Goal: Obtain resource: Obtain resource

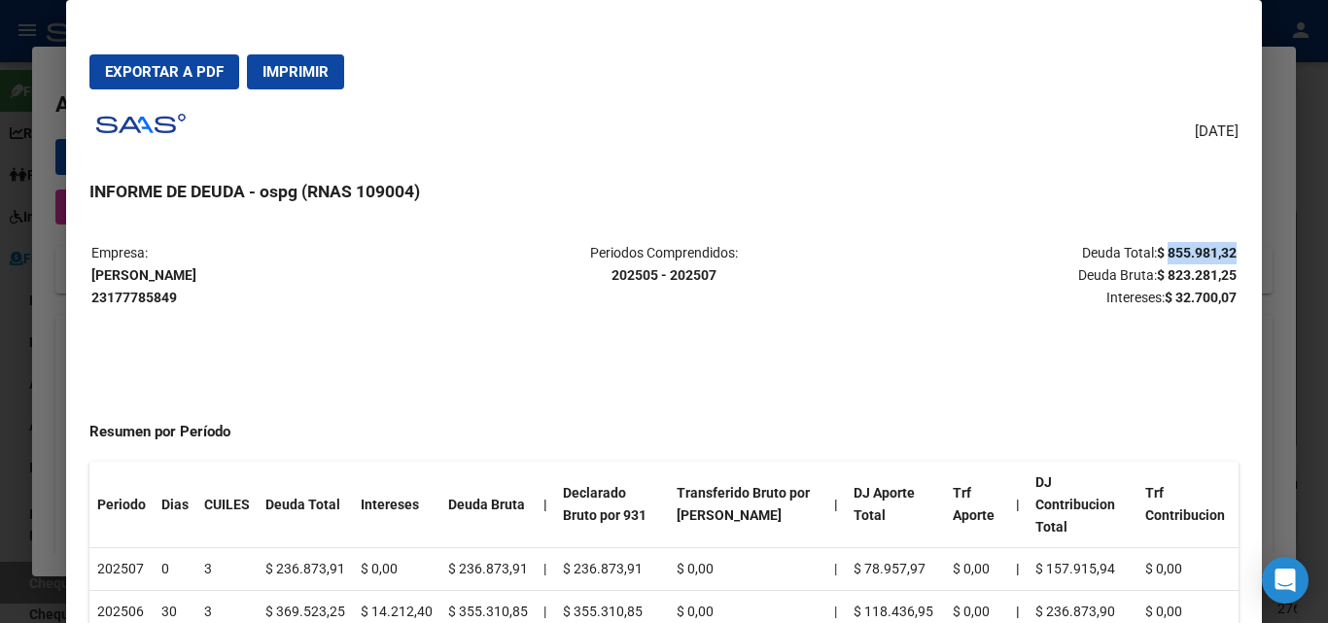
scroll to position [190, 0]
click at [1303, 206] on div at bounding box center [664, 311] width 1328 height 623
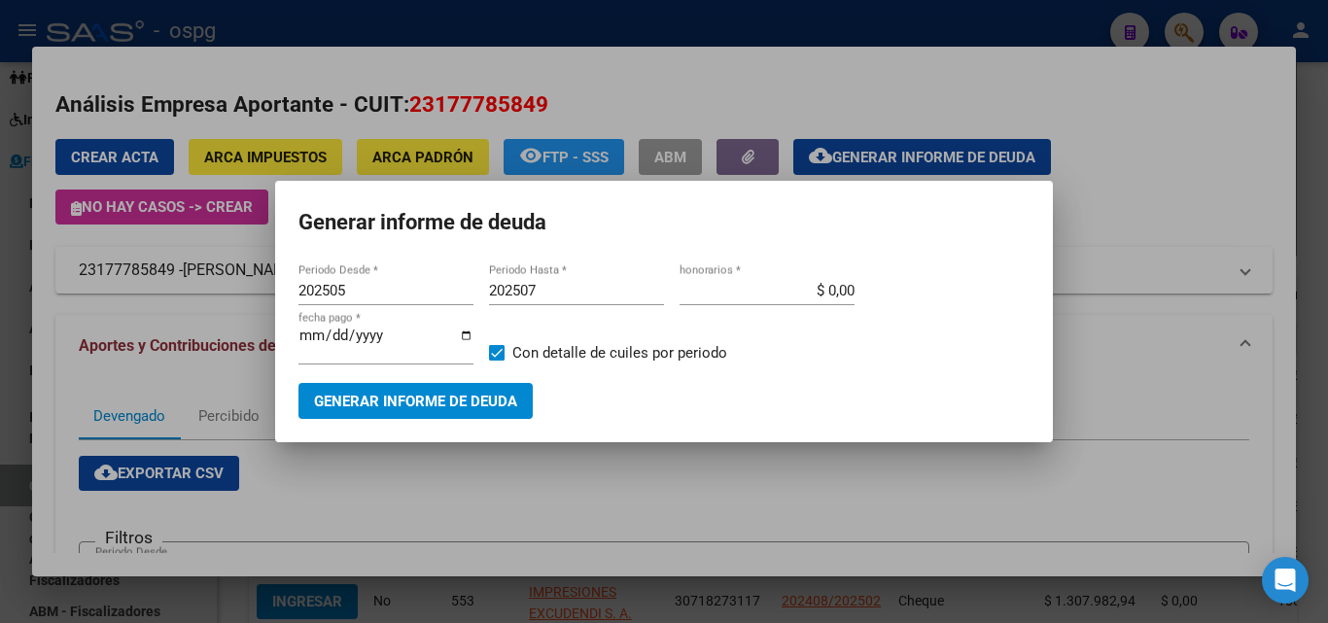
click at [1303, 206] on div at bounding box center [664, 311] width 1328 height 623
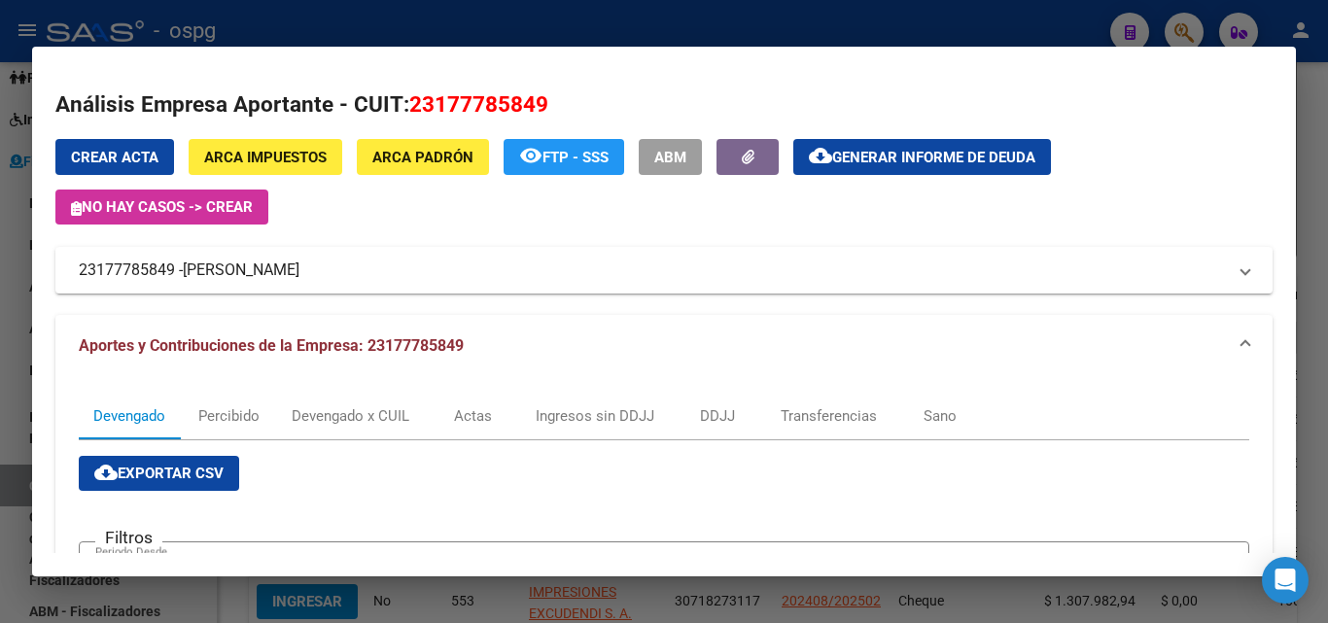
click at [1314, 205] on div at bounding box center [664, 311] width 1328 height 623
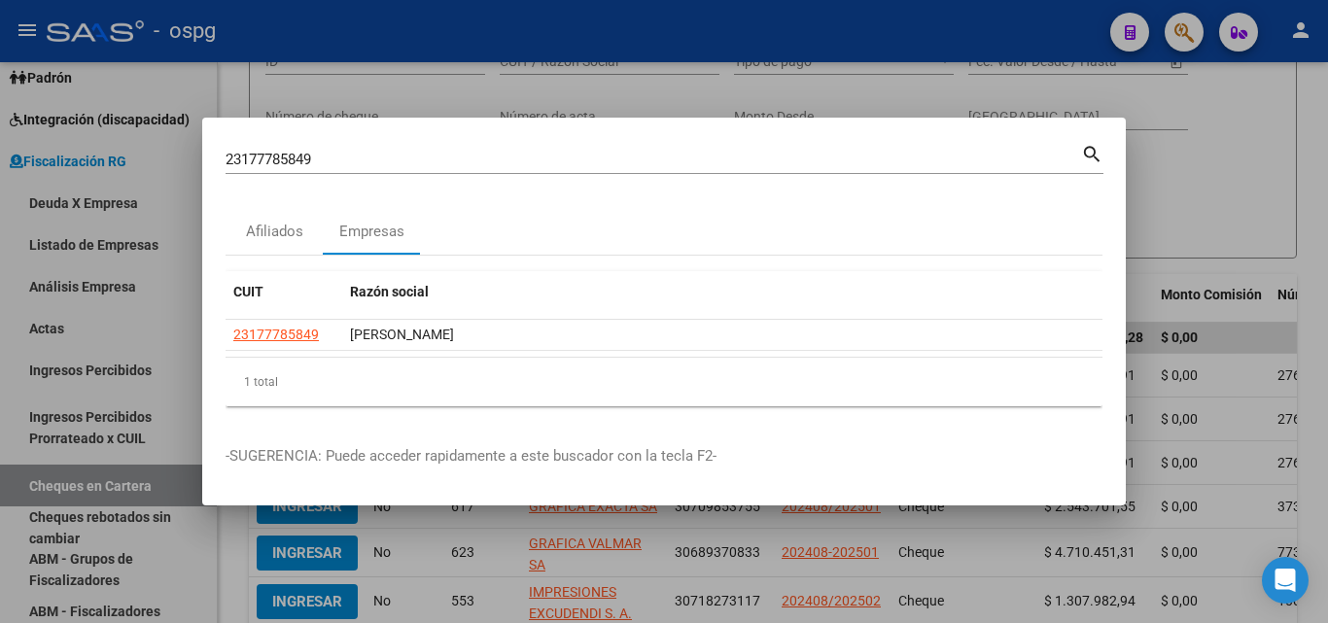
click at [1314, 205] on div at bounding box center [664, 311] width 1328 height 623
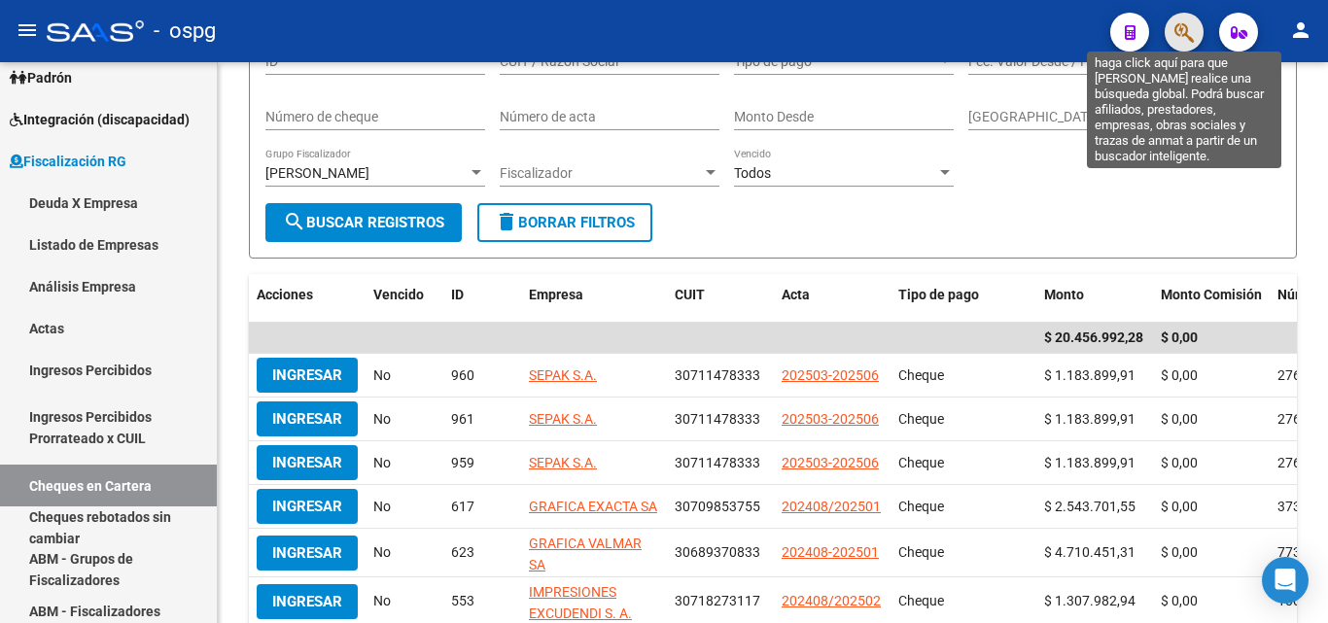
click at [1184, 32] on icon "button" at bounding box center [1183, 32] width 19 height 22
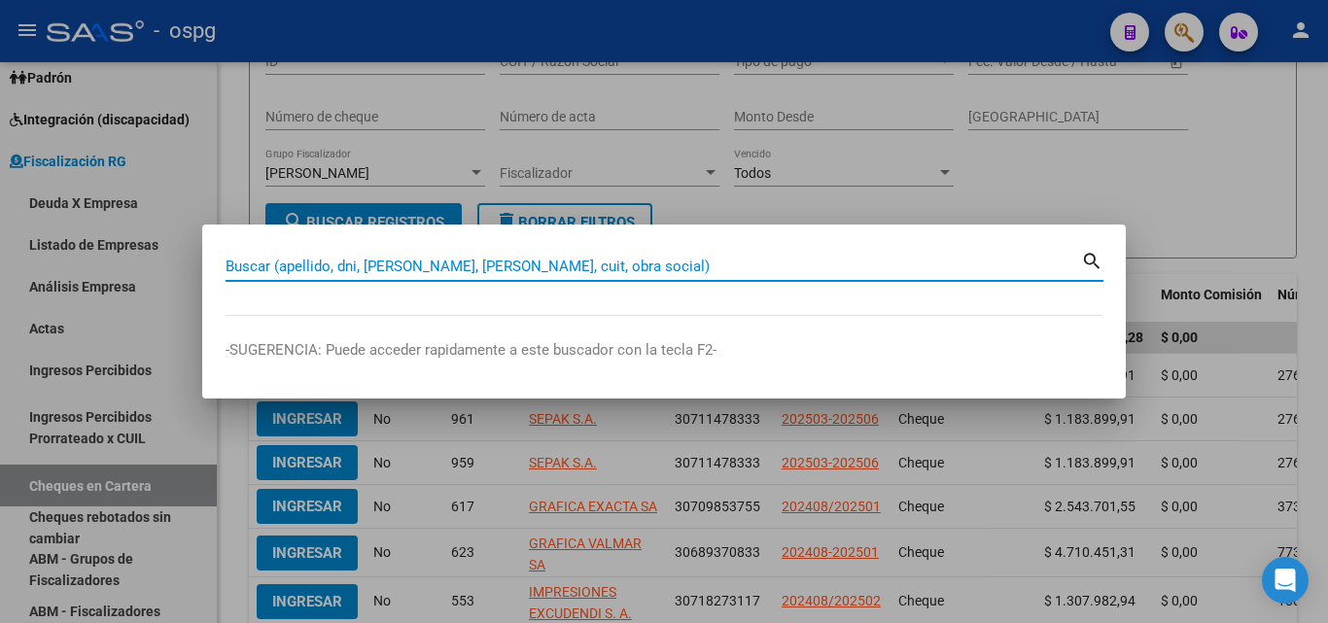
click at [656, 260] on input "Buscar (apellido, dni, [PERSON_NAME], [PERSON_NAME], cuit, obra social)" at bounding box center [653, 266] width 855 height 17
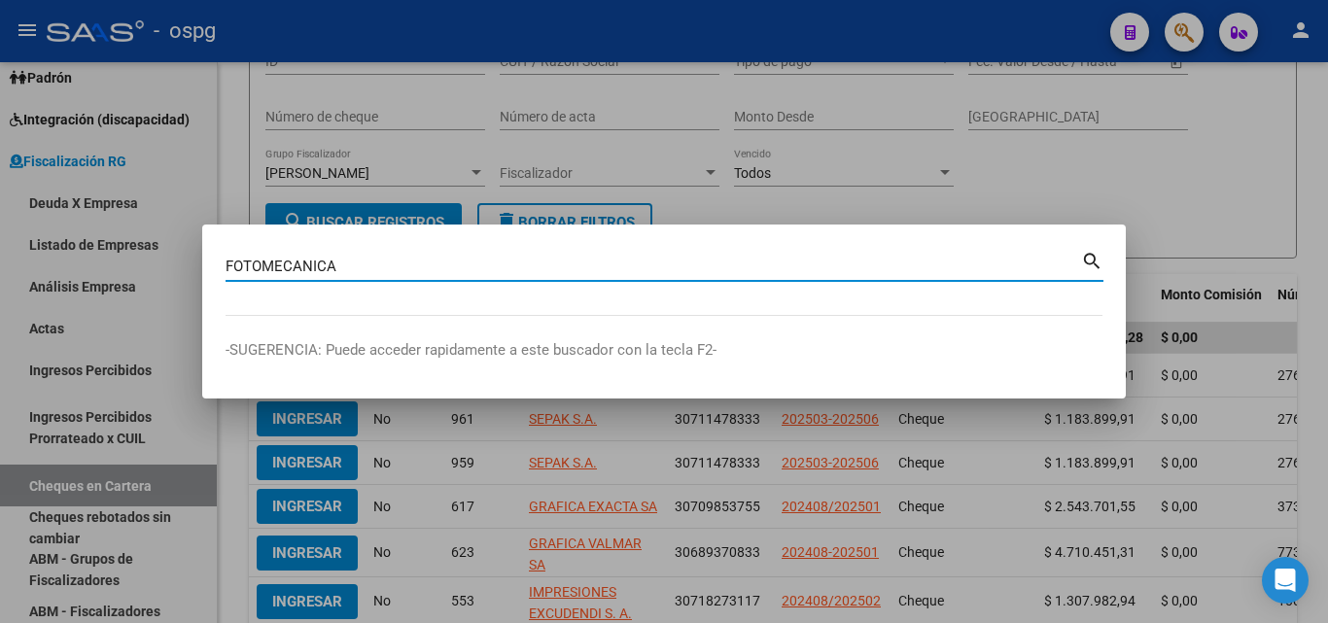
type input "FOTOMECANICA"
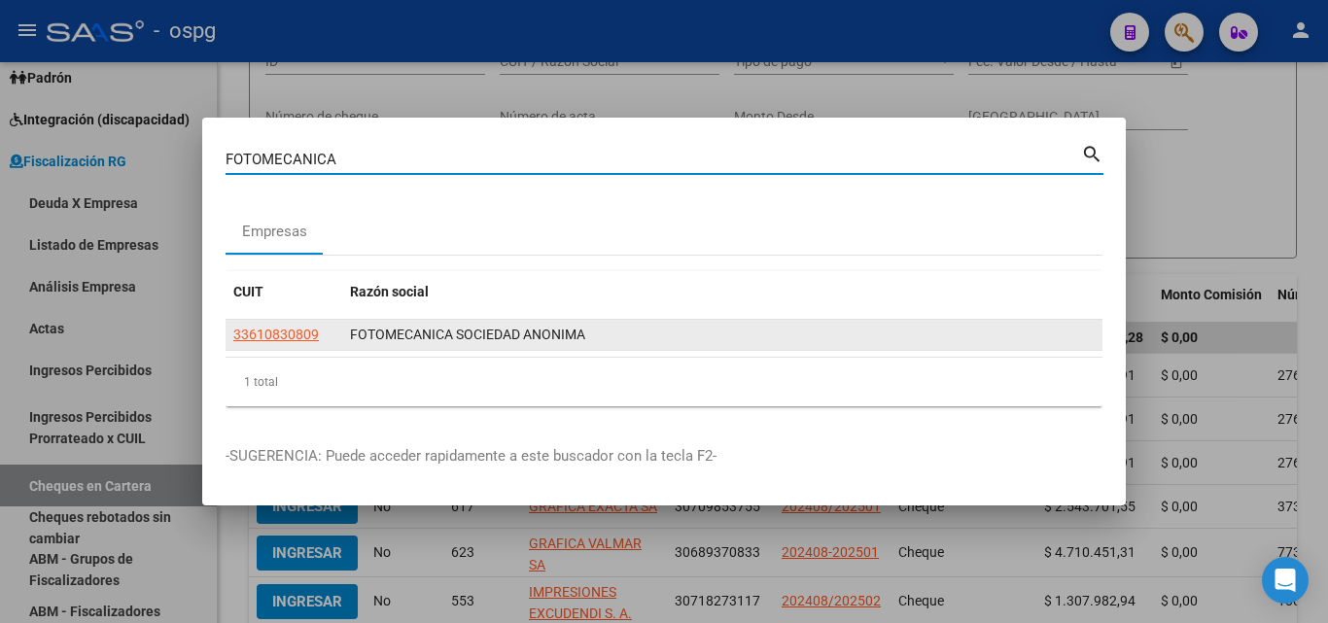
click at [314, 331] on div "33610830809" at bounding box center [283, 335] width 101 height 22
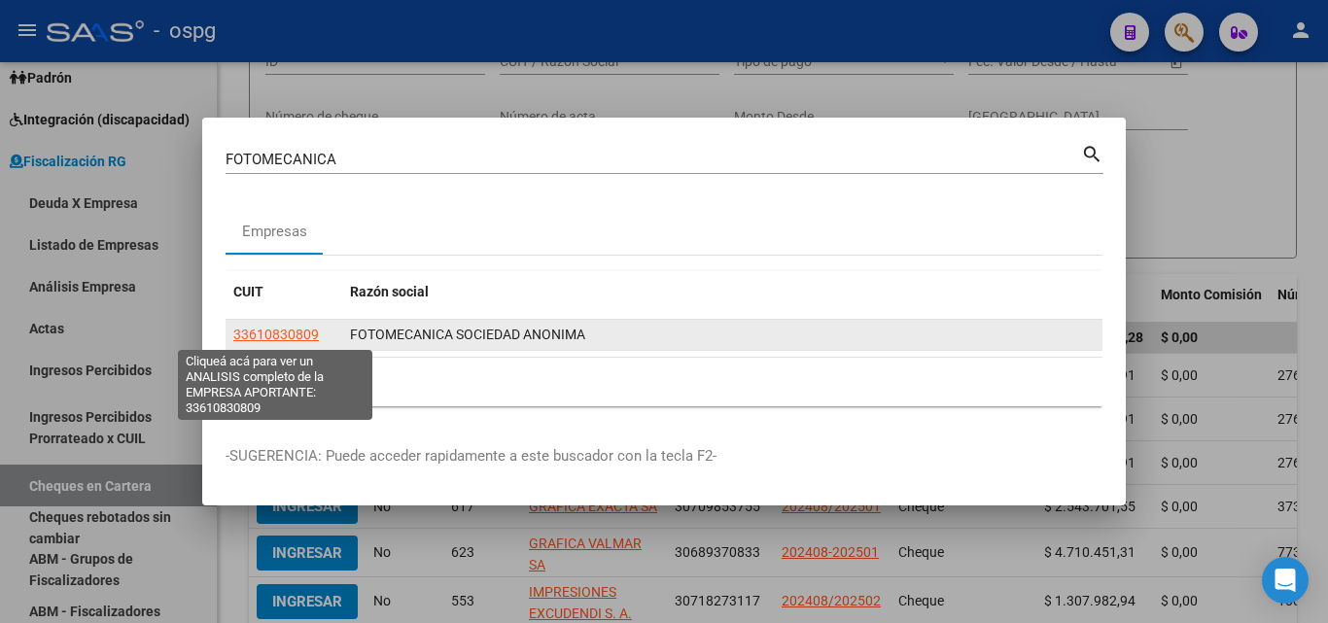
click at [311, 331] on span "33610830809" at bounding box center [276, 335] width 86 height 16
type textarea "33610830809"
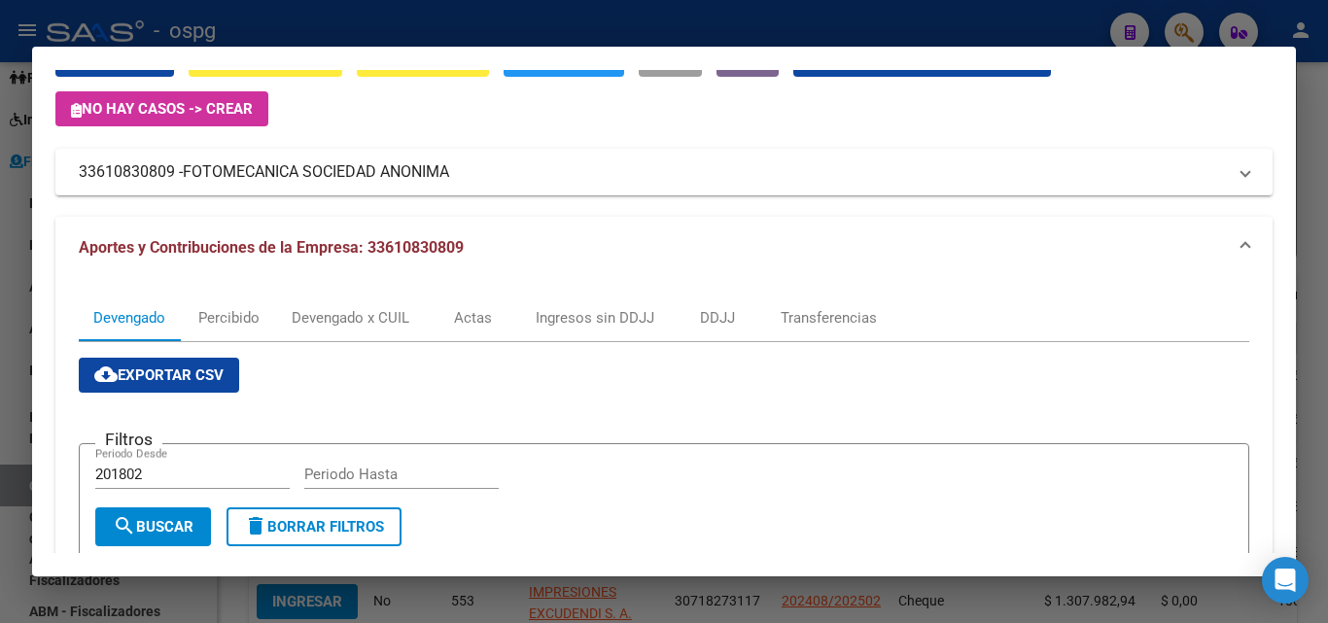
scroll to position [97, 0]
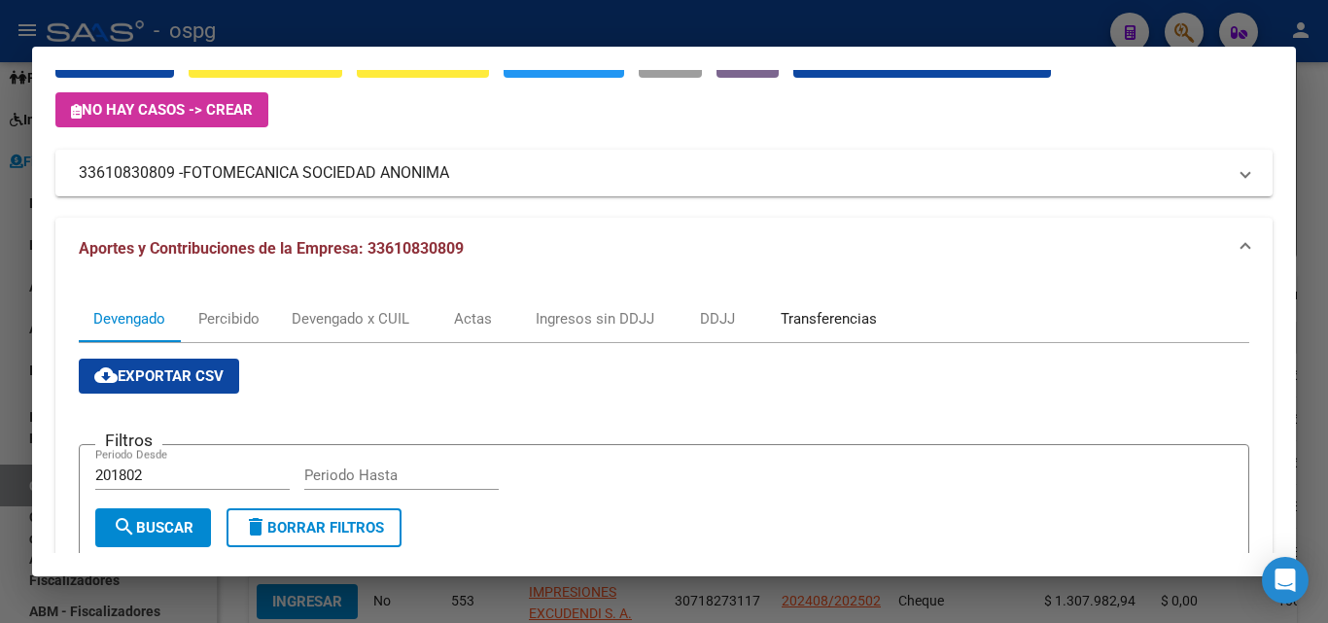
click at [843, 320] on div "Transferencias" at bounding box center [829, 318] width 96 height 21
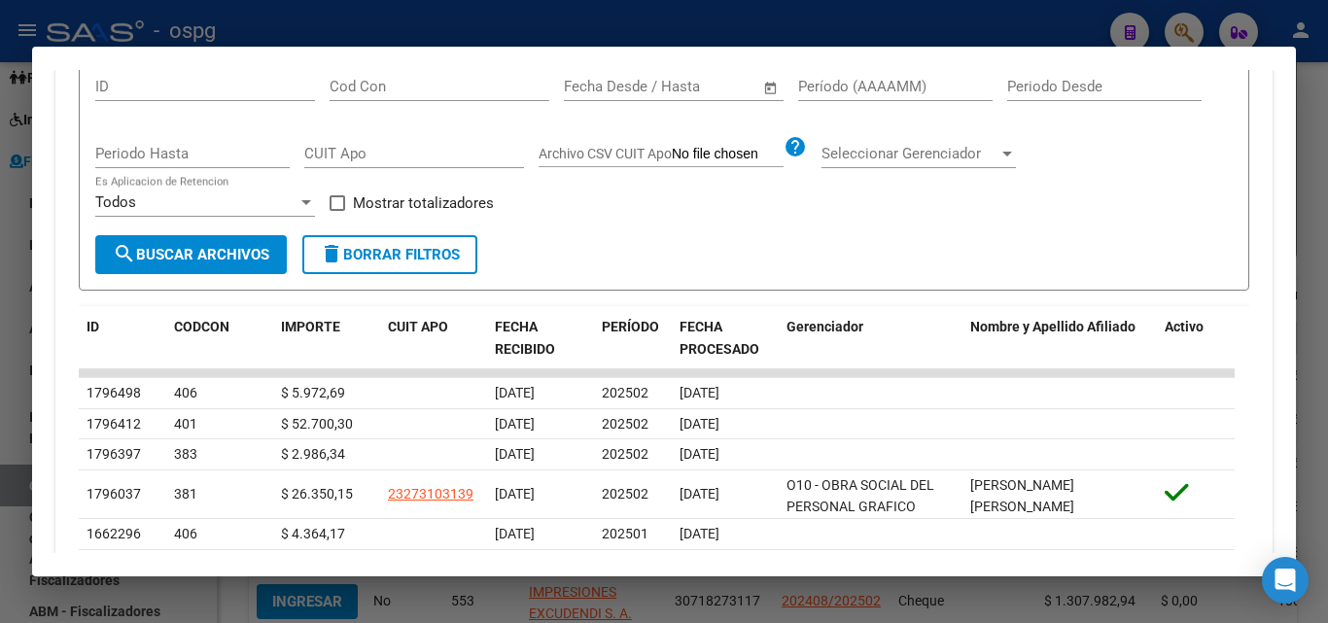
scroll to position [680, 0]
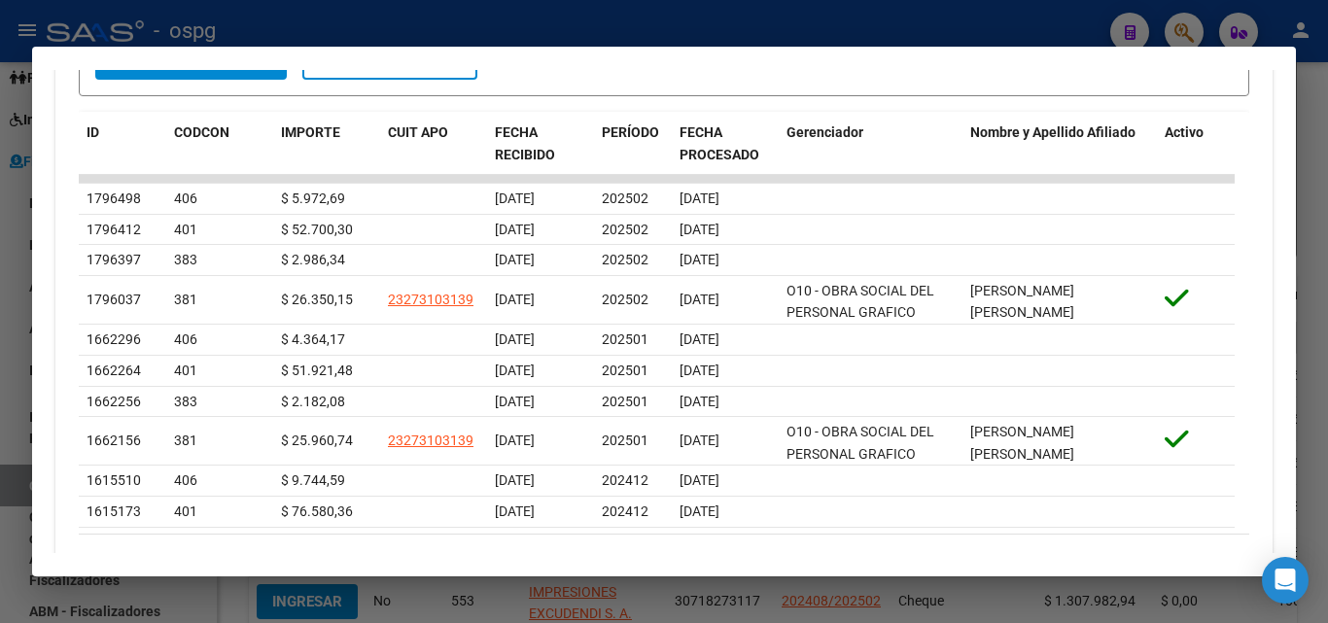
click at [1319, 192] on div at bounding box center [664, 311] width 1328 height 623
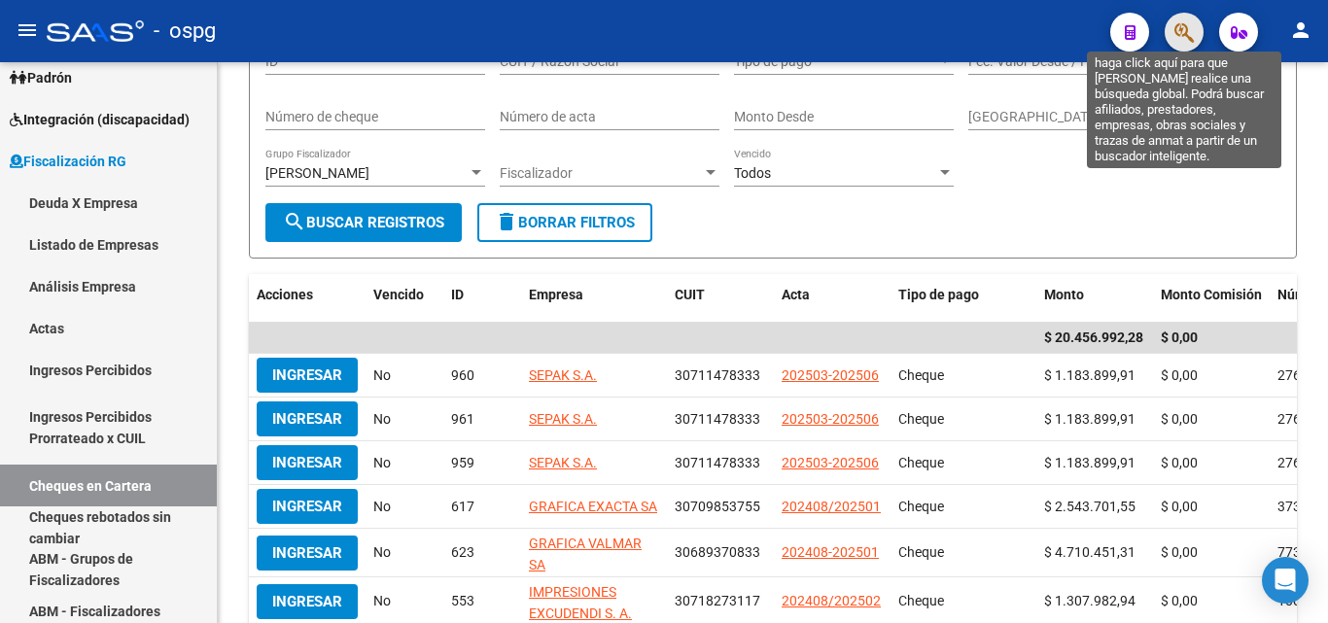
click at [1188, 24] on icon "button" at bounding box center [1183, 32] width 19 height 22
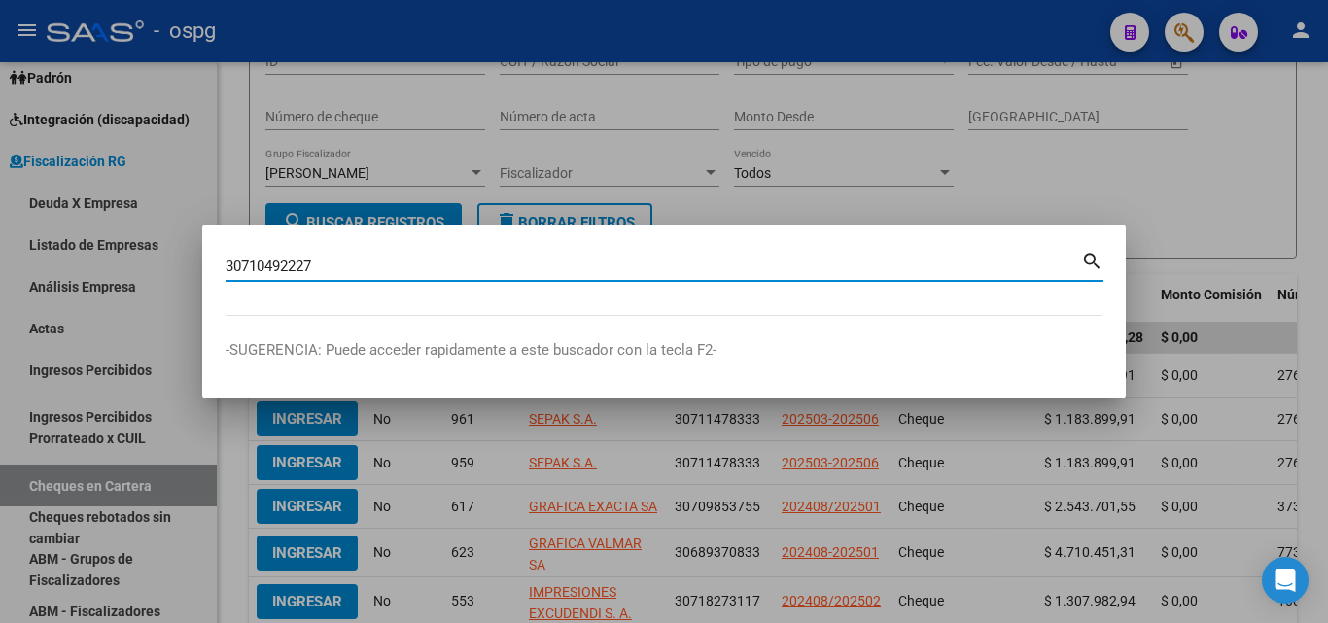
type input "30710492227"
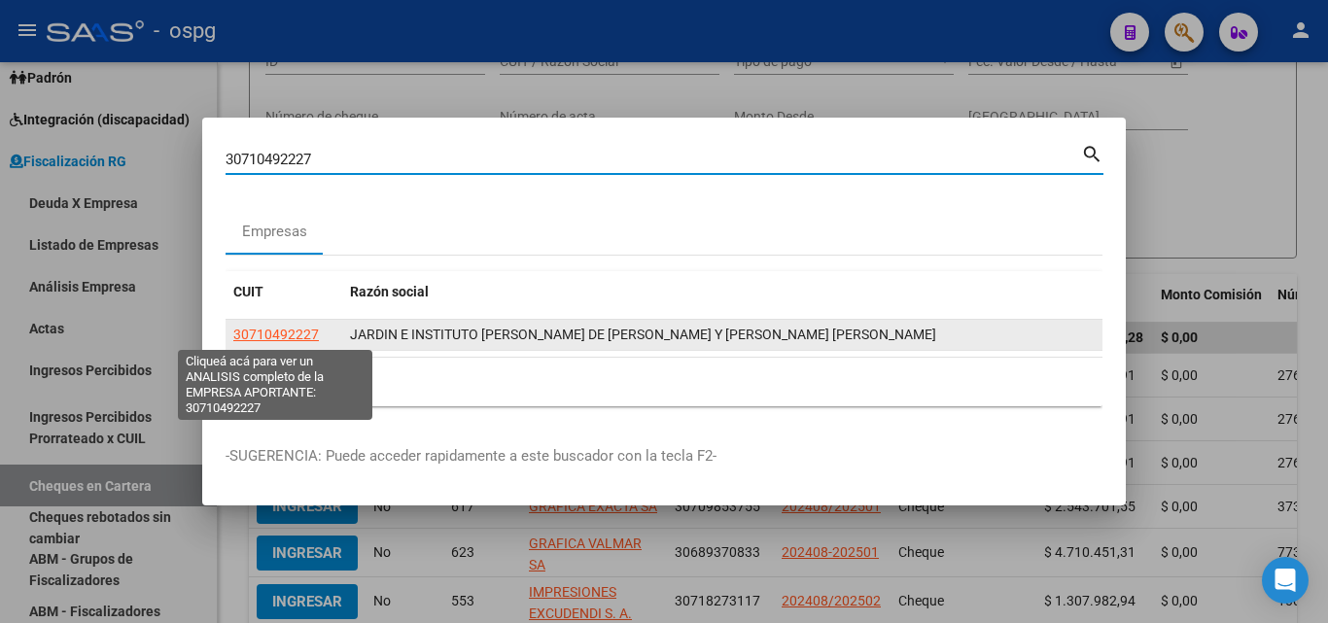
click at [265, 331] on span "30710492227" at bounding box center [276, 335] width 86 height 16
type textarea "30710492227"
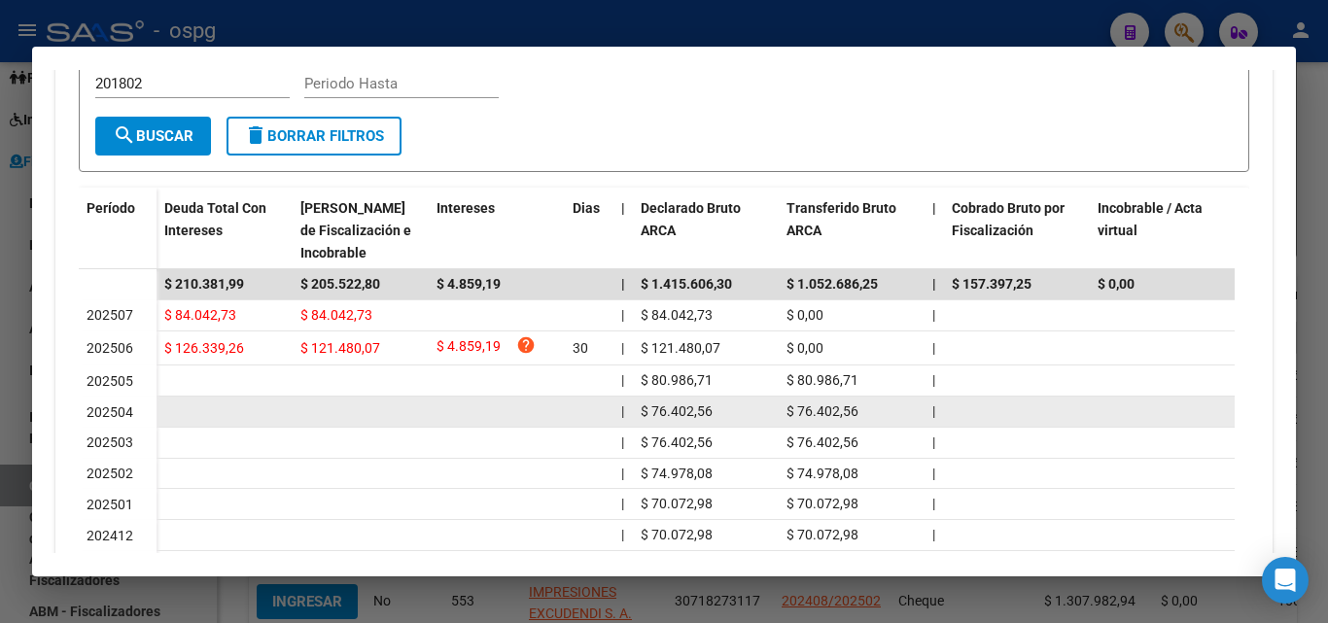
scroll to position [292, 0]
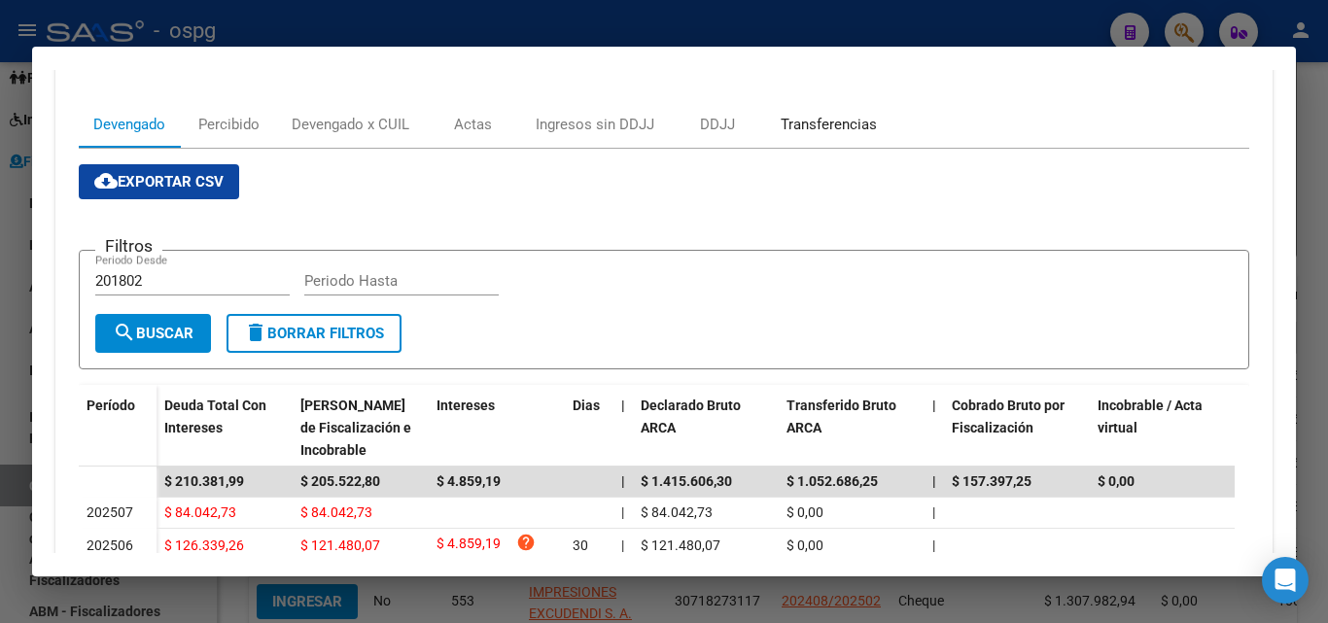
click at [858, 123] on div "Transferencias" at bounding box center [829, 124] width 96 height 21
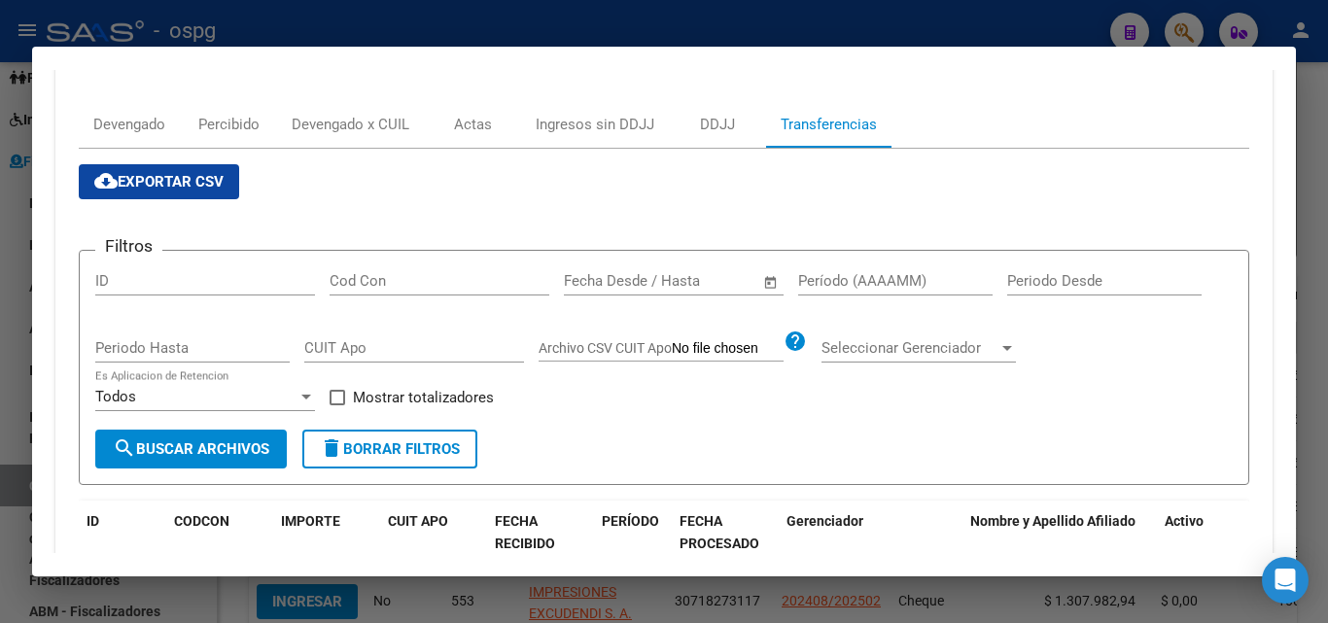
click at [891, 277] on input "Período (AAAAMM)" at bounding box center [895, 280] width 194 height 17
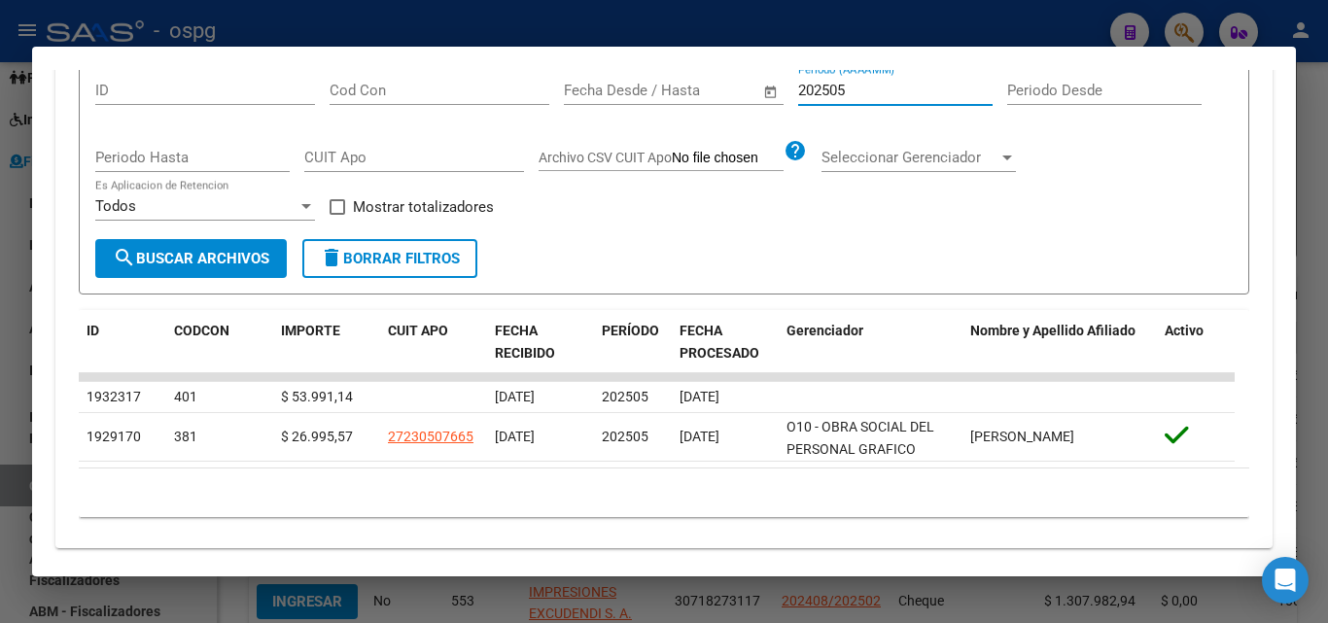
scroll to position [500, 0]
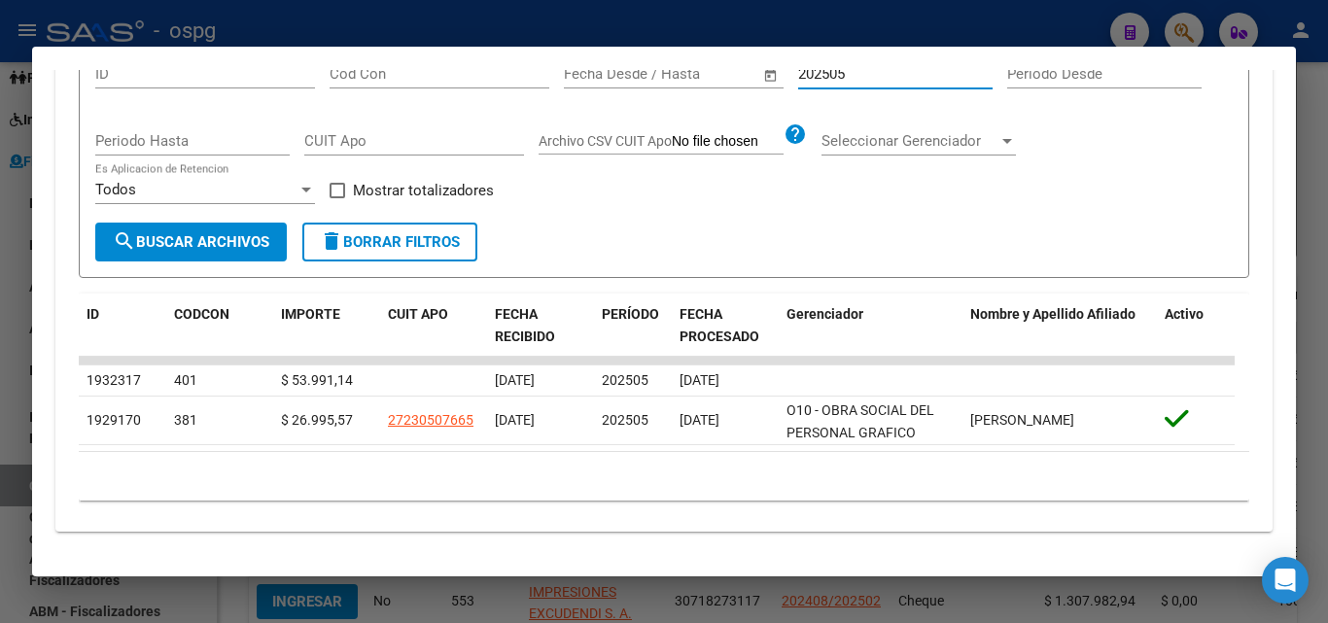
type input "202505"
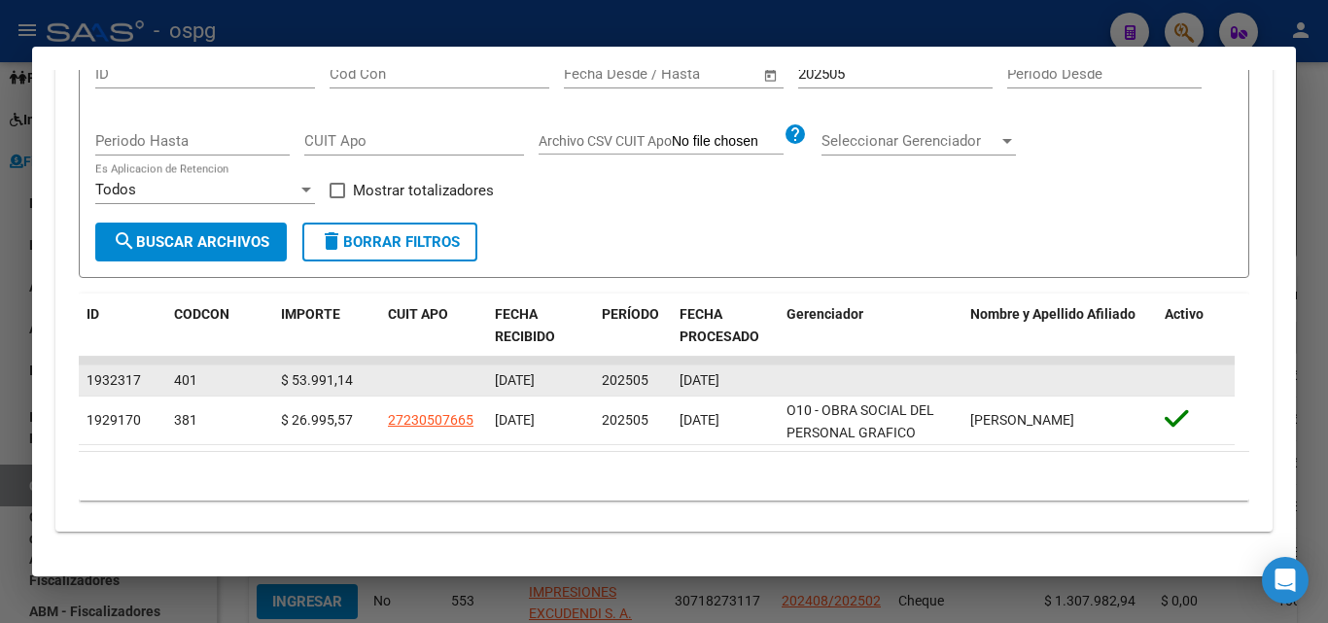
drag, startPoint x: 357, startPoint y: 378, endPoint x: 290, endPoint y: 382, distance: 67.2
click at [290, 382] on div "$ 53.991,14" at bounding box center [326, 380] width 91 height 22
copy span "53.991,14"
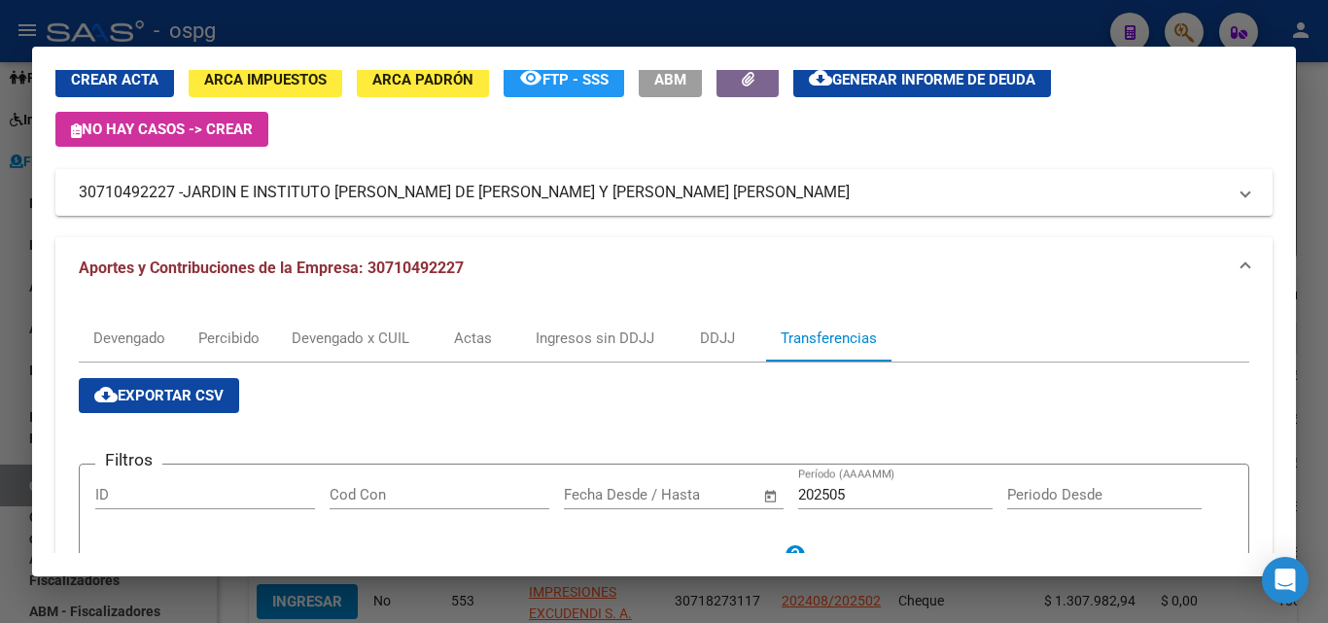
scroll to position [0, 0]
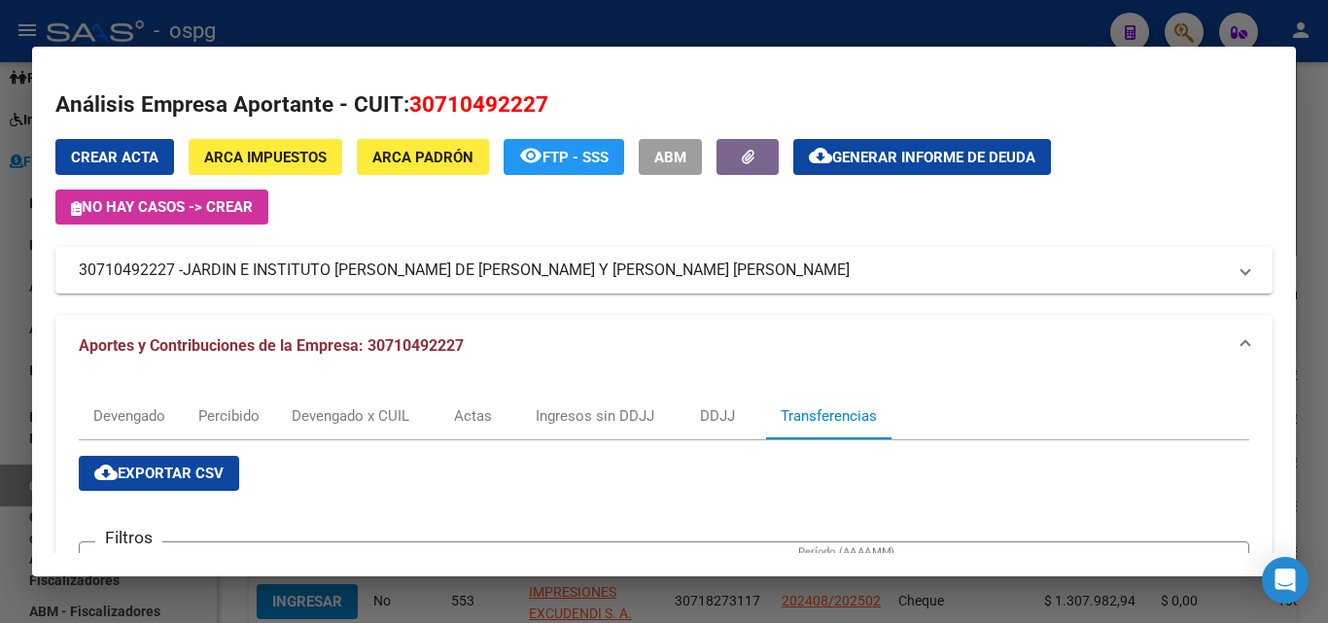
click at [0, 381] on div at bounding box center [664, 311] width 1328 height 623
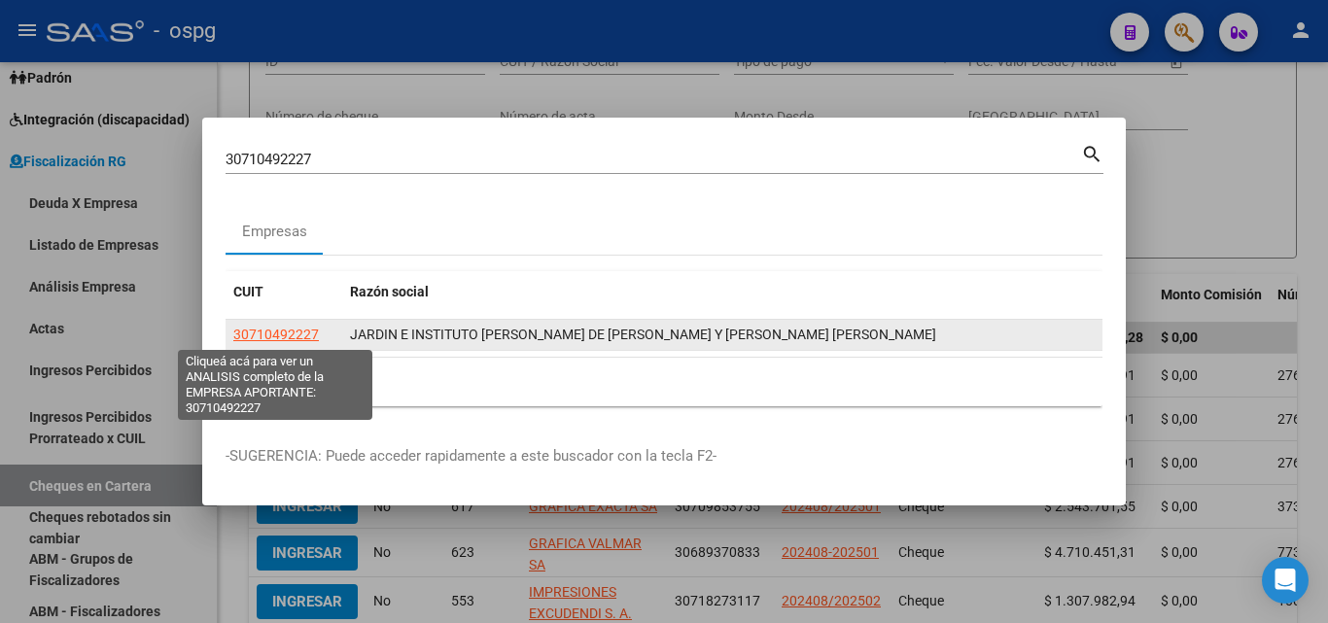
click at [265, 336] on span "30710492227" at bounding box center [276, 335] width 86 height 16
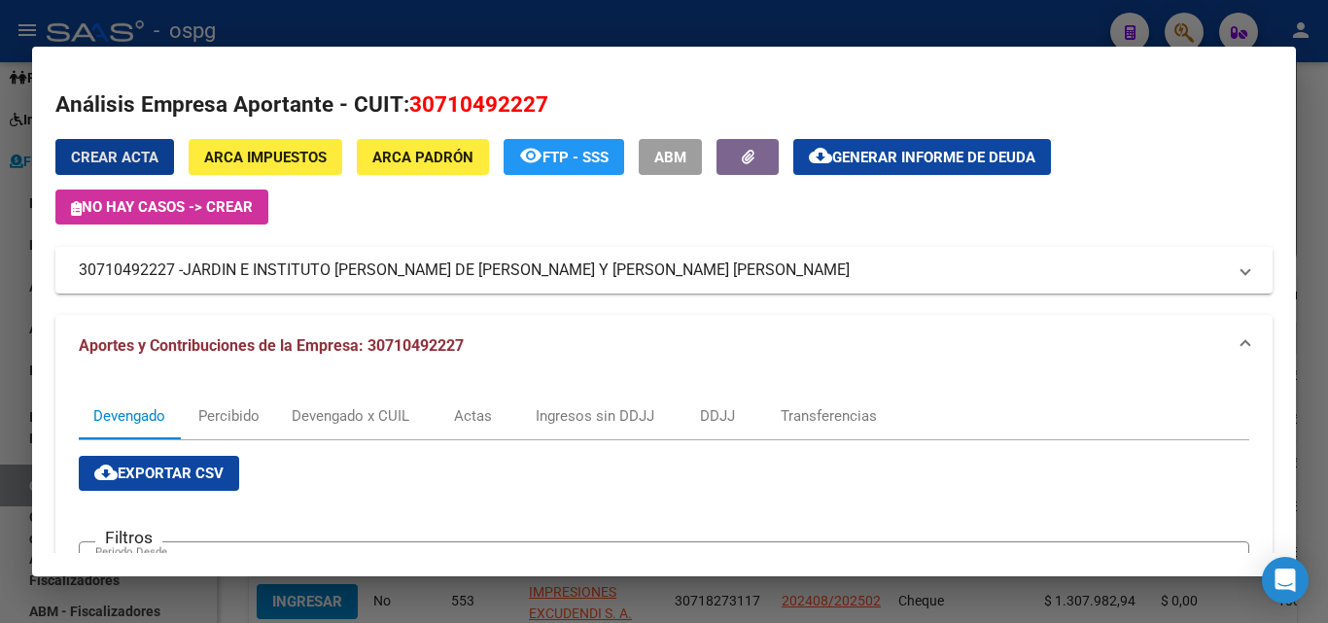
click at [829, 161] on mat-icon "cloud_download" at bounding box center [820, 155] width 23 height 23
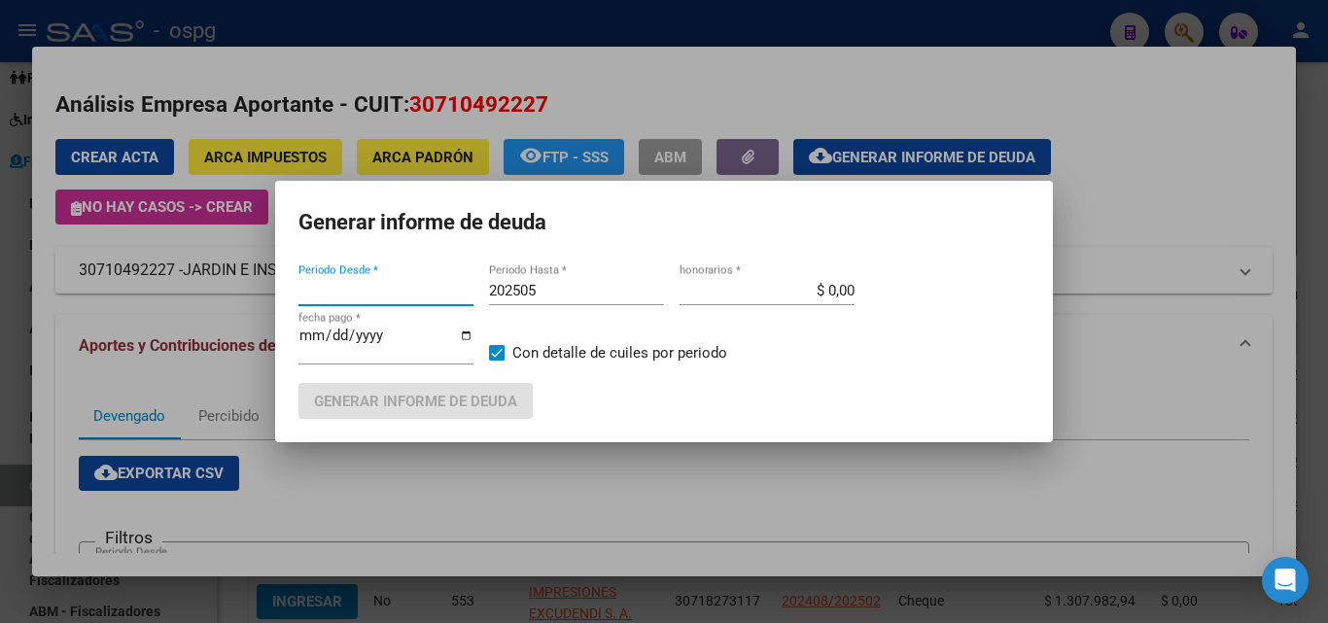
click at [386, 291] on input "Periodo Desde *" at bounding box center [385, 290] width 175 height 17
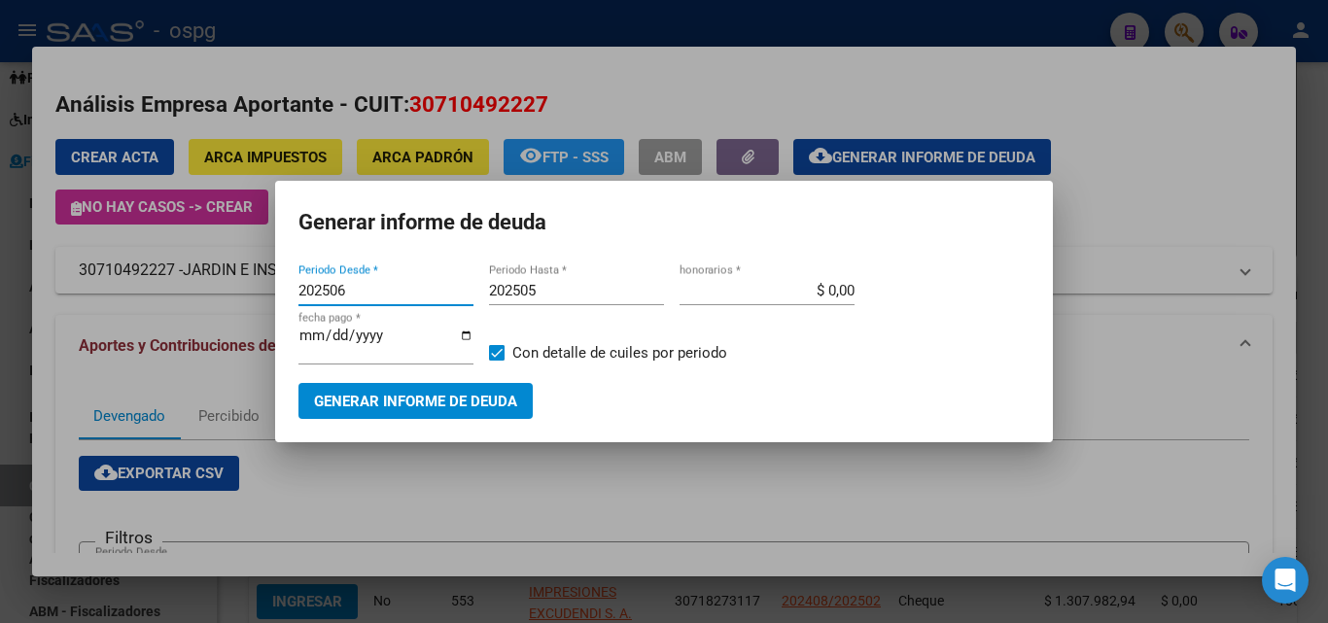
type input "202506"
click at [568, 295] on input "202505" at bounding box center [576, 290] width 175 height 17
type input "202507"
click at [496, 392] on span "Generar informe de deuda" at bounding box center [415, 400] width 203 height 17
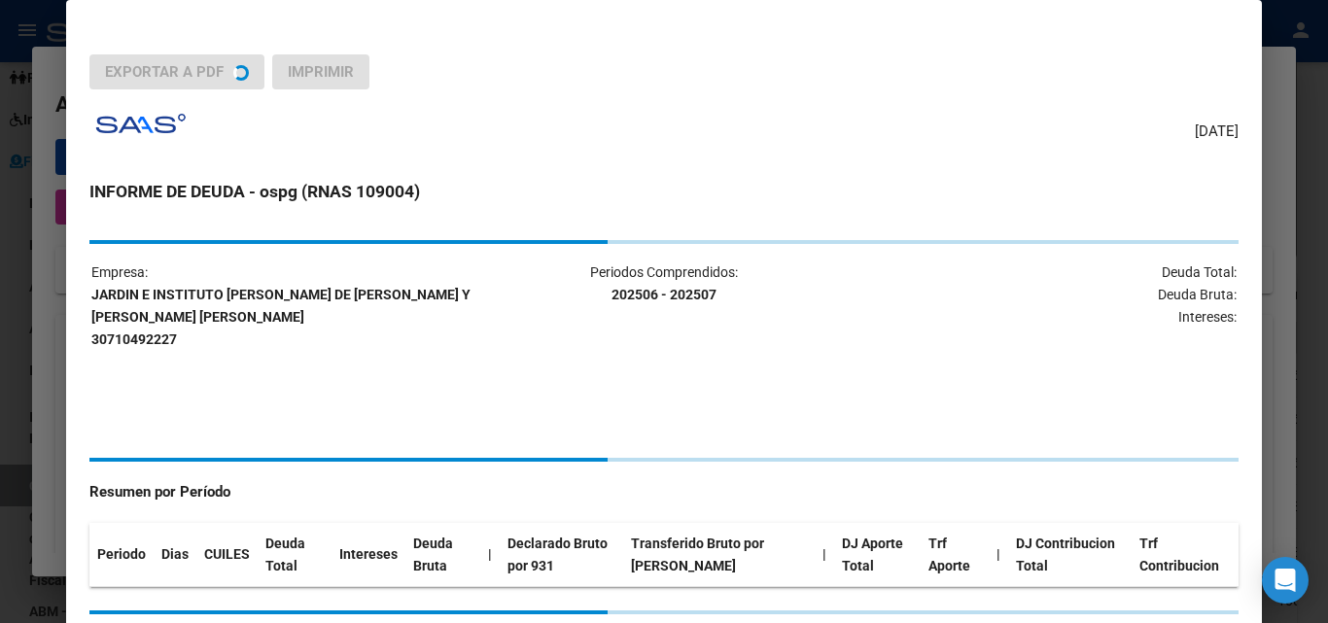
type input "202408"
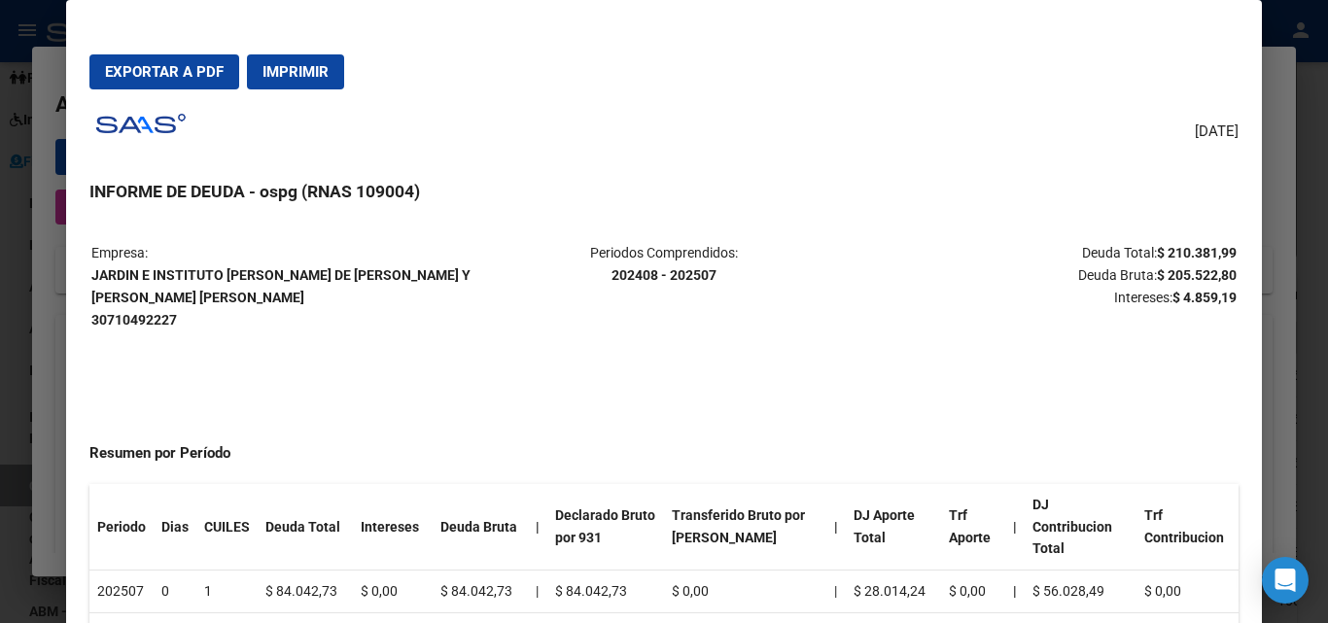
click at [201, 72] on span "Exportar a PDF" at bounding box center [164, 71] width 119 height 17
click at [173, 81] on button "Exportar a PDF" at bounding box center [164, 71] width 150 height 35
click at [1, 351] on div at bounding box center [664, 311] width 1328 height 623
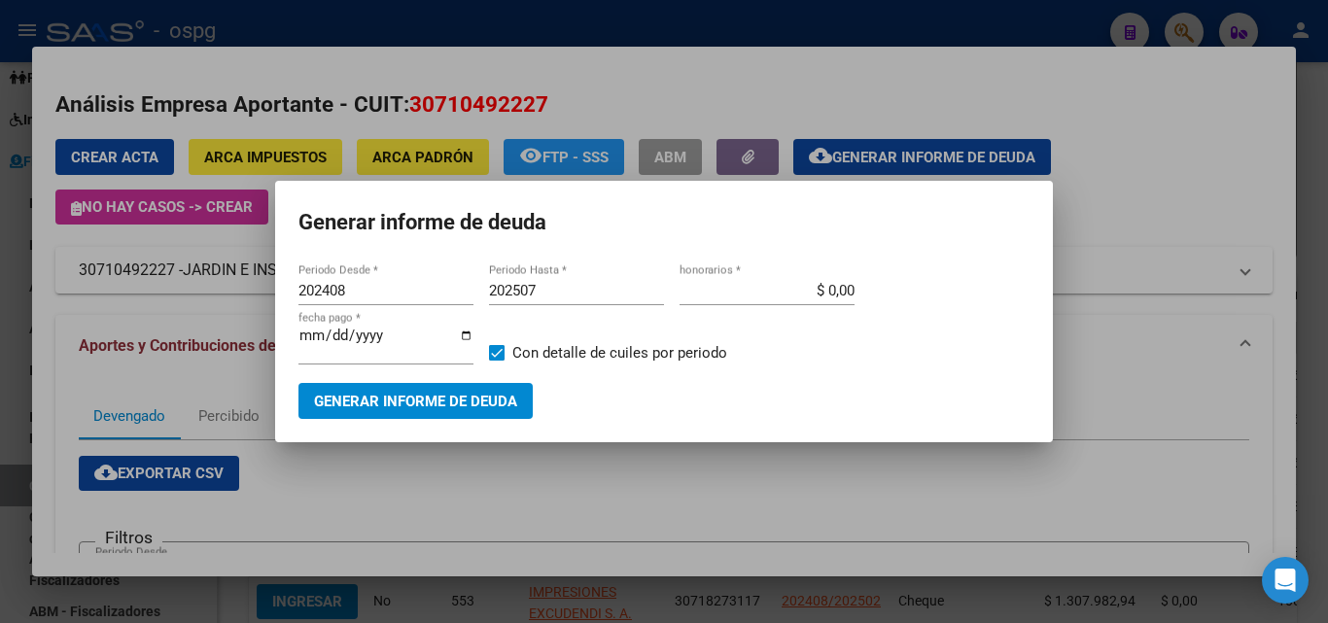
click at [1, 351] on div at bounding box center [664, 311] width 1328 height 623
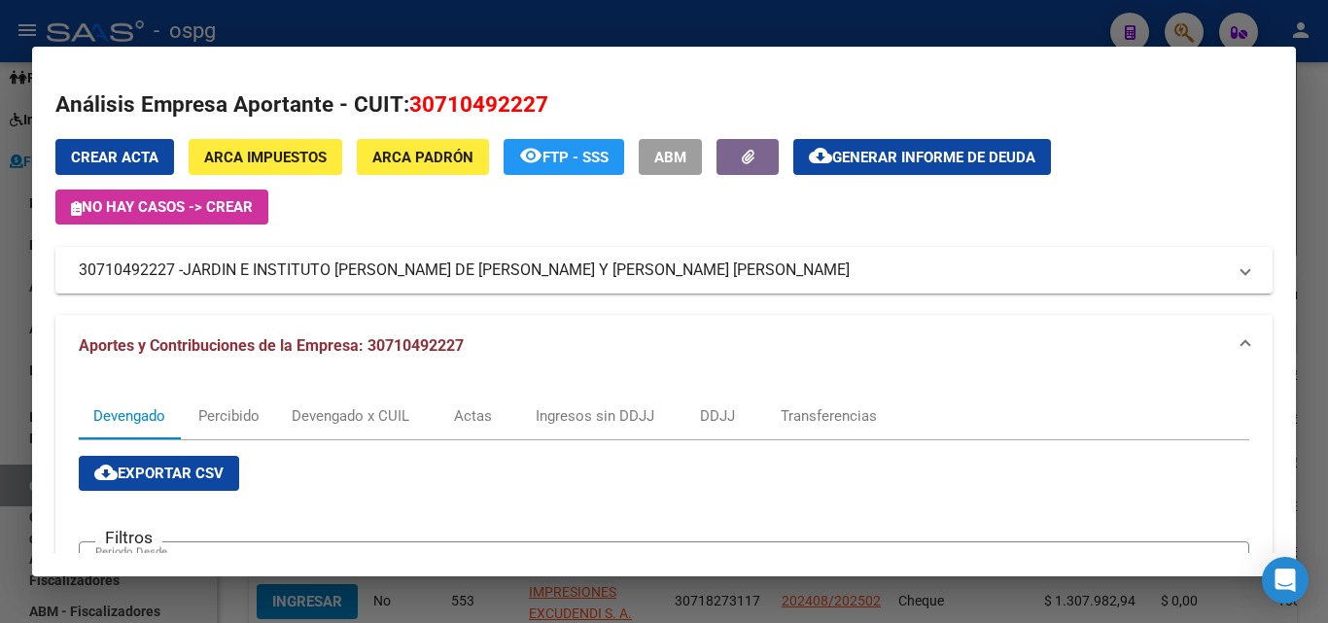
click at [1, 351] on div at bounding box center [664, 311] width 1328 height 623
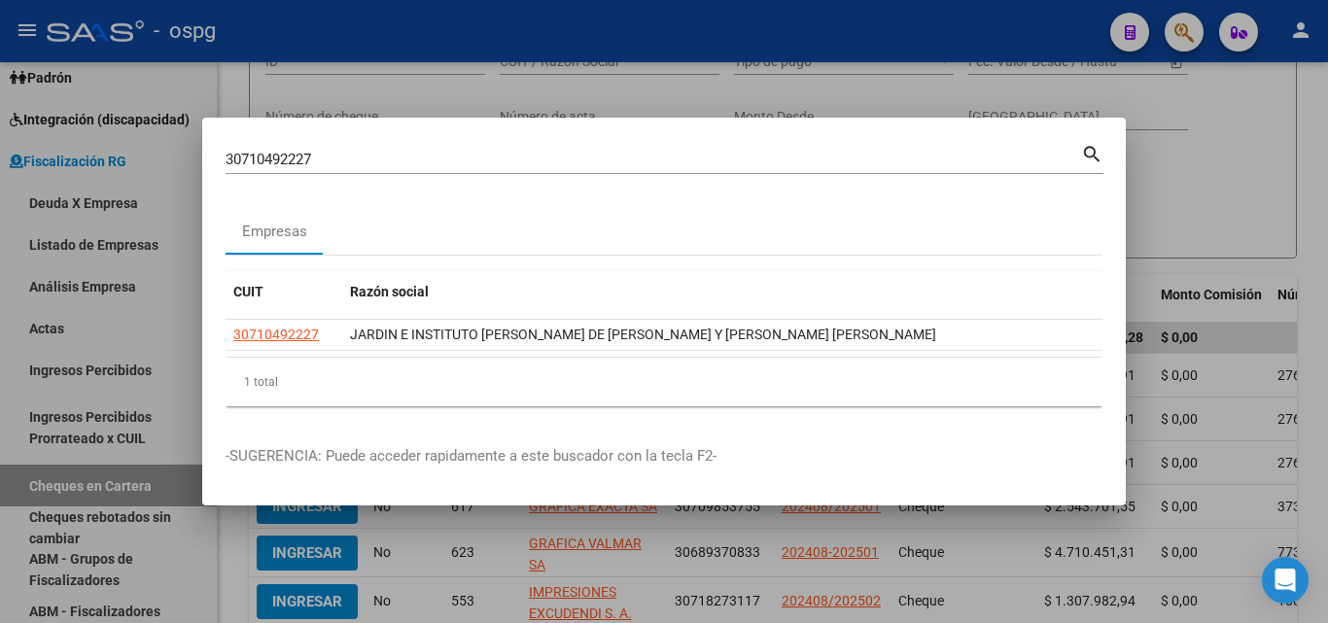
click at [1, 351] on div at bounding box center [664, 311] width 1328 height 623
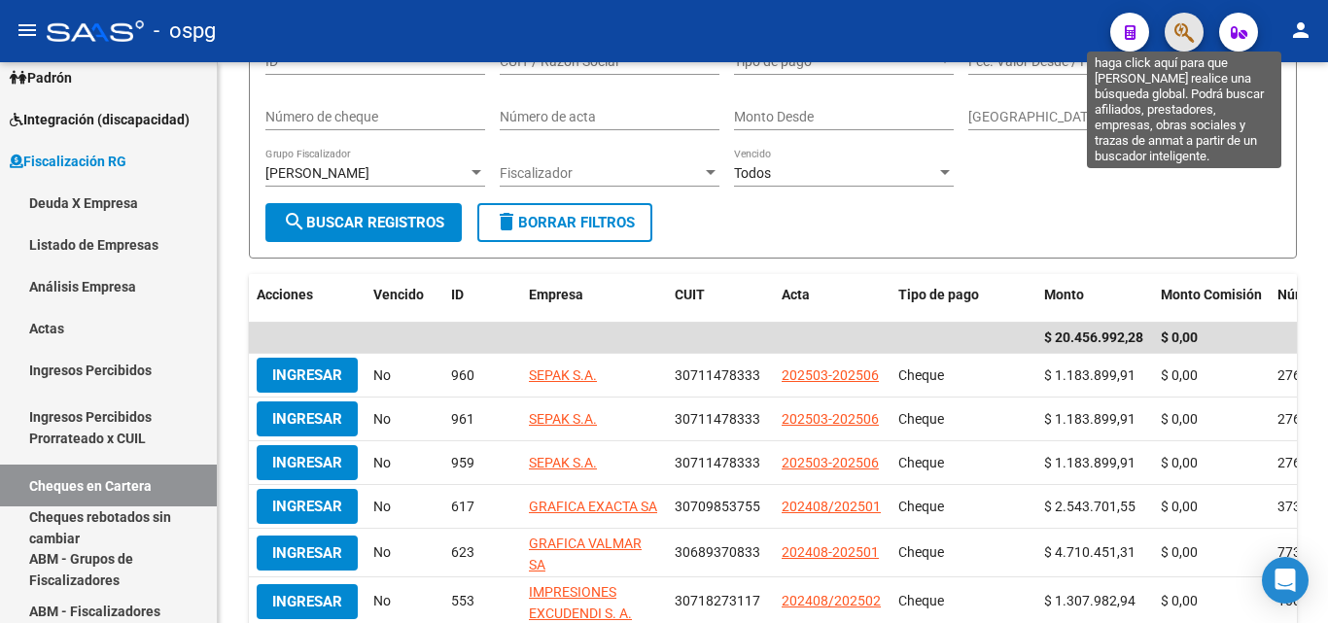
click at [1192, 31] on icon "button" at bounding box center [1183, 32] width 19 height 22
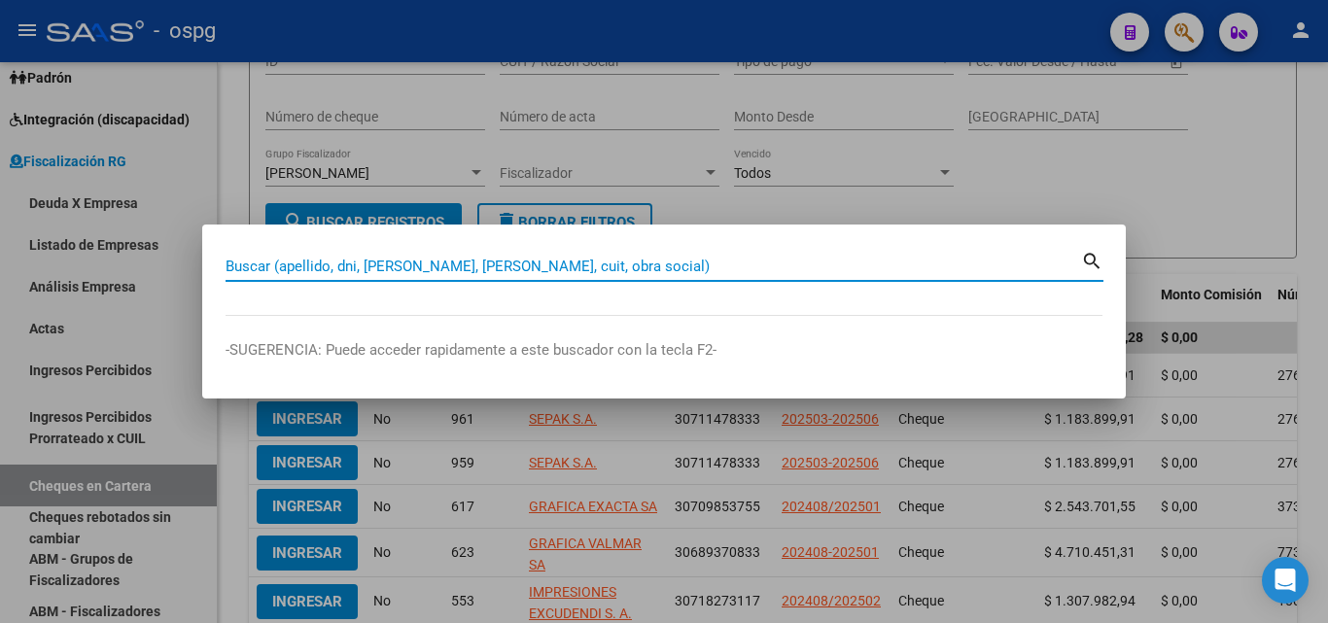
click at [377, 264] on input "Buscar (apellido, dni, [PERSON_NAME], [PERSON_NAME], cuit, obra social)" at bounding box center [653, 266] width 855 height 17
paste input "30710492227"
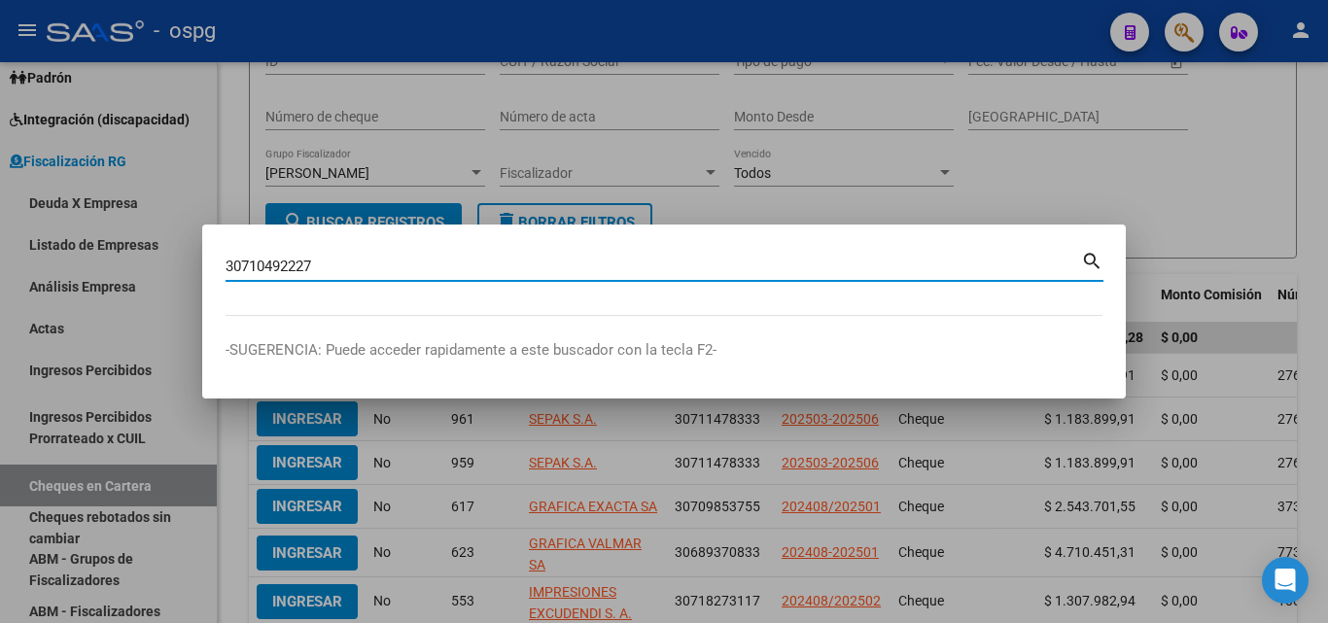
type input "30710492227"
click at [423, 404] on div at bounding box center [664, 311] width 1328 height 623
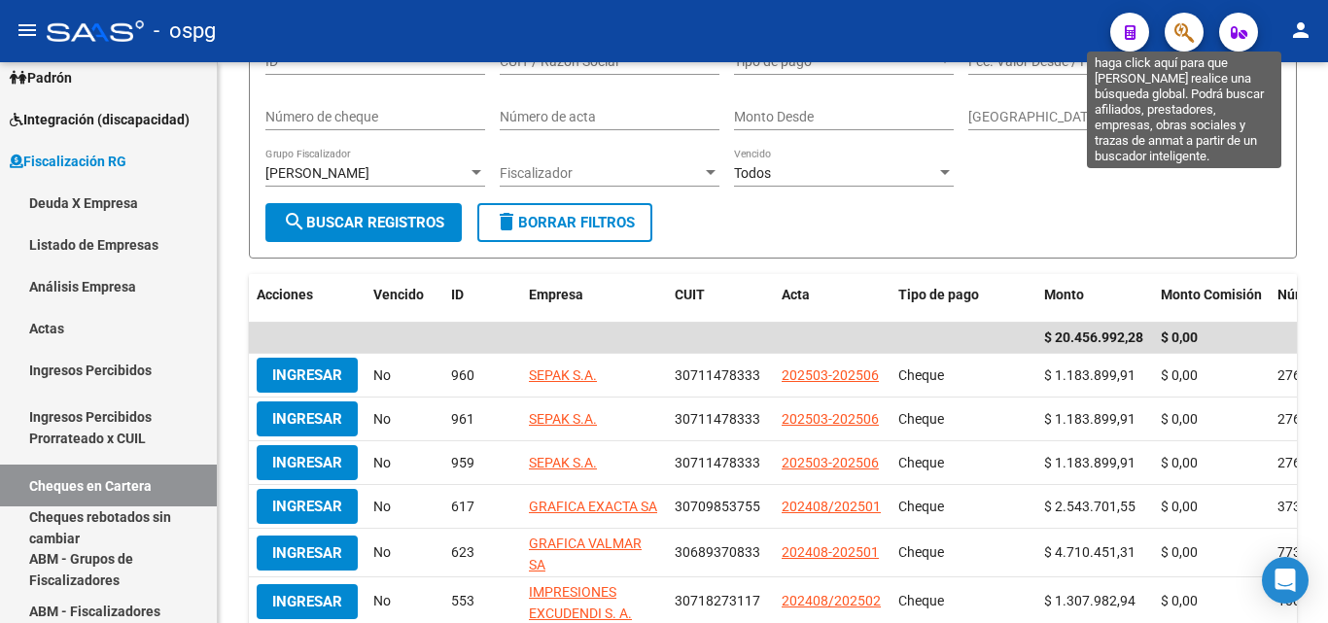
click at [1182, 40] on icon "button" at bounding box center [1183, 32] width 19 height 22
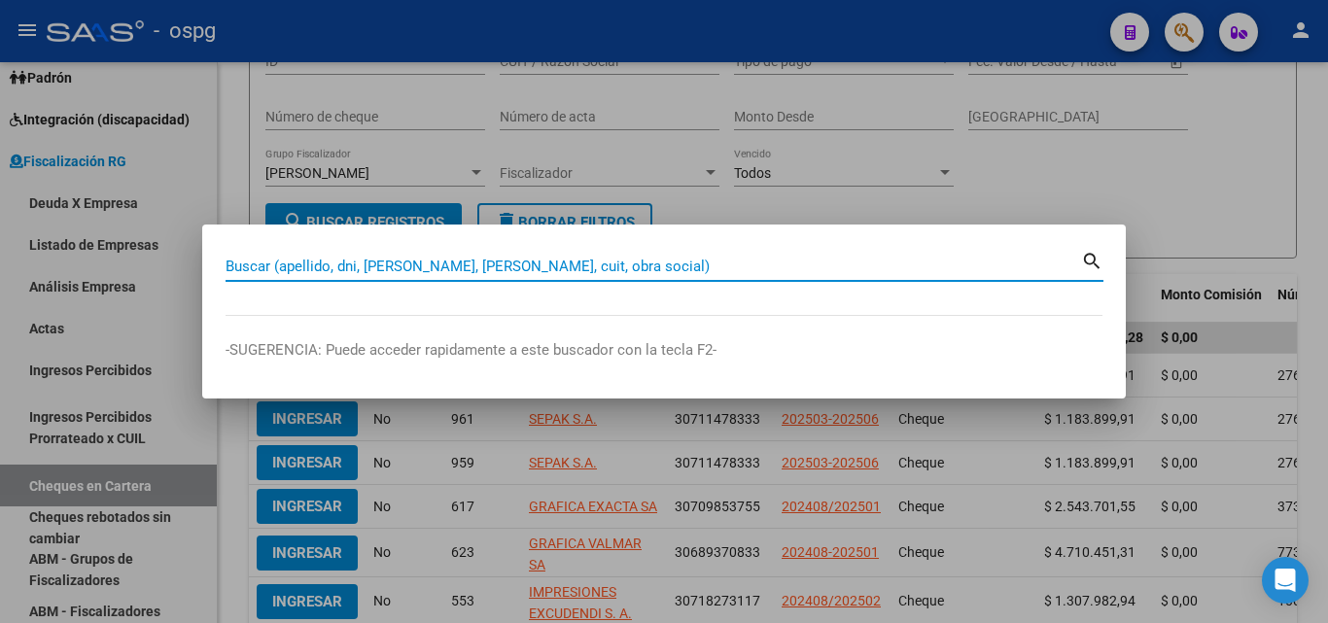
paste input "30710492227"
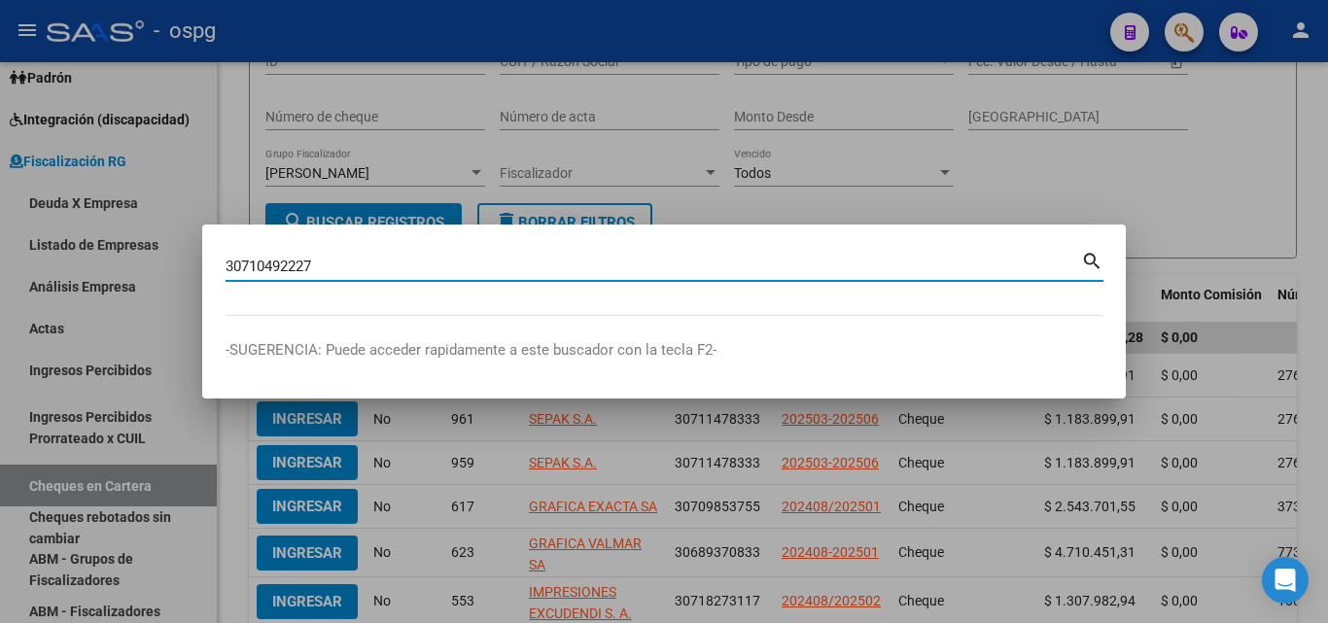
type input "30710492227"
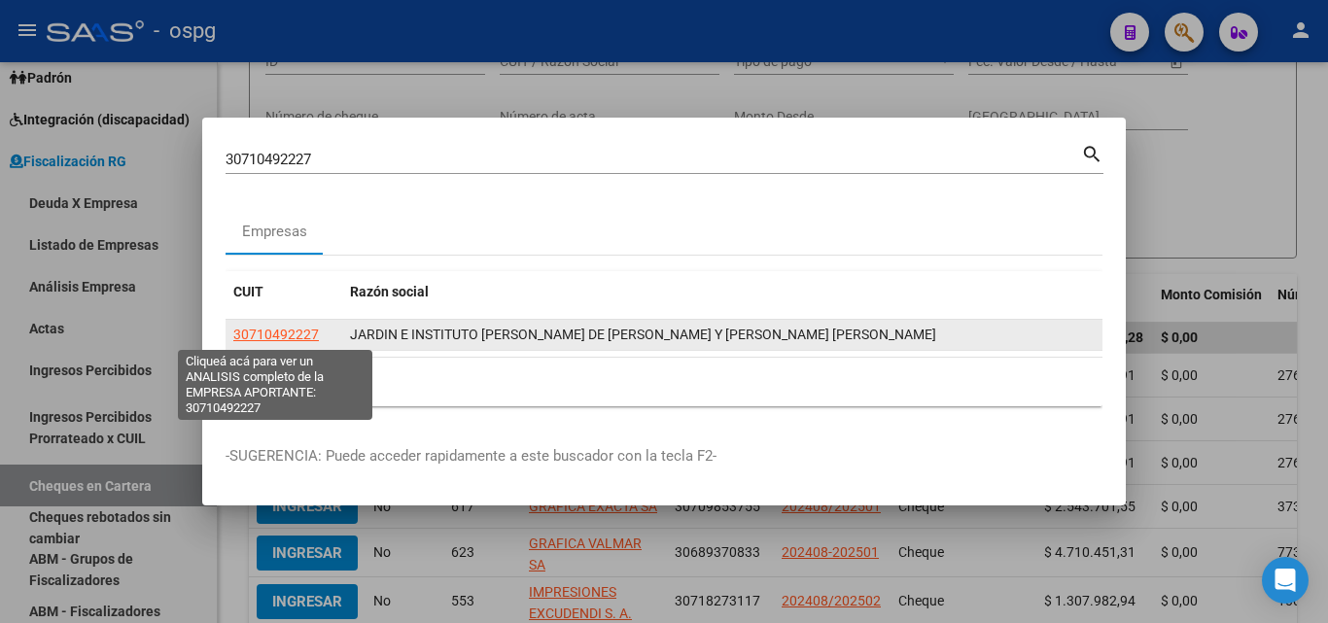
click at [264, 331] on span "30710492227" at bounding box center [276, 335] width 86 height 16
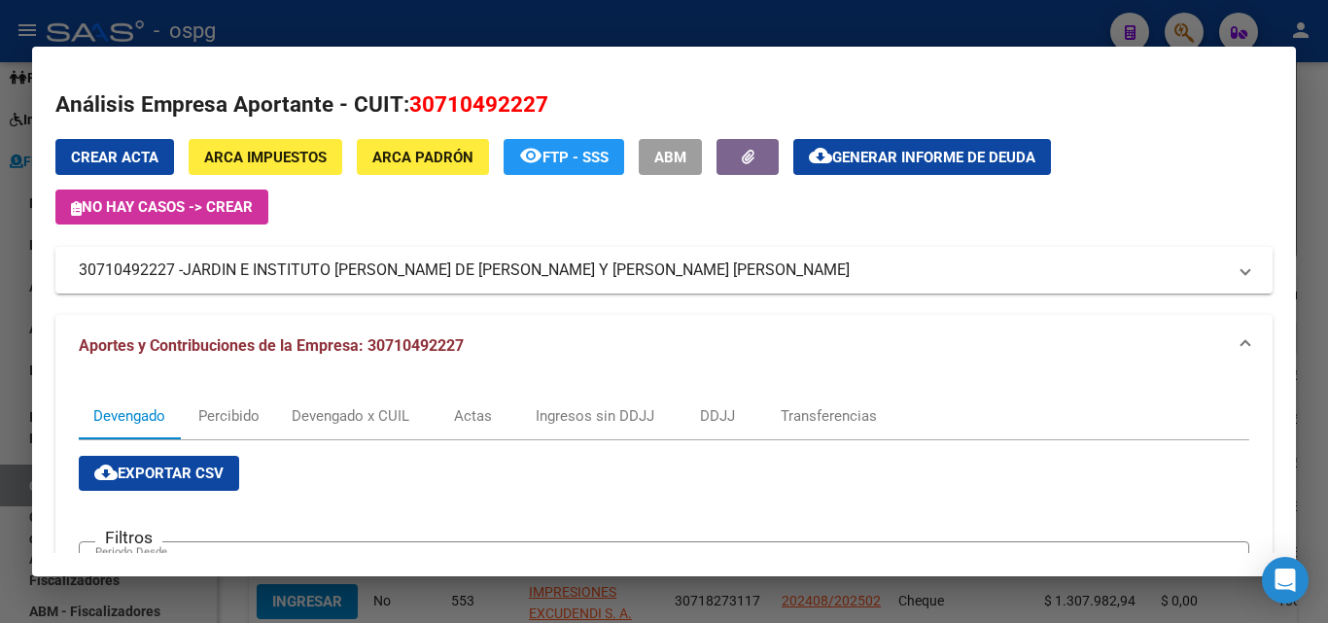
click at [855, 158] on span "Generar informe de deuda" at bounding box center [933, 157] width 203 height 17
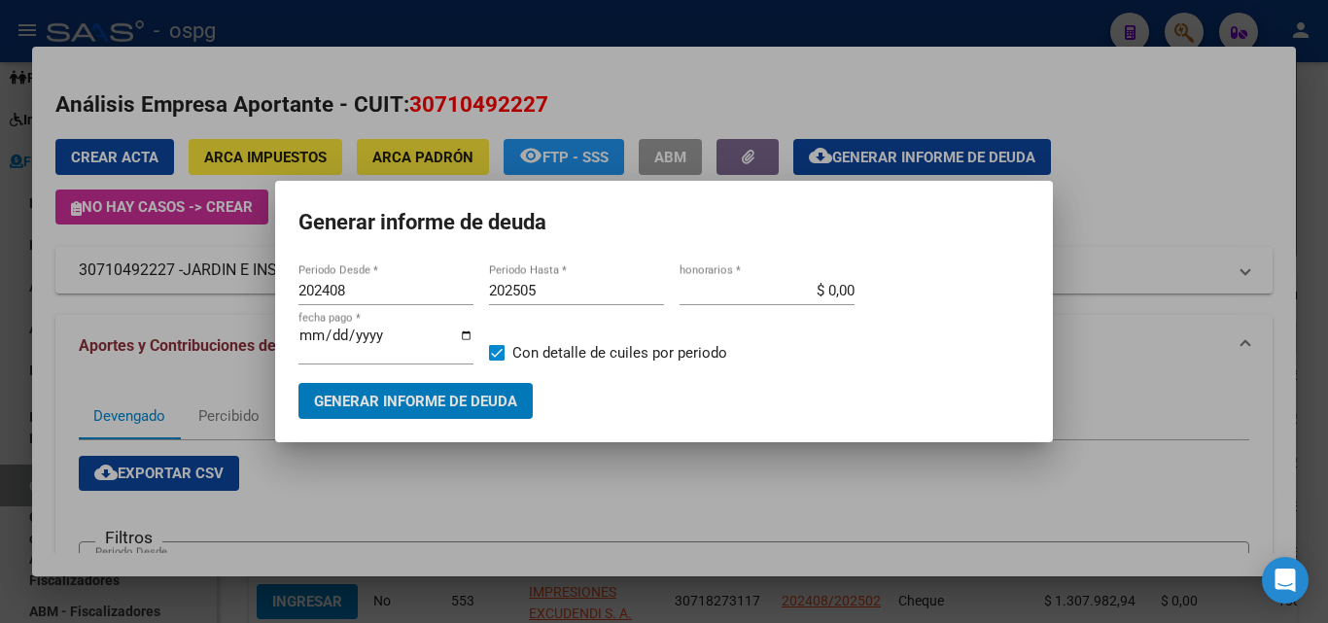
drag, startPoint x: 377, startPoint y: 292, endPoint x: 268, endPoint y: 291, distance: 108.9
click at [268, 291] on div "30710492227 Buscar (apellido, dni, cuil, nro traspaso, cuit, obra social) searc…" at bounding box center [664, 311] width 1328 height 623
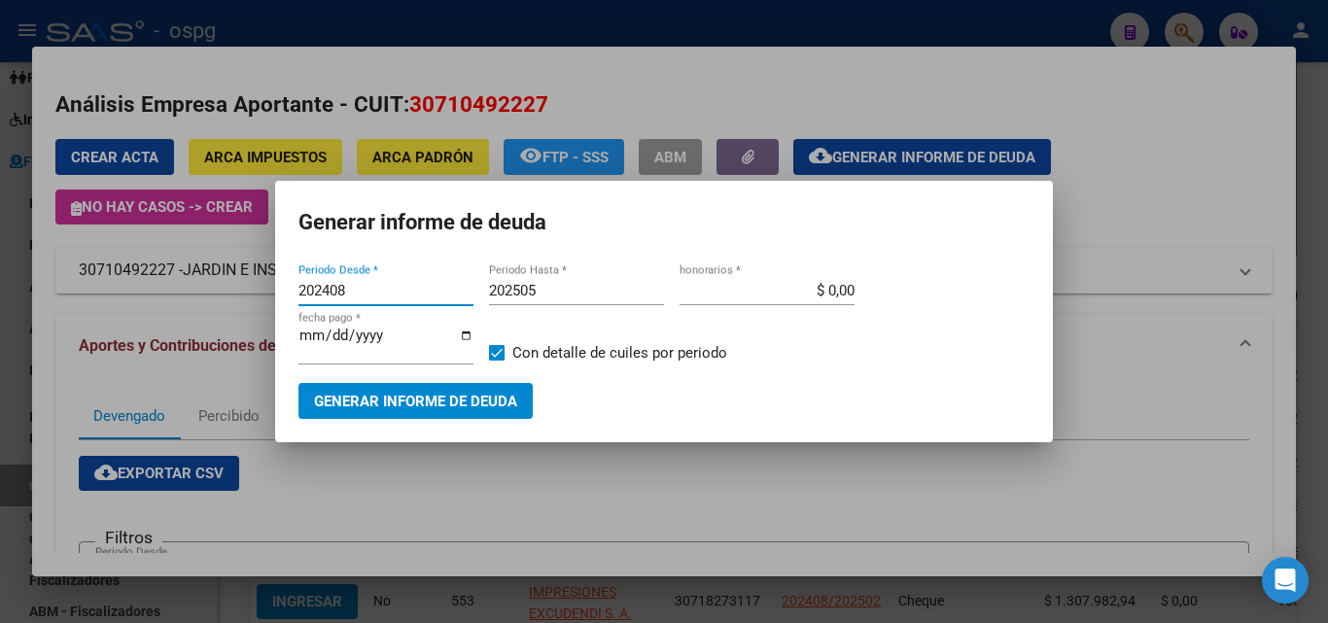
drag, startPoint x: 360, startPoint y: 289, endPoint x: 243, endPoint y: 289, distance: 116.7
click at [243, 289] on div "30710492227 Buscar (apellido, dni, cuil, nro traspaso, cuit, obra social) searc…" at bounding box center [664, 311] width 1328 height 623
drag, startPoint x: 332, startPoint y: 295, endPoint x: 68, endPoint y: 294, distance: 264.4
click at [68, 294] on div "30710492227 Buscar (apellido, dni, cuil, nro traspaso, cuit, obra social) searc…" at bounding box center [664, 311] width 1328 height 623
type input "202506"
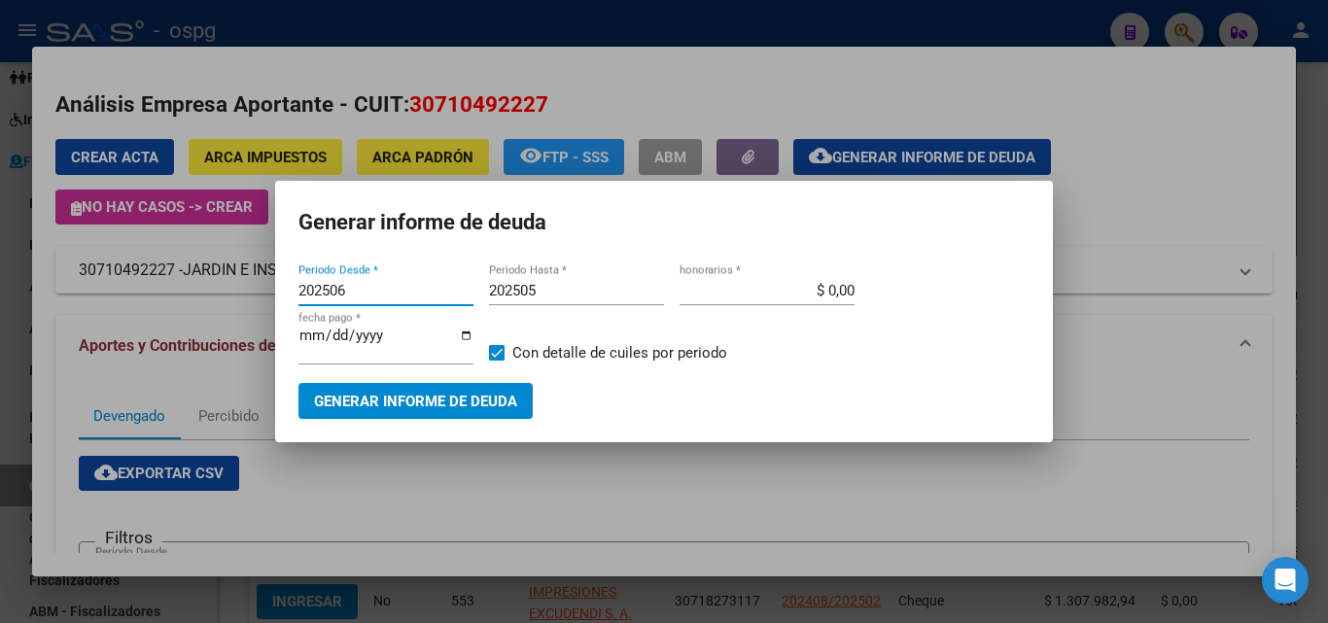
click at [567, 295] on input "202505" at bounding box center [576, 290] width 175 height 17
type input "202507"
drag, startPoint x: 516, startPoint y: 373, endPoint x: 505, endPoint y: 389, distance: 18.9
click at [516, 375] on mat-checkbox "Con detalle de cuiles por periodo" at bounding box center [608, 353] width 238 height 59
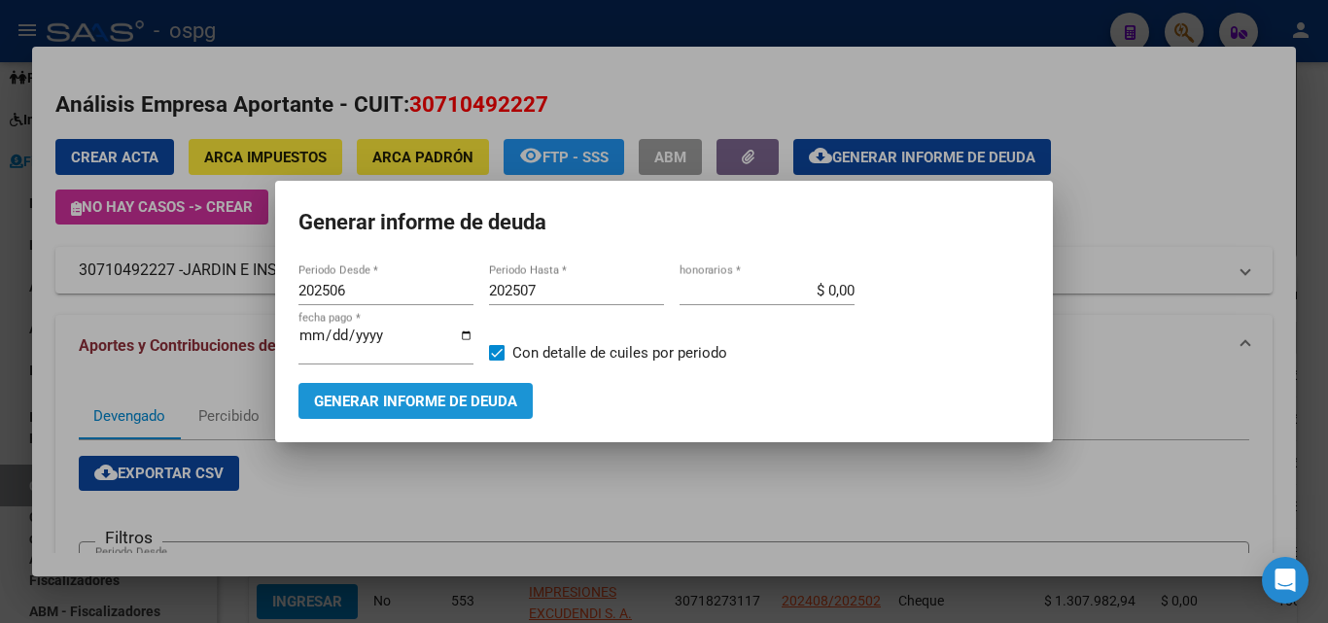
click at [496, 402] on span "Generar informe de deuda" at bounding box center [415, 401] width 203 height 17
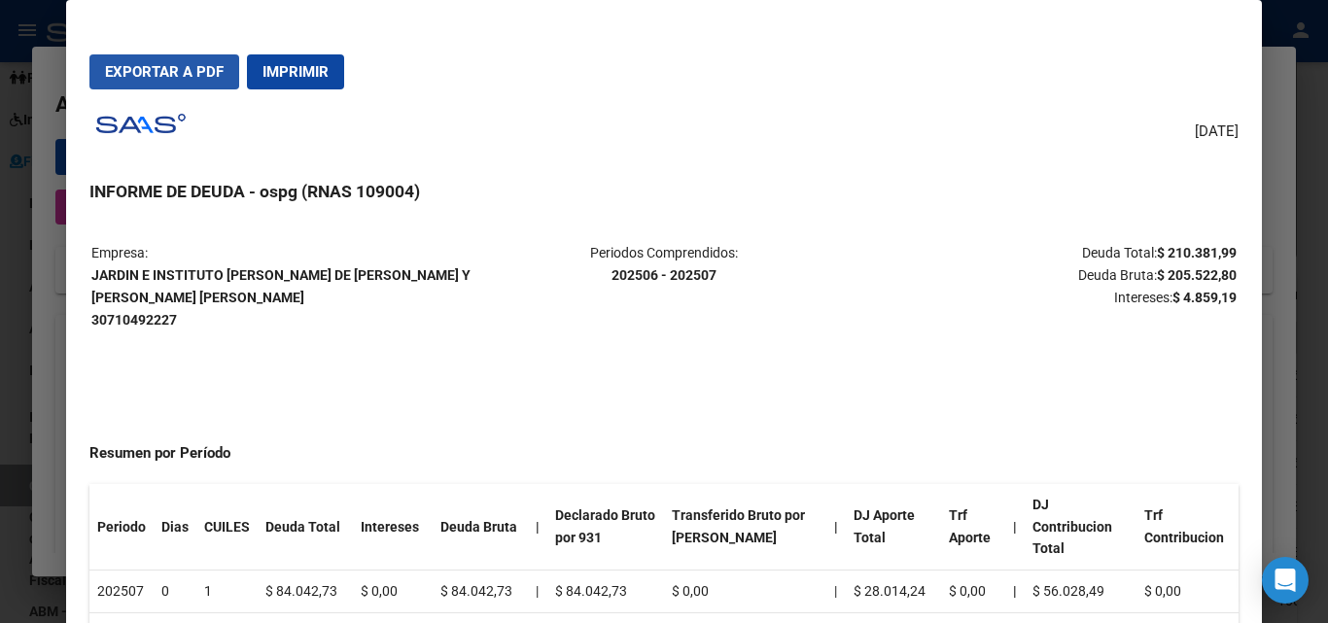
click at [162, 68] on span "Exportar a PDF" at bounding box center [164, 71] width 119 height 17
click at [0, 496] on div at bounding box center [664, 311] width 1328 height 623
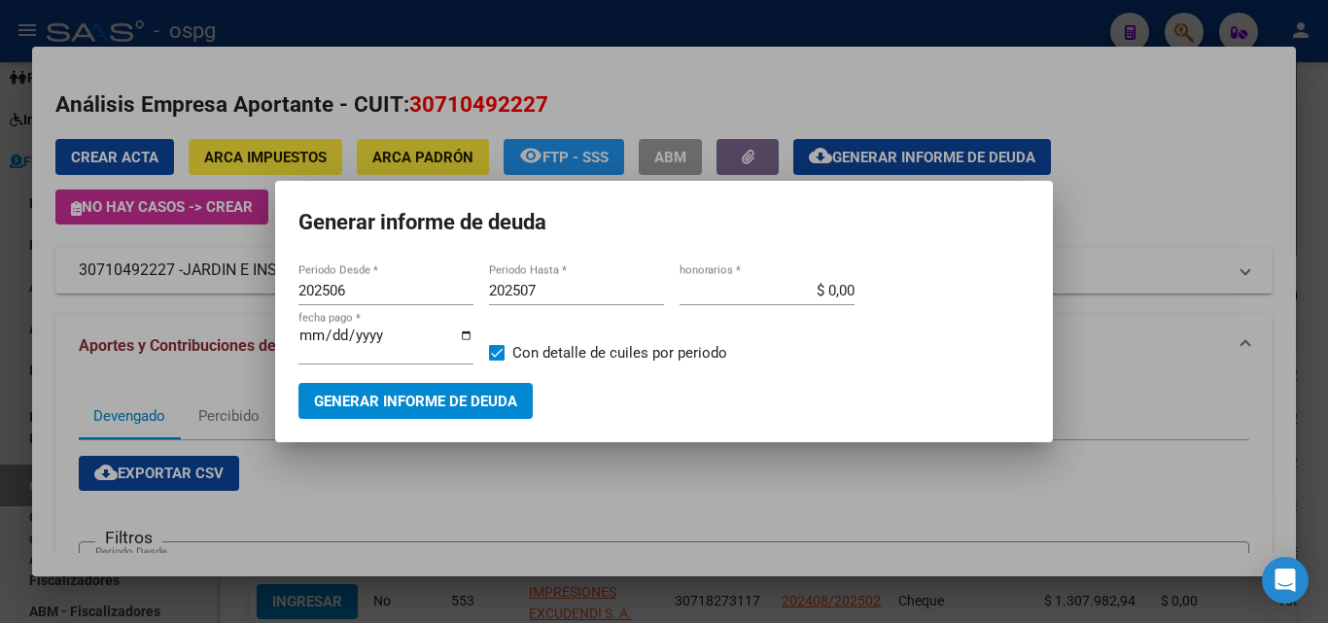
click at [560, 483] on div at bounding box center [664, 311] width 1328 height 623
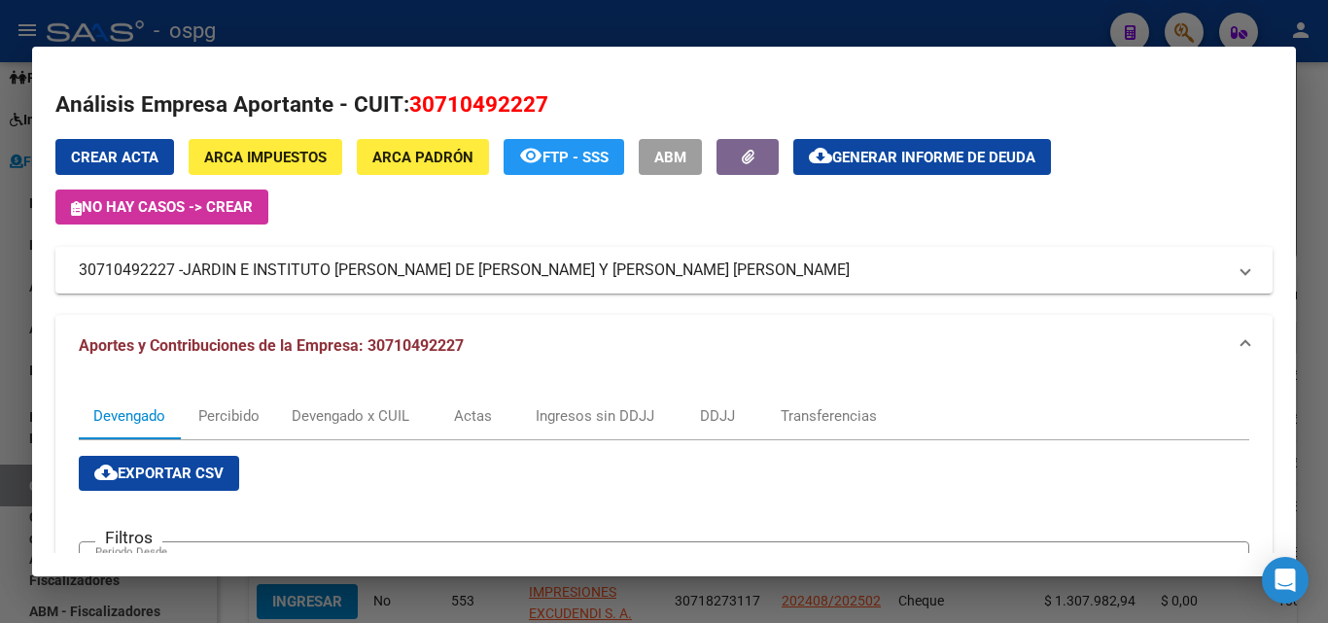
click at [1321, 159] on div at bounding box center [664, 311] width 1328 height 623
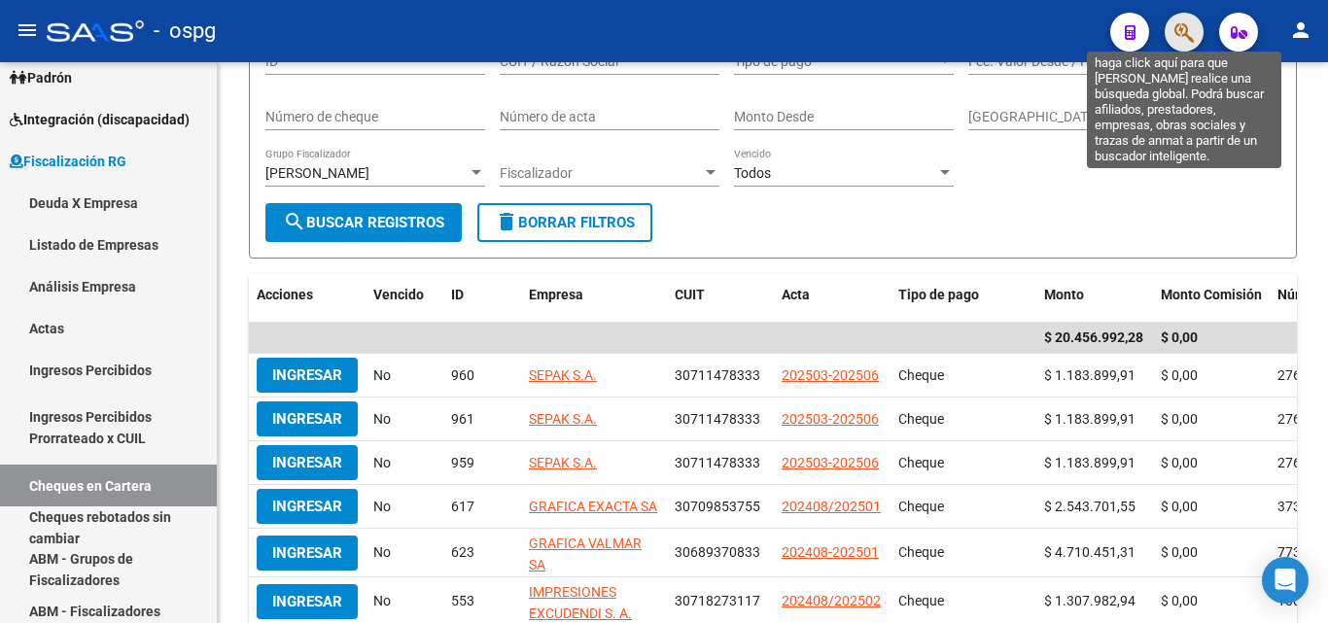
click at [1180, 41] on icon "button" at bounding box center [1183, 32] width 19 height 22
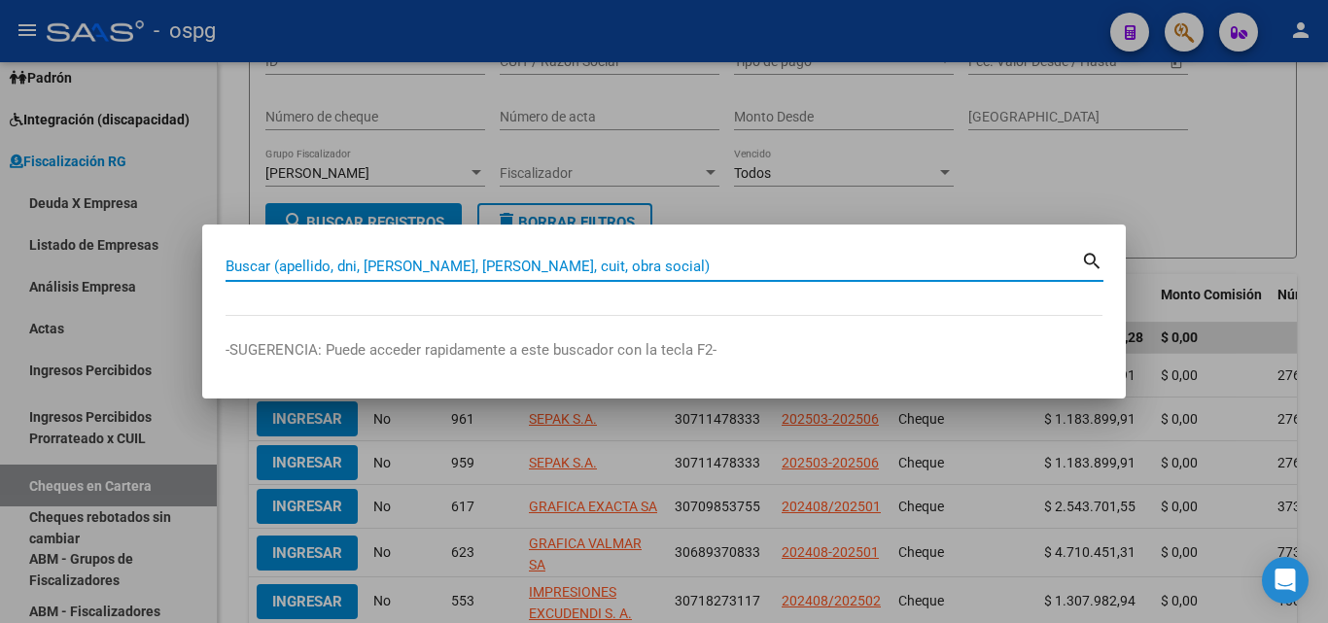
click at [545, 270] on input "Buscar (apellido, dni, [PERSON_NAME], [PERSON_NAME], cuit, obra social)" at bounding box center [653, 266] width 855 height 17
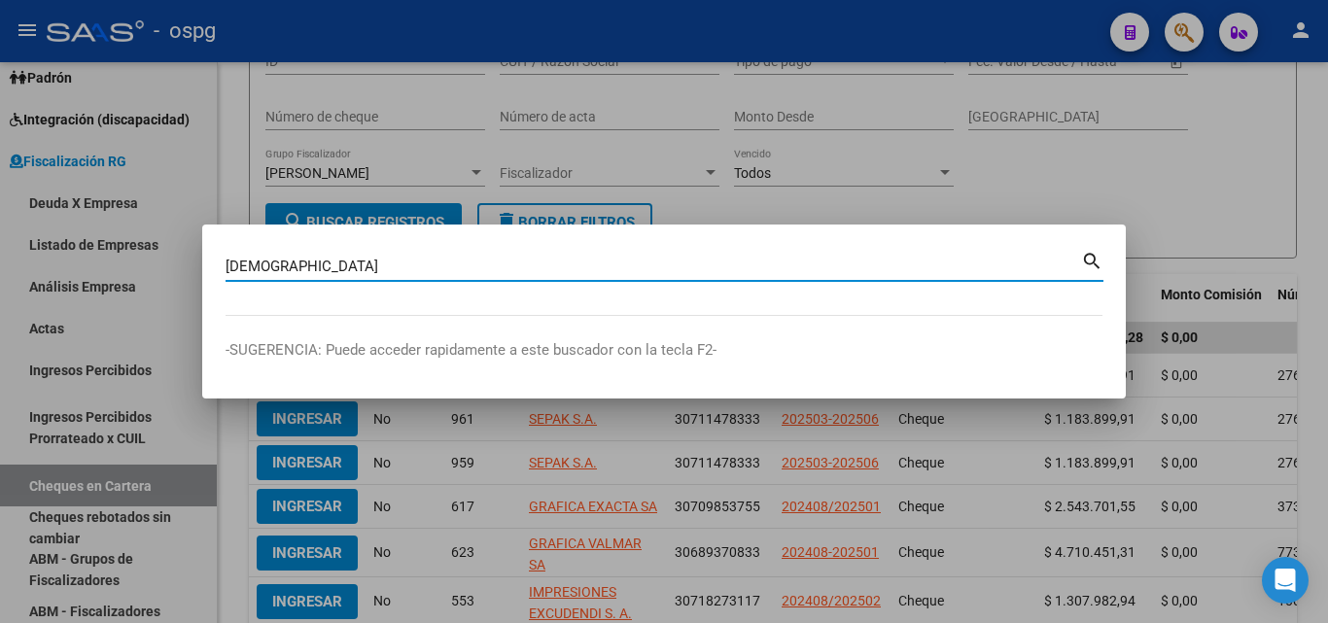
type input "[DEMOGRAPHIC_DATA]"
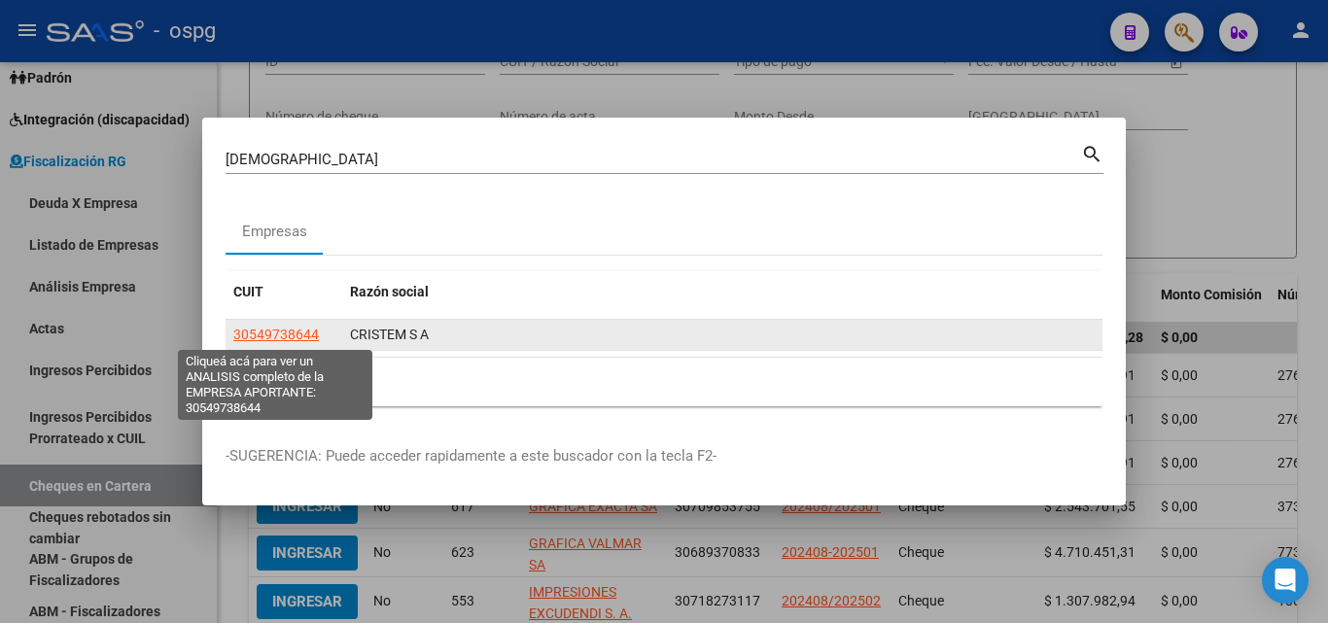
click at [275, 328] on span "30549738644" at bounding box center [276, 335] width 86 height 16
type textarea "30549738644"
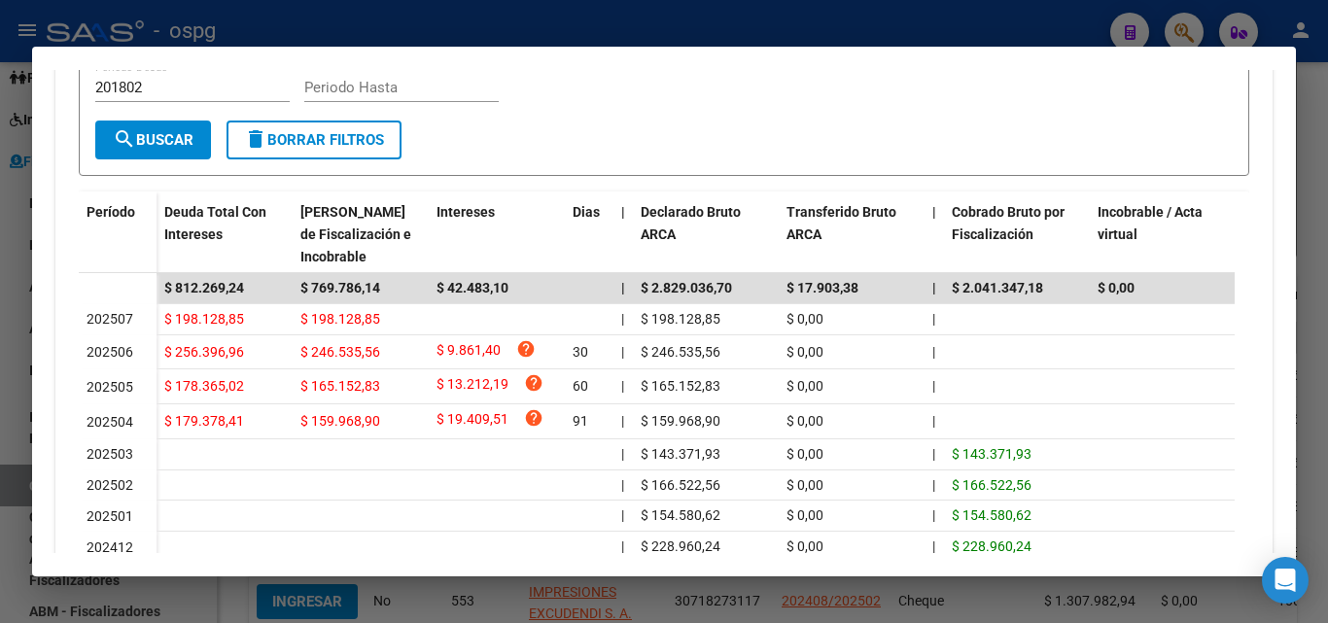
scroll to position [486, 0]
click at [1327, 120] on div at bounding box center [664, 311] width 1328 height 623
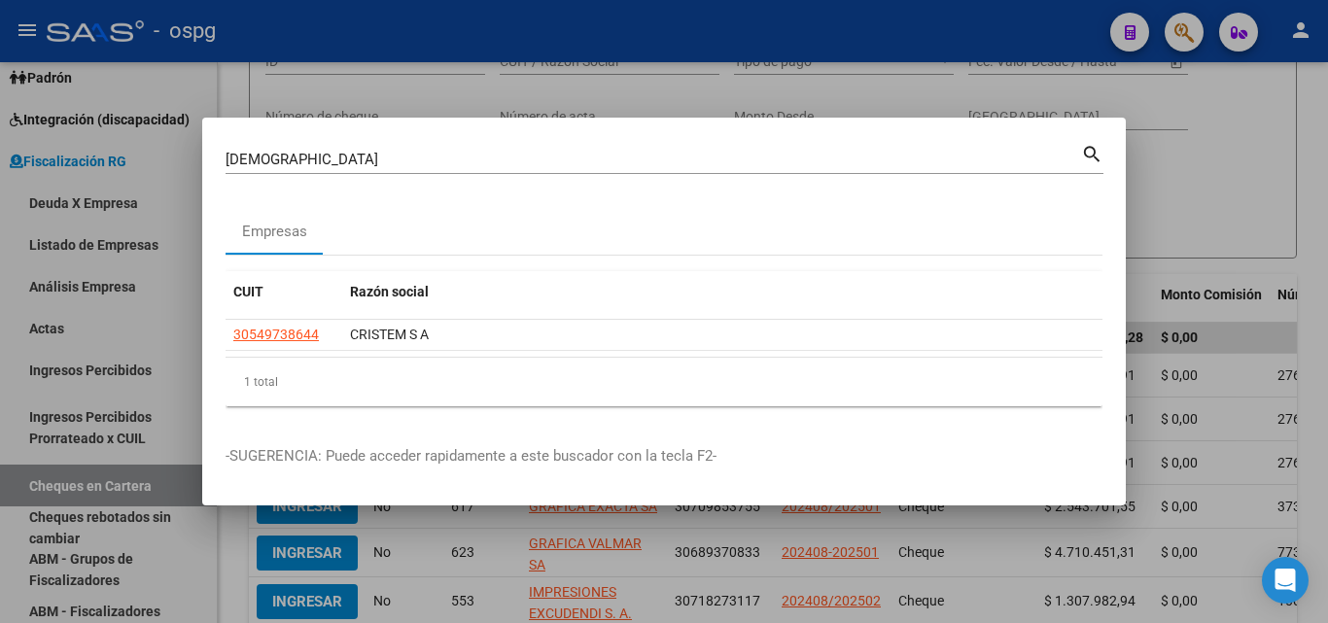
click at [1327, 120] on div at bounding box center [664, 311] width 1328 height 623
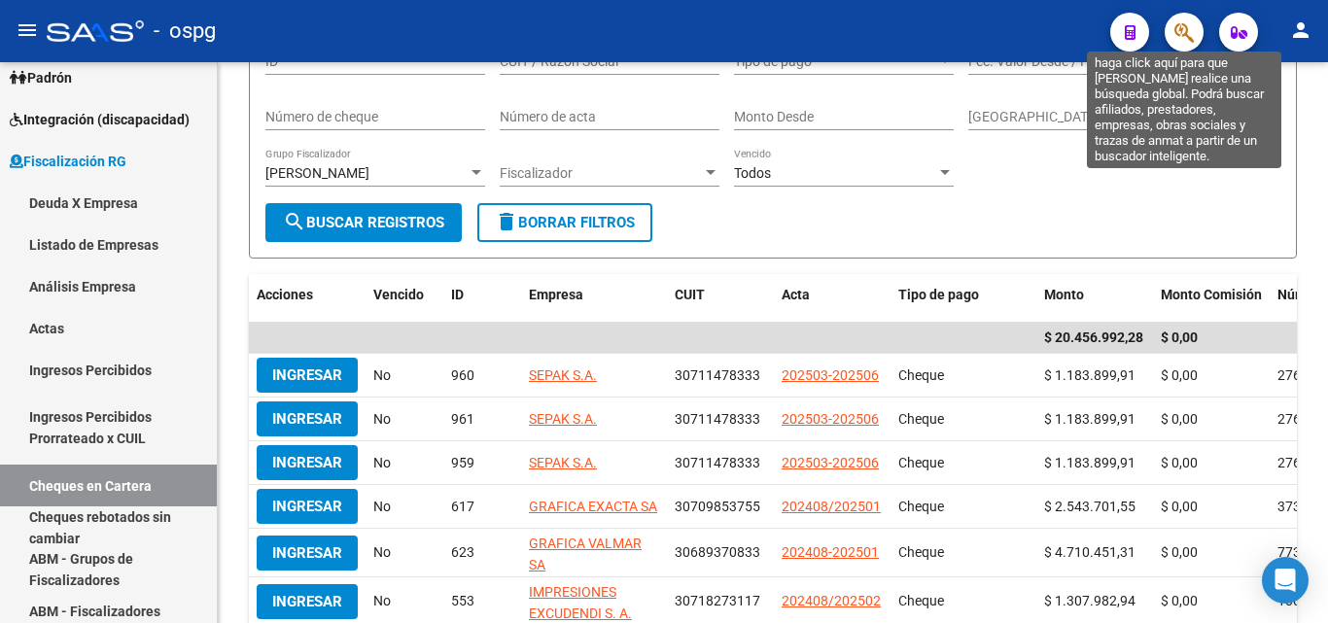
click at [1175, 33] on icon "button" at bounding box center [1183, 32] width 19 height 22
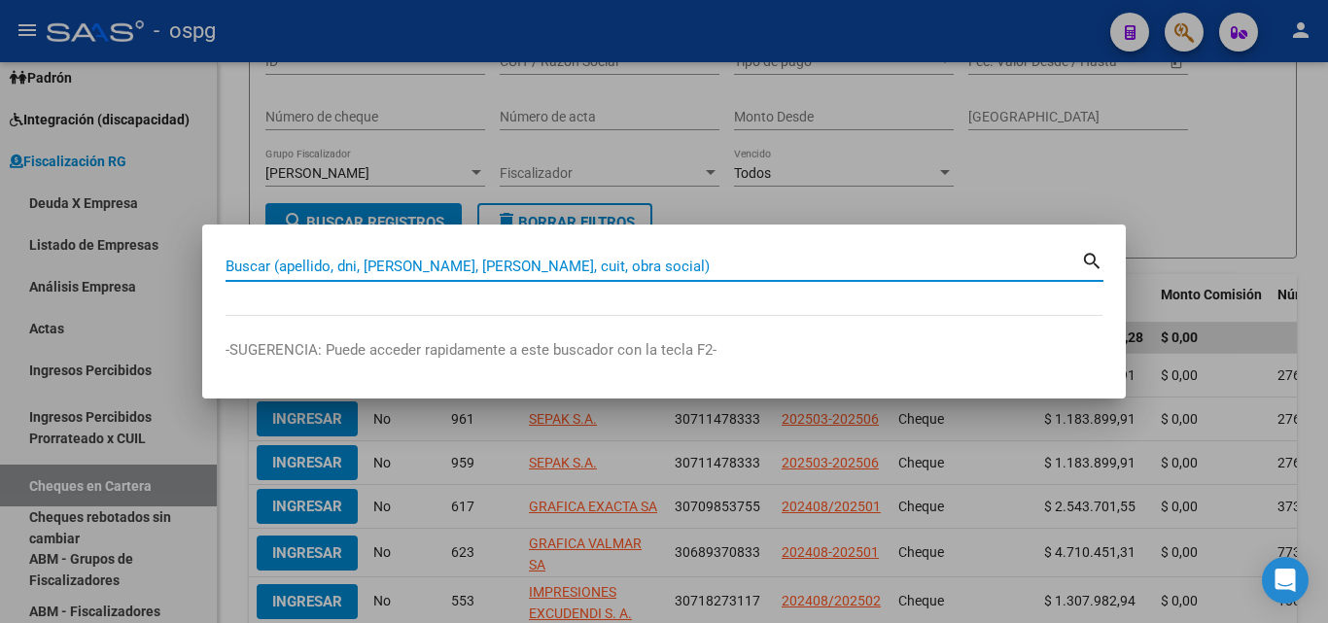
click at [373, 269] on input "Buscar (apellido, dni, [PERSON_NAME], [PERSON_NAME], cuit, obra social)" at bounding box center [653, 266] width 855 height 17
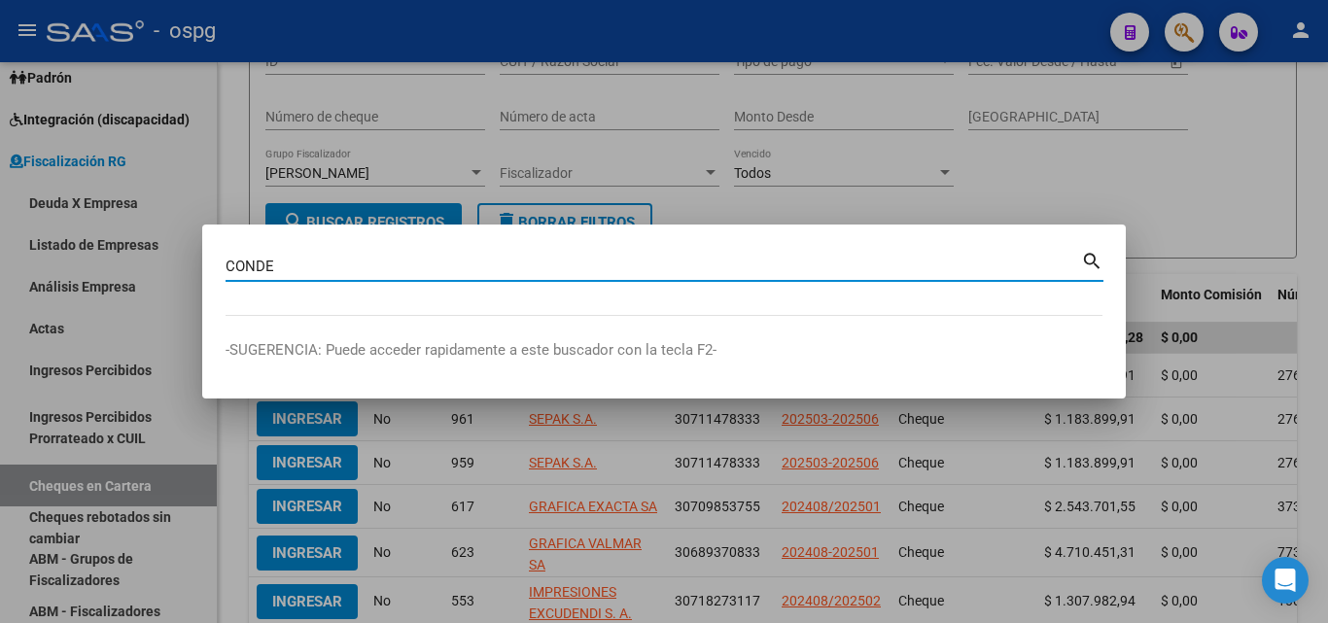
type input "CONDE"
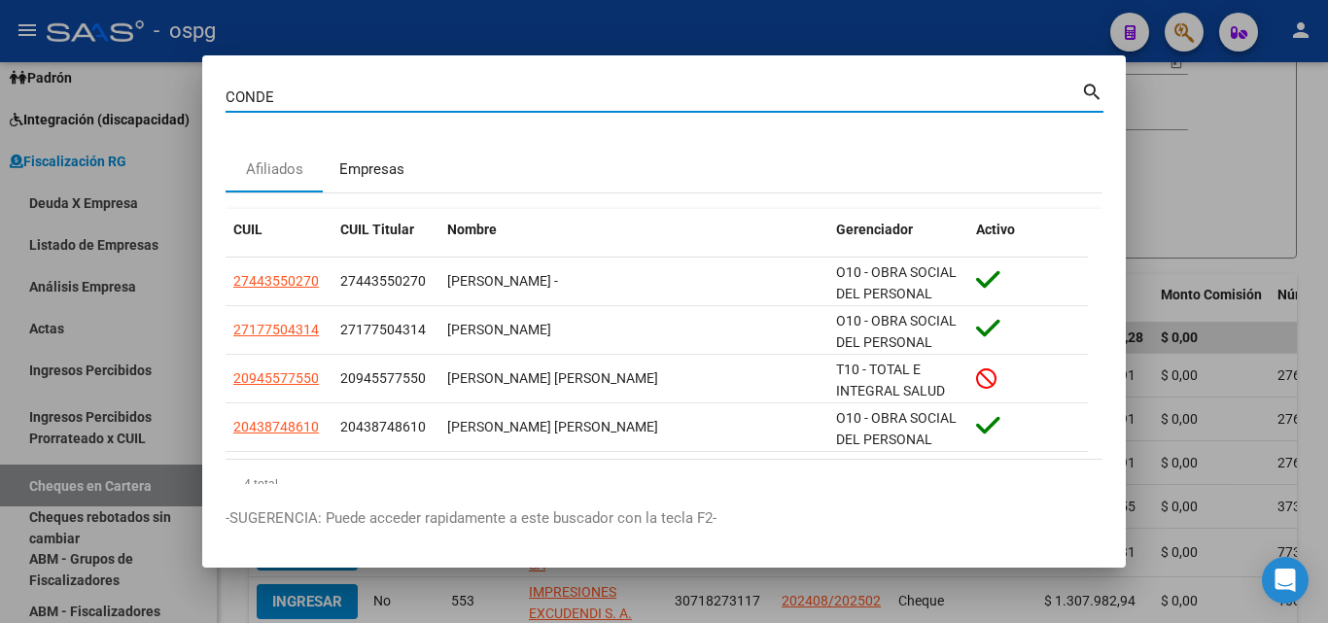
click at [382, 171] on div "Empresas" at bounding box center [371, 169] width 65 height 22
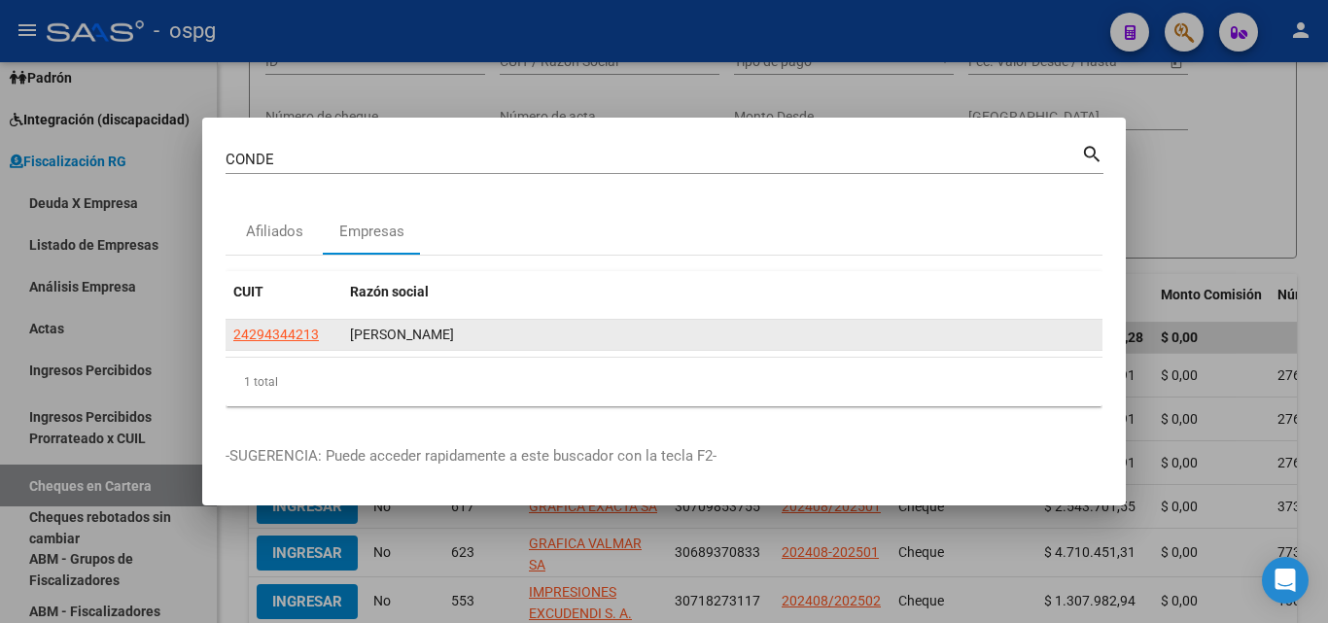
click at [227, 334] on datatable-body-cell "24294344213" at bounding box center [284, 335] width 117 height 30
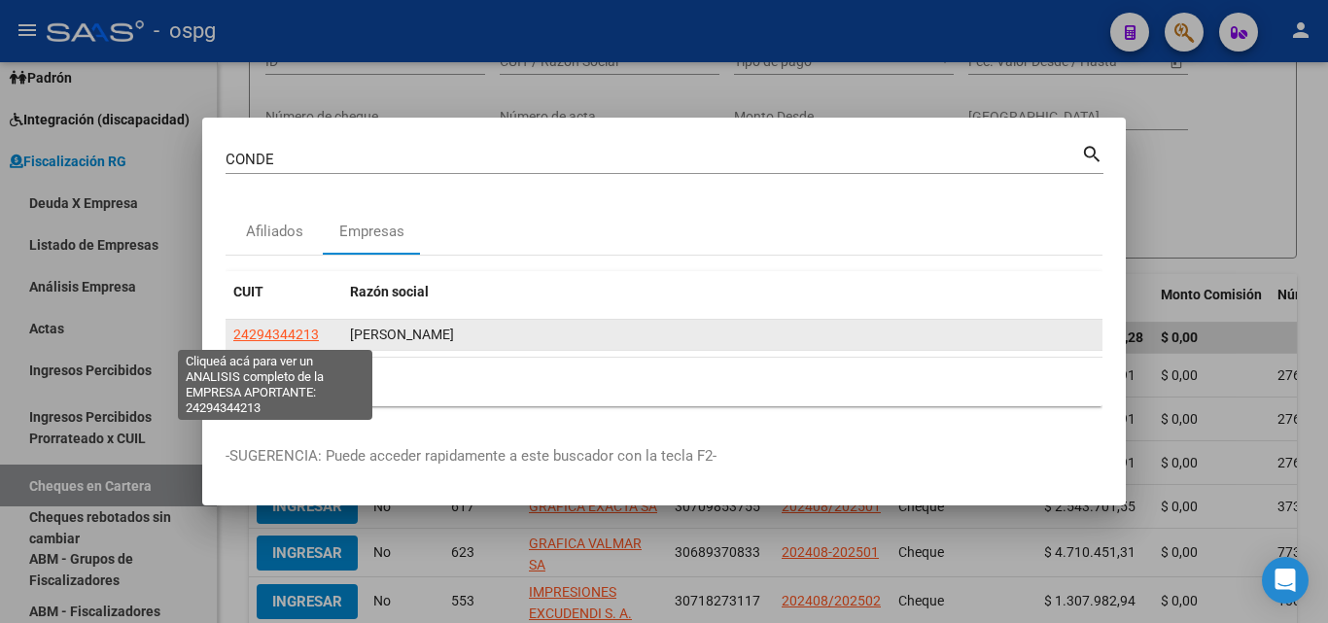
click at [263, 333] on span "24294344213" at bounding box center [276, 335] width 86 height 16
type textarea "24294344213"
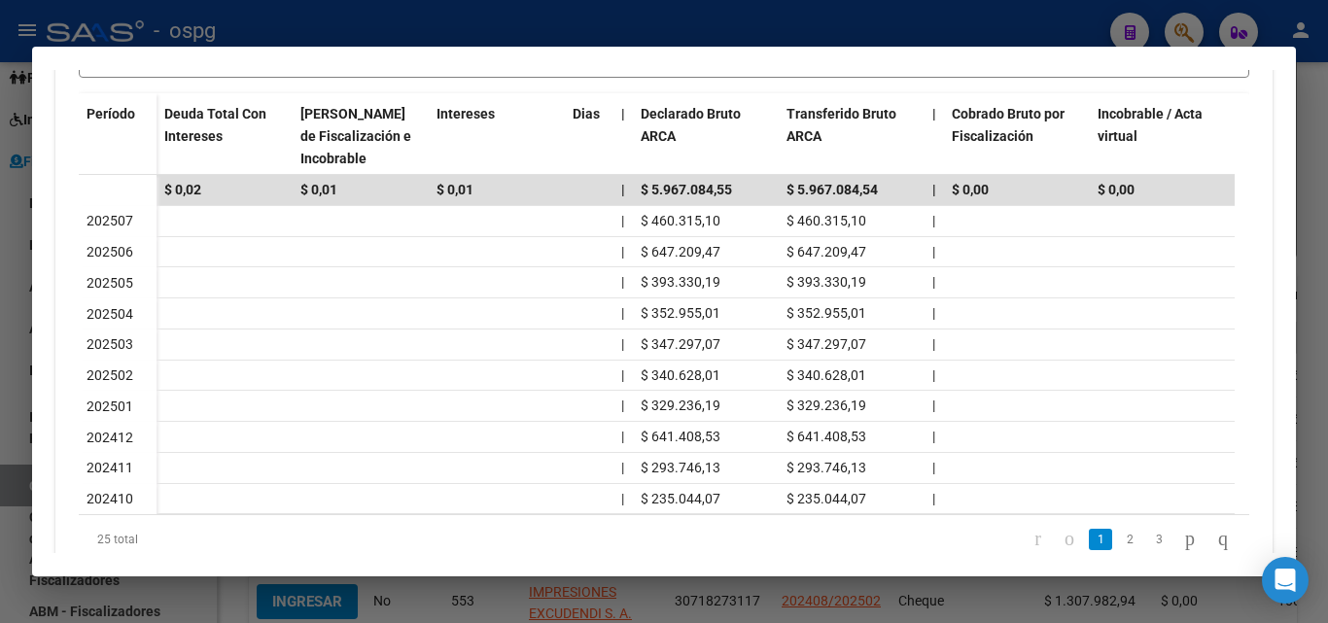
scroll to position [662, 0]
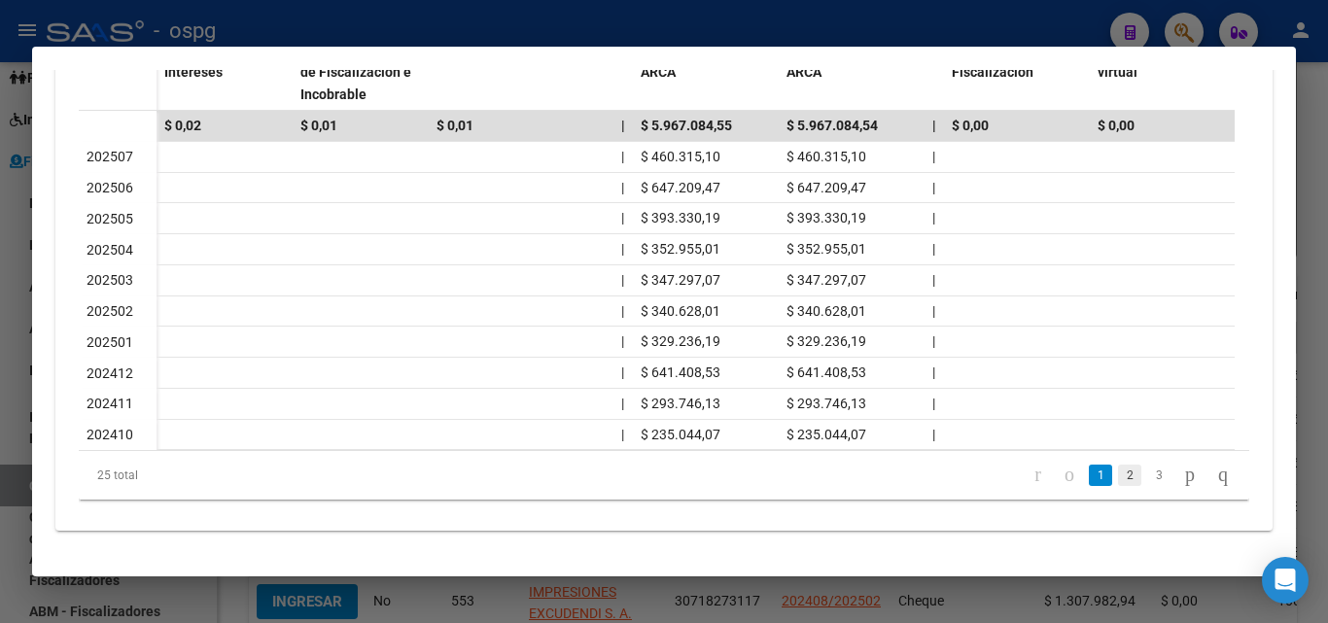
click at [1118, 480] on link "2" at bounding box center [1129, 475] width 23 height 21
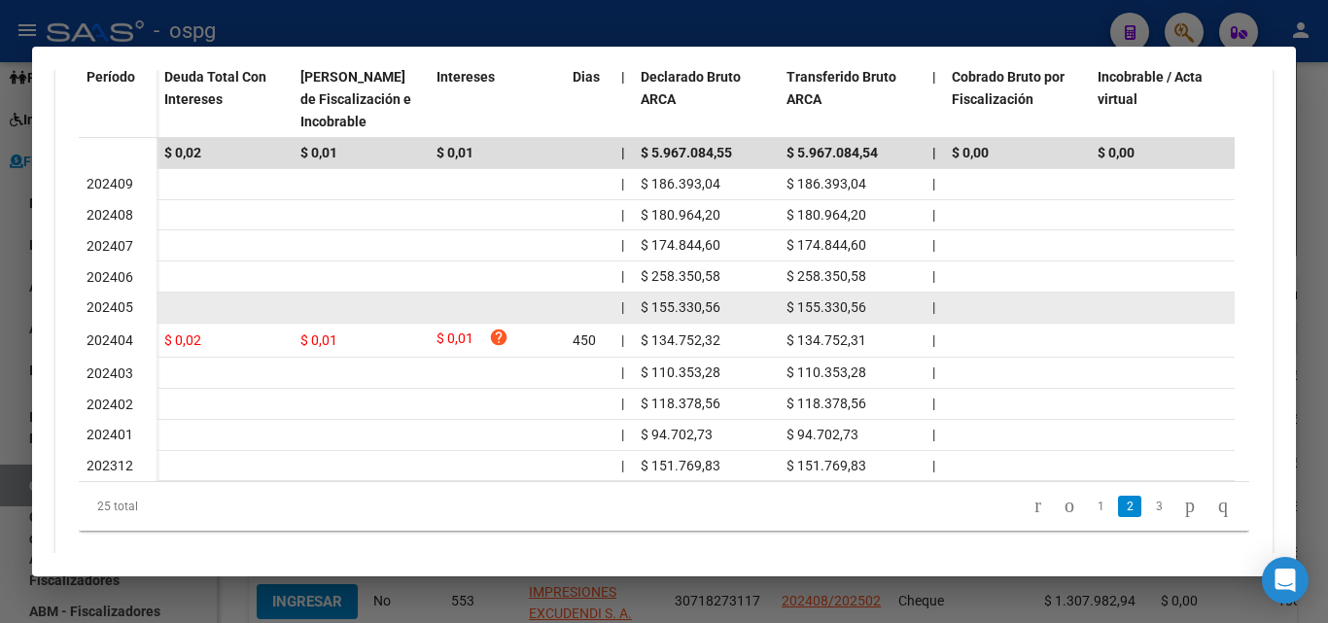
scroll to position [667, 0]
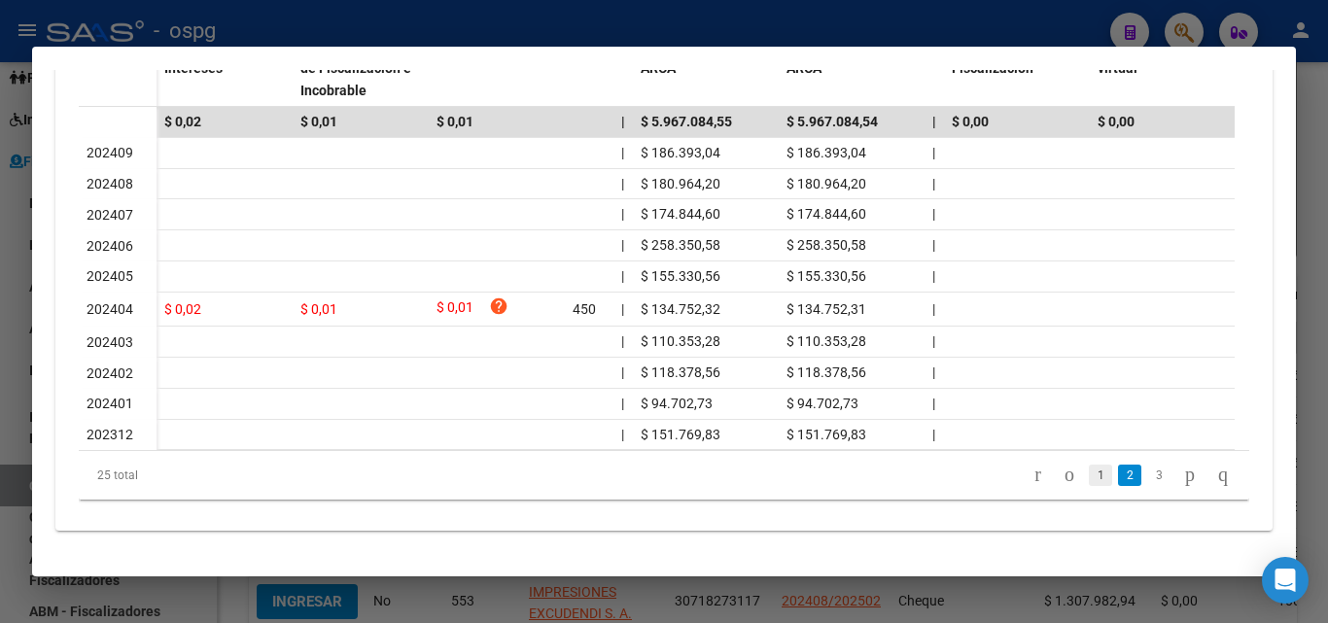
click at [1089, 475] on link "1" at bounding box center [1100, 475] width 23 height 21
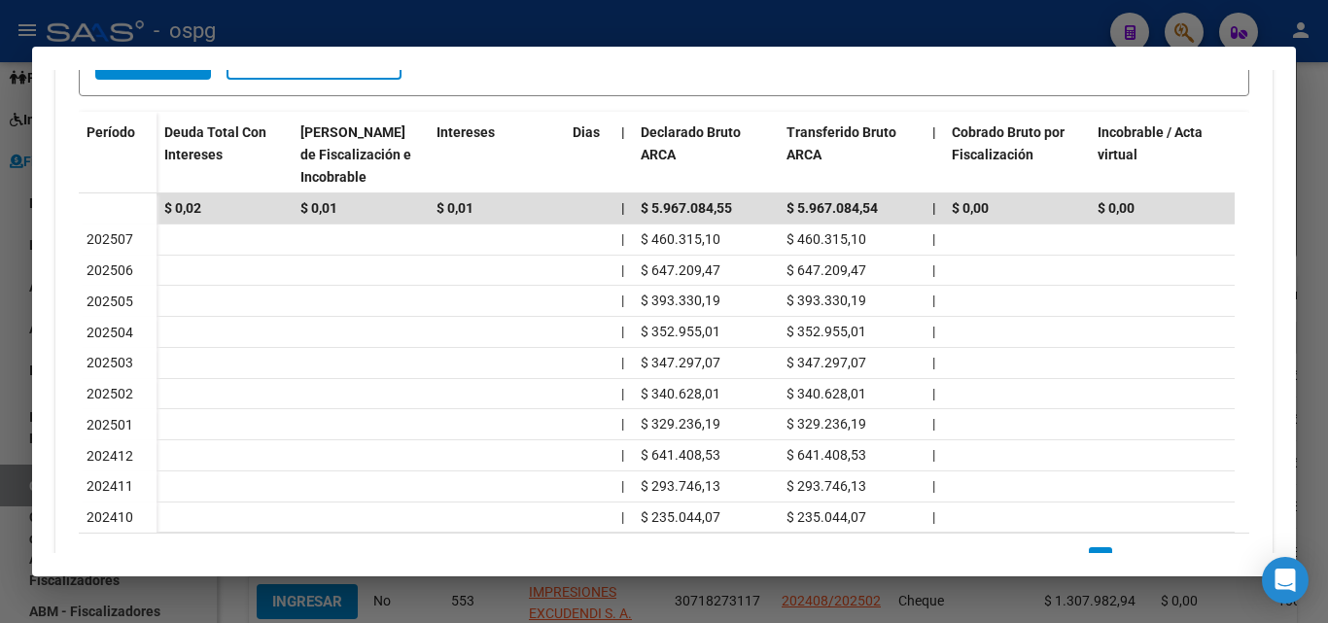
scroll to position [662, 0]
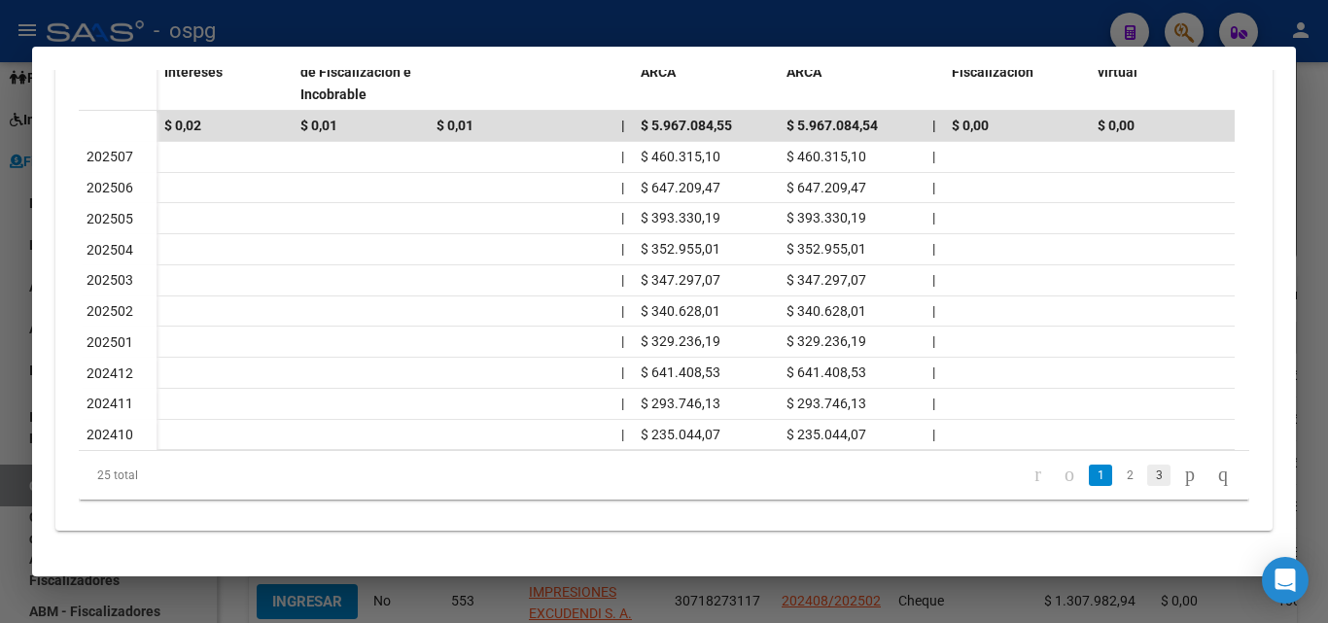
click at [1147, 470] on link "3" at bounding box center [1158, 475] width 23 height 21
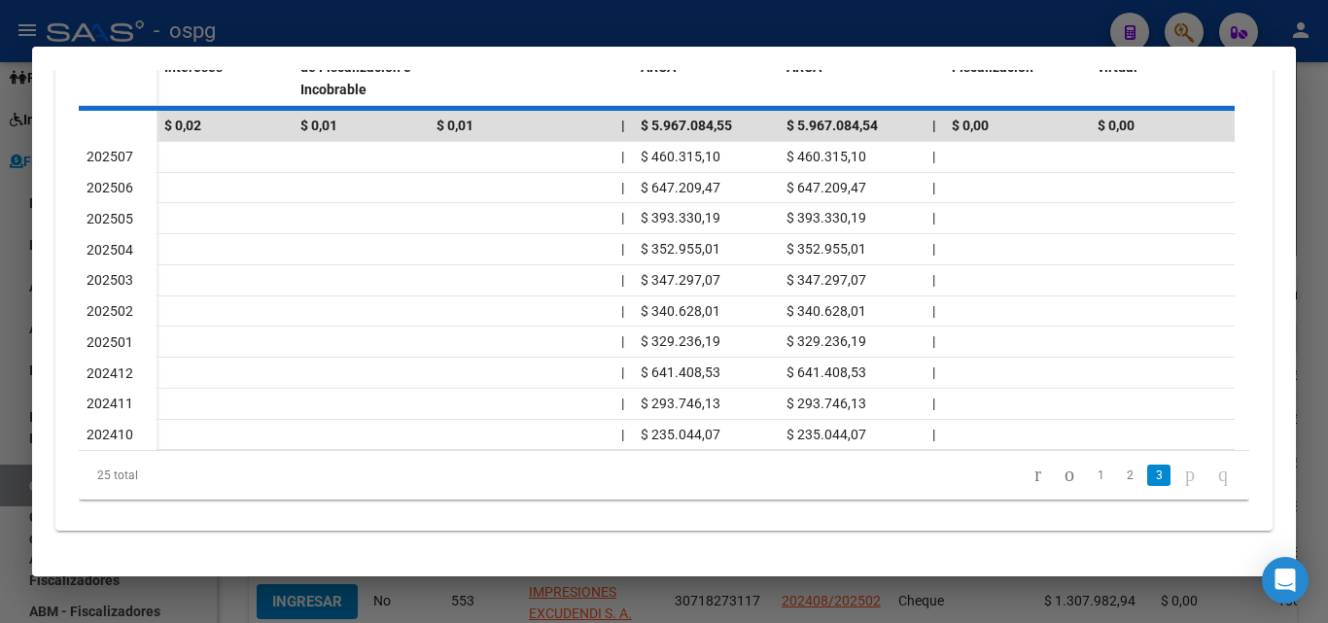
scroll to position [507, 0]
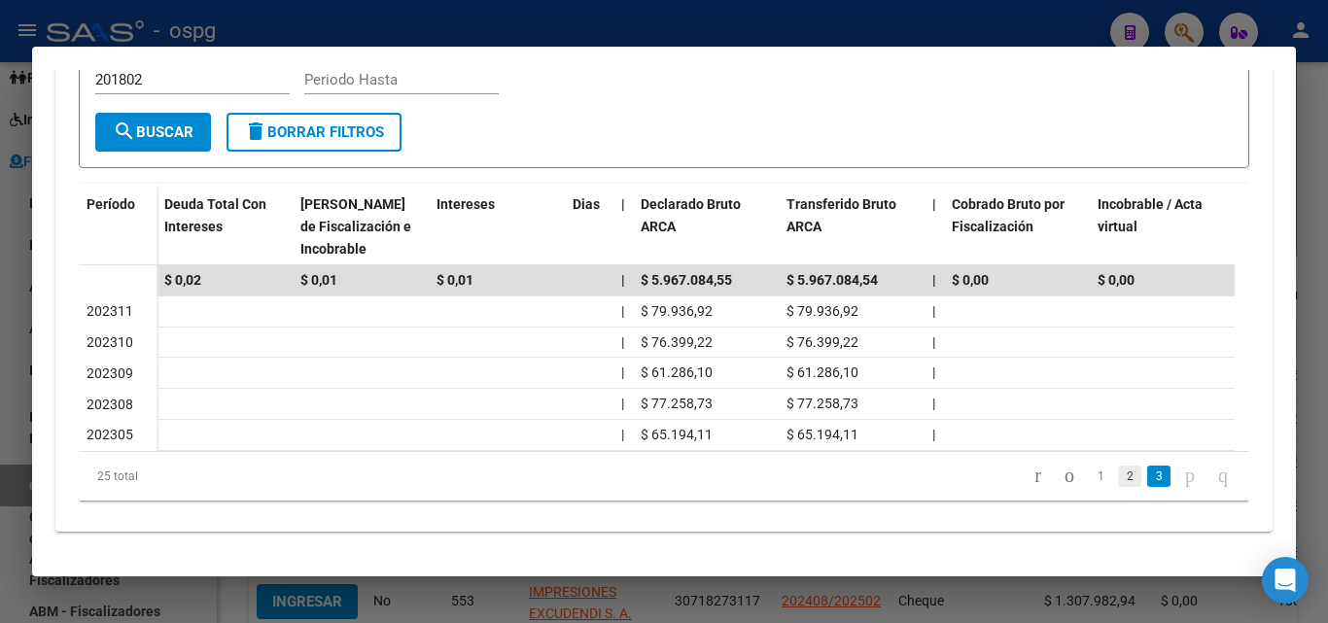
click at [1118, 482] on link "2" at bounding box center [1129, 476] width 23 height 21
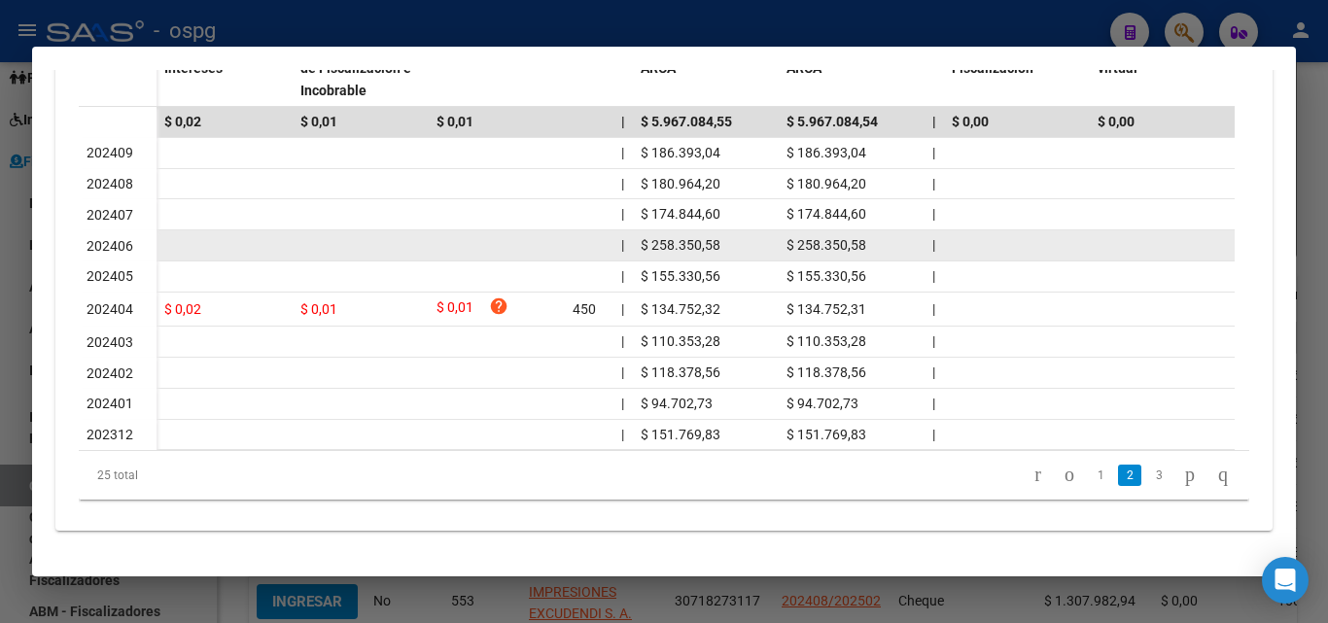
scroll to position [667, 0]
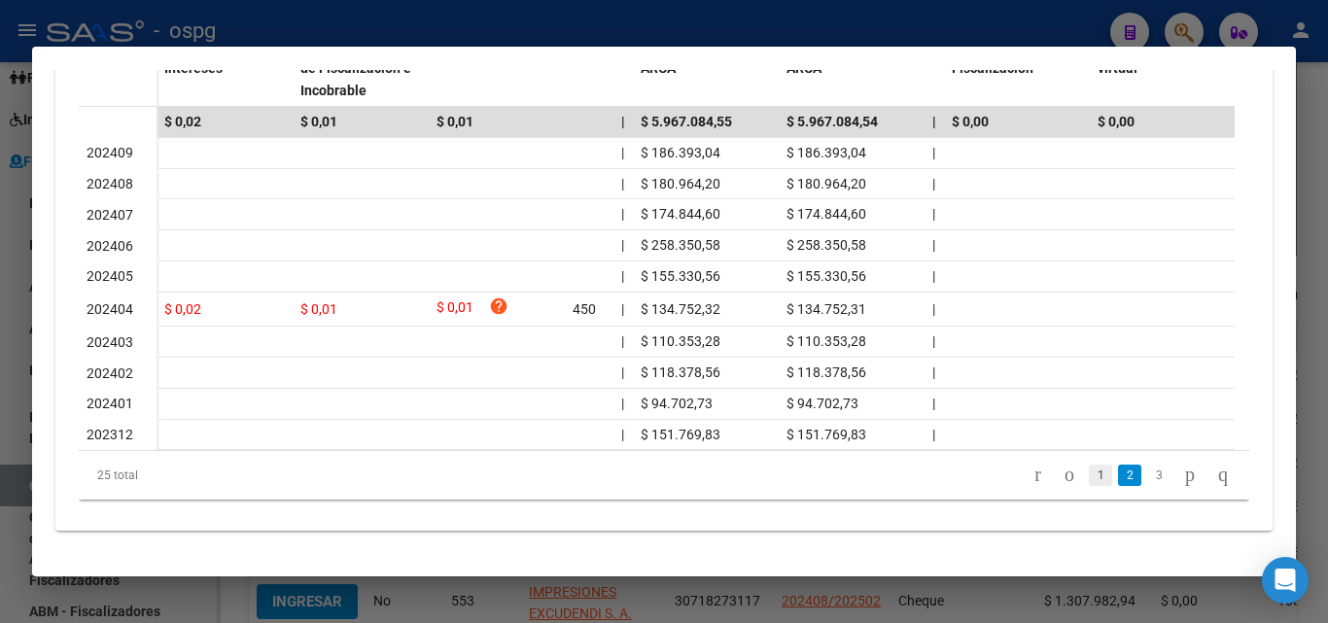
click at [1089, 478] on link "1" at bounding box center [1100, 475] width 23 height 21
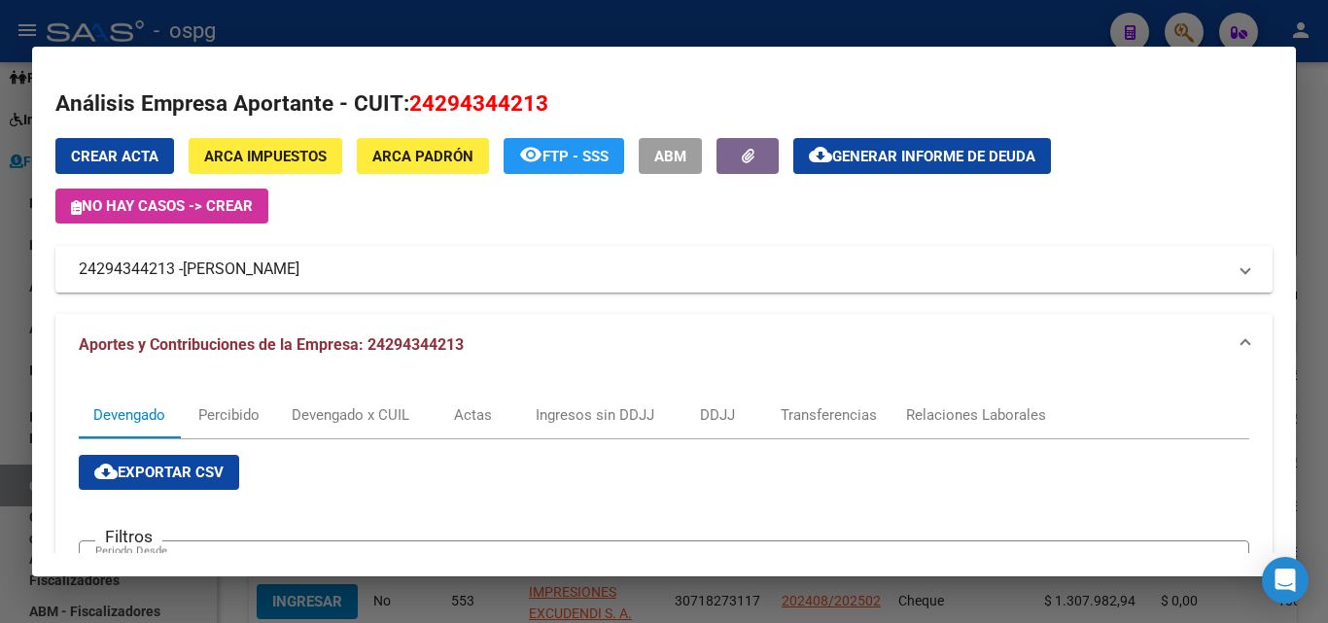
scroll to position [0, 0]
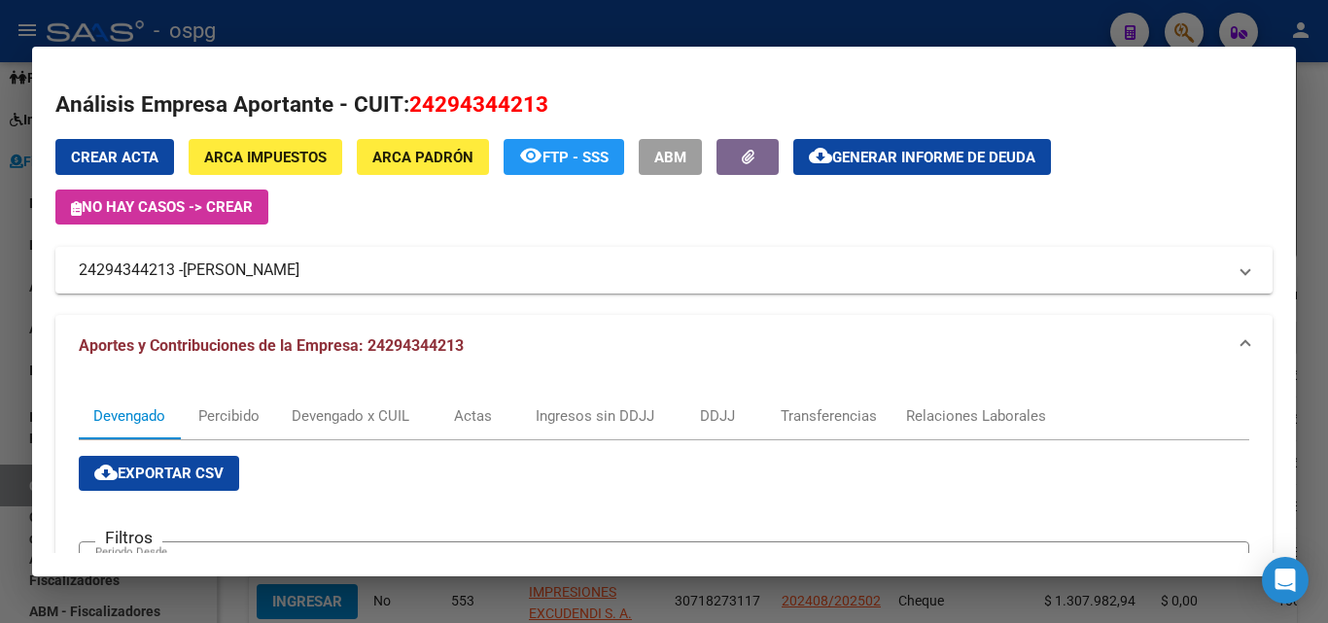
click at [1299, 167] on div at bounding box center [664, 311] width 1328 height 623
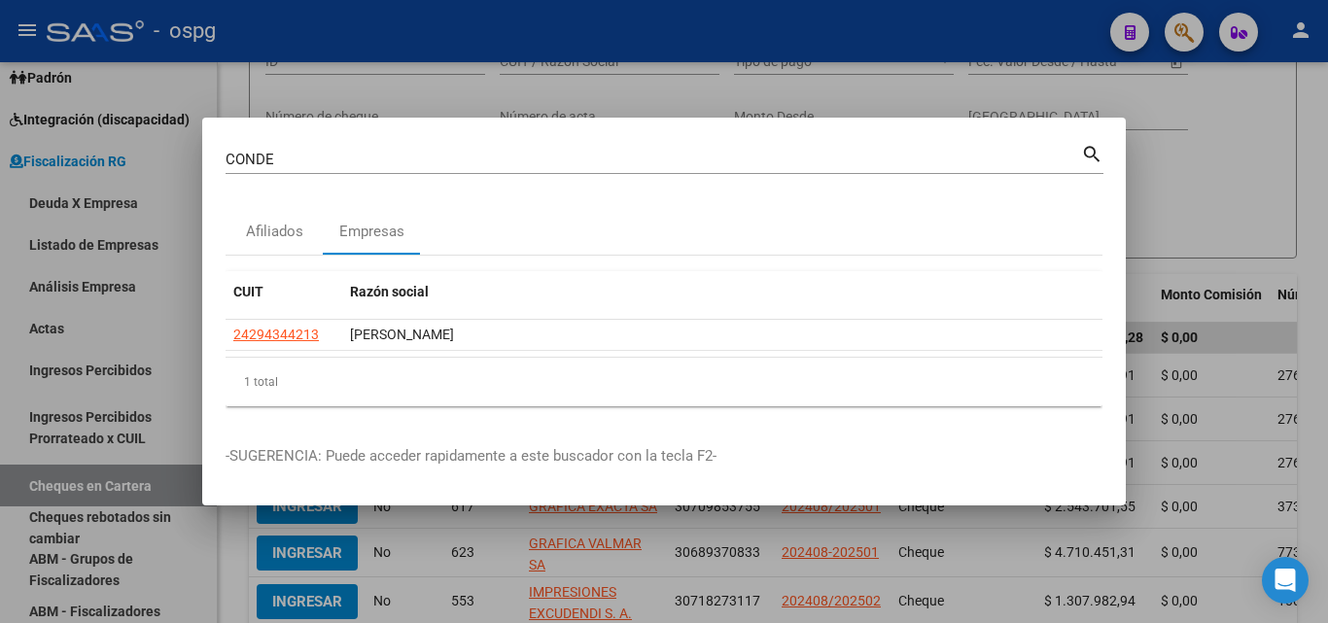
click at [1299, 167] on div at bounding box center [664, 311] width 1328 height 623
click at [1299, 167] on div "FISCALIZACION REGIMEN GENERAL -> Cheques en Cartera cloud_download Exportar CSV…" at bounding box center [773, 396] width 1110 height 1046
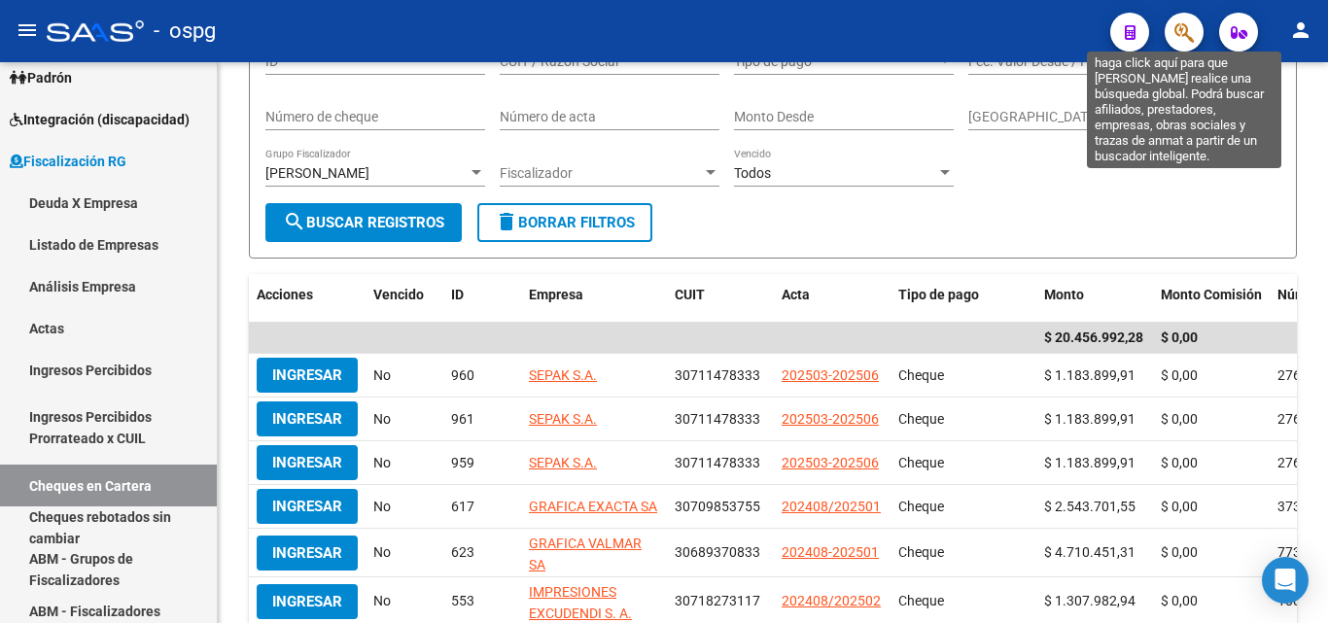
click at [1188, 34] on icon "button" at bounding box center [1183, 32] width 19 height 22
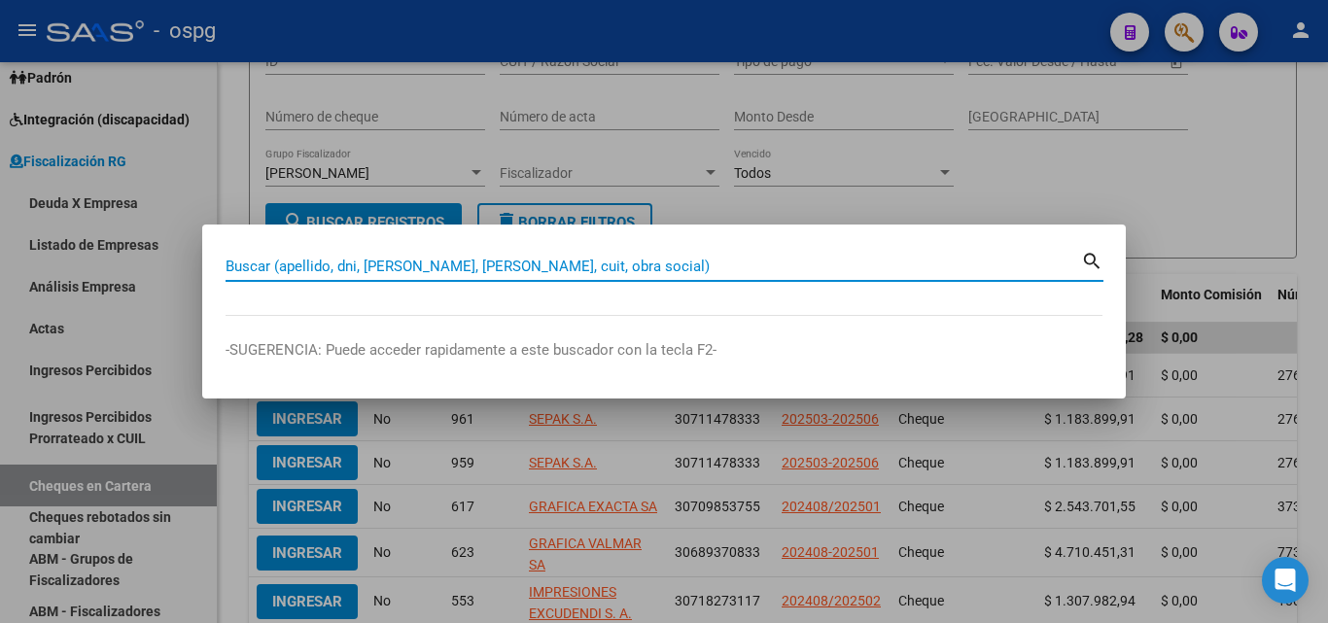
click at [456, 269] on input "Buscar (apellido, dni, [PERSON_NAME], [PERSON_NAME], cuit, obra social)" at bounding box center [653, 266] width 855 height 17
paste input "20122296386"
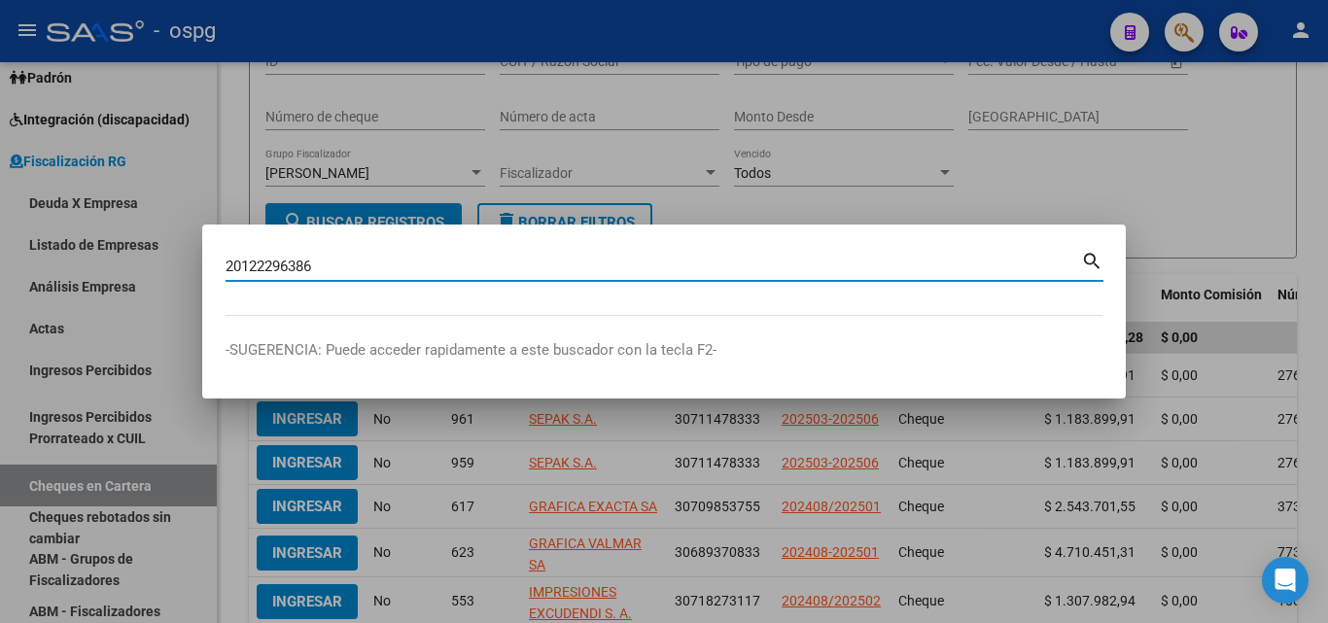
type input "20122296386"
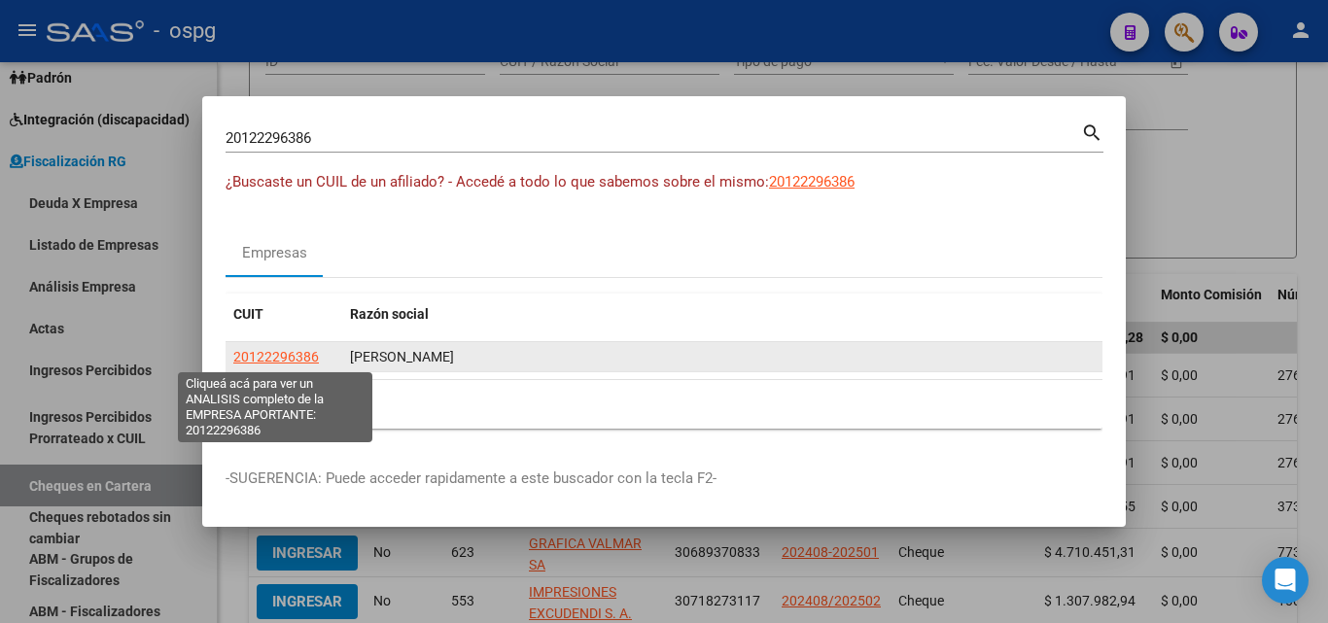
click at [286, 353] on span "20122296386" at bounding box center [276, 357] width 86 height 16
type textarea "20122296386"
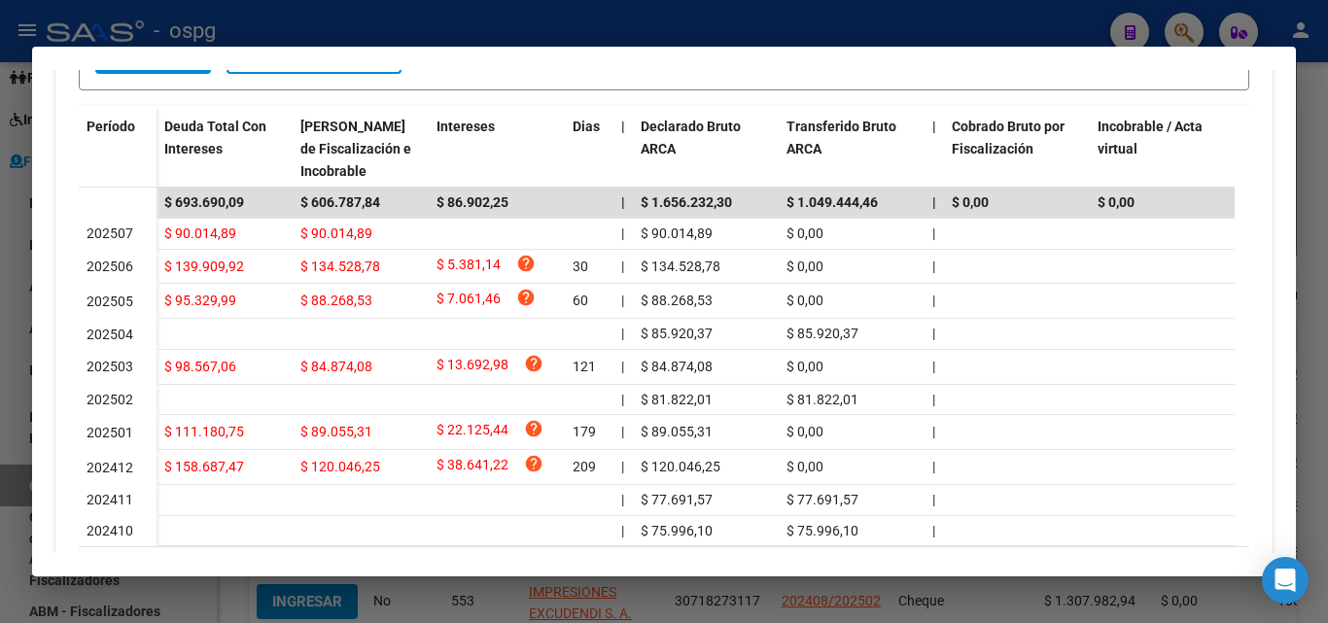
scroll to position [583, 0]
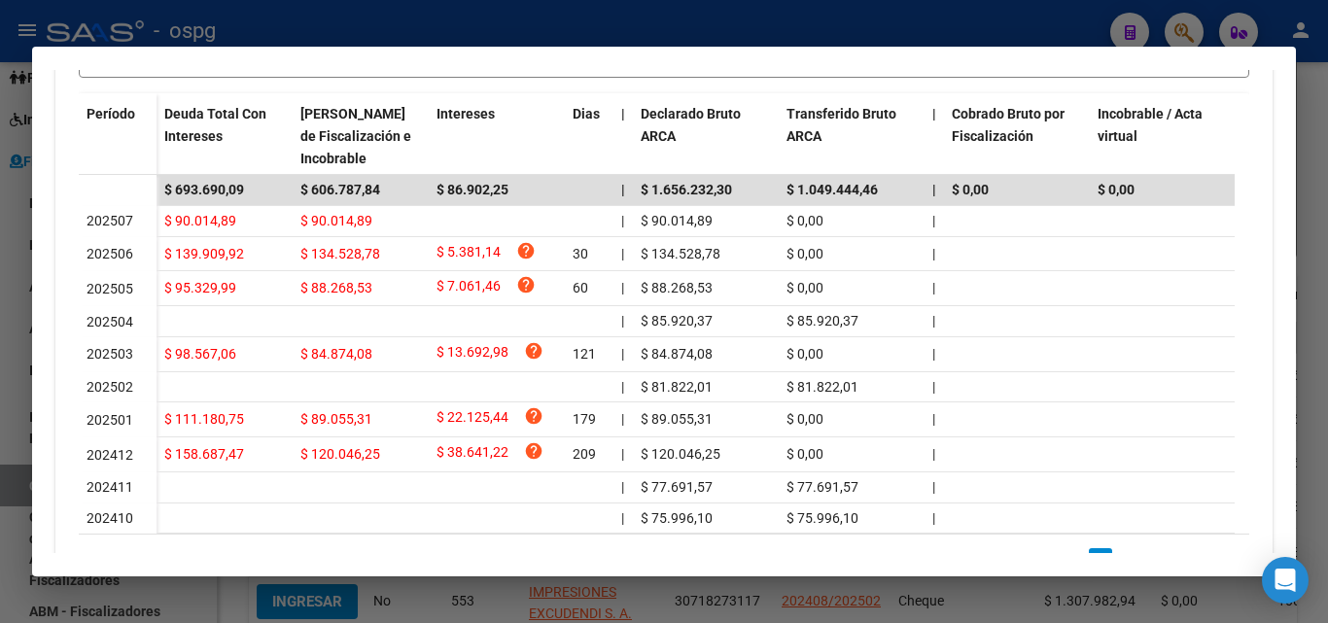
click at [0, 446] on div at bounding box center [664, 311] width 1328 height 623
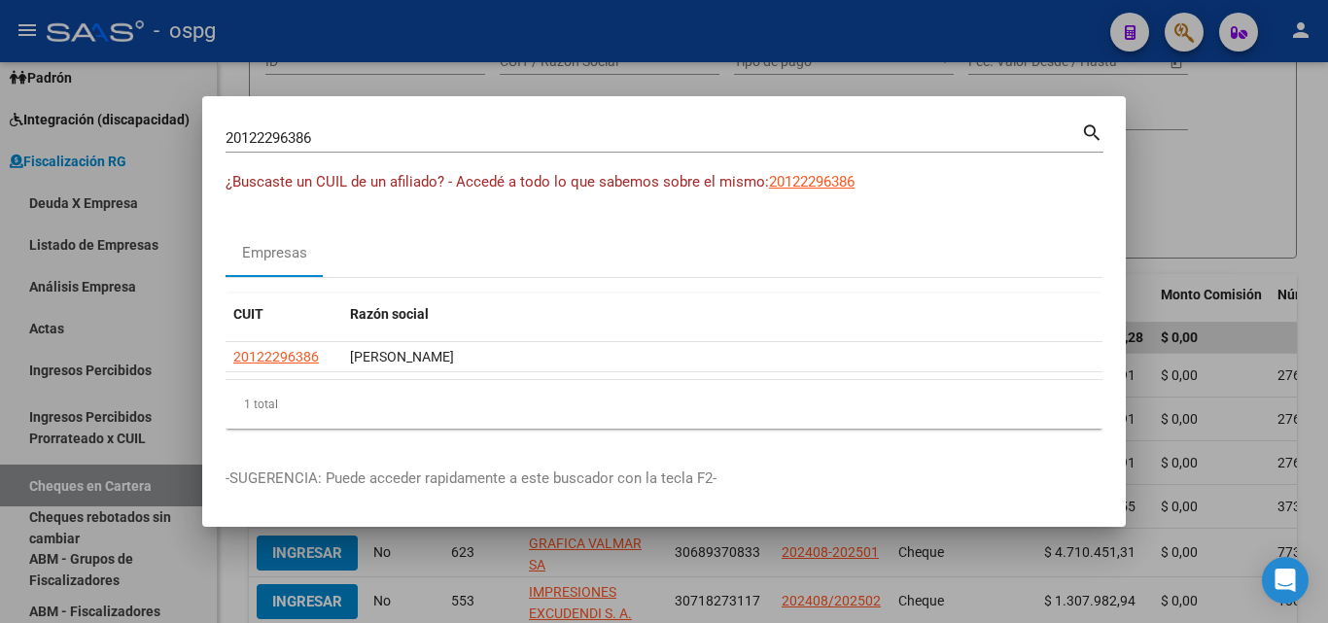
click at [1174, 134] on div at bounding box center [664, 311] width 1328 height 623
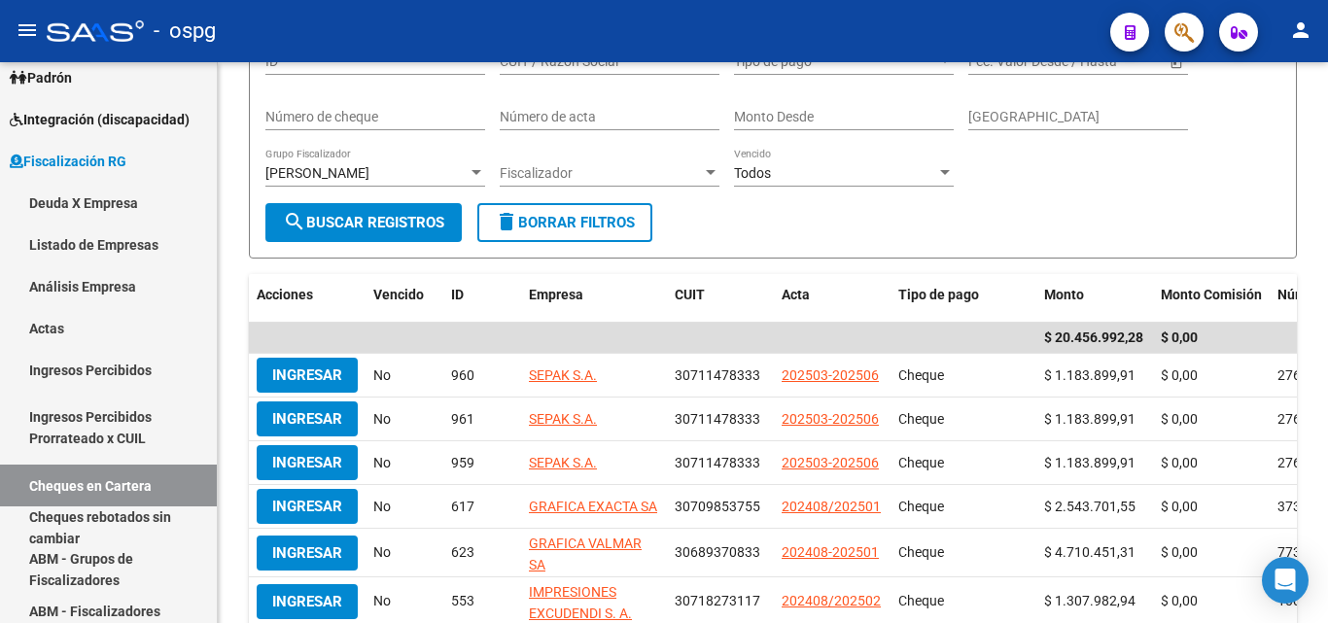
click at [1174, 134] on div "[GEOGRAPHIC_DATA]" at bounding box center [1078, 118] width 220 height 55
click at [1165, 26] on button "button" at bounding box center [1184, 32] width 39 height 39
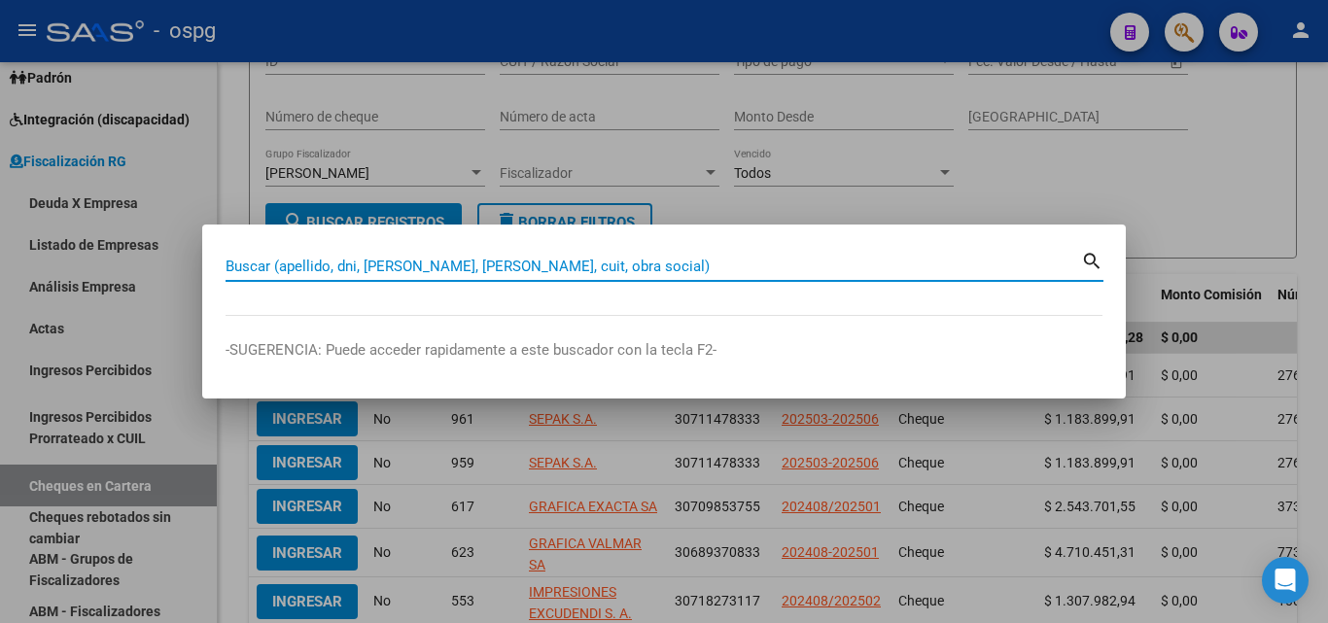
click at [526, 260] on input "Buscar (apellido, dni, [PERSON_NAME], [PERSON_NAME], cuit, obra social)" at bounding box center [653, 266] width 855 height 17
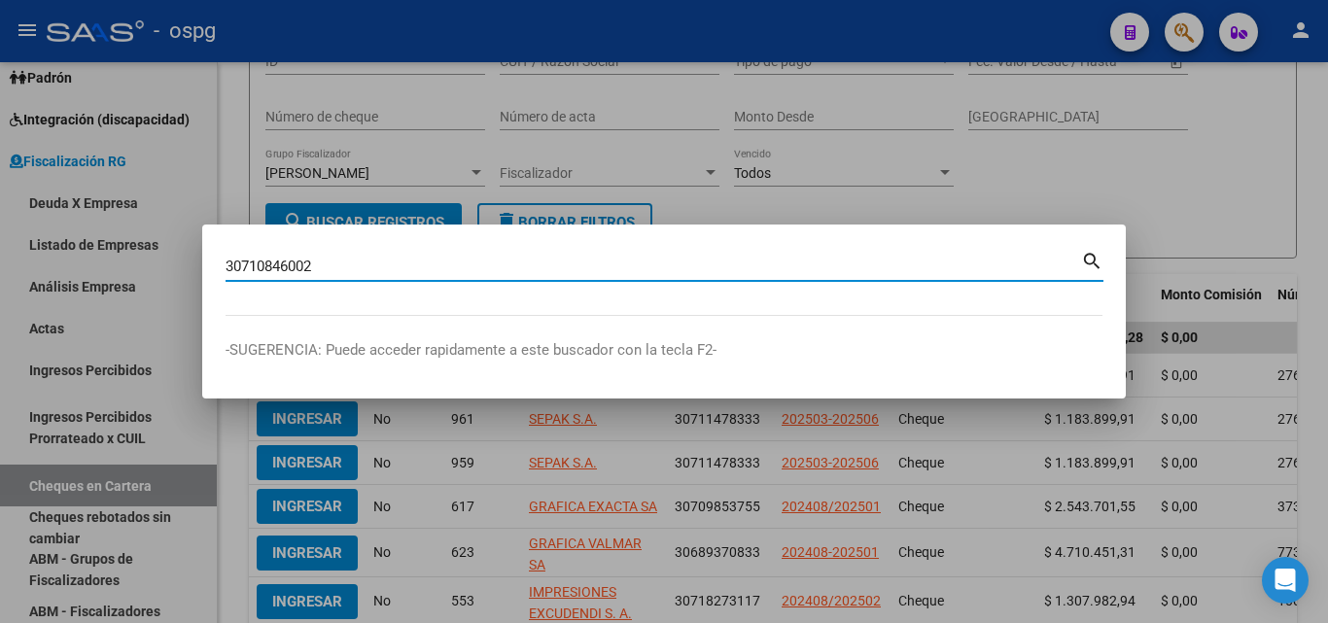
type input "30710846002"
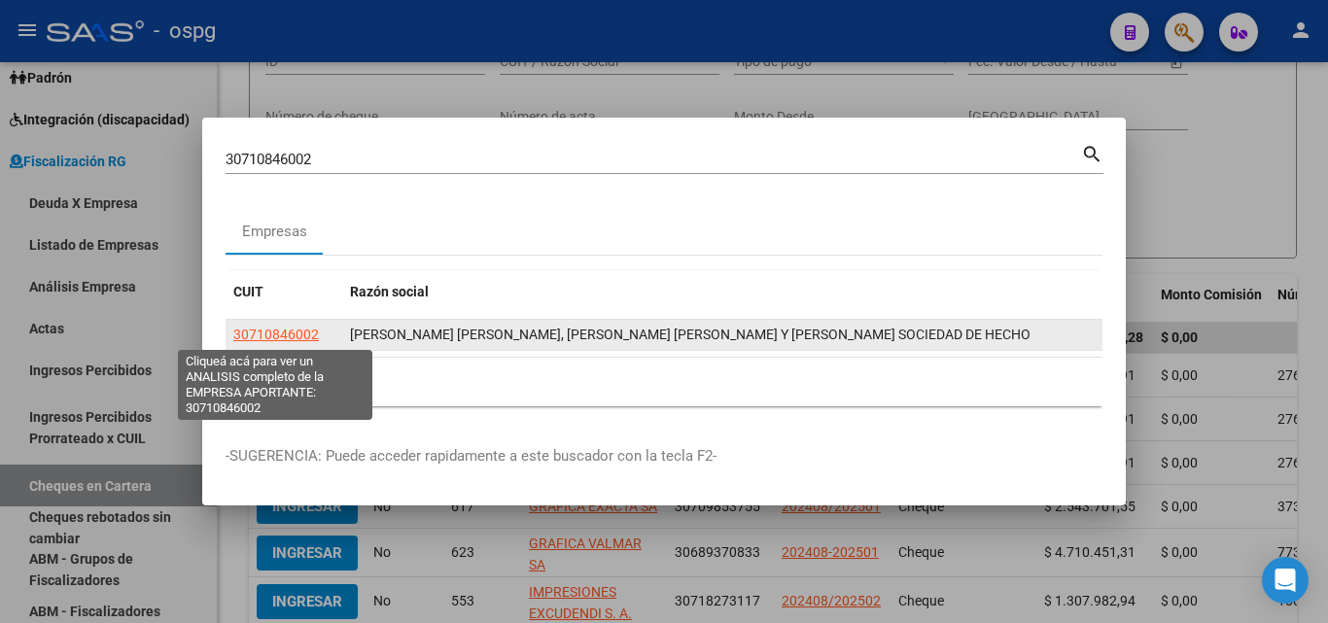
click at [255, 332] on span "30710846002" at bounding box center [276, 335] width 86 height 16
type textarea "30710846002"
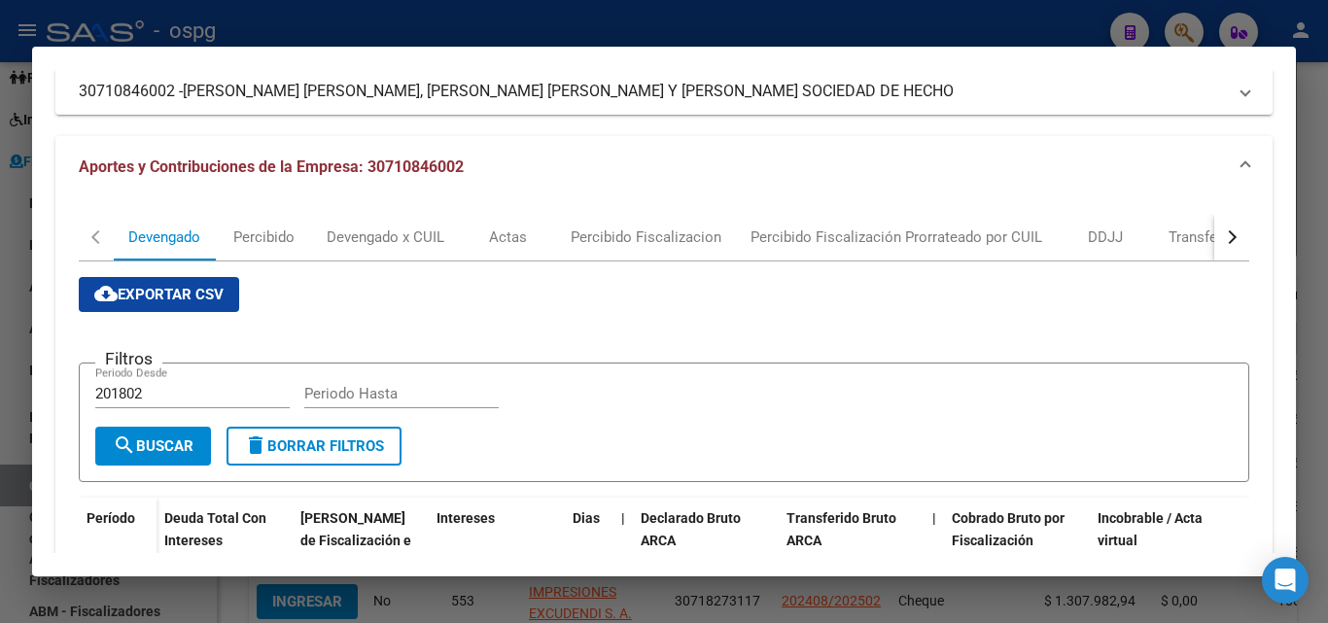
scroll to position [97, 0]
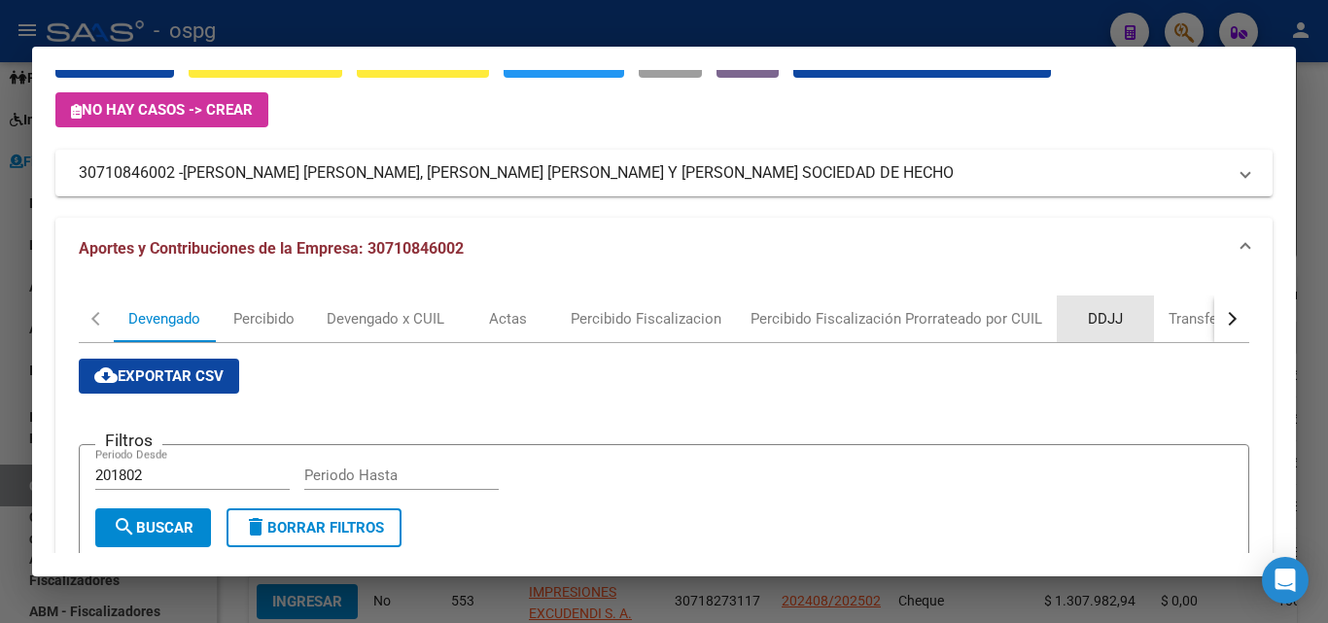
click at [1095, 313] on div "DDJJ" at bounding box center [1105, 318] width 35 height 21
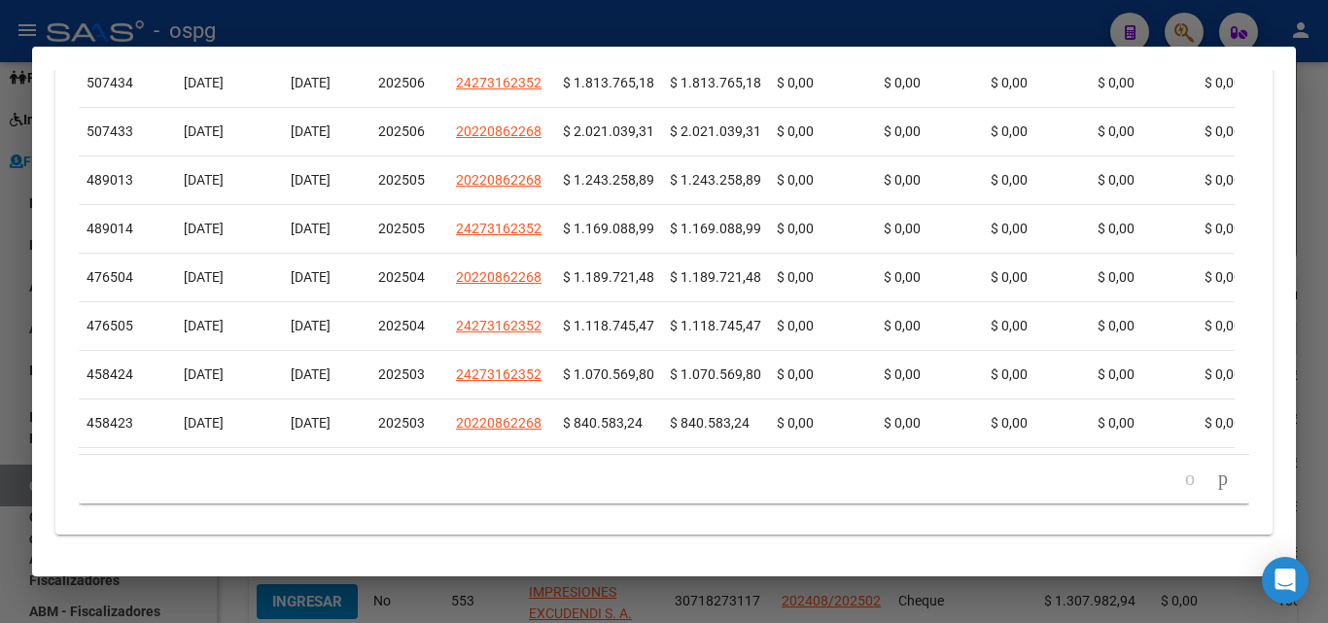
scroll to position [912, 0]
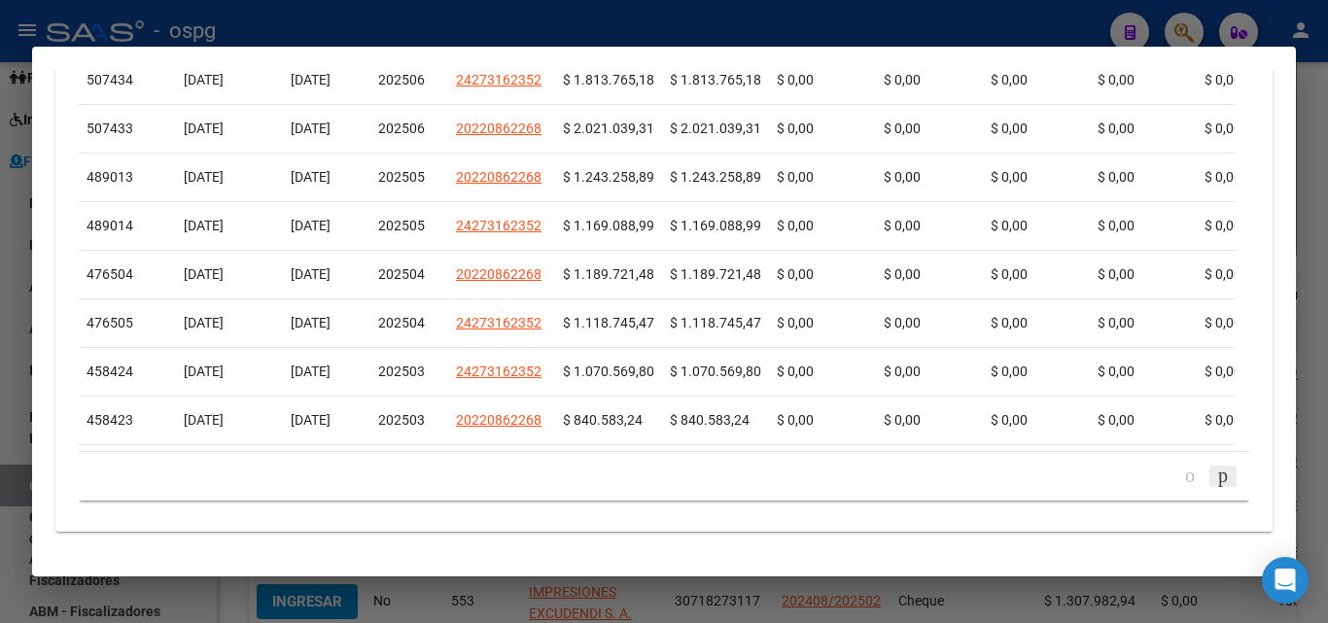
click at [1215, 471] on icon "go to next page" at bounding box center [1223, 475] width 16 height 23
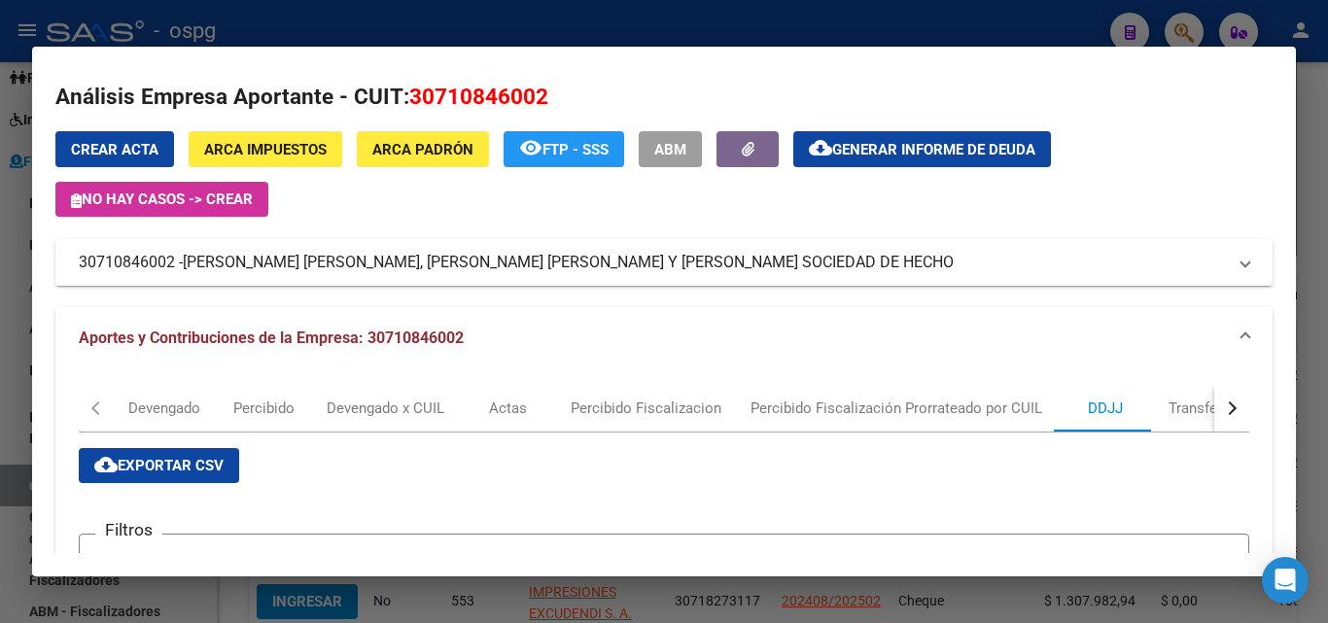
scroll to position [0, 0]
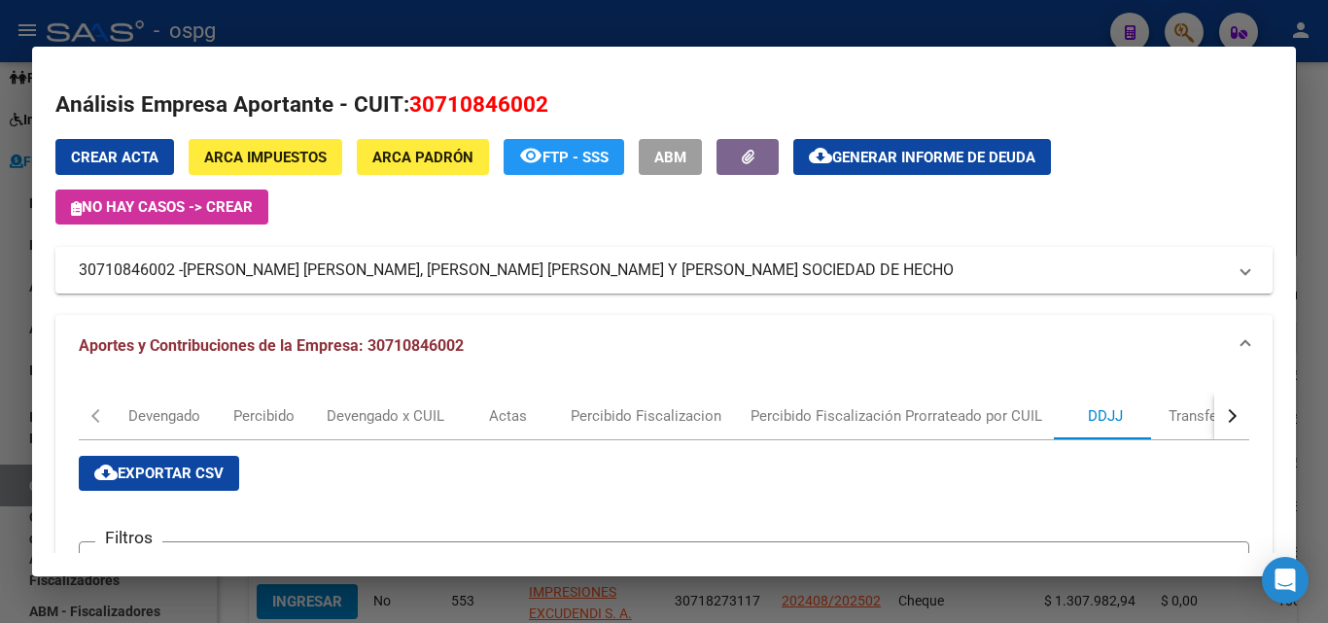
click at [0, 346] on div at bounding box center [664, 311] width 1328 height 623
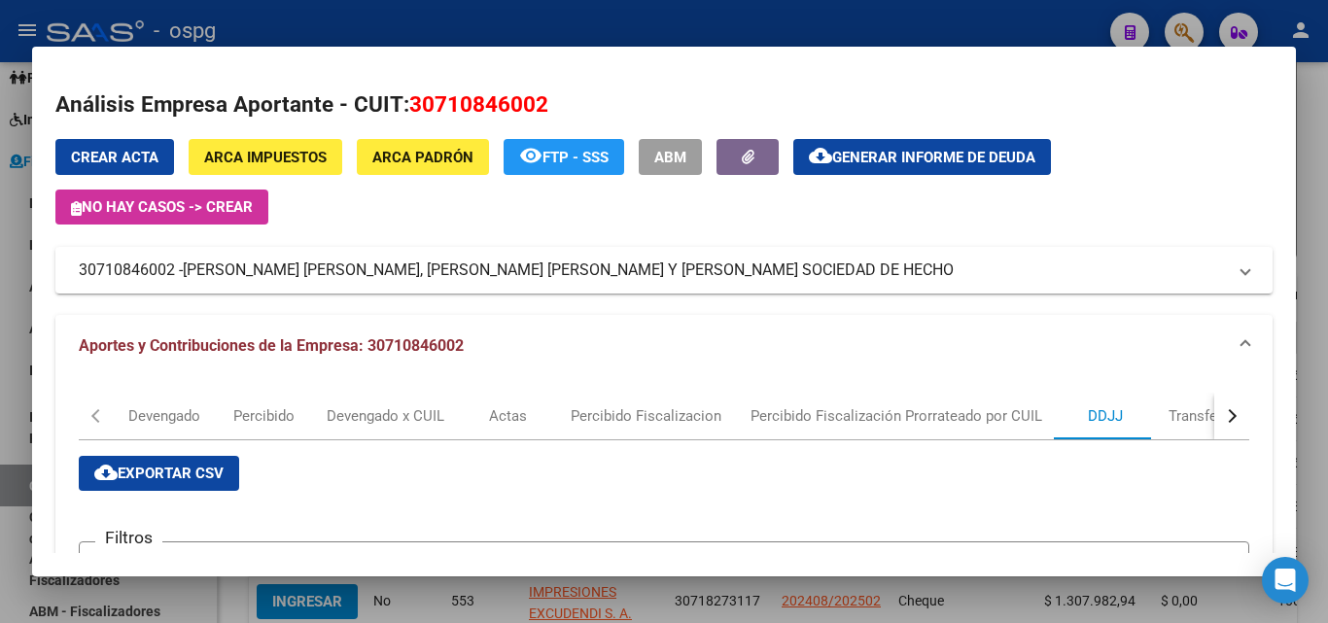
click at [0, 346] on div at bounding box center [664, 311] width 1328 height 623
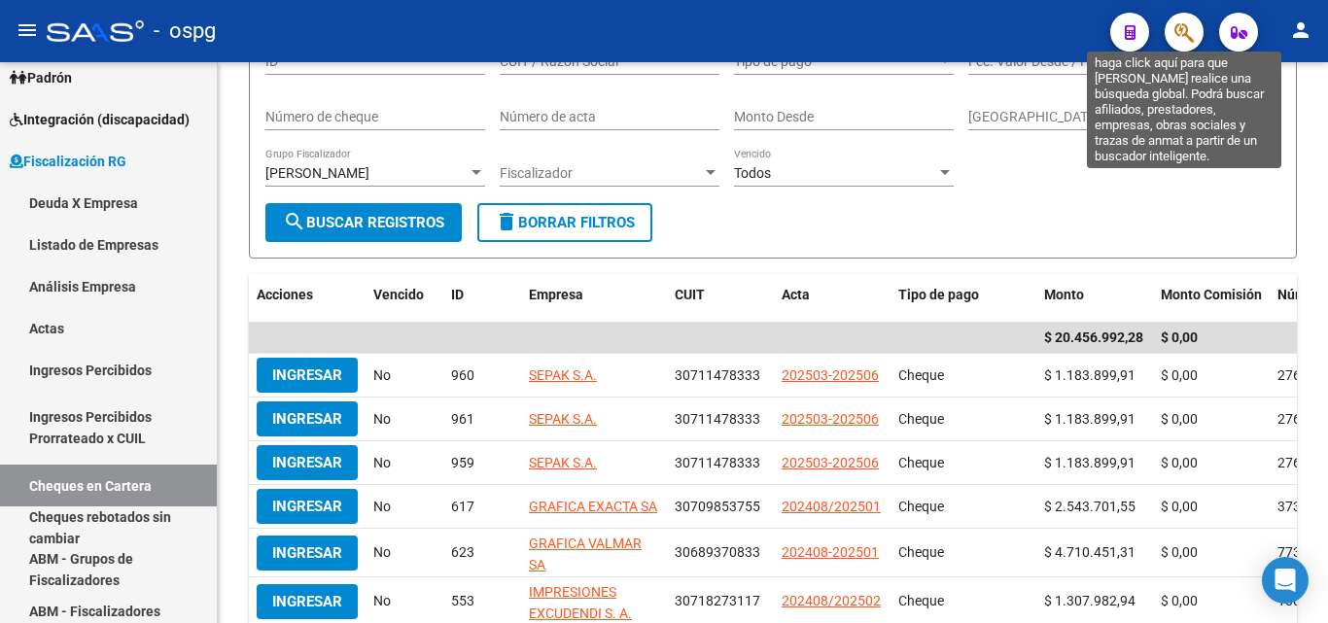
click at [1176, 28] on icon "button" at bounding box center [1183, 32] width 19 height 22
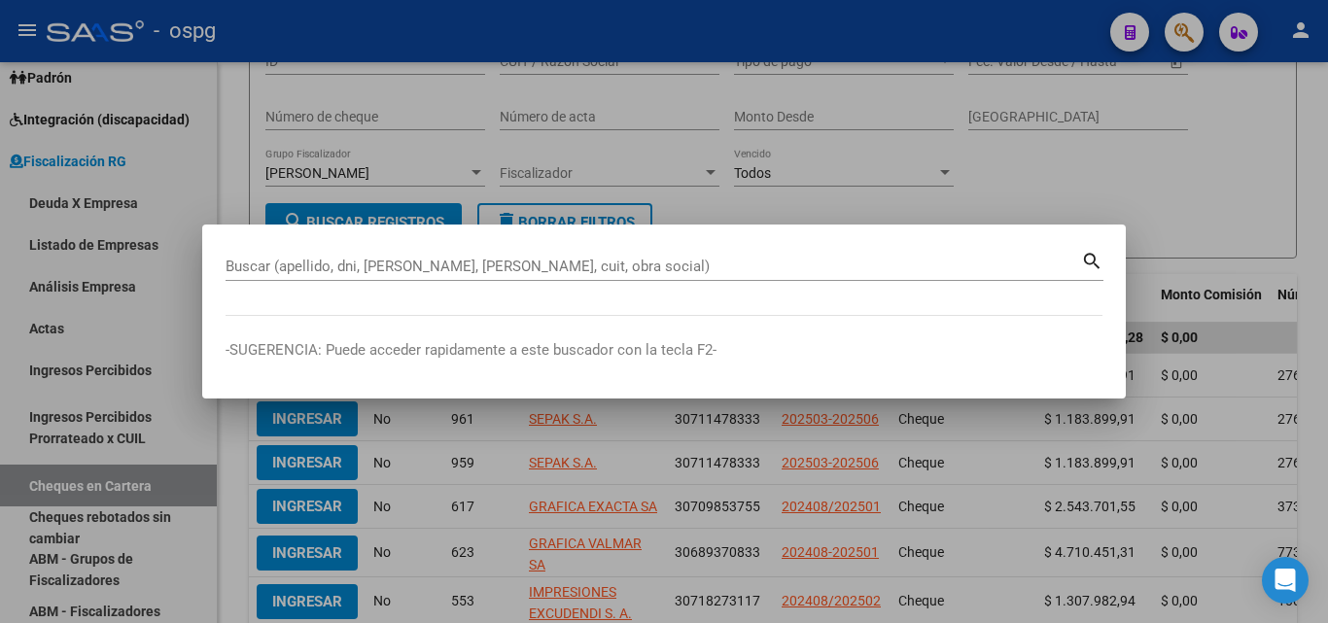
drag, startPoint x: 323, startPoint y: 276, endPoint x: 331, endPoint y: 265, distance: 13.2
click at [329, 270] on div "Buscar (apellido, dni, [PERSON_NAME], [PERSON_NAME], cuit, obra social)" at bounding box center [653, 266] width 855 height 29
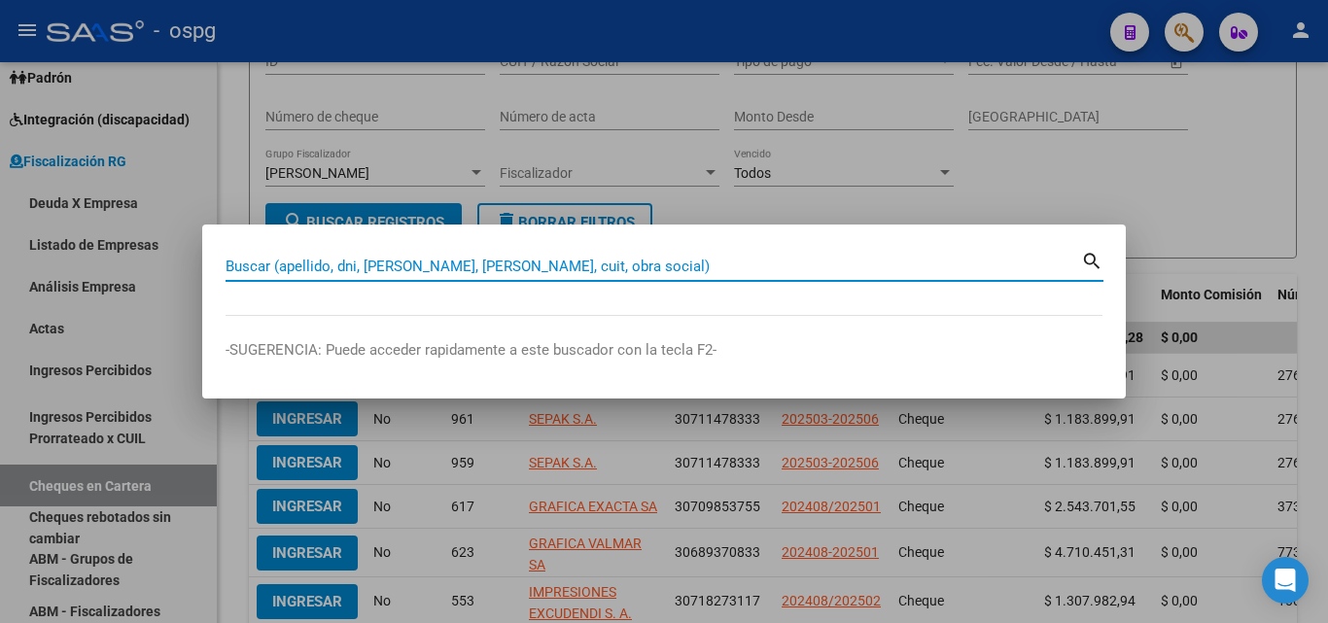
click at [331, 265] on input "Buscar (apellido, dni, [PERSON_NAME], [PERSON_NAME], cuit, obra social)" at bounding box center [653, 266] width 855 height 17
paste input "33708124589"
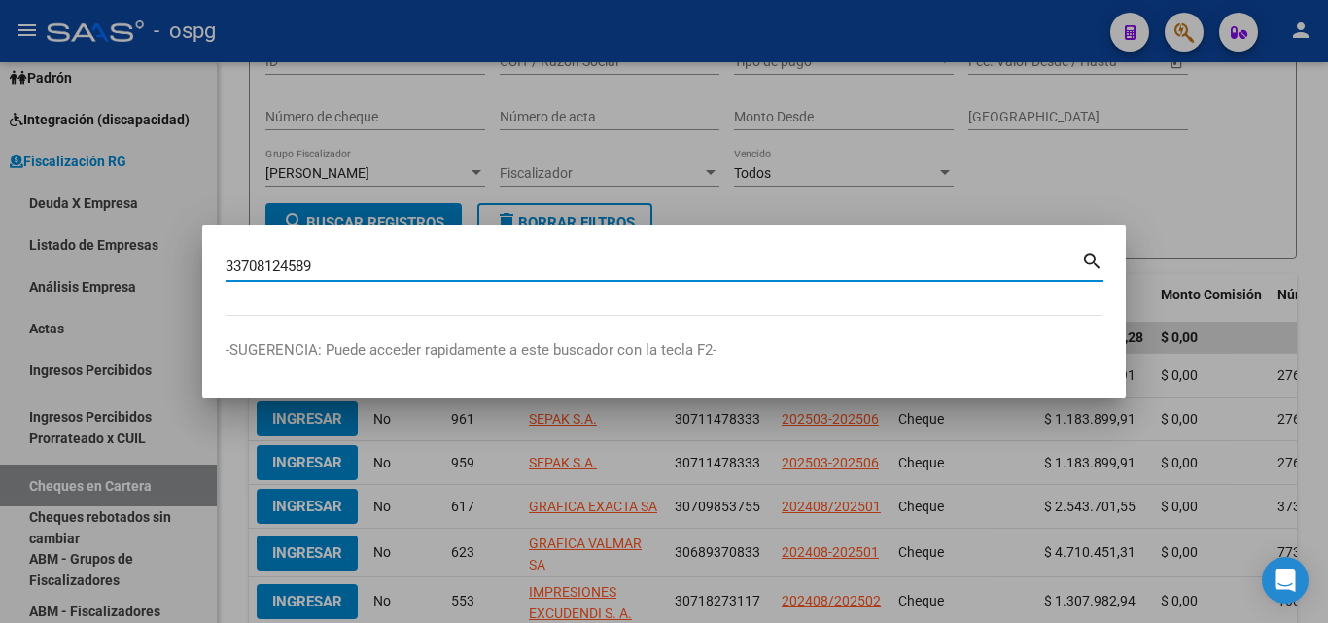
type input "33708124589"
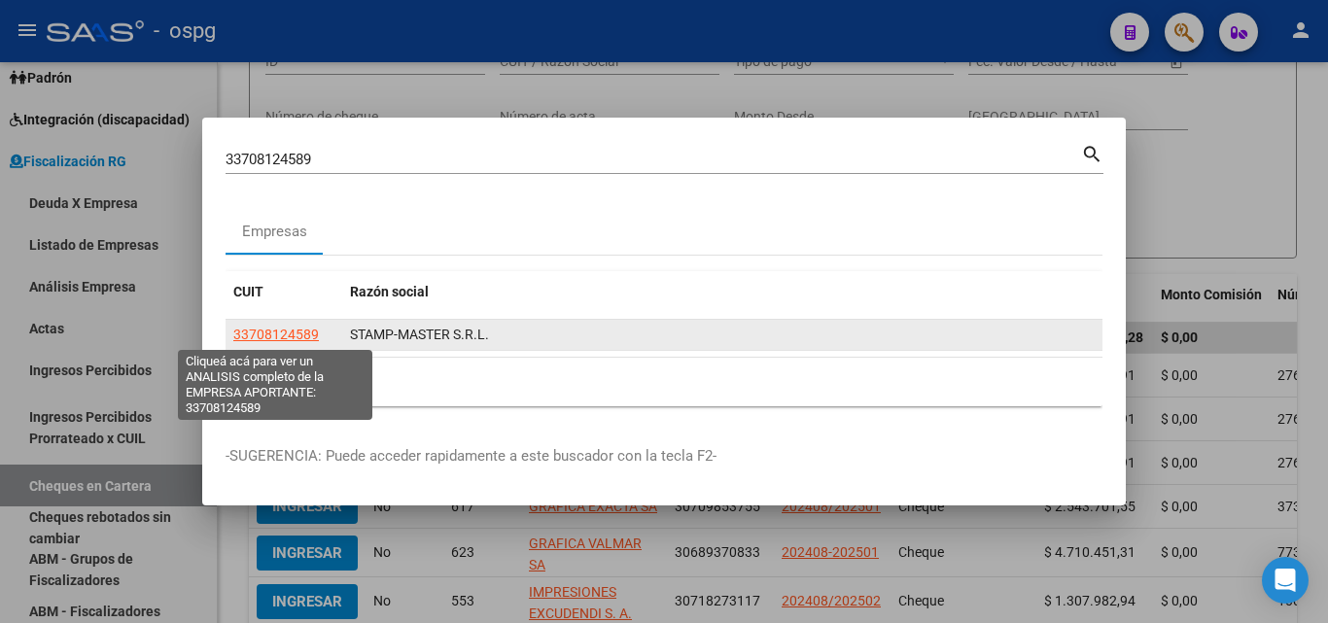
click at [273, 327] on span "33708124589" at bounding box center [276, 335] width 86 height 16
type textarea "33708124589"
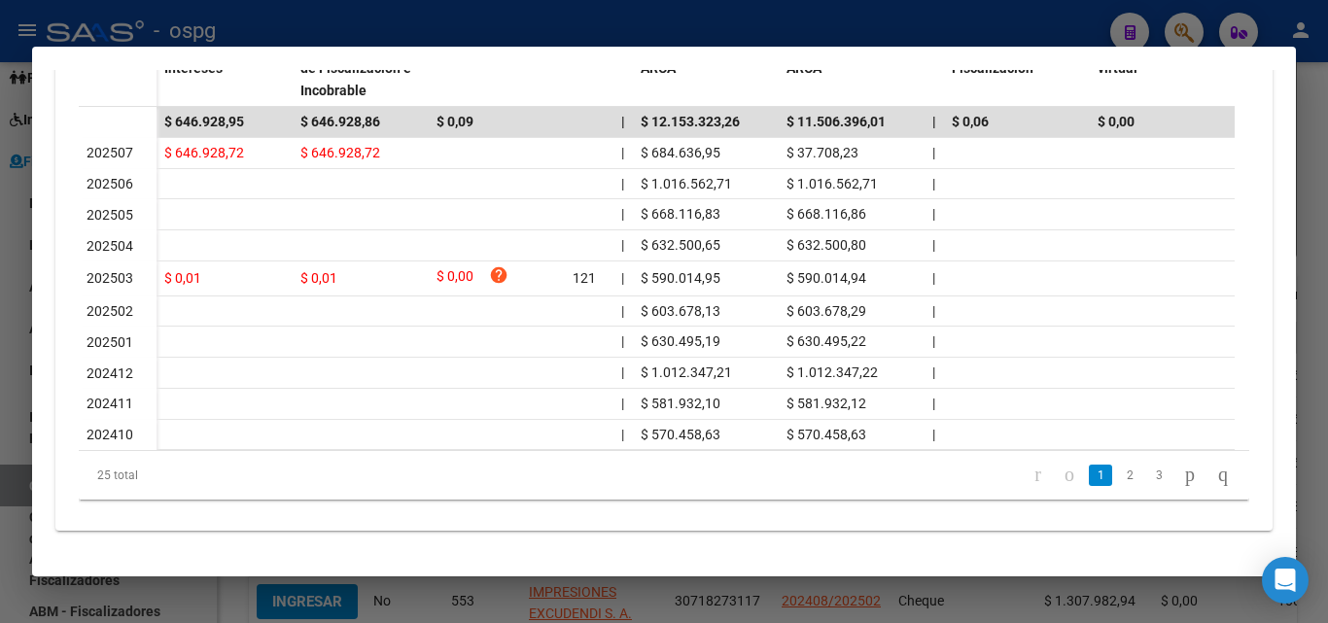
scroll to position [667, 0]
click at [8, 406] on div at bounding box center [664, 311] width 1328 height 623
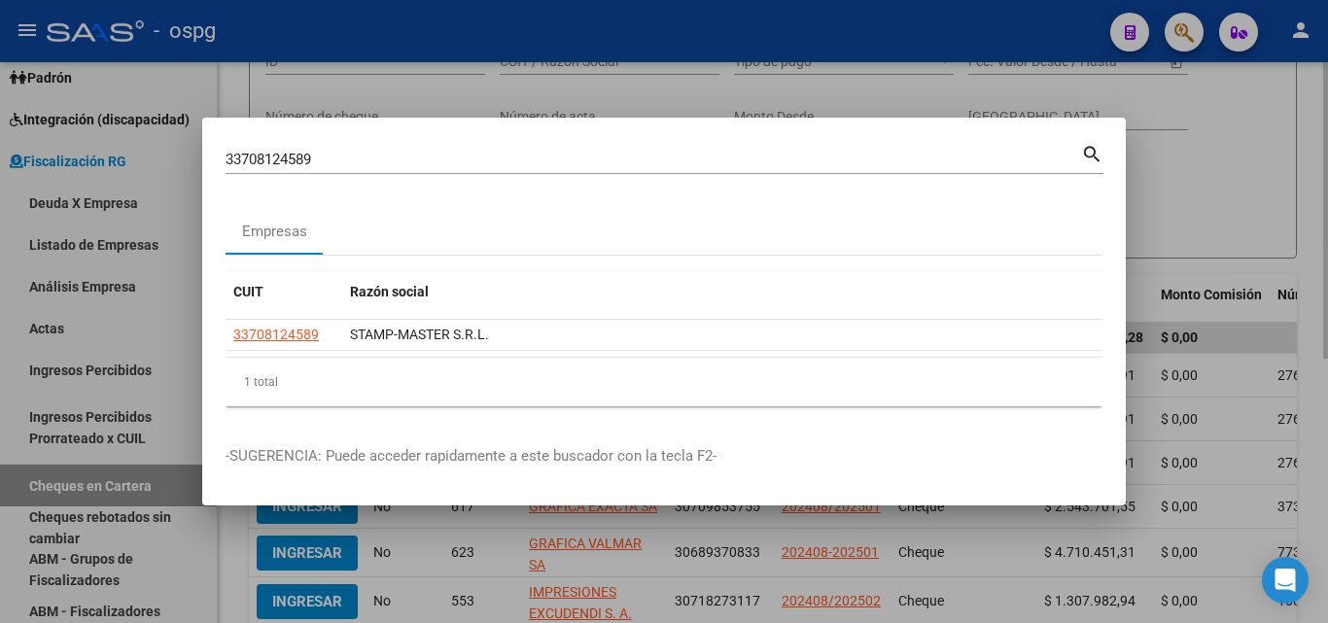
click at [1192, 180] on div at bounding box center [664, 311] width 1328 height 623
drag, startPoint x: 1190, startPoint y: 179, endPoint x: 1183, endPoint y: 108, distance: 71.3
click at [1186, 161] on div "Filtros ID CUIT / Razon Social Tipo de pago Tipo de pago Start date – End date …" at bounding box center [772, 119] width 1015 height 167
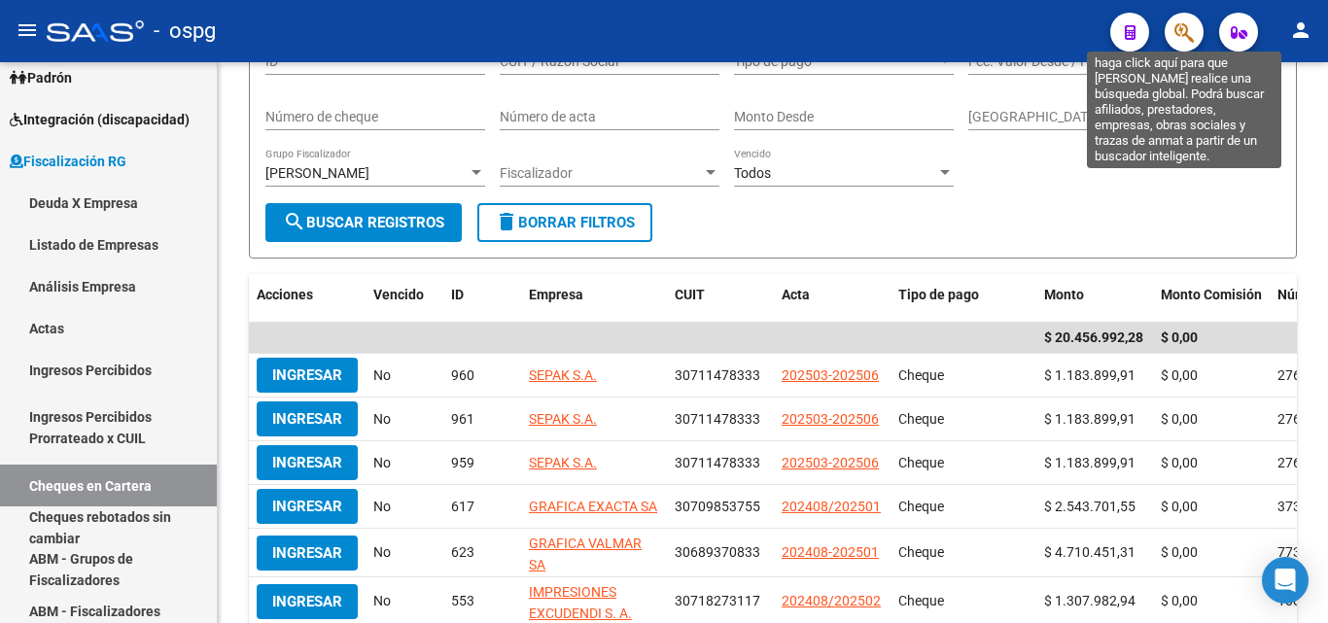
click at [1176, 22] on icon "button" at bounding box center [1183, 32] width 19 height 22
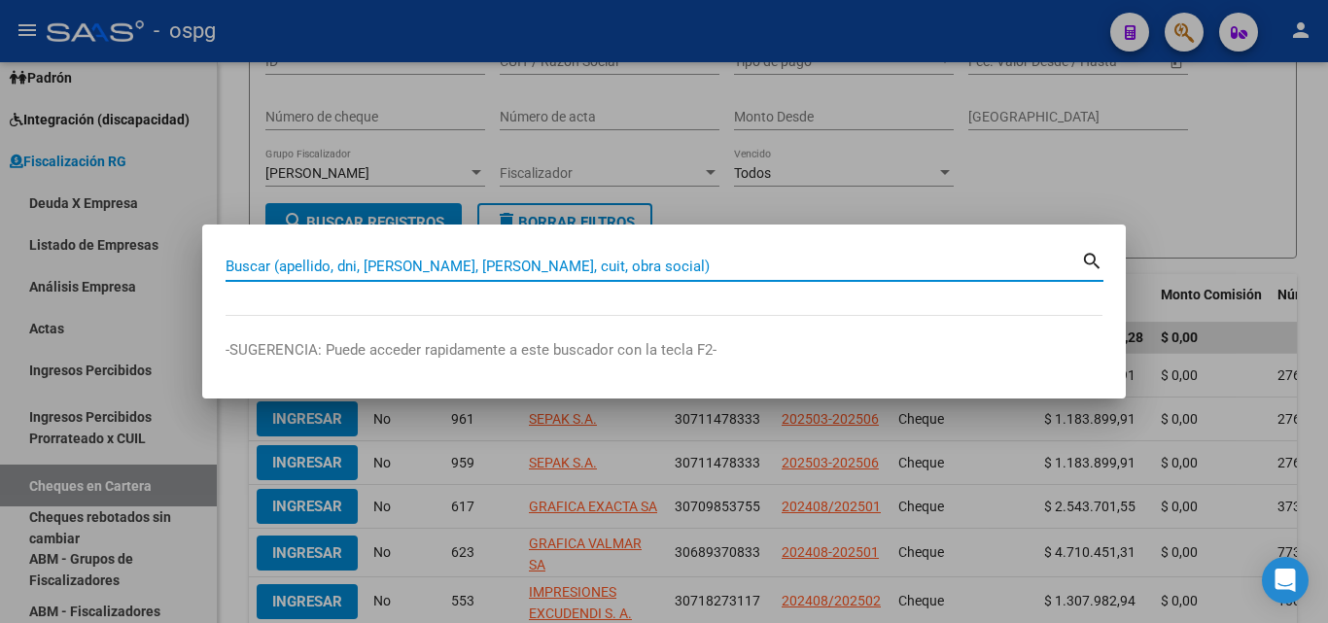
click at [524, 258] on input "Buscar (apellido, dni, [PERSON_NAME], [PERSON_NAME], cuit, obra social)" at bounding box center [653, 266] width 855 height 17
paste input "20122296386"
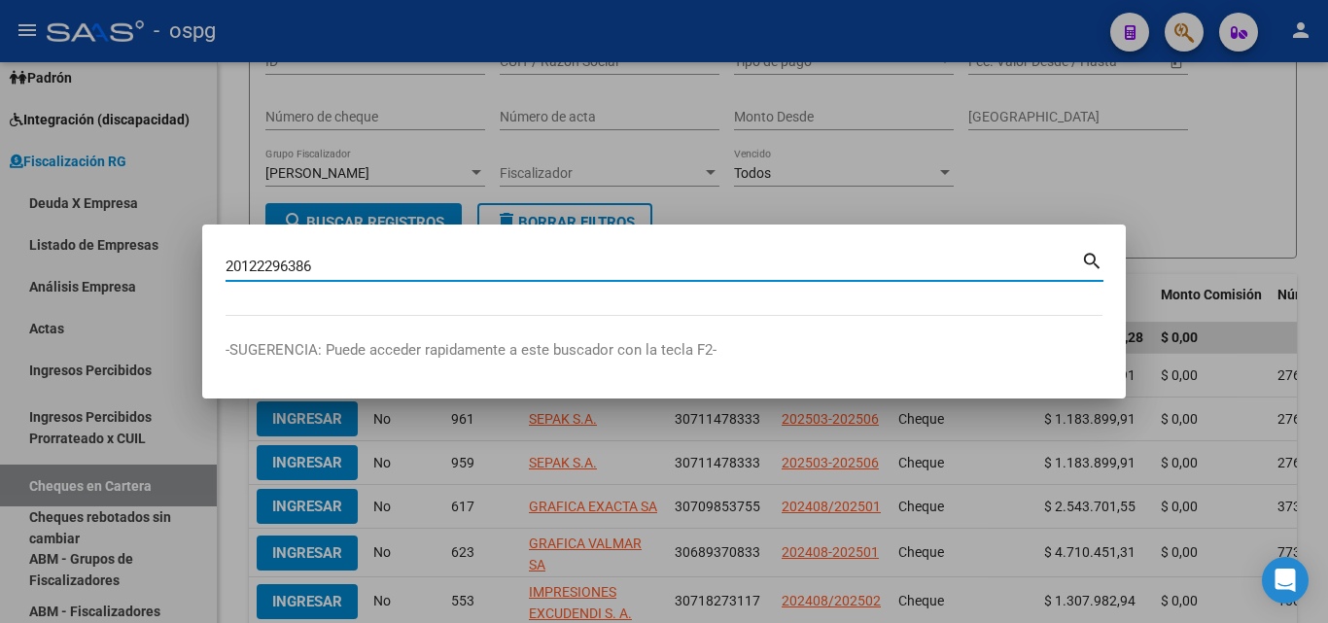
type input "20122296386"
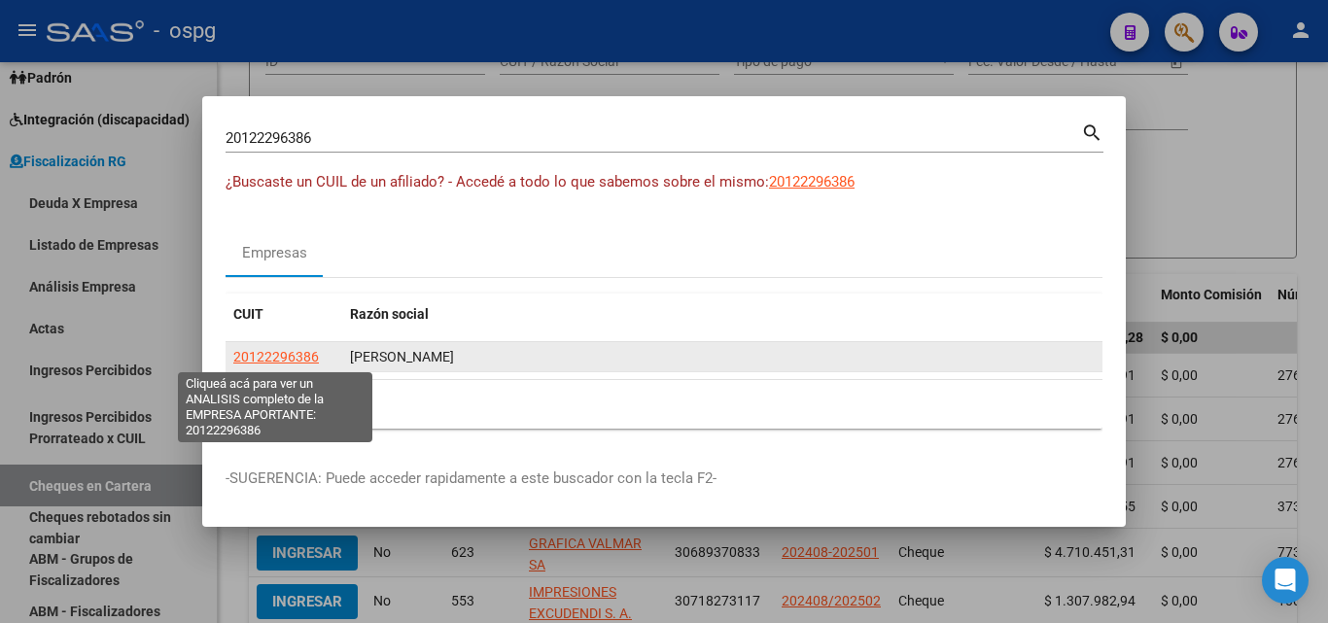
click at [298, 358] on span "20122296386" at bounding box center [276, 357] width 86 height 16
type textarea "20122296386"
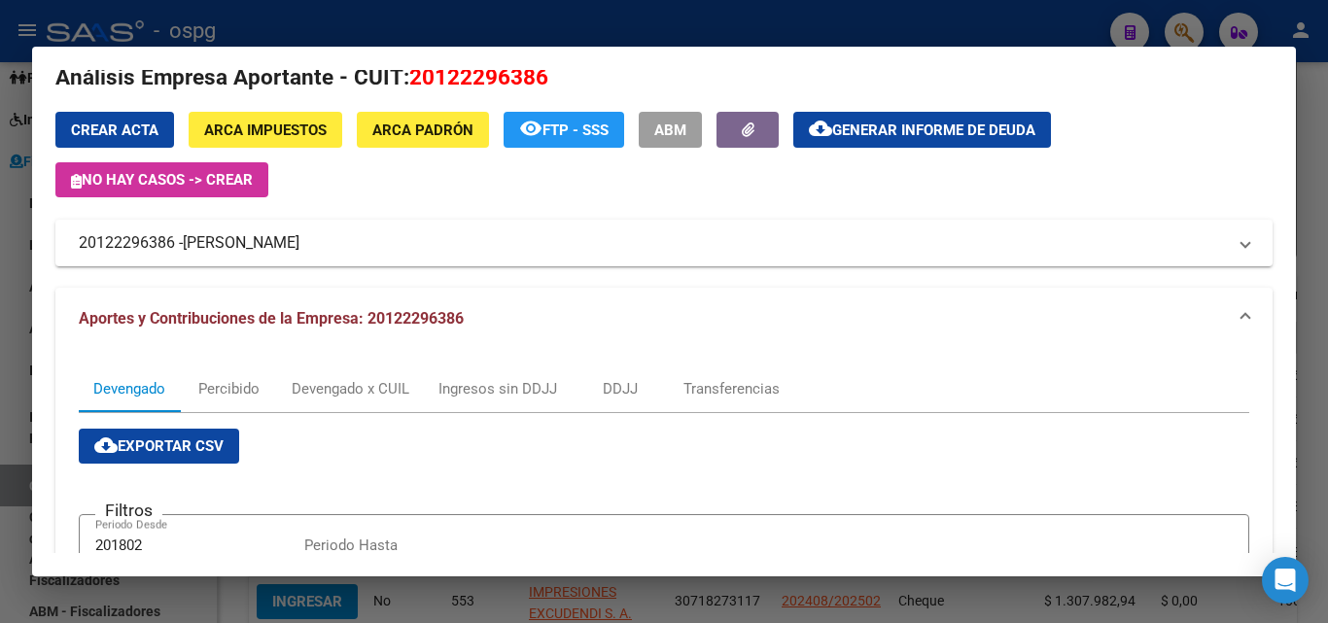
scroll to position [6, 0]
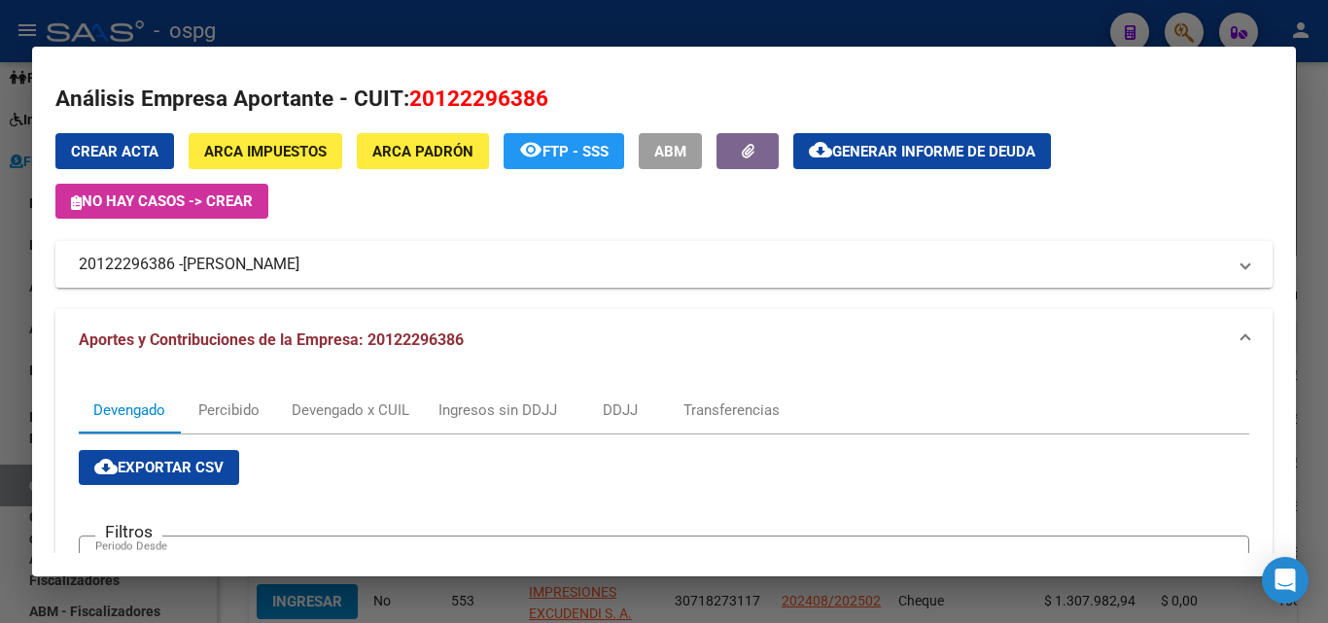
click at [1311, 154] on div at bounding box center [664, 311] width 1328 height 623
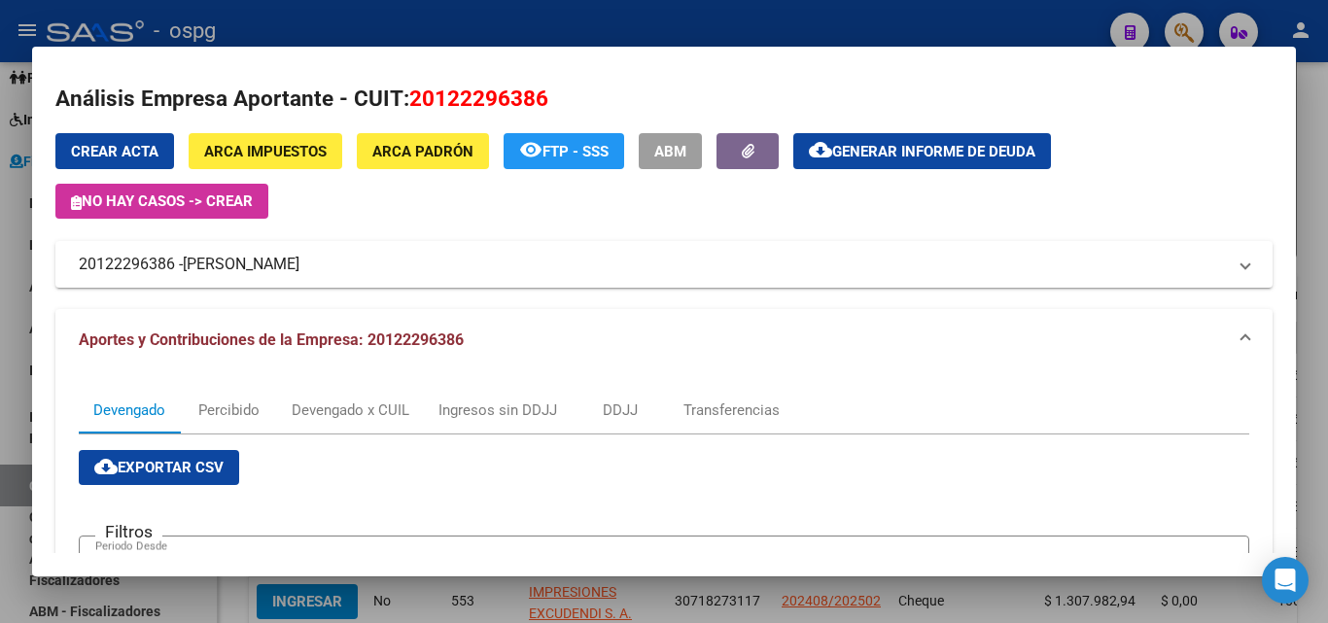
click at [1309, 153] on div at bounding box center [664, 311] width 1328 height 623
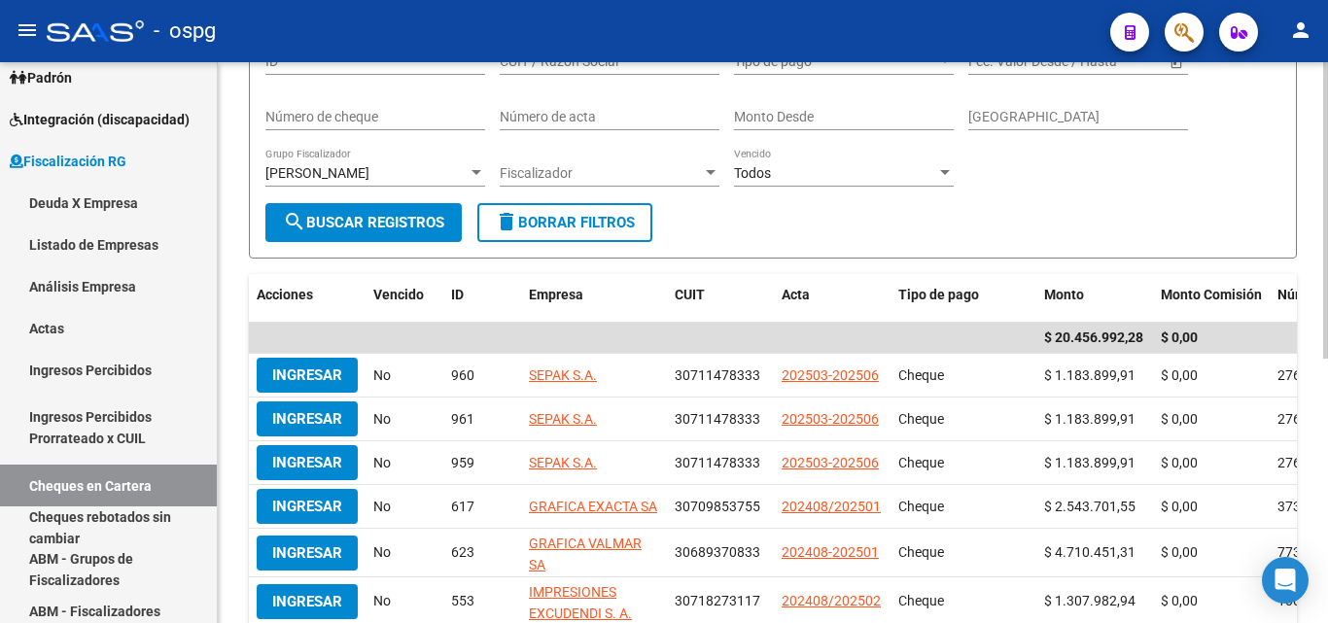
drag, startPoint x: 1309, startPoint y: 153, endPoint x: 1237, endPoint y: 119, distance: 79.6
click at [1300, 152] on div "FISCALIZACION REGIMEN GENERAL -> Cheques en Cartera cloud_download Exportar CSV…" at bounding box center [773, 396] width 1110 height 1046
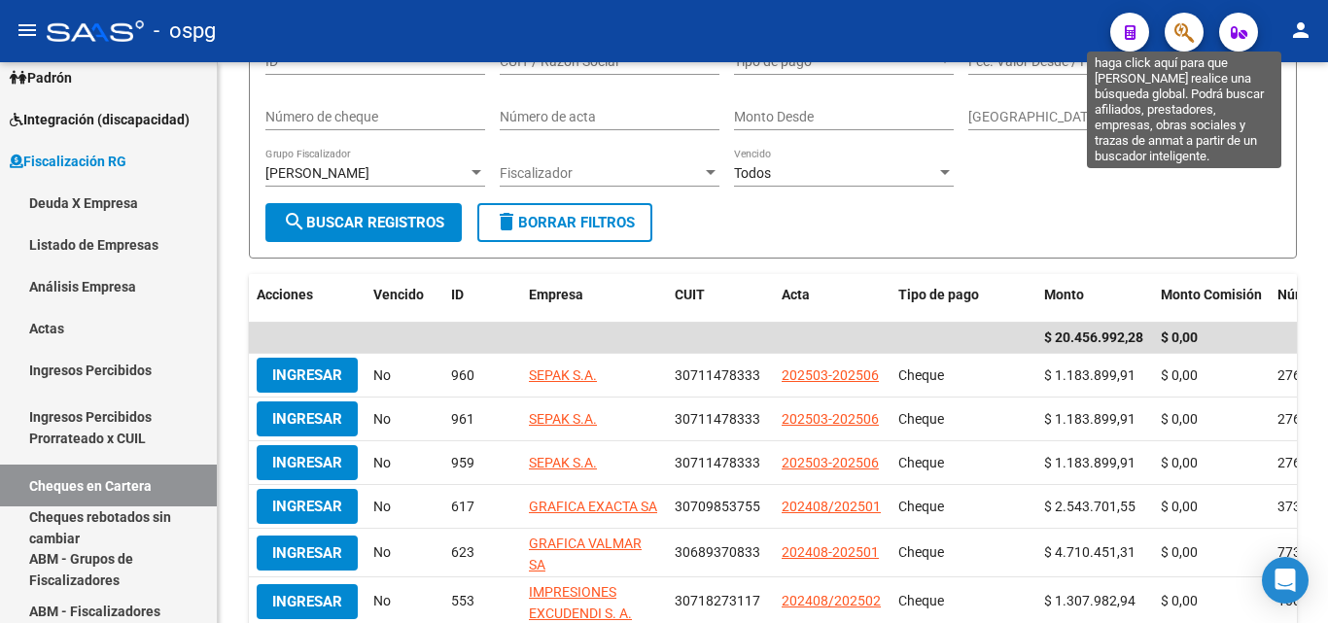
click at [1180, 34] on icon "button" at bounding box center [1183, 32] width 19 height 22
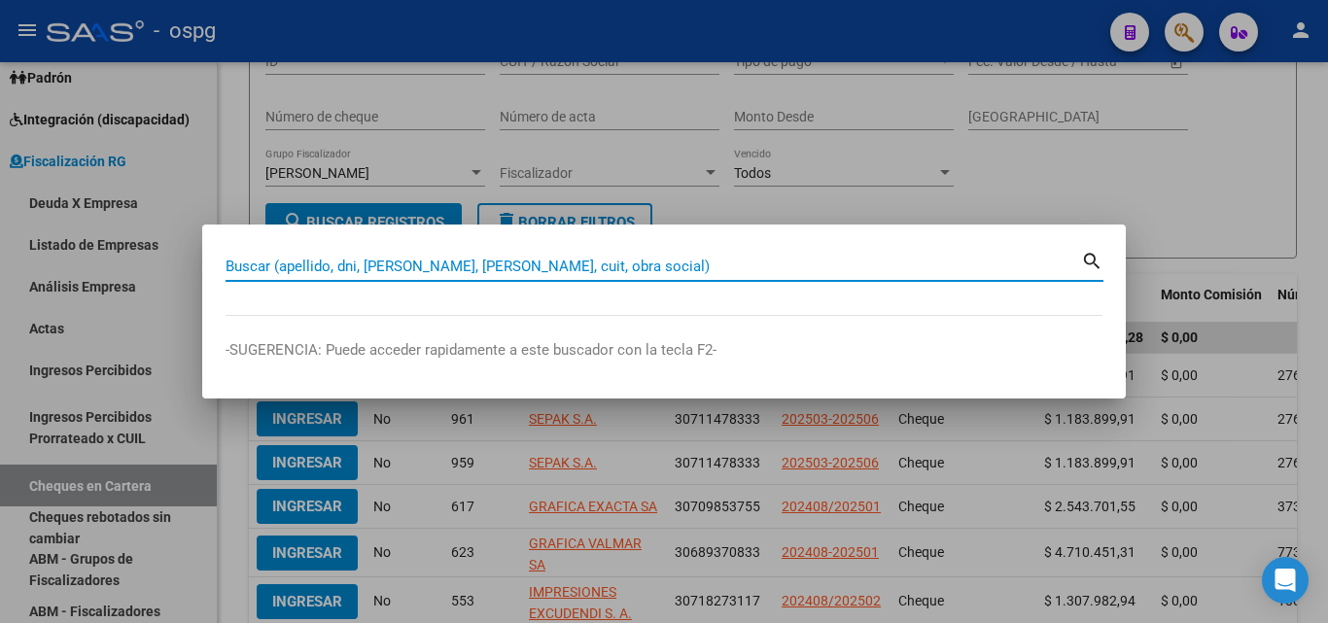
click at [499, 261] on input "Buscar (apellido, dni, [PERSON_NAME], [PERSON_NAME], cuit, obra social)" at bounding box center [653, 266] width 855 height 17
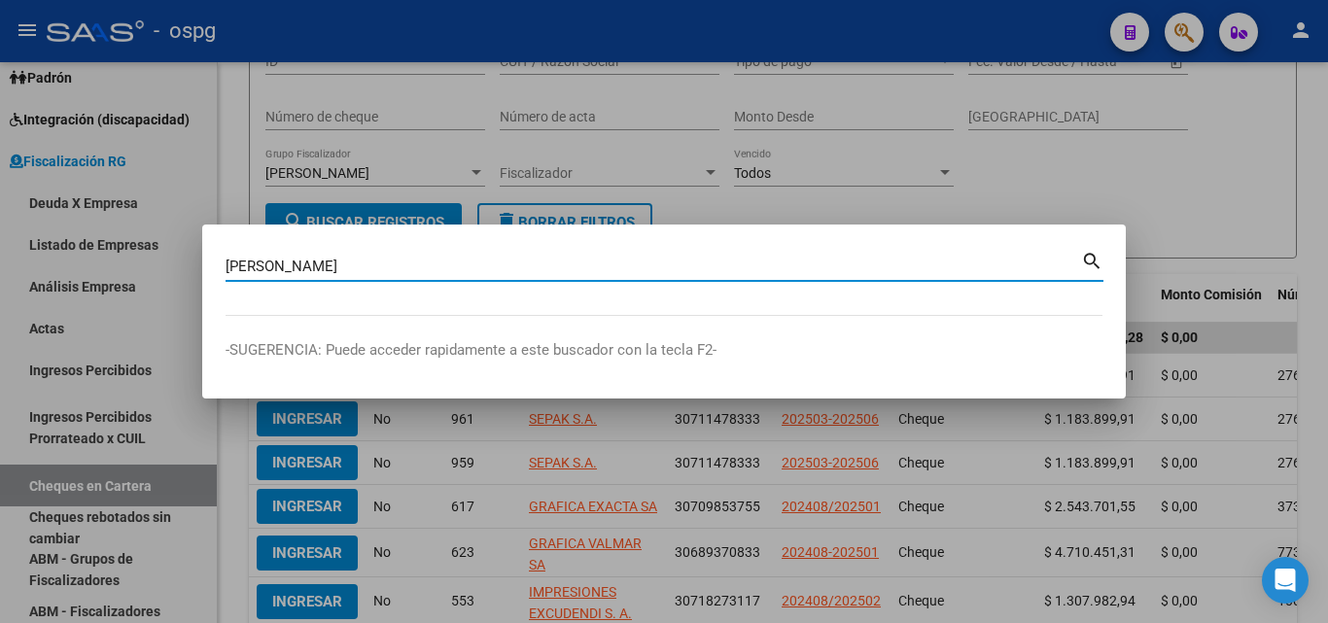
type input "[PERSON_NAME]"
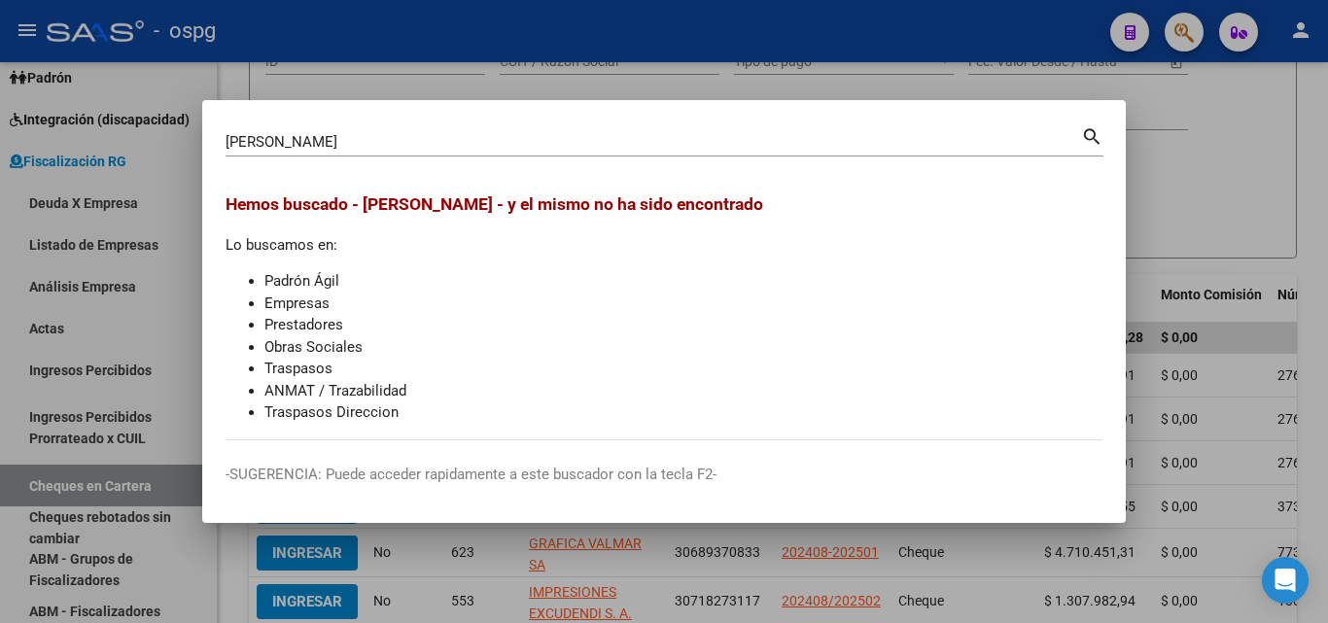
drag, startPoint x: 1174, startPoint y: 153, endPoint x: 1168, endPoint y: 68, distance: 84.8
click at [1174, 152] on div at bounding box center [664, 311] width 1328 height 623
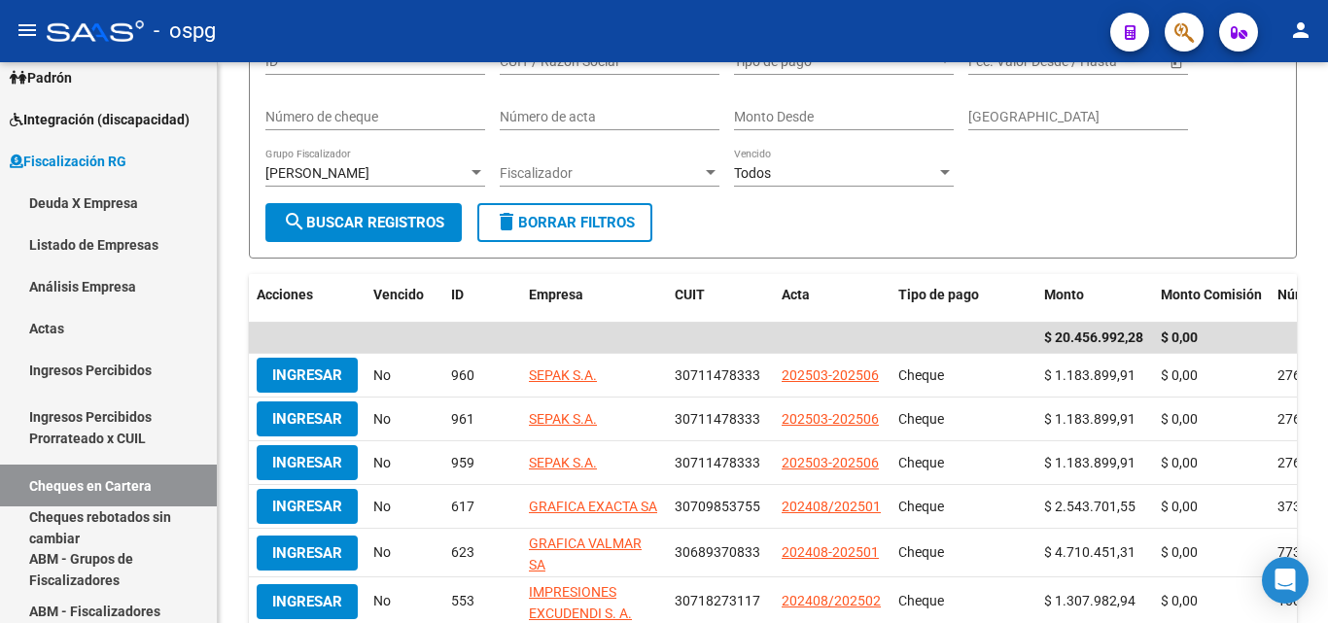
click at [1173, 20] on button "button" at bounding box center [1184, 32] width 39 height 39
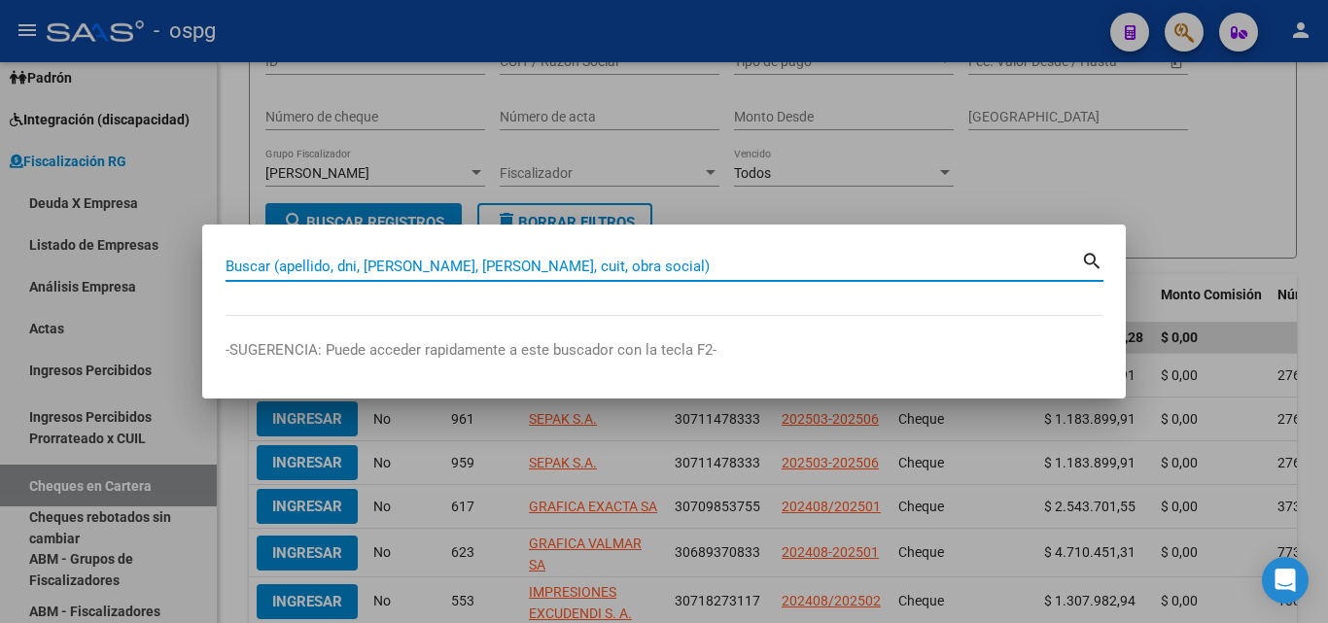
click at [449, 267] on input "Buscar (apellido, dni, [PERSON_NAME], [PERSON_NAME], cuit, obra social)" at bounding box center [653, 266] width 855 height 17
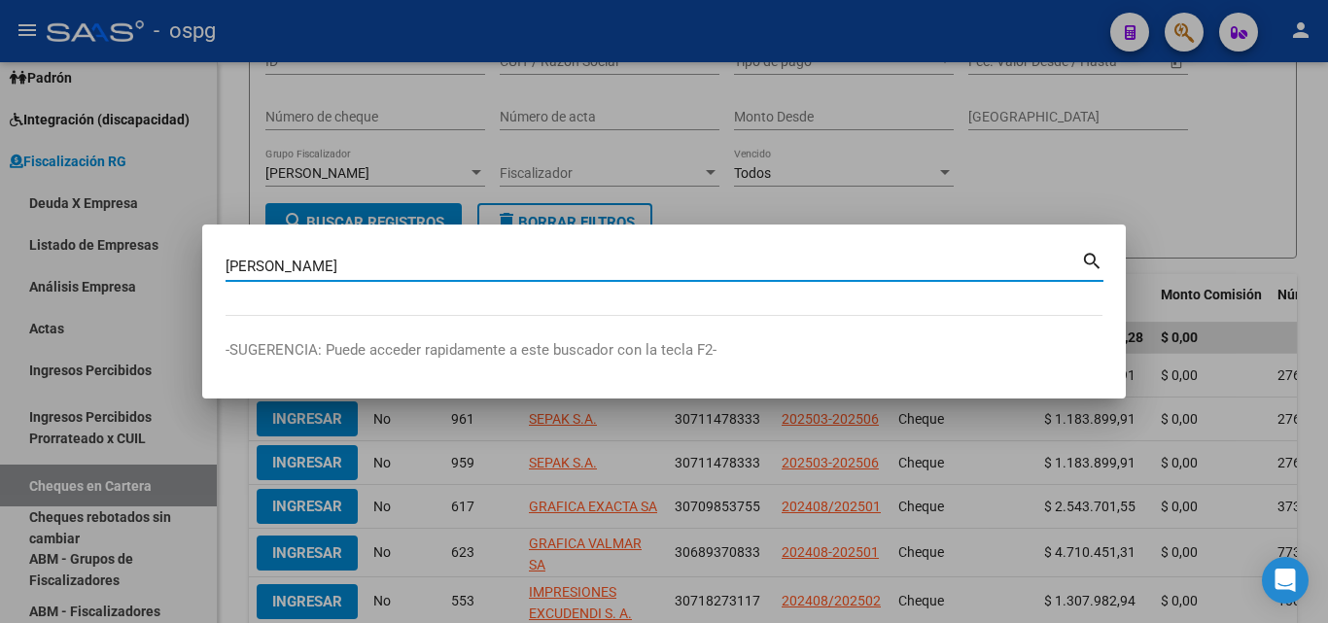
type input "[PERSON_NAME]"
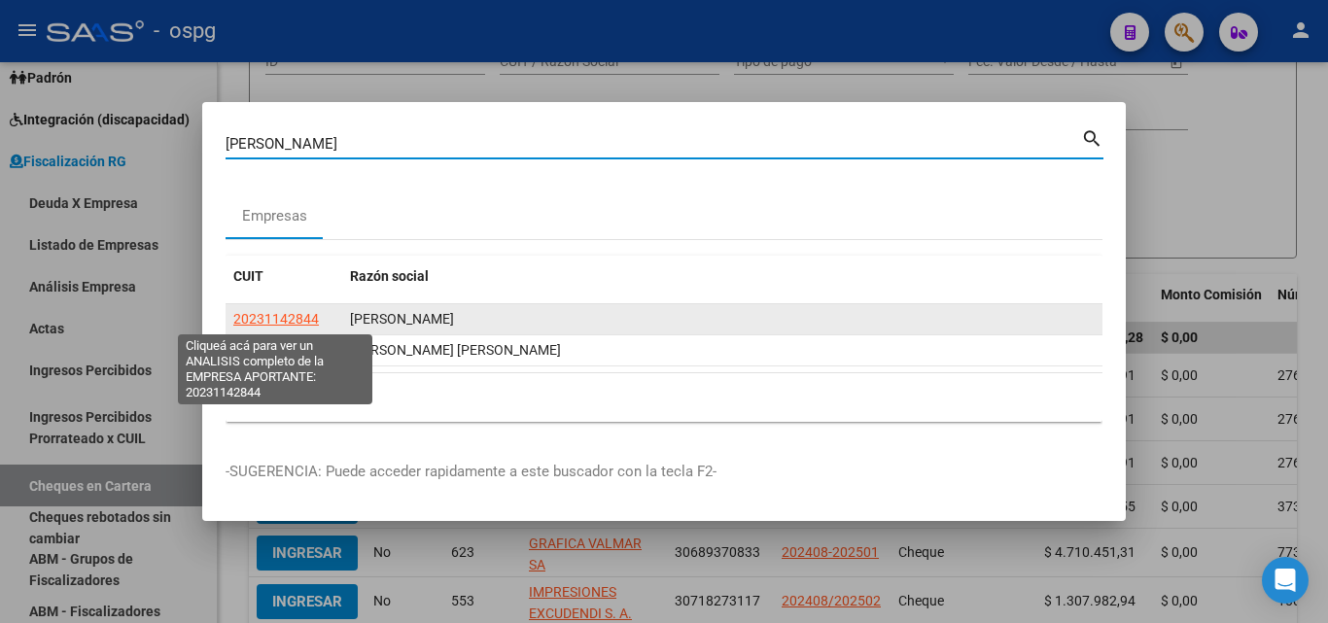
click at [281, 312] on span "20231142844" at bounding box center [276, 319] width 86 height 16
type textarea "20231142844"
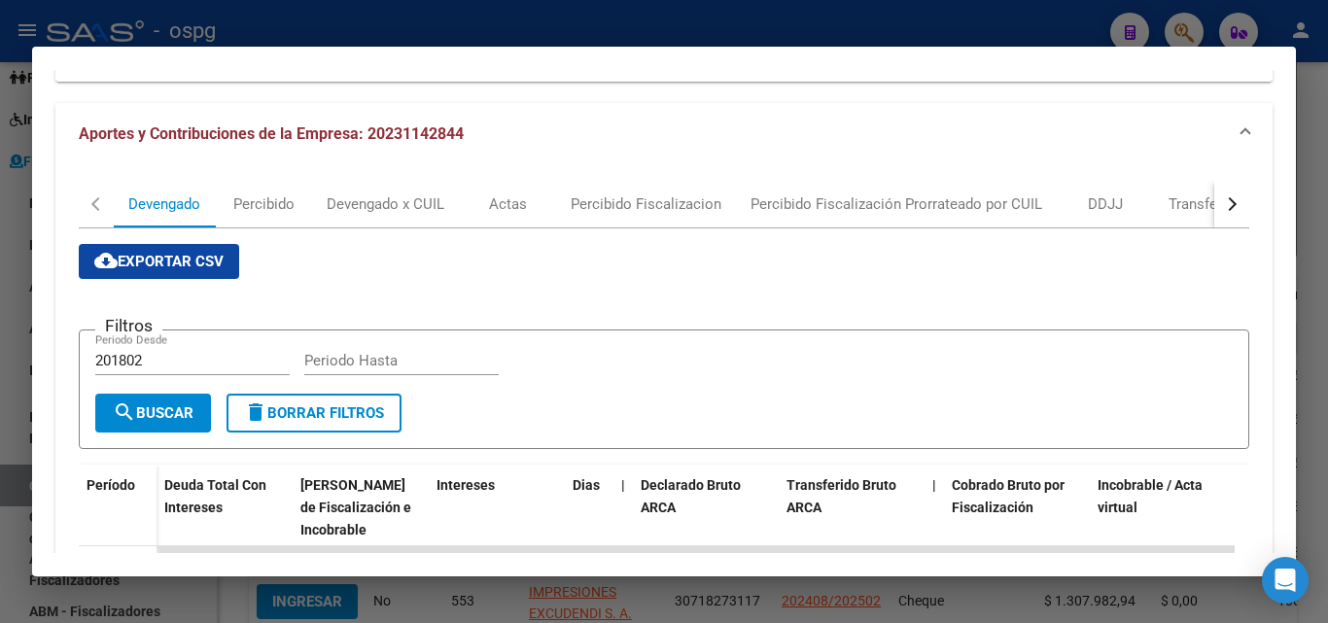
scroll to position [486, 0]
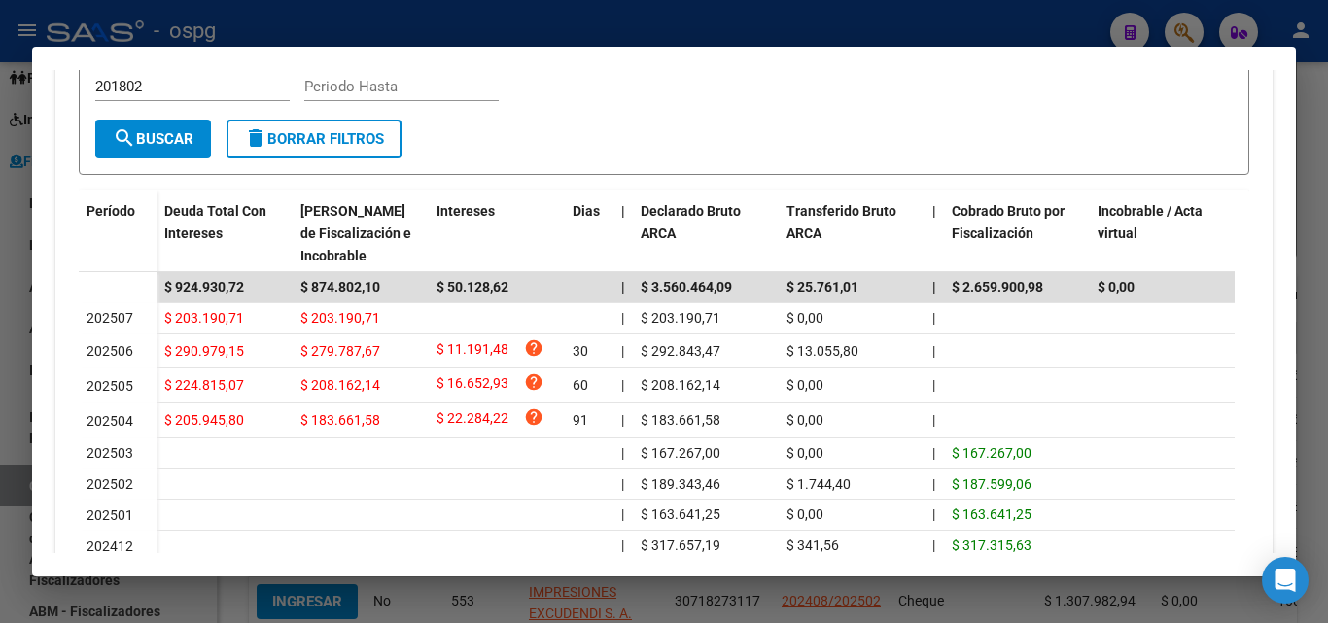
click at [0, 411] on div at bounding box center [664, 311] width 1328 height 623
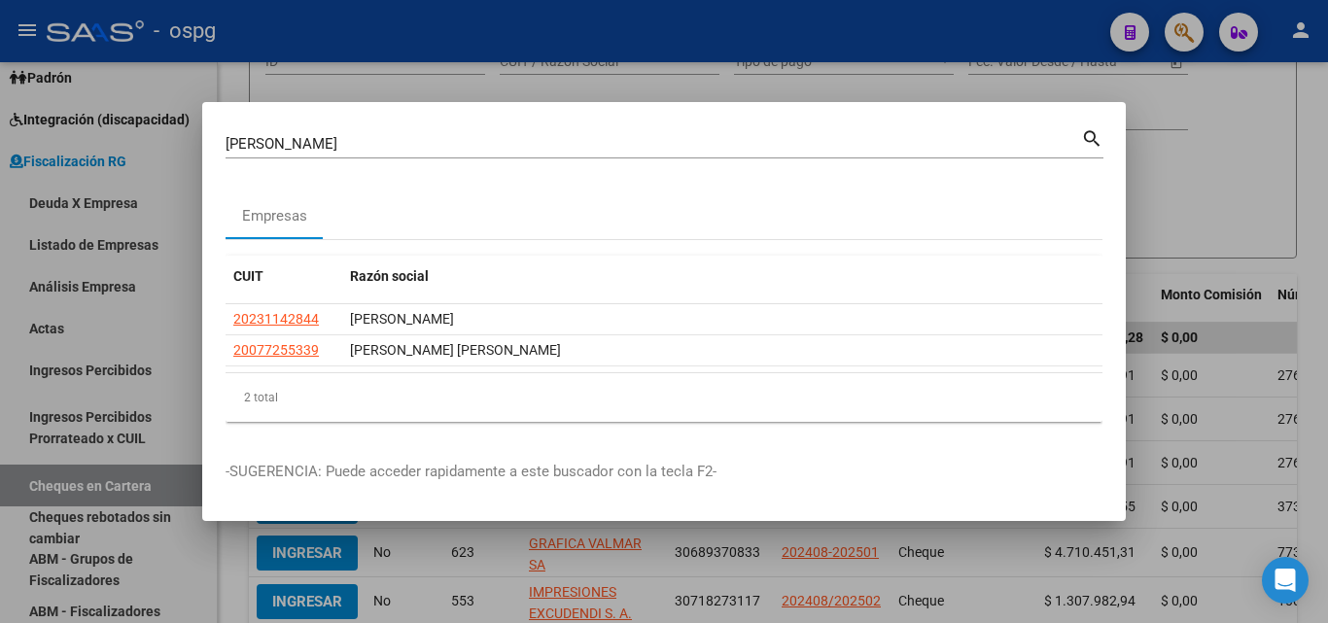
click at [1183, 166] on div at bounding box center [664, 311] width 1328 height 623
click at [1183, 165] on div "Filtros ID CUIT / Razon Social Tipo de pago Tipo de pago Start date – End date …" at bounding box center [772, 119] width 1015 height 167
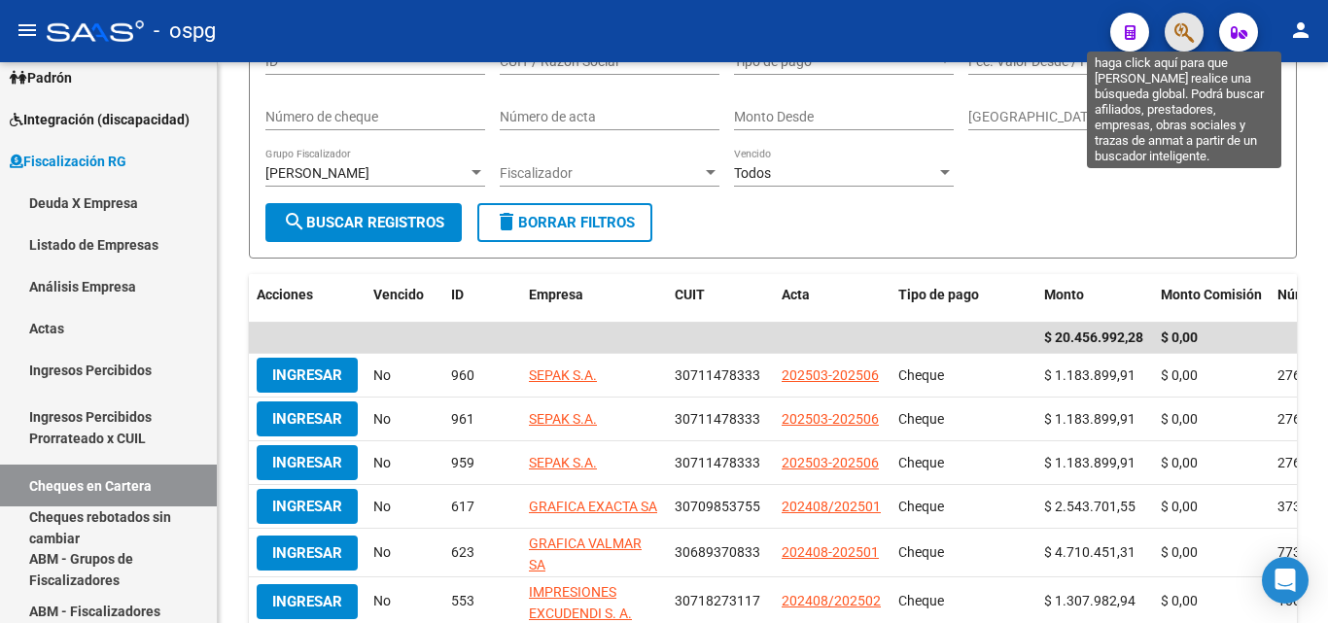
click at [1183, 23] on icon "button" at bounding box center [1183, 32] width 19 height 22
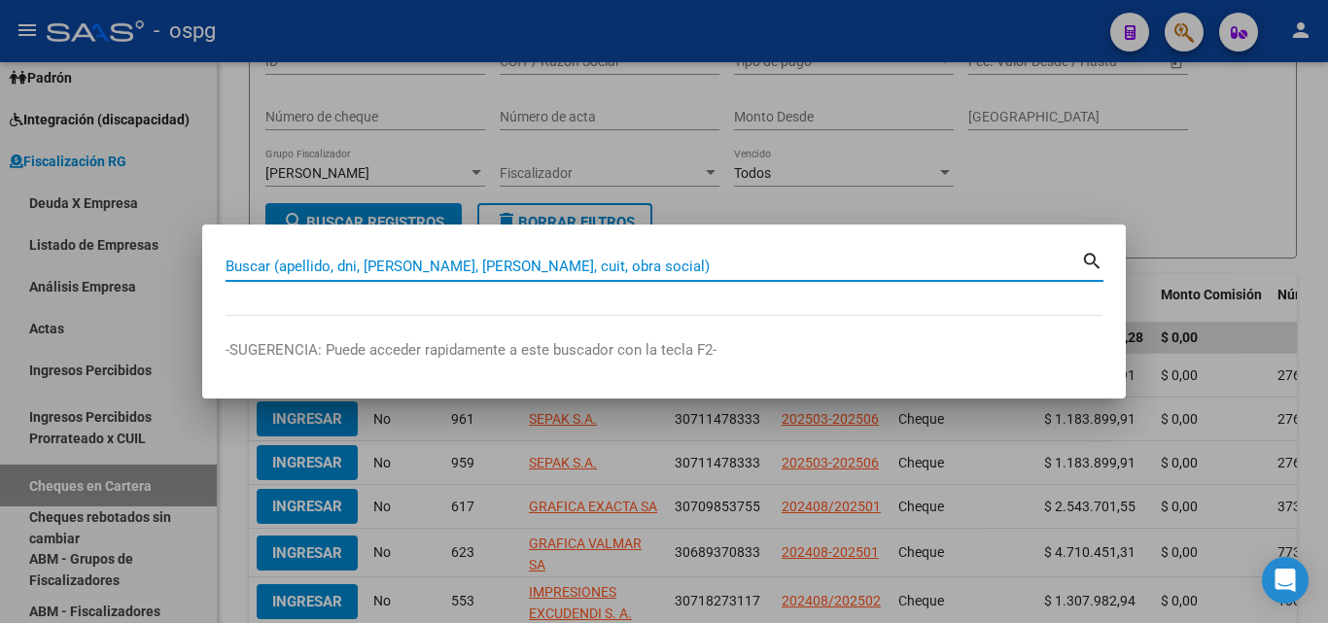
click at [502, 269] on input "Buscar (apellido, dni, [PERSON_NAME], [PERSON_NAME], cuit, obra social)" at bounding box center [653, 266] width 855 height 17
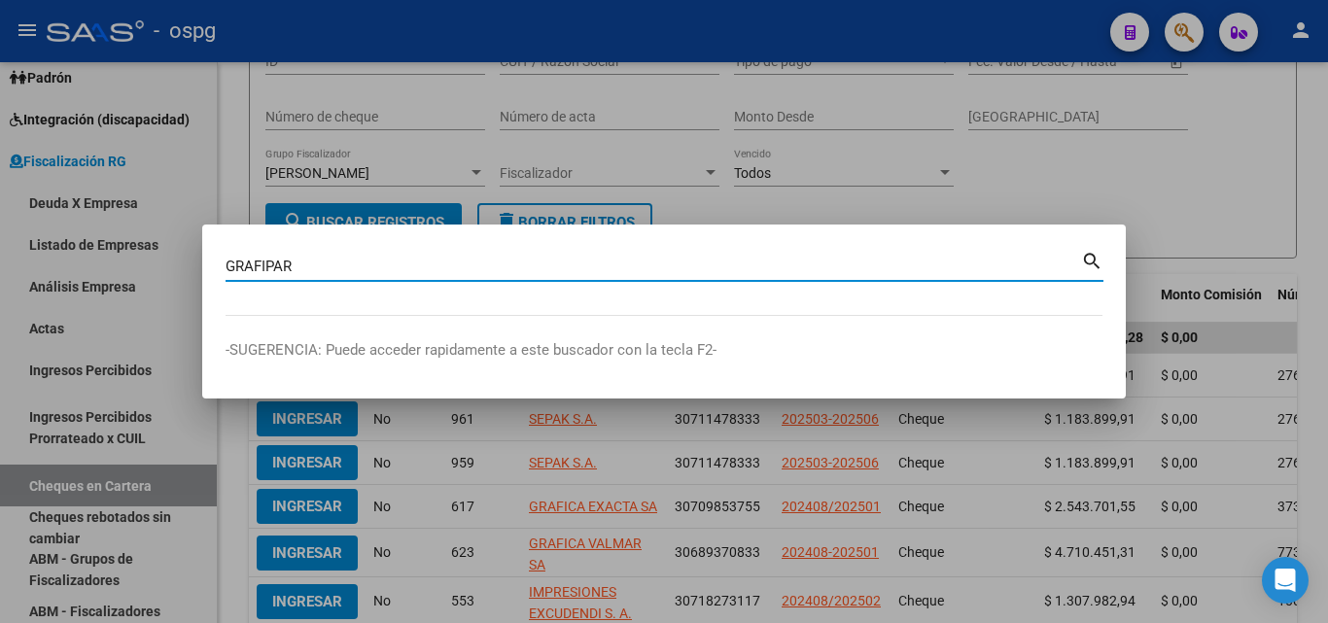
type input "GRAFIPAR"
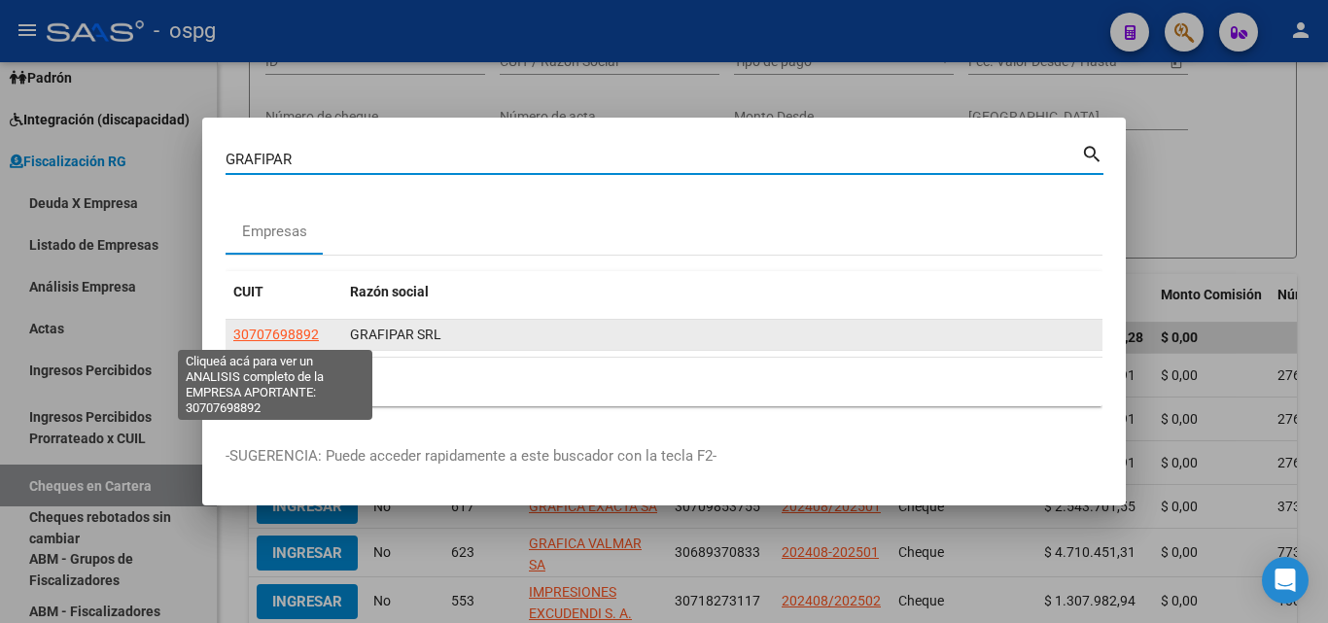
click at [273, 337] on span "30707698892" at bounding box center [276, 335] width 86 height 16
type textarea "30707698892"
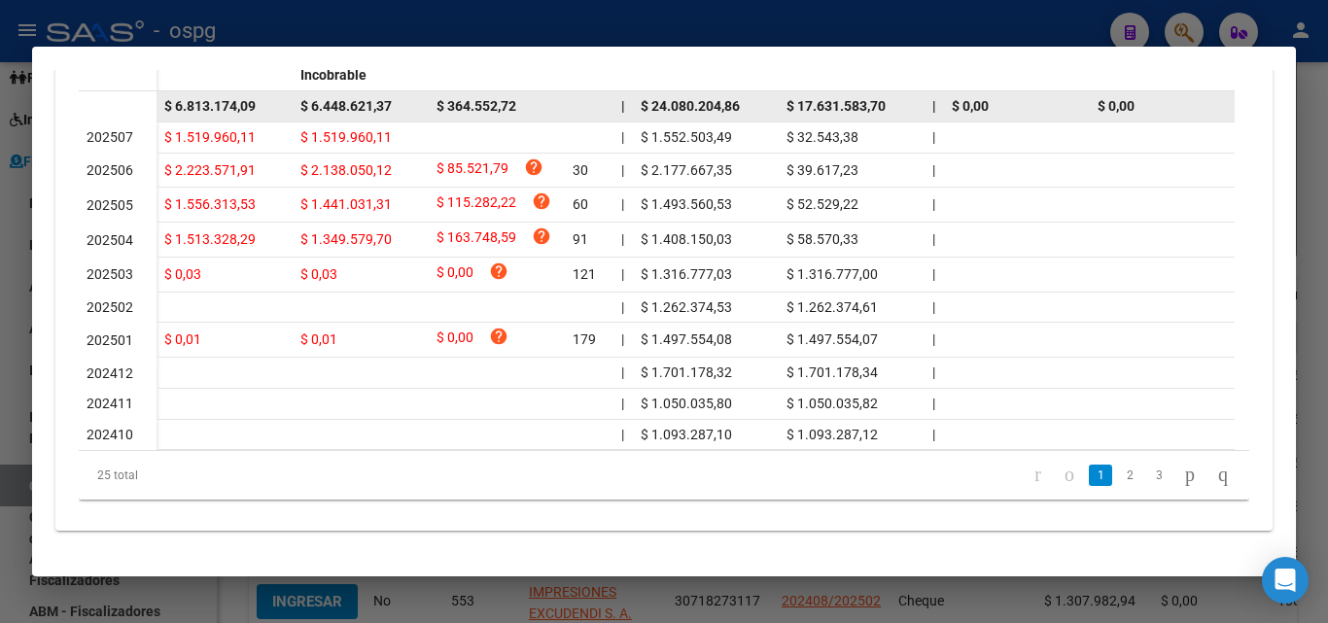
scroll to position [680, 0]
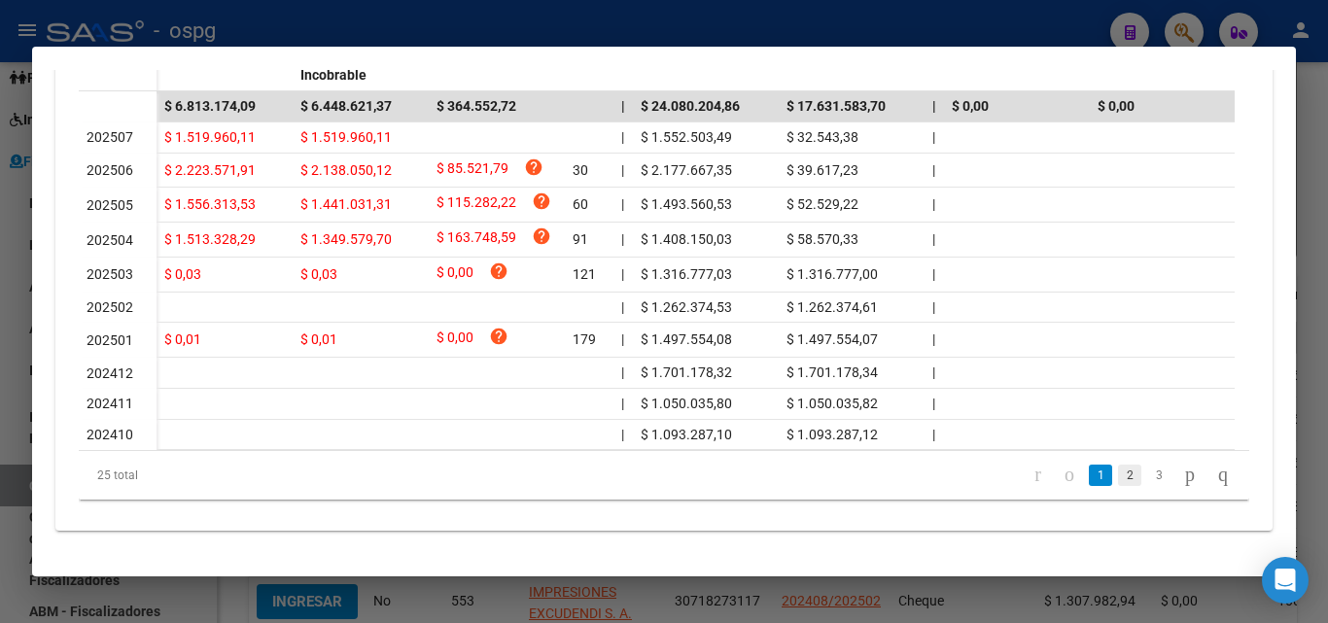
click at [1118, 486] on link "2" at bounding box center [1129, 475] width 23 height 21
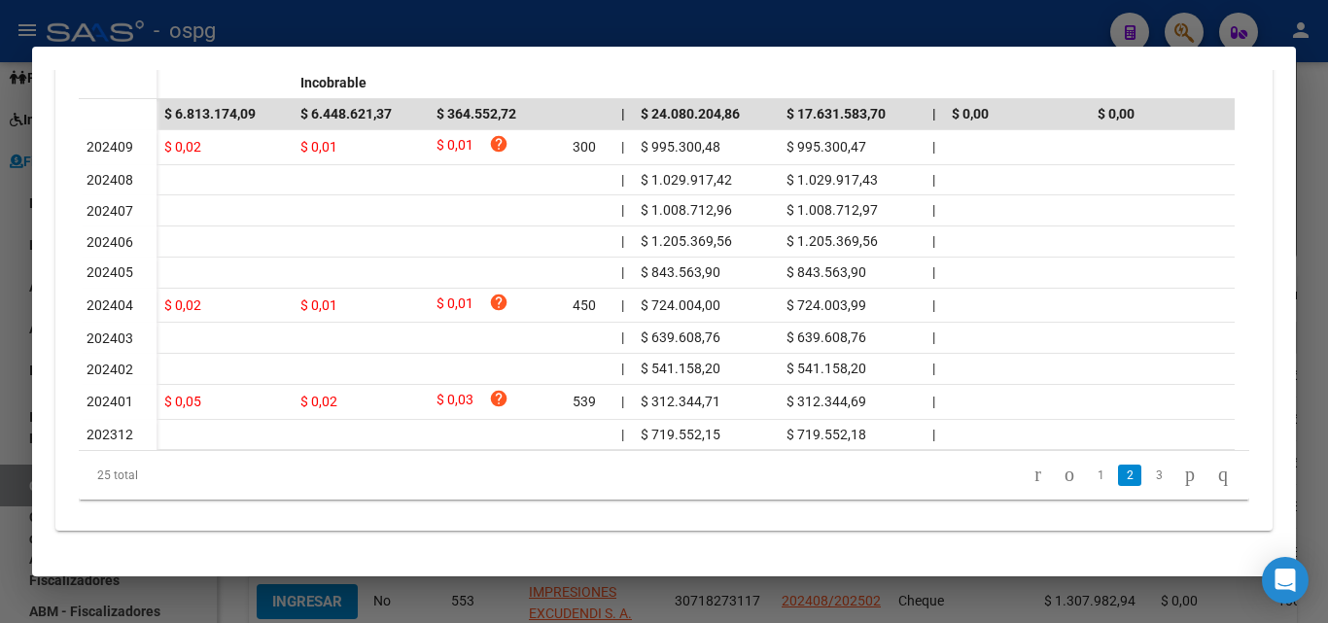
scroll to position [677, 0]
click at [1089, 476] on link "1" at bounding box center [1100, 475] width 23 height 21
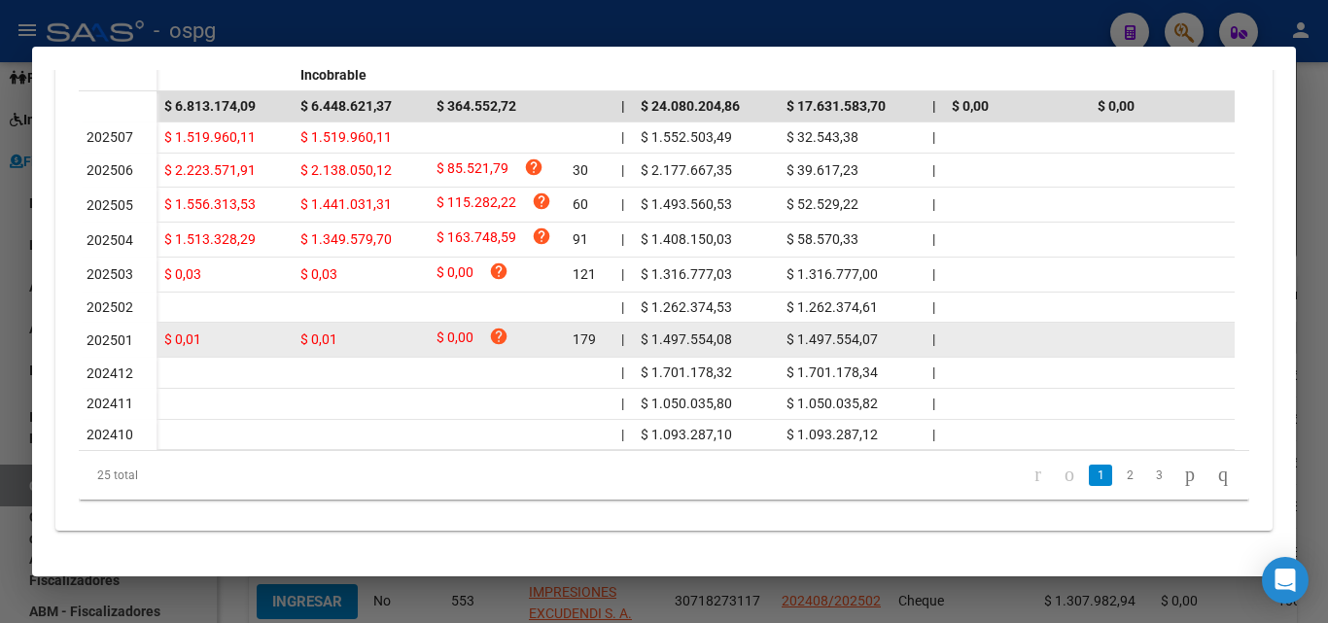
scroll to position [288, 0]
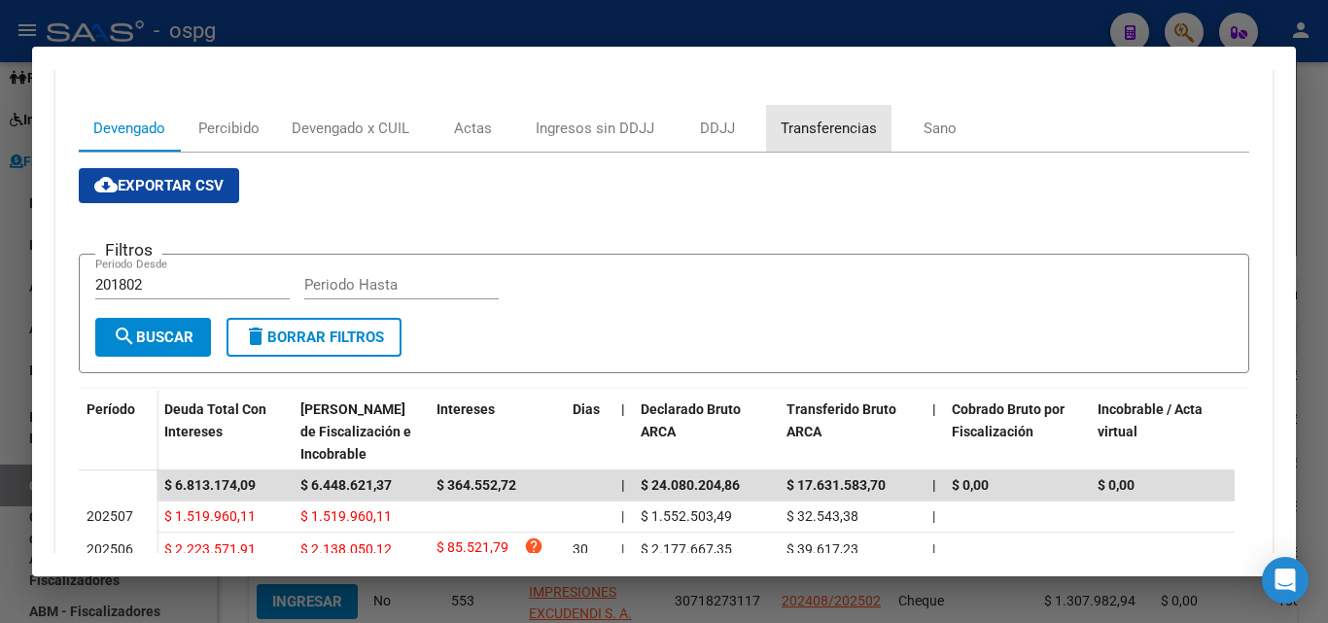
click at [813, 122] on div "Transferencias" at bounding box center [829, 128] width 96 height 21
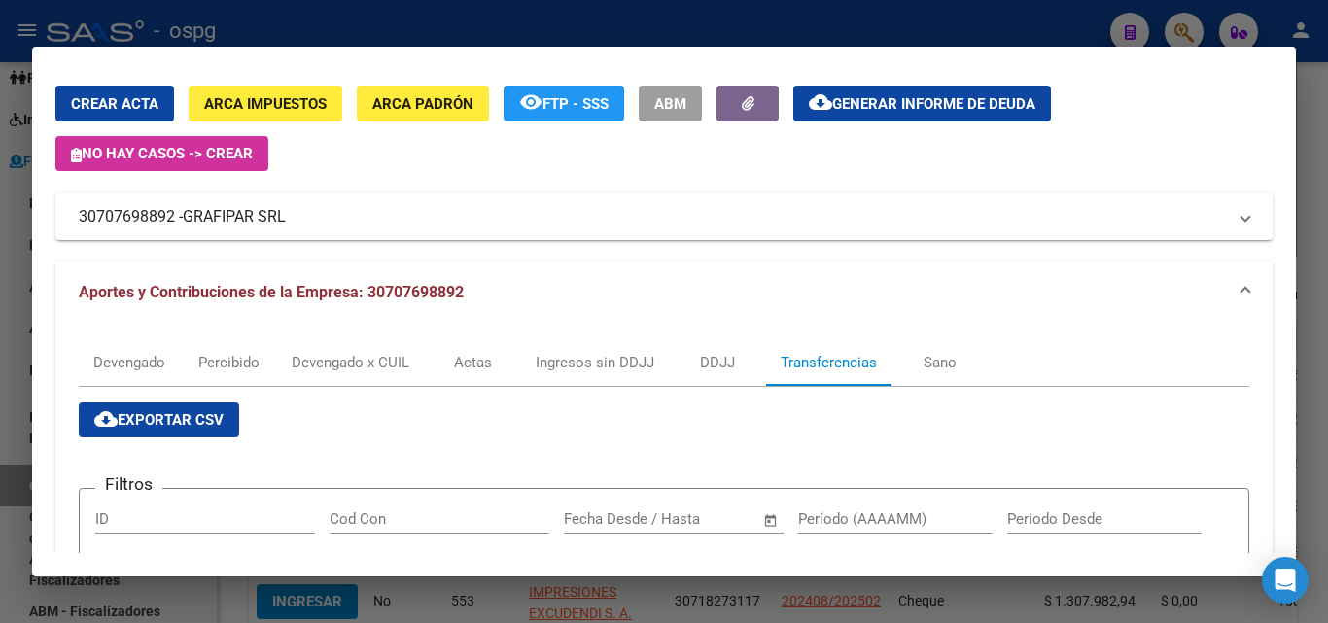
scroll to position [97, 0]
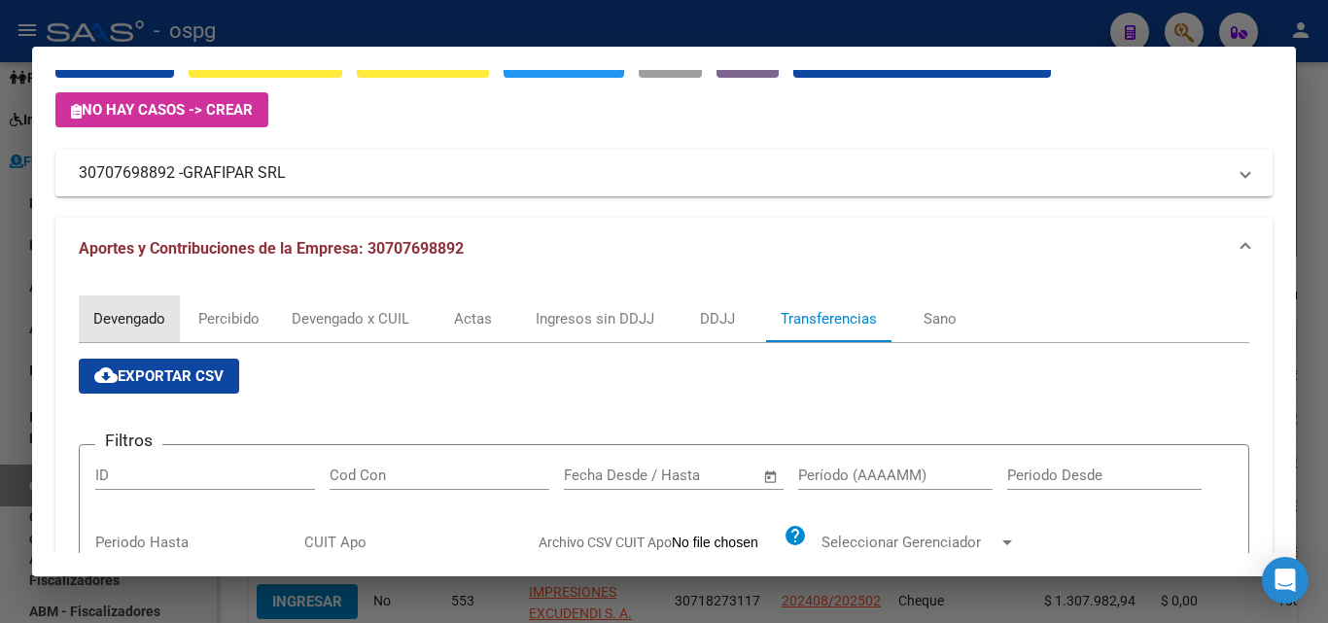
click at [112, 324] on div "Devengado" at bounding box center [129, 318] width 72 height 21
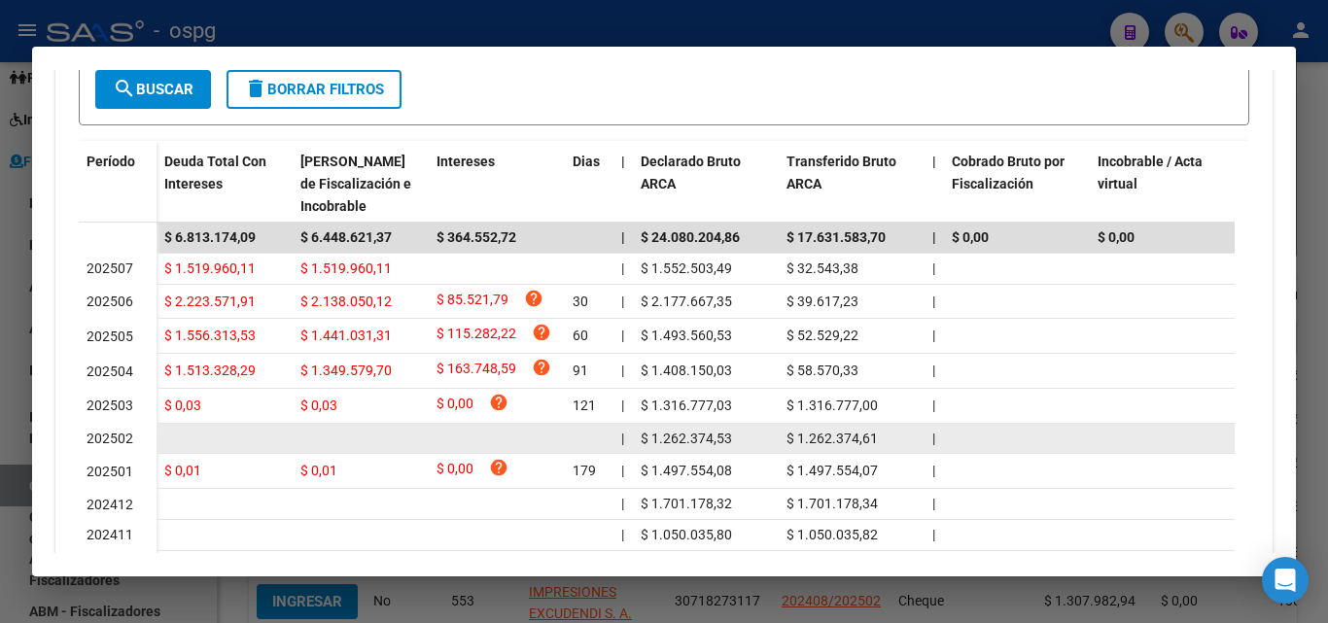
scroll to position [583, 0]
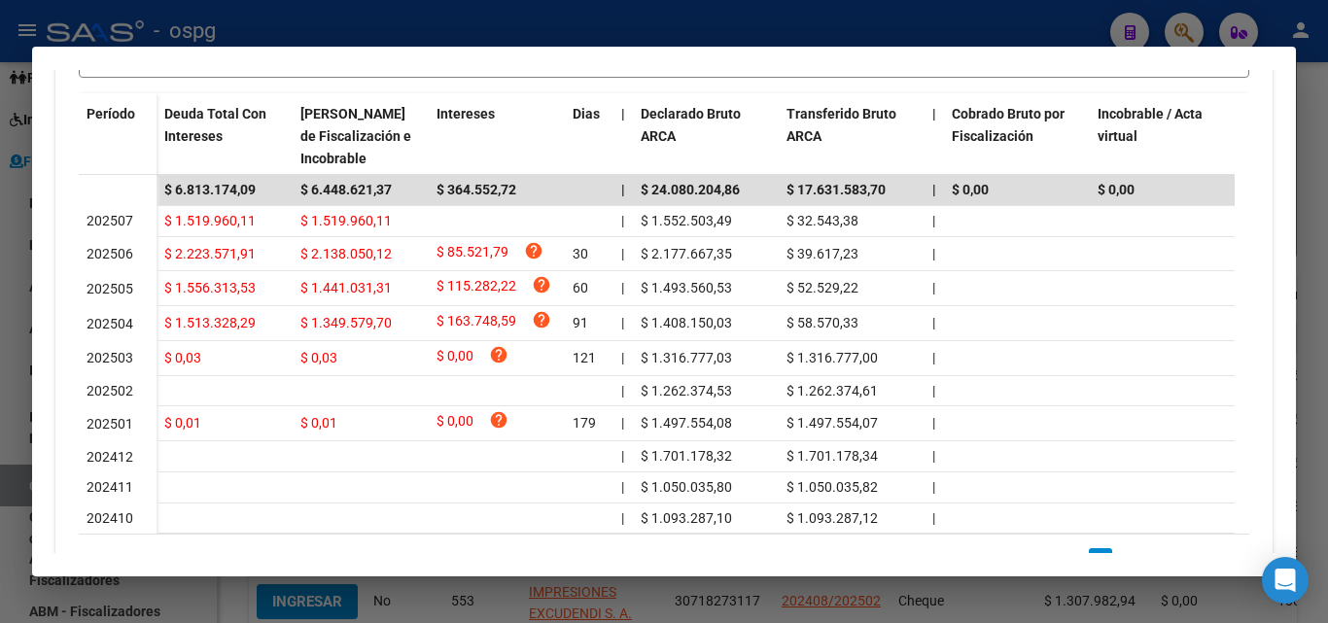
click at [1312, 192] on div at bounding box center [664, 311] width 1328 height 623
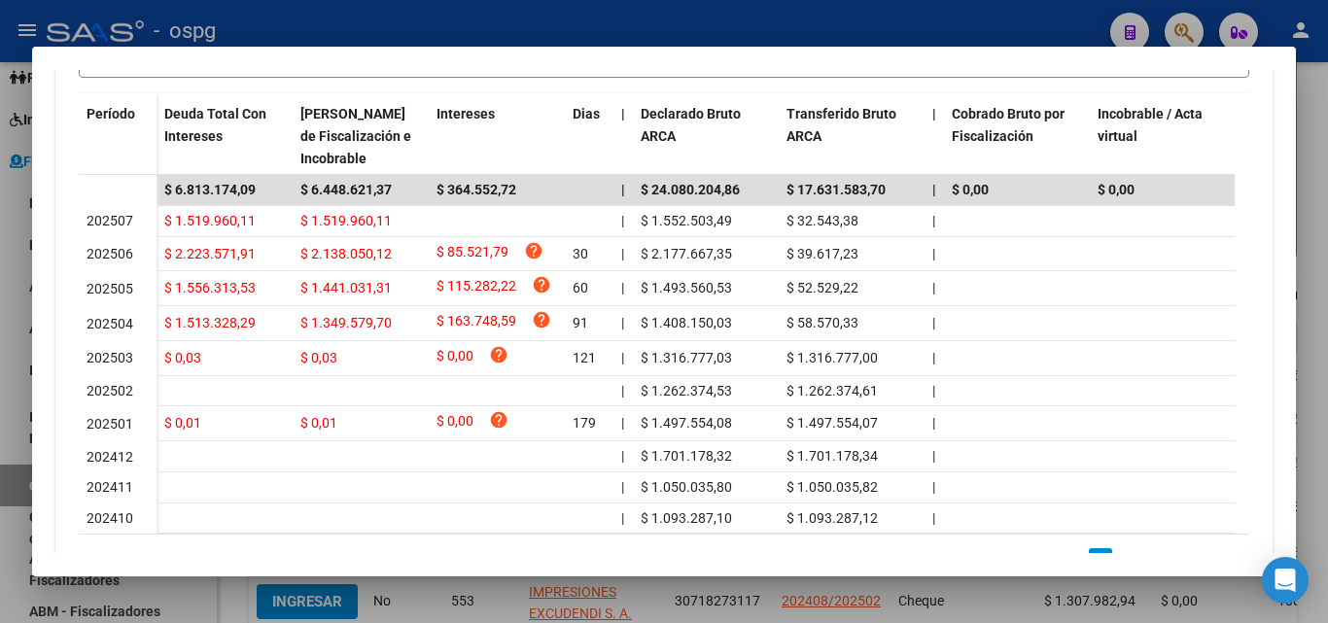
click at [1312, 192] on div at bounding box center [664, 311] width 1328 height 623
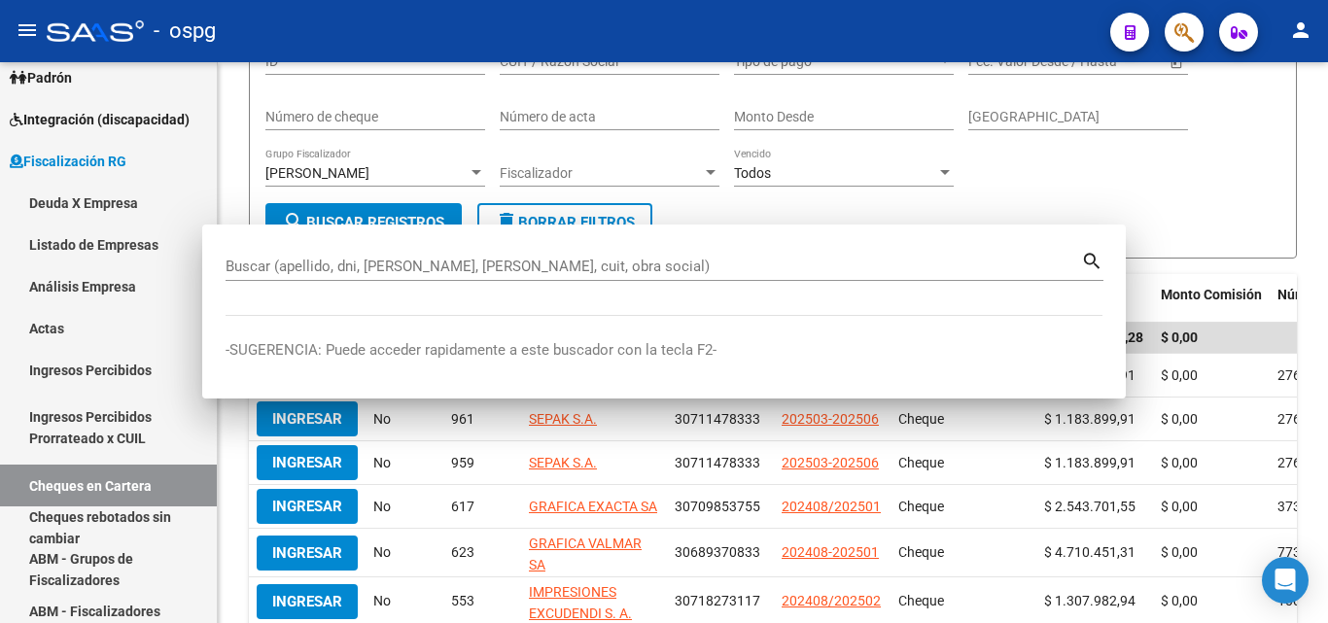
click at [1312, 192] on div "FISCALIZACION REGIMEN GENERAL -> Cheques en Cartera cloud_download Exportar CSV…" at bounding box center [773, 396] width 1110 height 1046
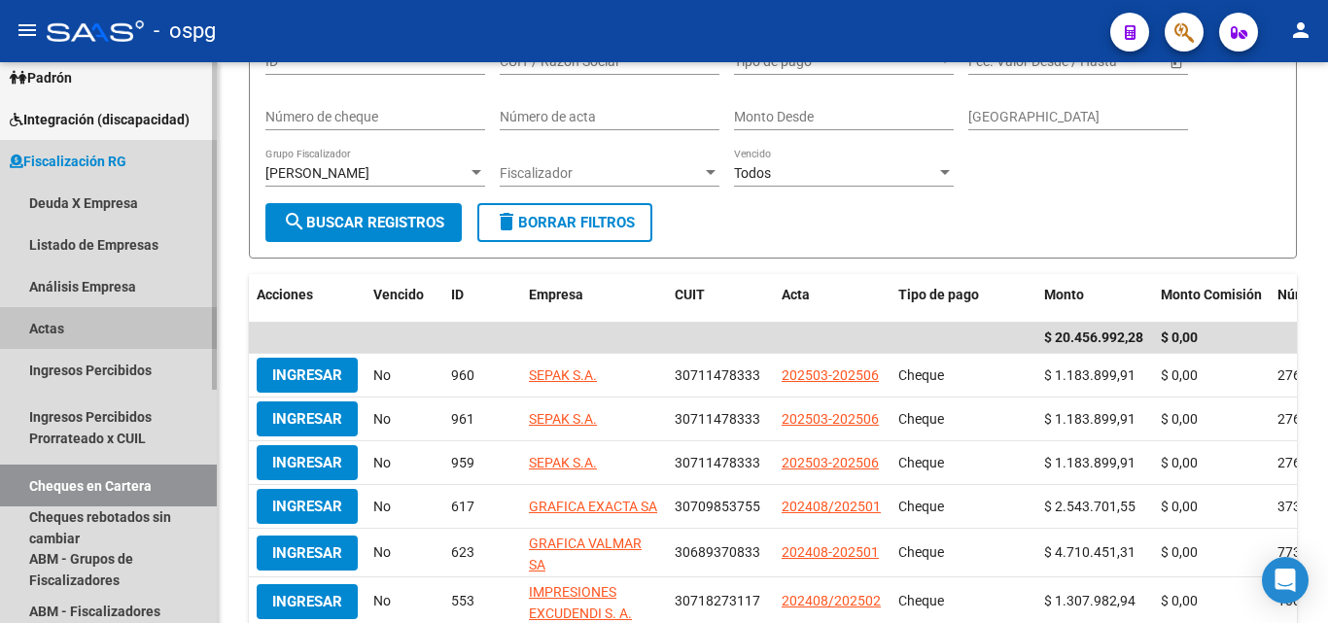
drag, startPoint x: 31, startPoint y: 334, endPoint x: 58, endPoint y: 331, distance: 27.5
click at [32, 334] on link "Actas" at bounding box center [108, 328] width 217 height 42
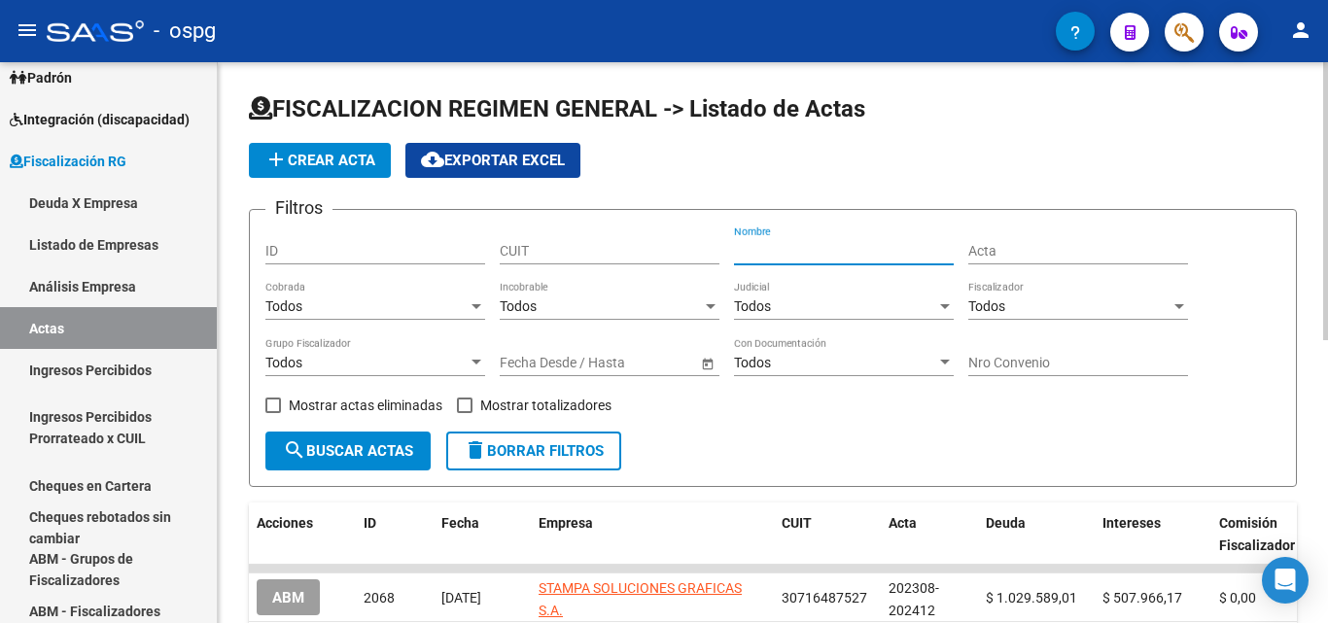
click at [818, 244] on input "Nombre" at bounding box center [844, 251] width 220 height 17
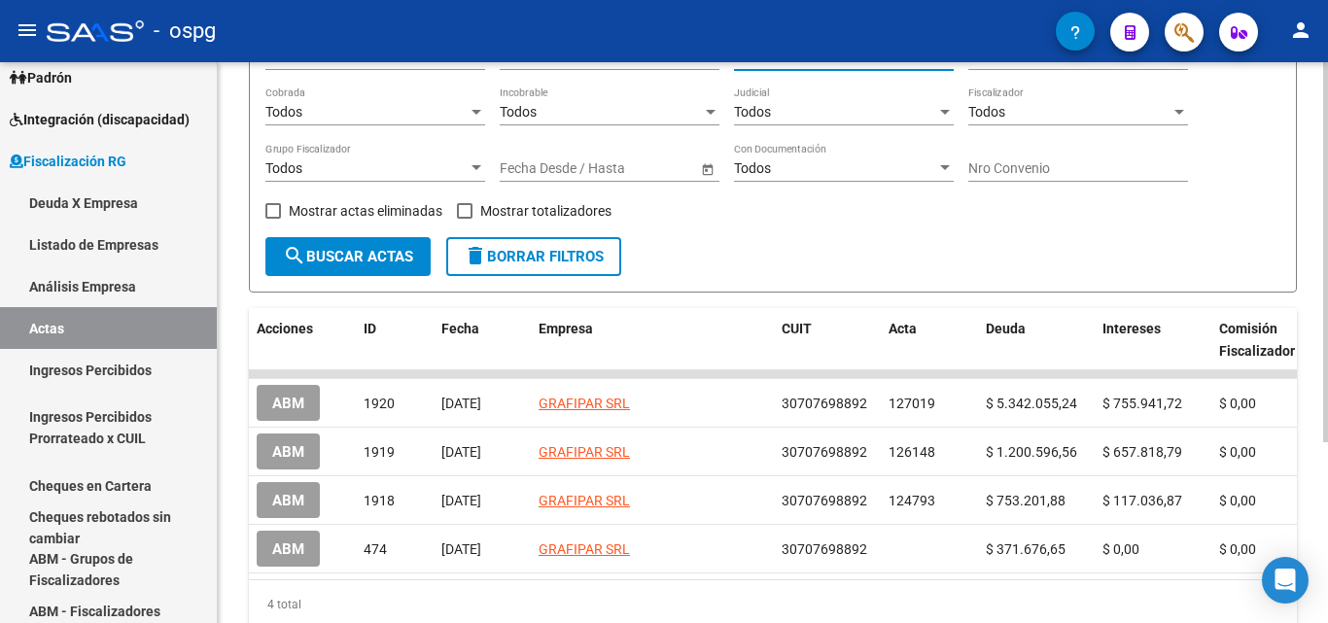
type input "GRAFIPAR"
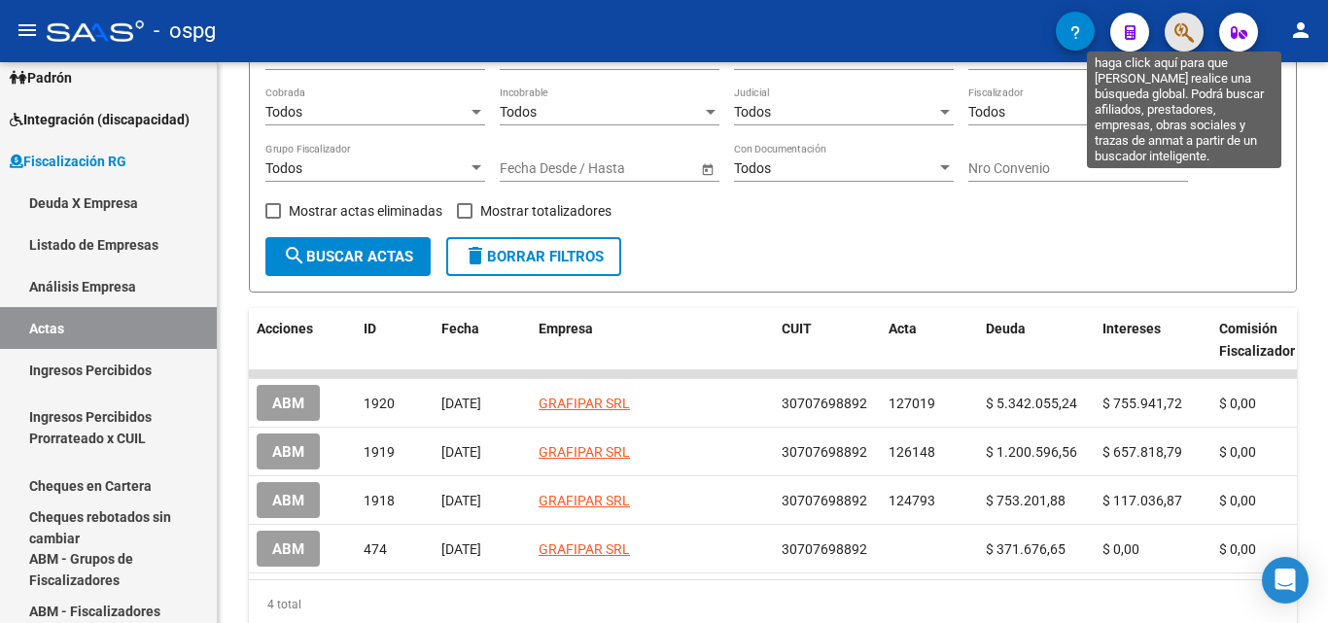
click at [1186, 40] on icon "button" at bounding box center [1183, 32] width 19 height 22
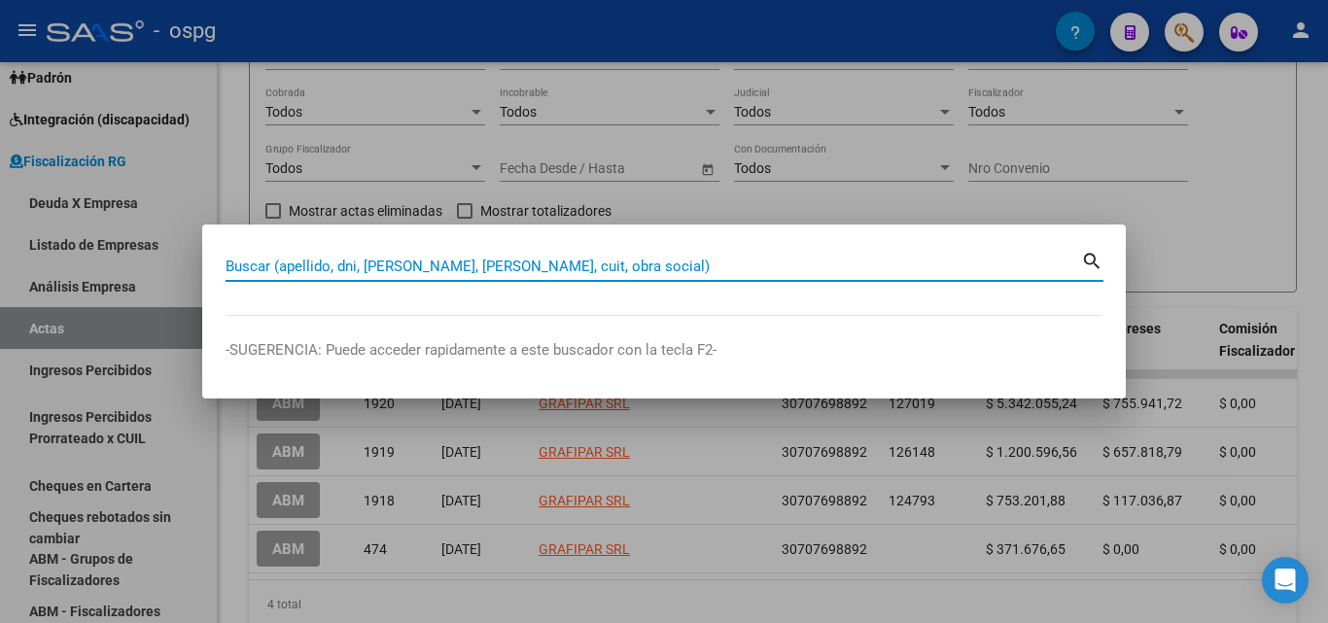
click at [422, 261] on input "Buscar (apellido, dni, [PERSON_NAME], [PERSON_NAME], cuit, obra social)" at bounding box center [653, 266] width 855 height 17
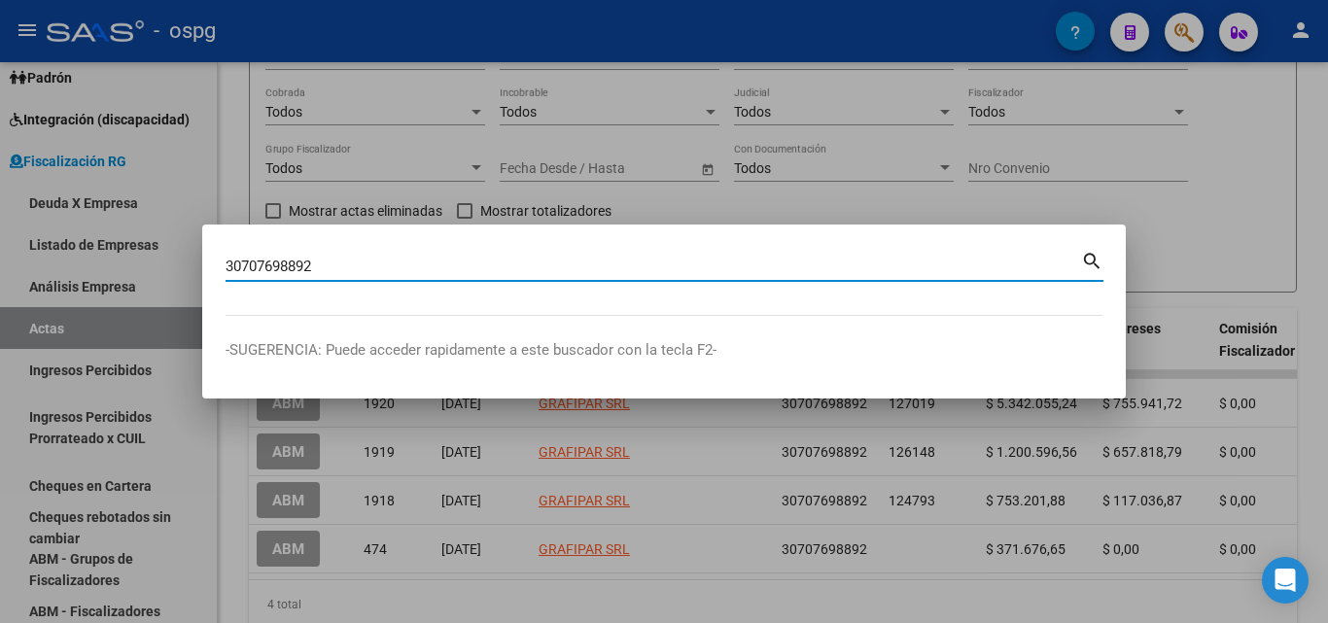
type input "30707698892"
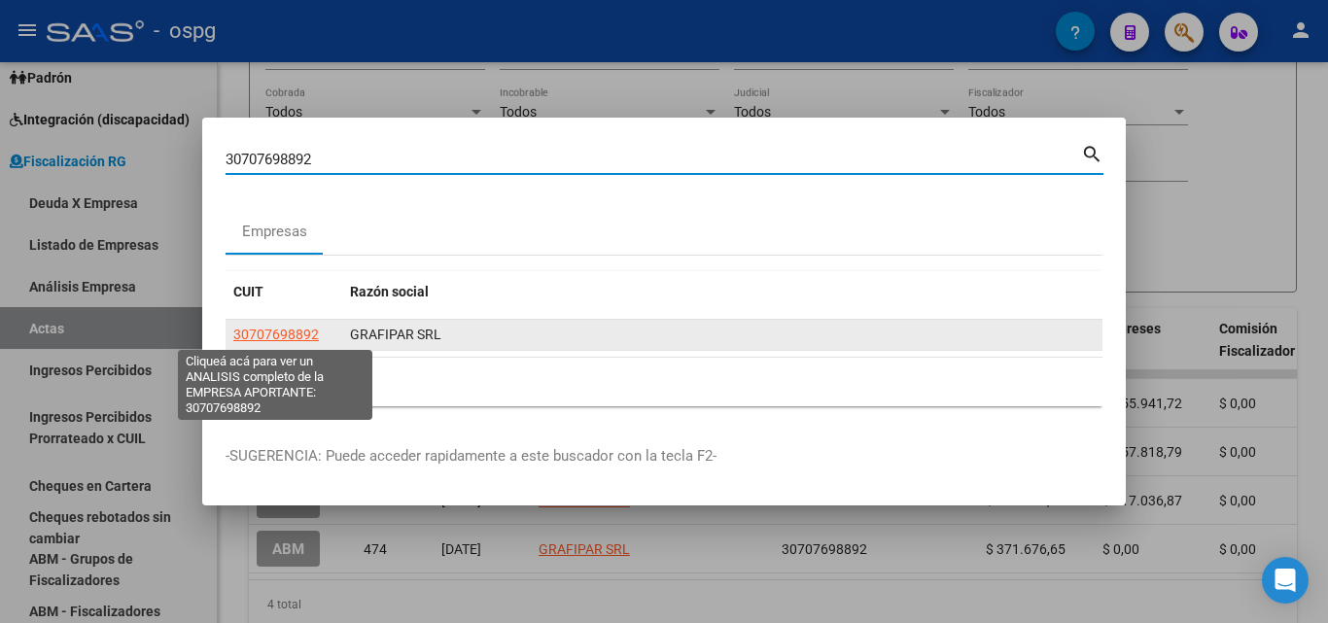
click at [290, 329] on span "30707698892" at bounding box center [276, 335] width 86 height 16
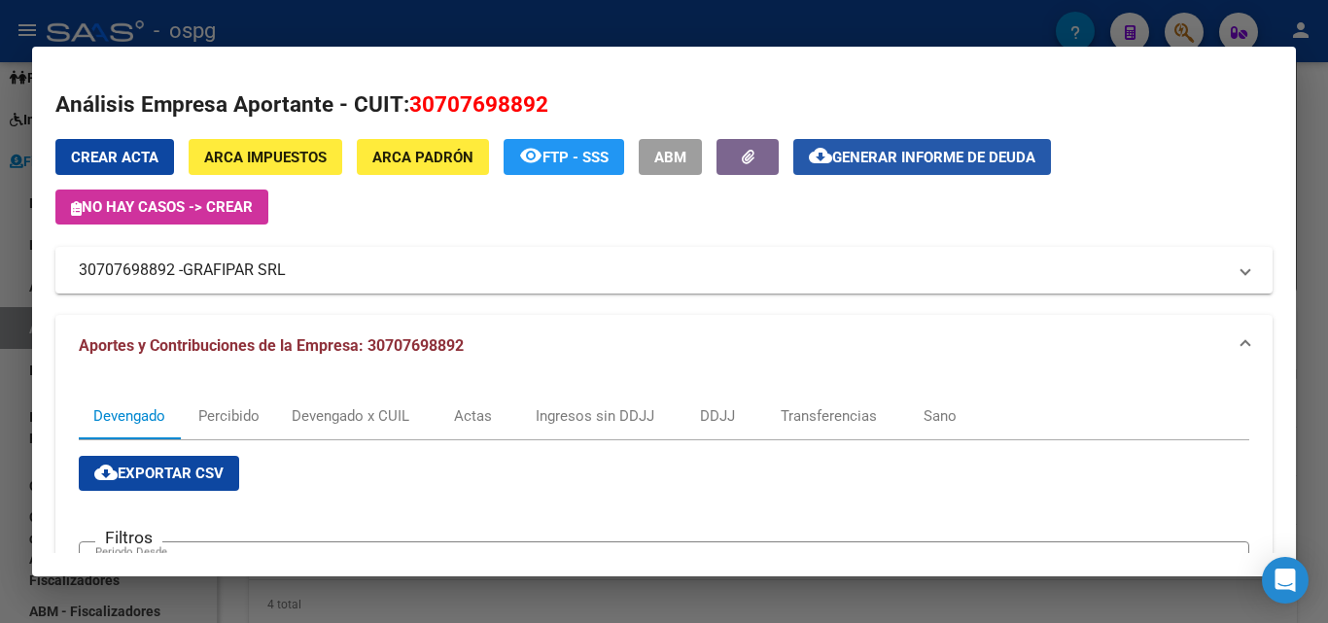
click at [835, 160] on span "Generar informe de deuda" at bounding box center [933, 157] width 203 height 17
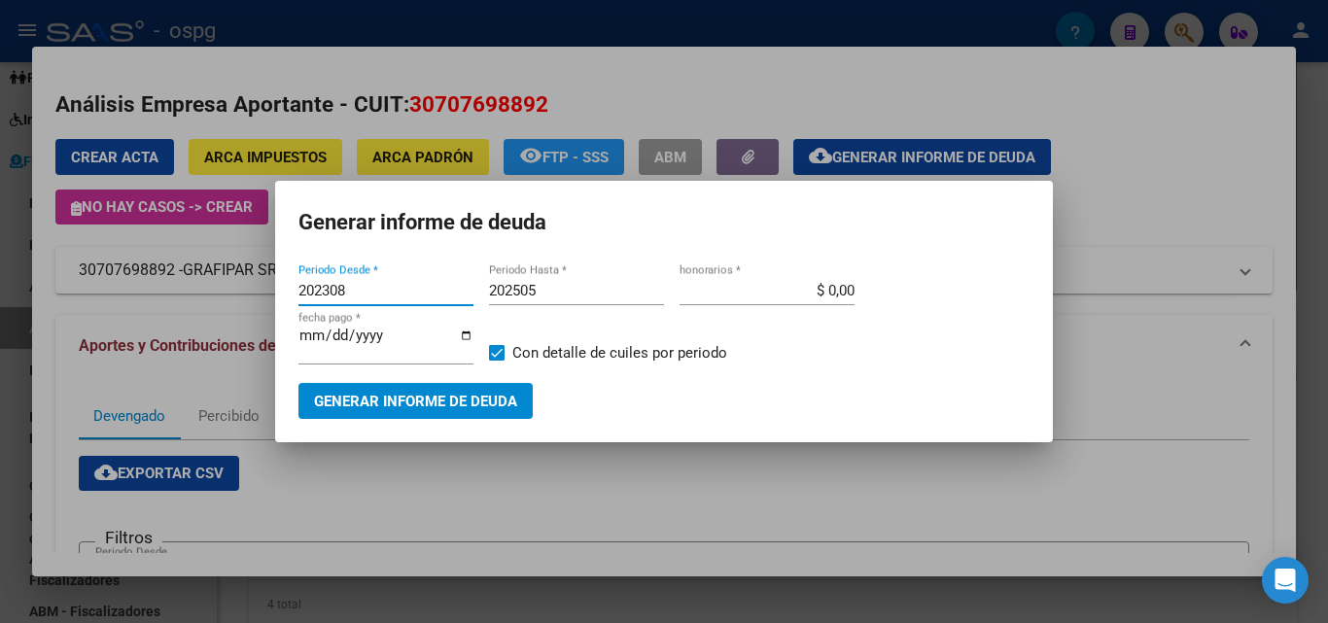
drag, startPoint x: 385, startPoint y: 291, endPoint x: 208, endPoint y: 279, distance: 177.3
click at [212, 286] on div "30707698892 Buscar (apellido, dni, cuil, nro traspaso, cuit, obra social) searc…" at bounding box center [664, 311] width 1328 height 623
type input "202504"
click at [556, 292] on input "202505" at bounding box center [576, 290] width 175 height 17
type input "202507"
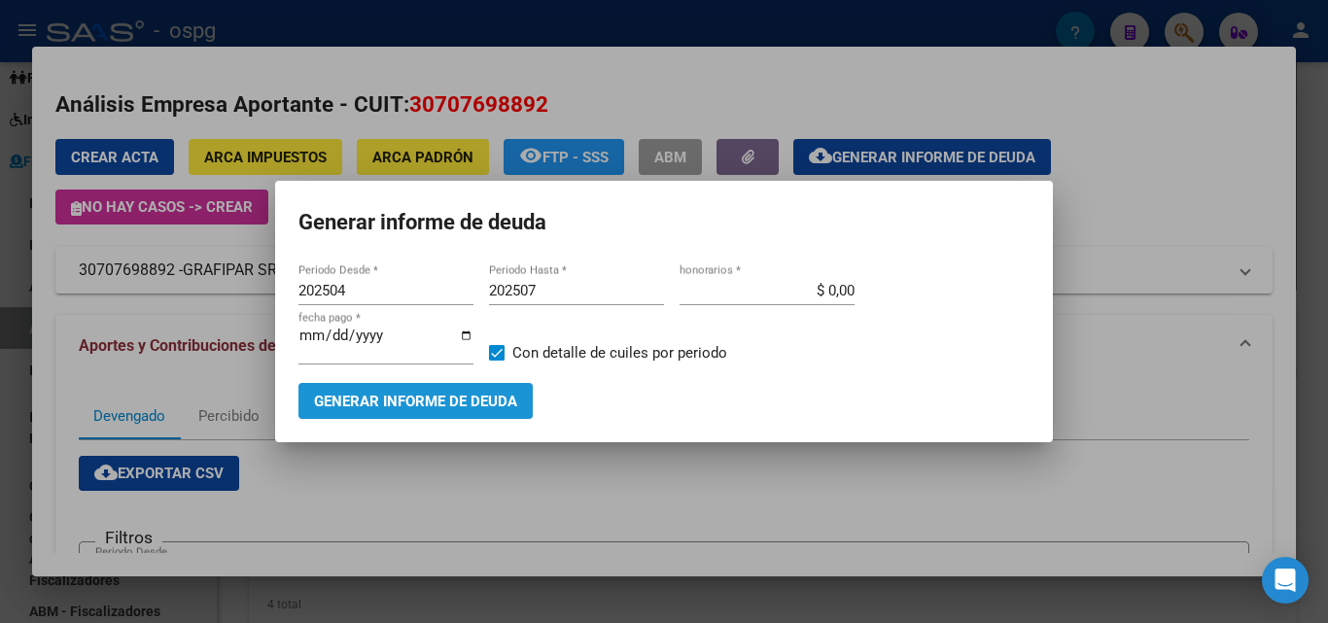
click at [496, 401] on span "Generar informe de deuda" at bounding box center [415, 401] width 203 height 17
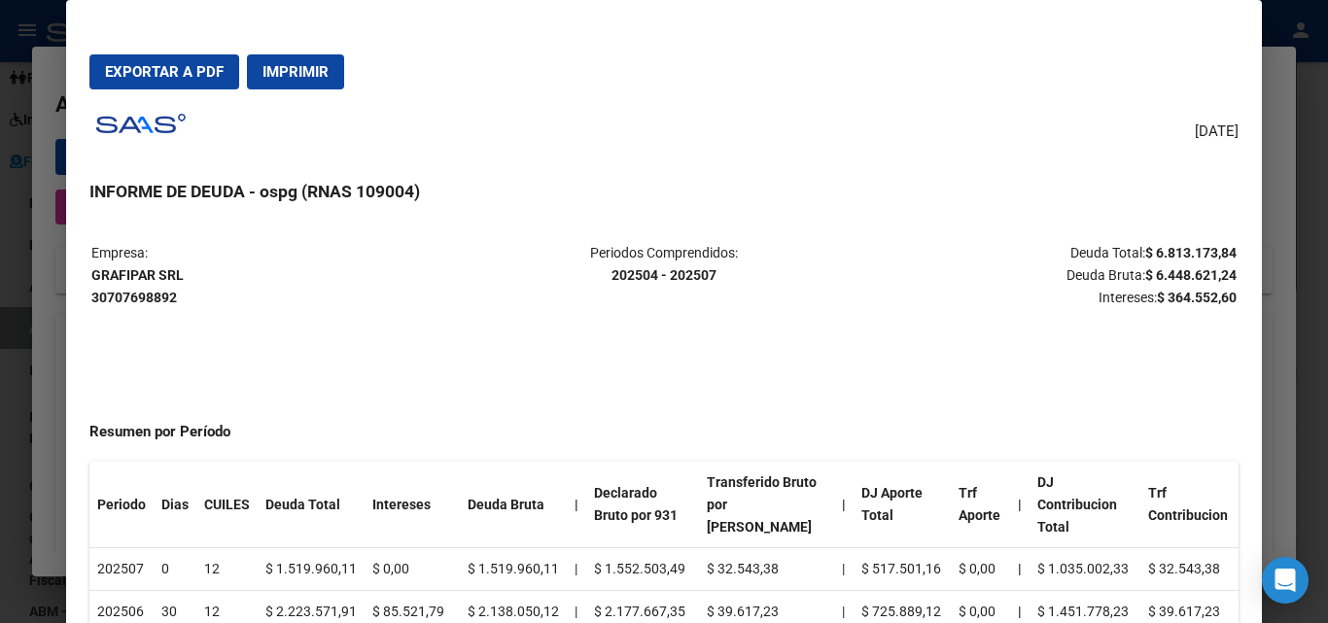
click at [1322, 237] on div at bounding box center [664, 311] width 1328 height 623
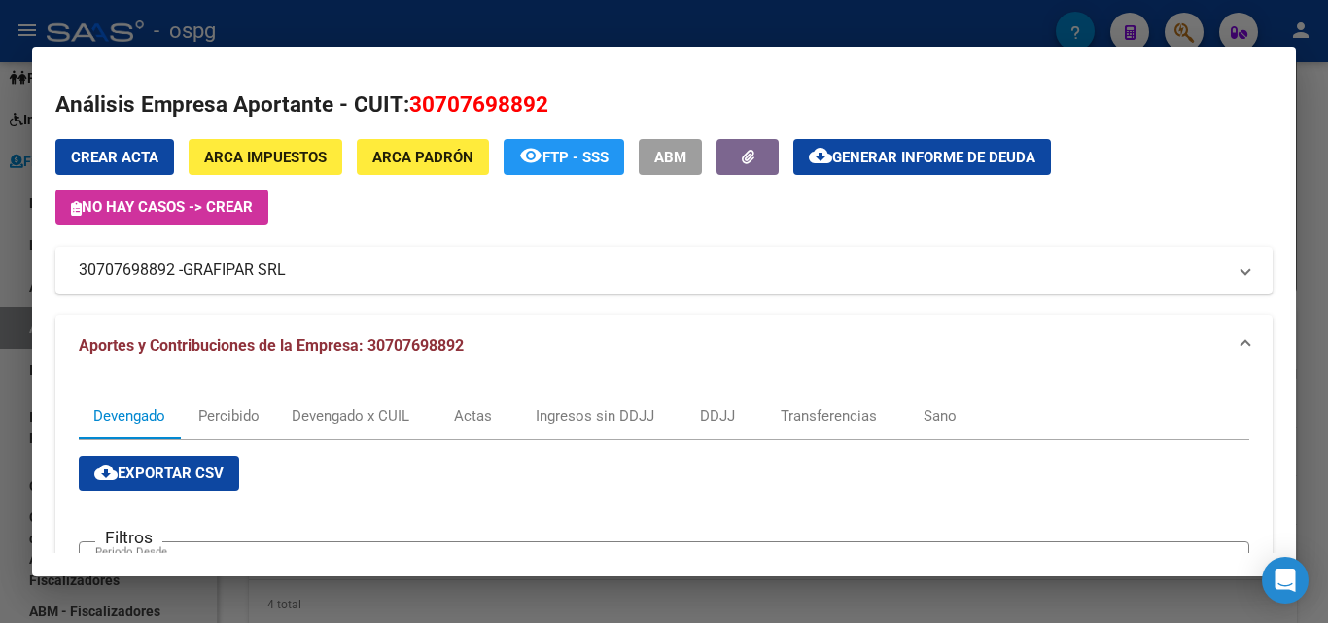
click at [1322, 237] on div at bounding box center [664, 311] width 1328 height 623
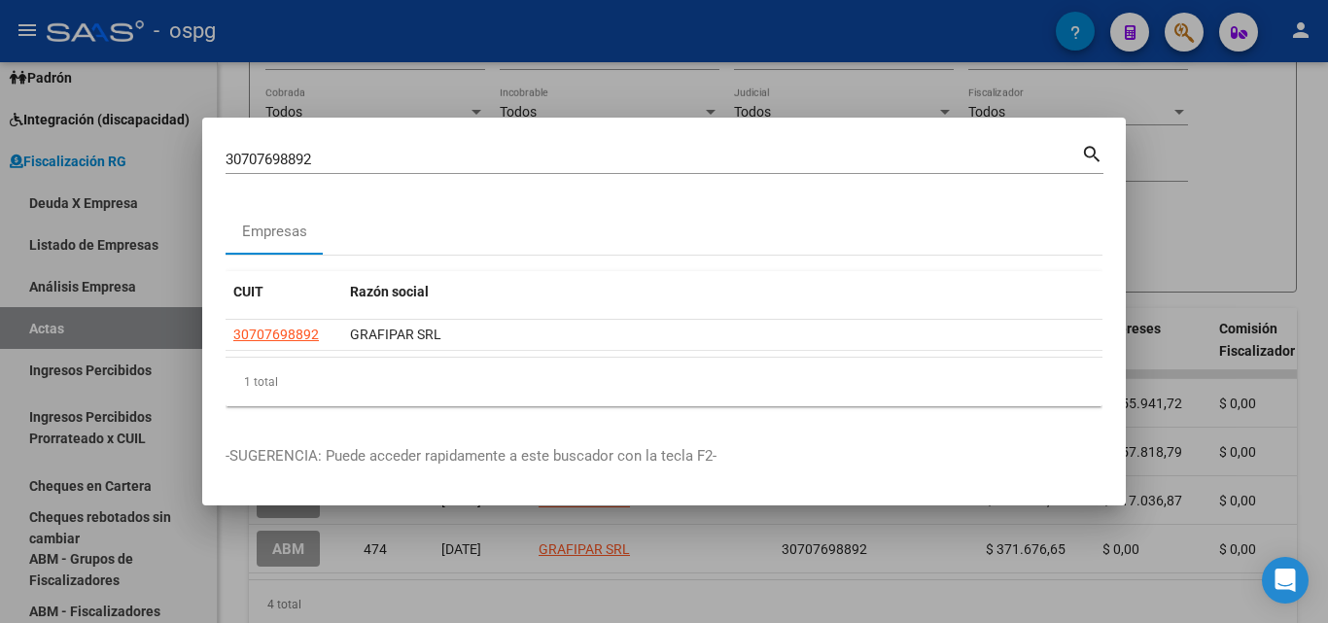
click at [1322, 237] on div at bounding box center [664, 311] width 1328 height 623
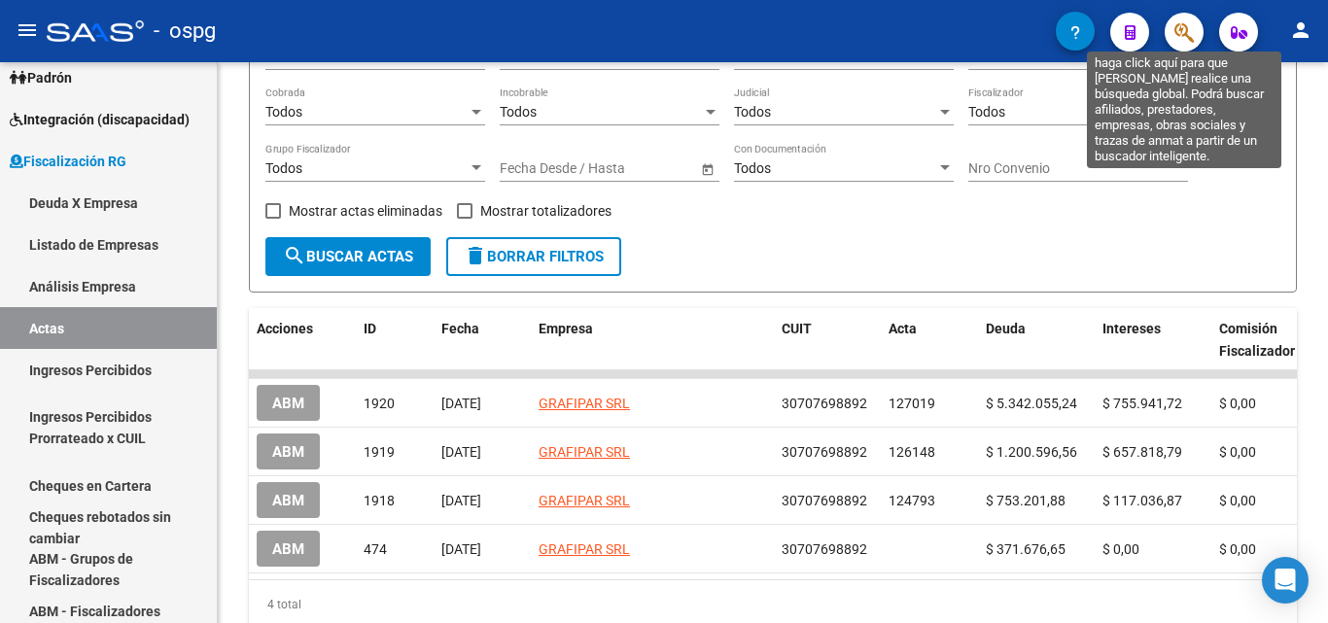
click at [1189, 32] on icon "button" at bounding box center [1183, 32] width 19 height 22
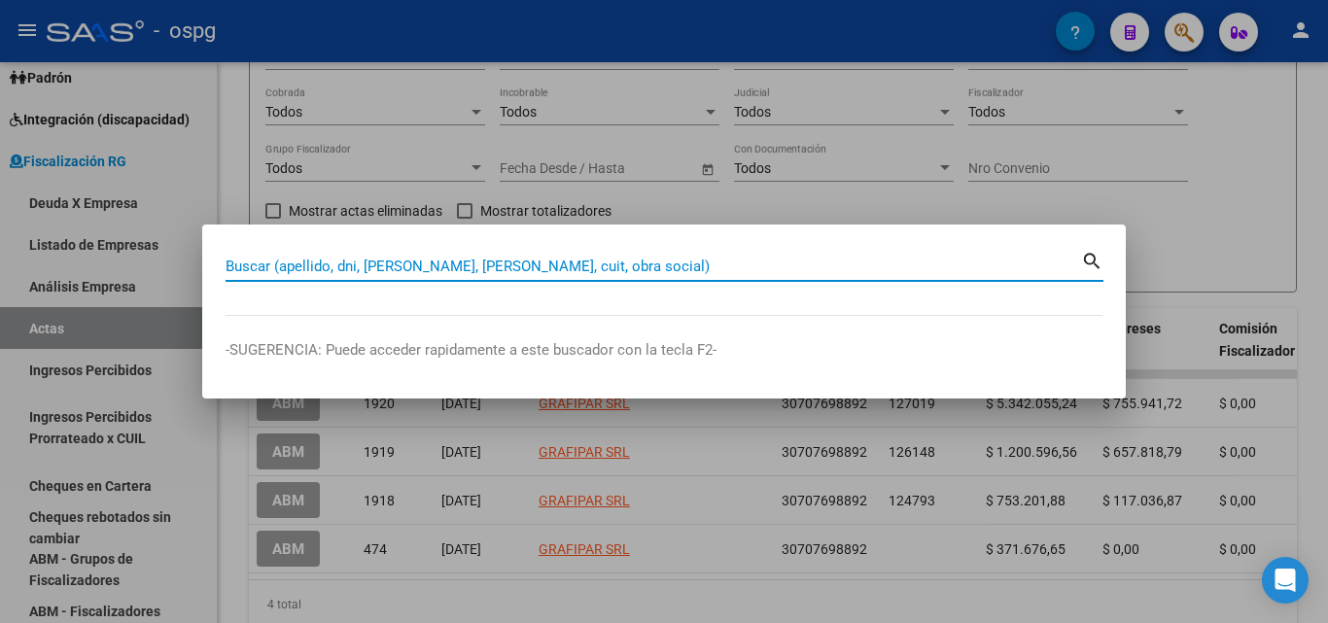
click at [396, 261] on input "Buscar (apellido, dni, [PERSON_NAME], [PERSON_NAME], cuit, obra social)" at bounding box center [653, 266] width 855 height 17
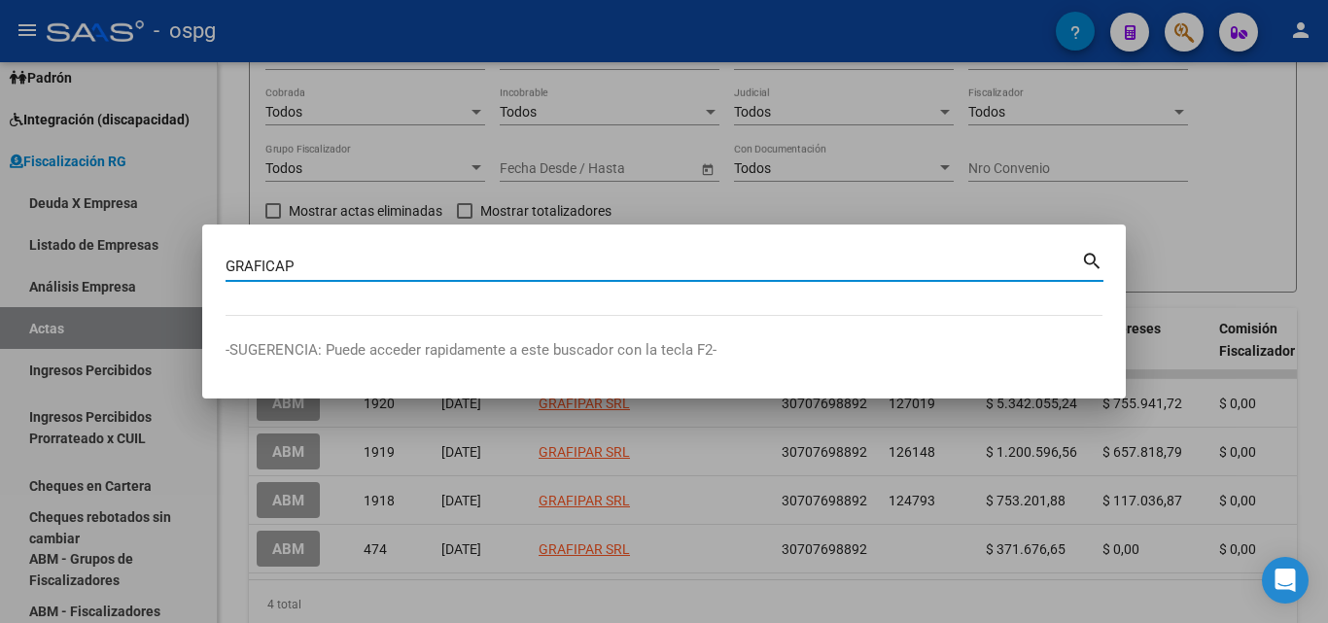
type input "GRAFICAP"
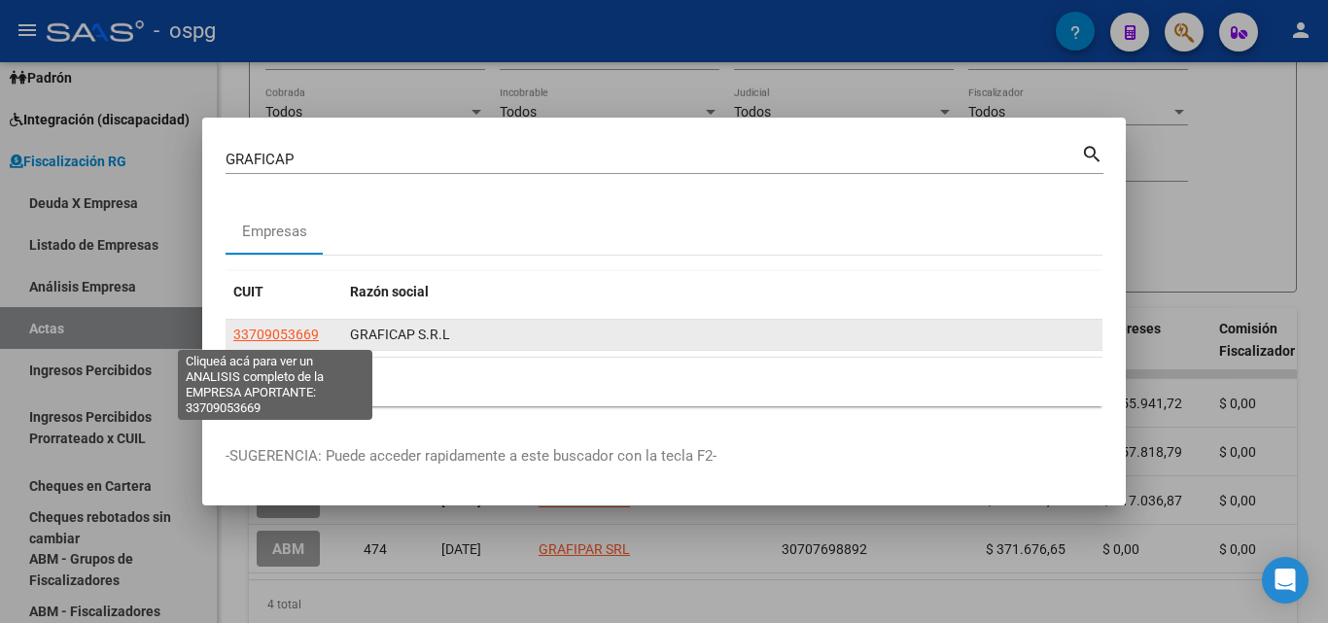
click at [272, 335] on span "33709053669" at bounding box center [276, 335] width 86 height 16
type textarea "33709053669"
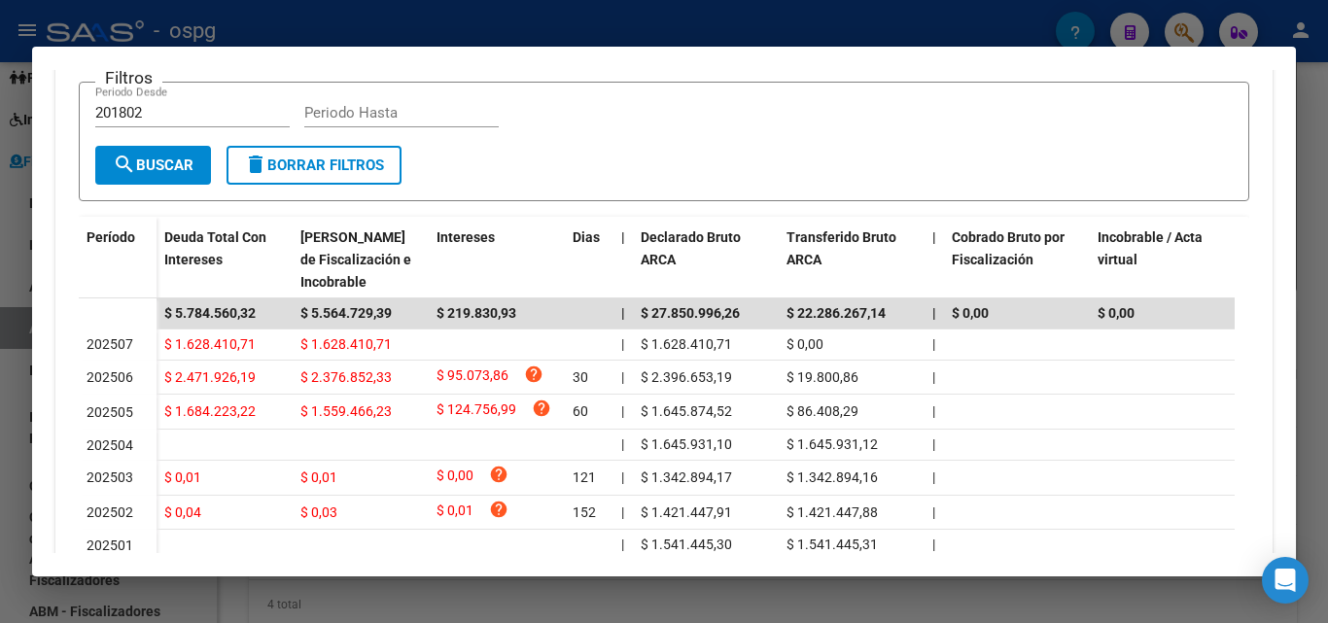
scroll to position [486, 0]
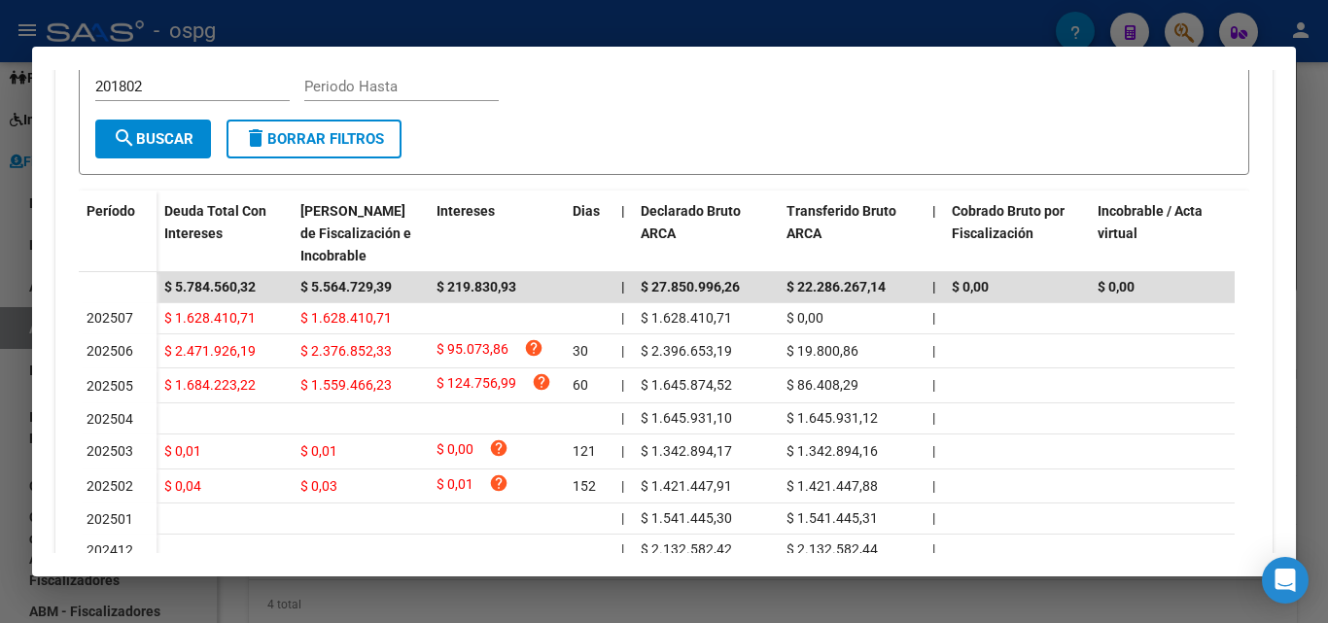
click at [161, 130] on button "search Buscar" at bounding box center [153, 139] width 116 height 39
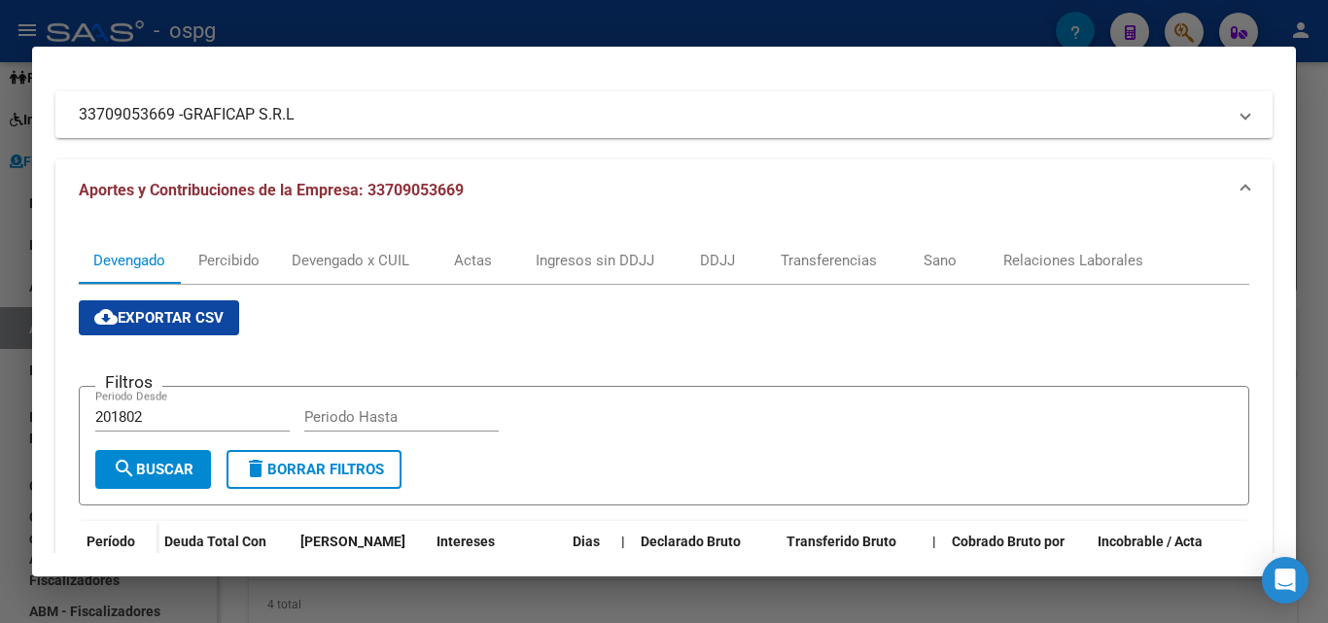
scroll to position [97, 0]
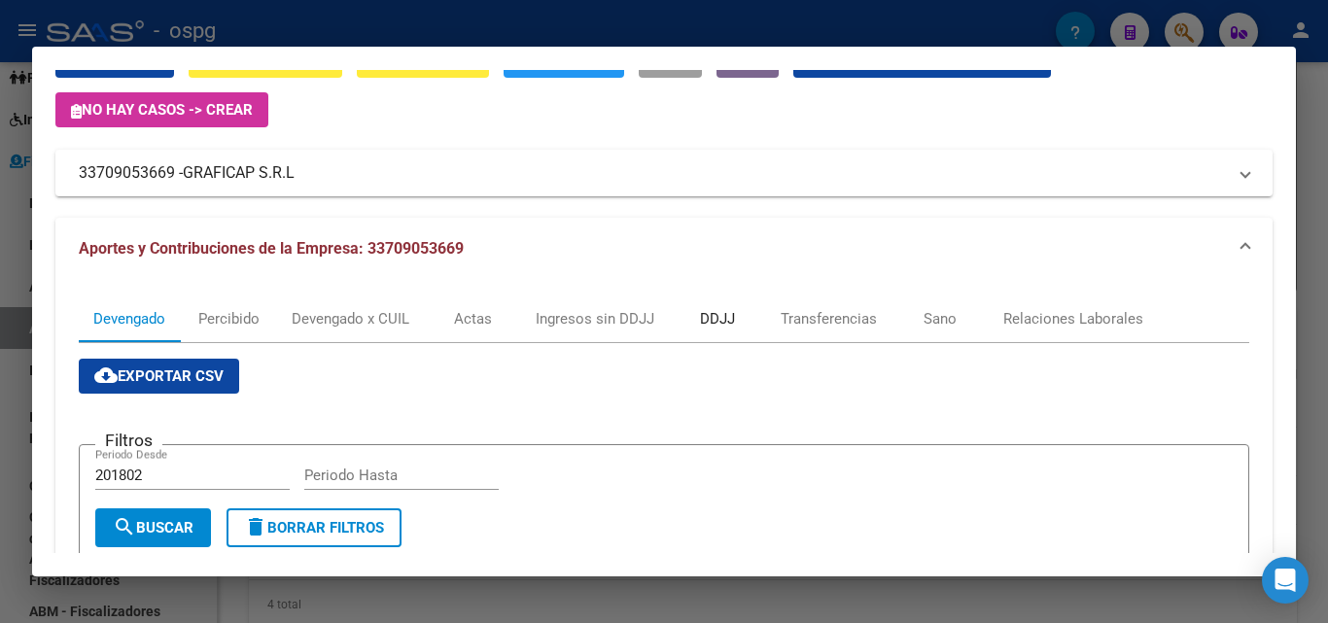
click at [720, 314] on div "DDJJ" at bounding box center [717, 318] width 35 height 21
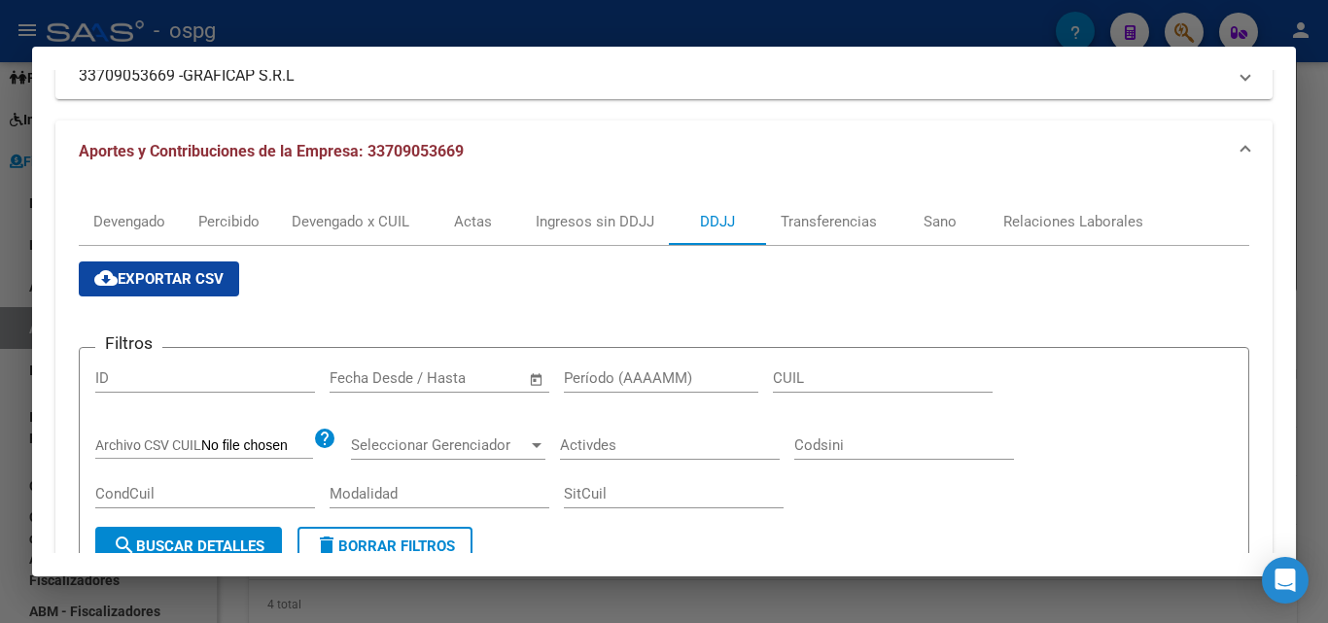
scroll to position [0, 0]
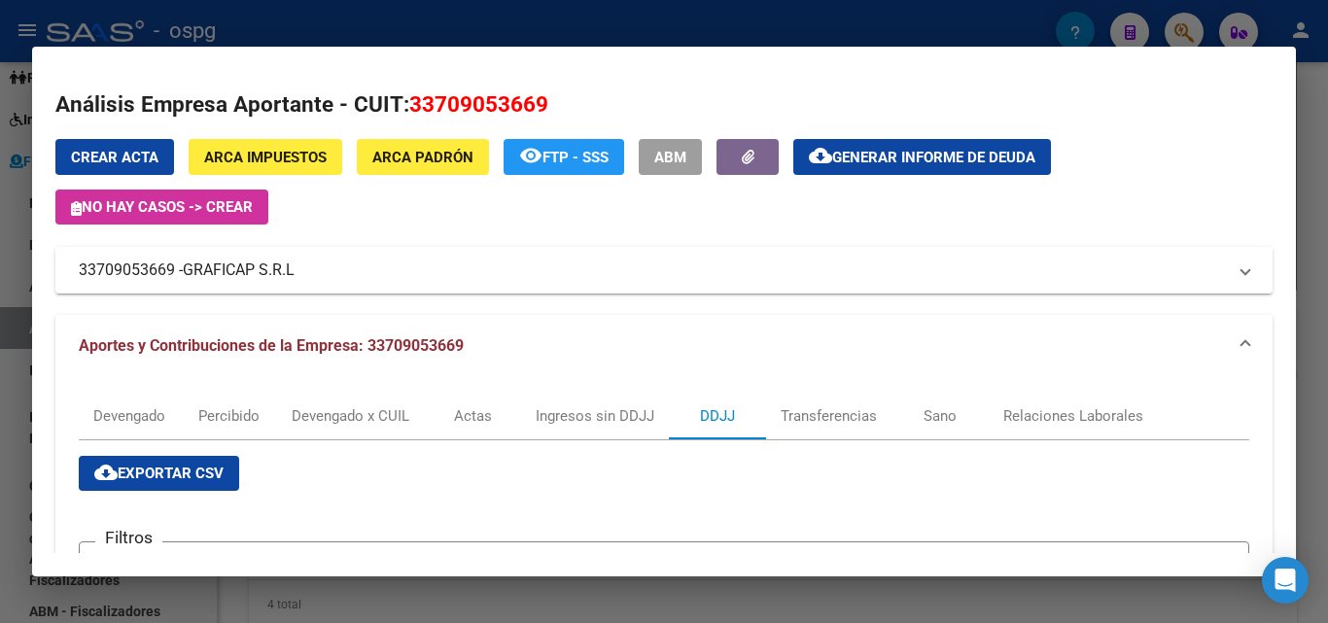
click at [877, 151] on span "Generar informe de deuda" at bounding box center [933, 157] width 203 height 17
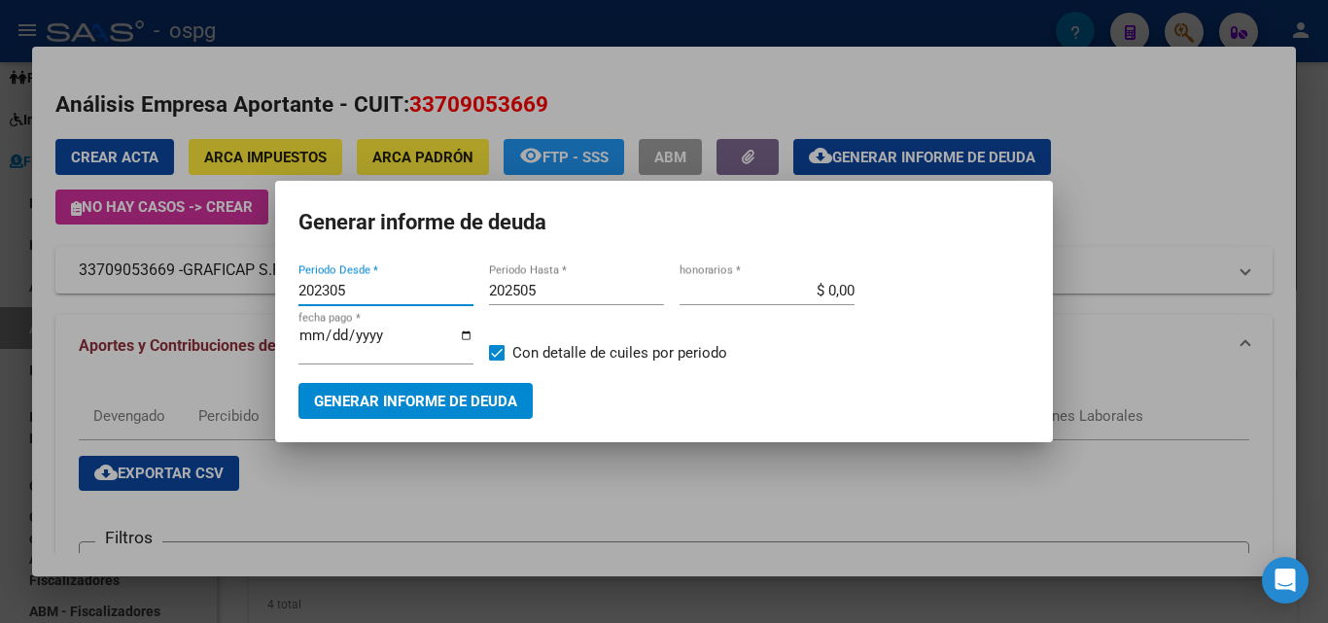
drag, startPoint x: 350, startPoint y: 283, endPoint x: 168, endPoint y: 261, distance: 183.0
click at [169, 262] on div "GRAFICAP Buscar (apellido, dni, cuil, nro traspaso, cuit, obra social) search E…" at bounding box center [664, 311] width 1328 height 623
type input "202505"
click at [578, 304] on div "202505 Periodo Hasta *" at bounding box center [576, 290] width 175 height 29
click at [578, 295] on input "202505" at bounding box center [576, 290] width 175 height 17
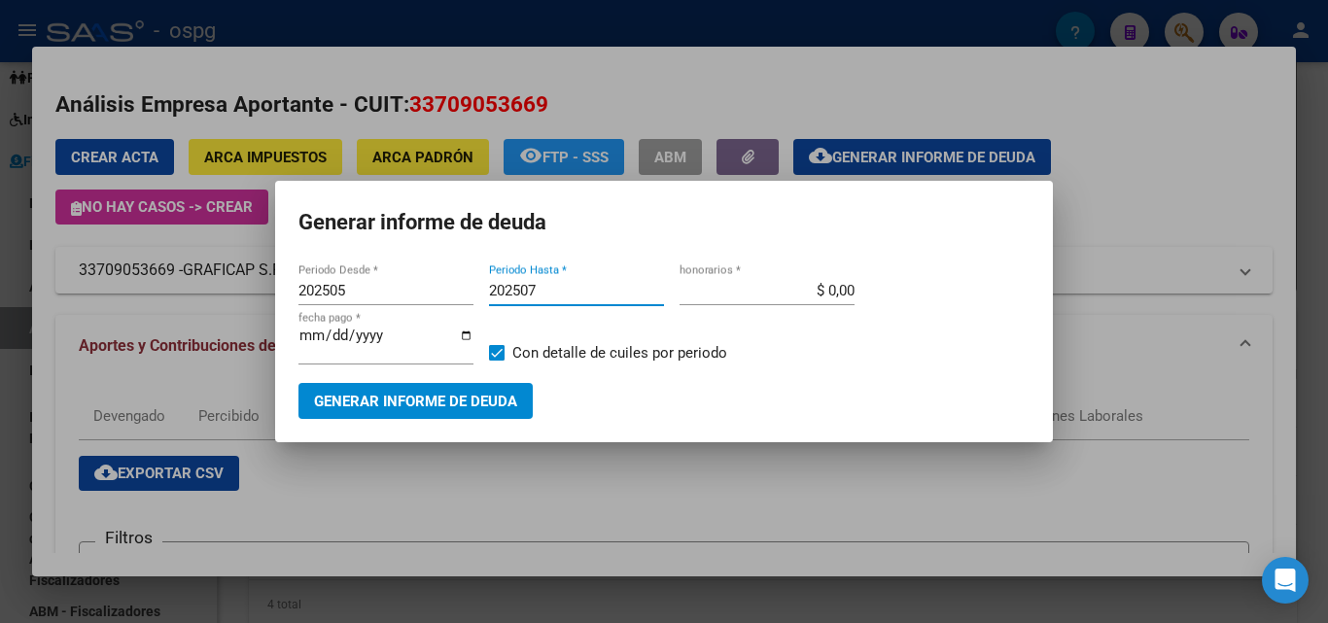
type input "202507"
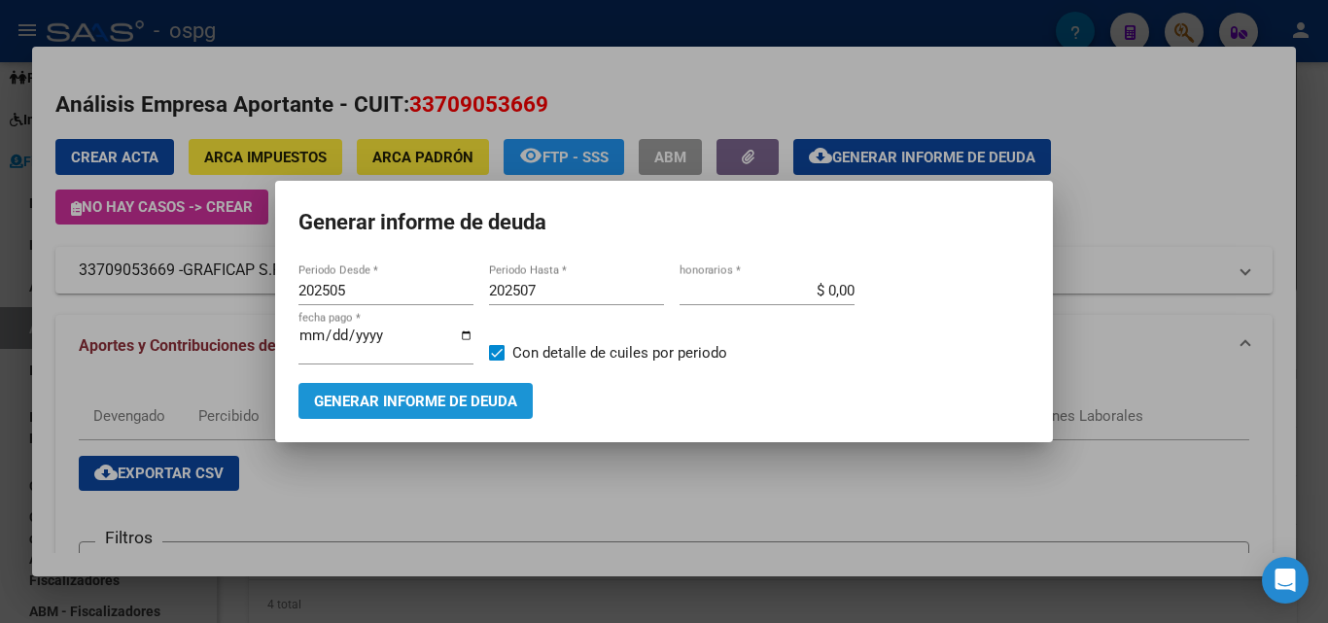
click at [400, 401] on span "Generar informe de deuda" at bounding box center [415, 401] width 203 height 17
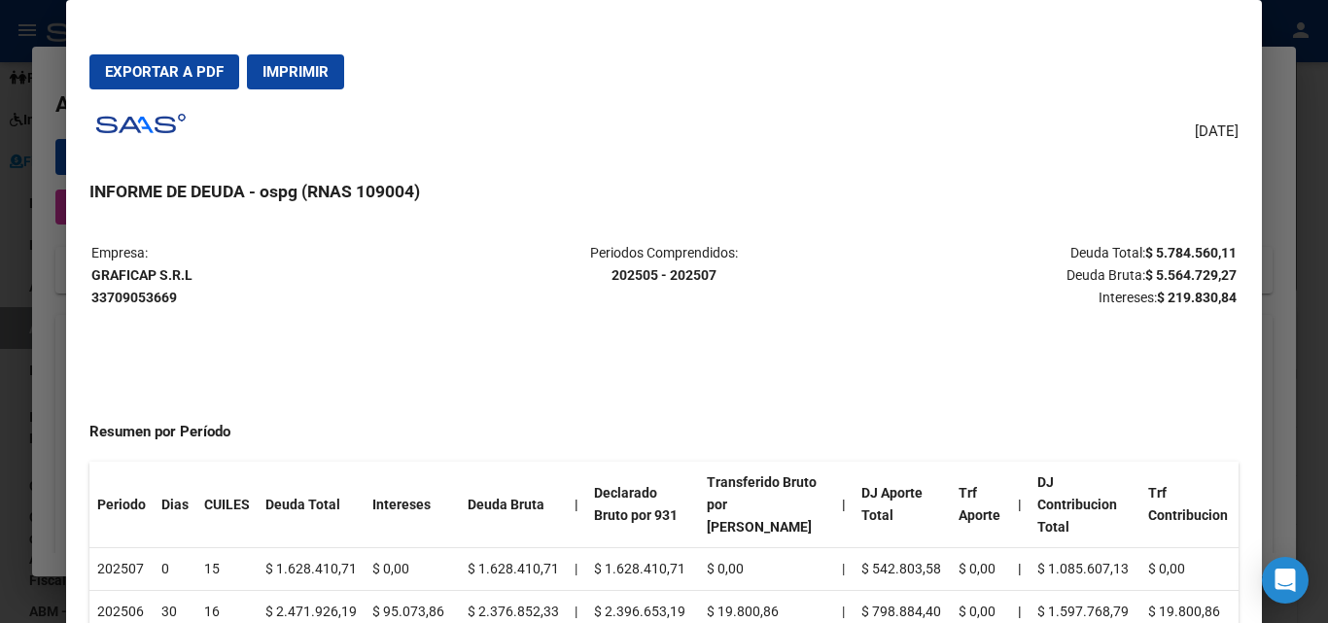
click at [161, 71] on span "Exportar a PDF" at bounding box center [164, 71] width 119 height 17
drag, startPoint x: 176, startPoint y: 296, endPoint x: 85, endPoint y: 295, distance: 91.4
click at [83, 295] on mat-dialog-content "Empresa: GRAFICAP S.R.L 33709053669 Periodos Comprendidos: 202505 - 202507 Deud…" at bounding box center [663, 445] width 1195 height 449
drag, startPoint x: 89, startPoint y: 297, endPoint x: 203, endPoint y: 316, distance: 115.2
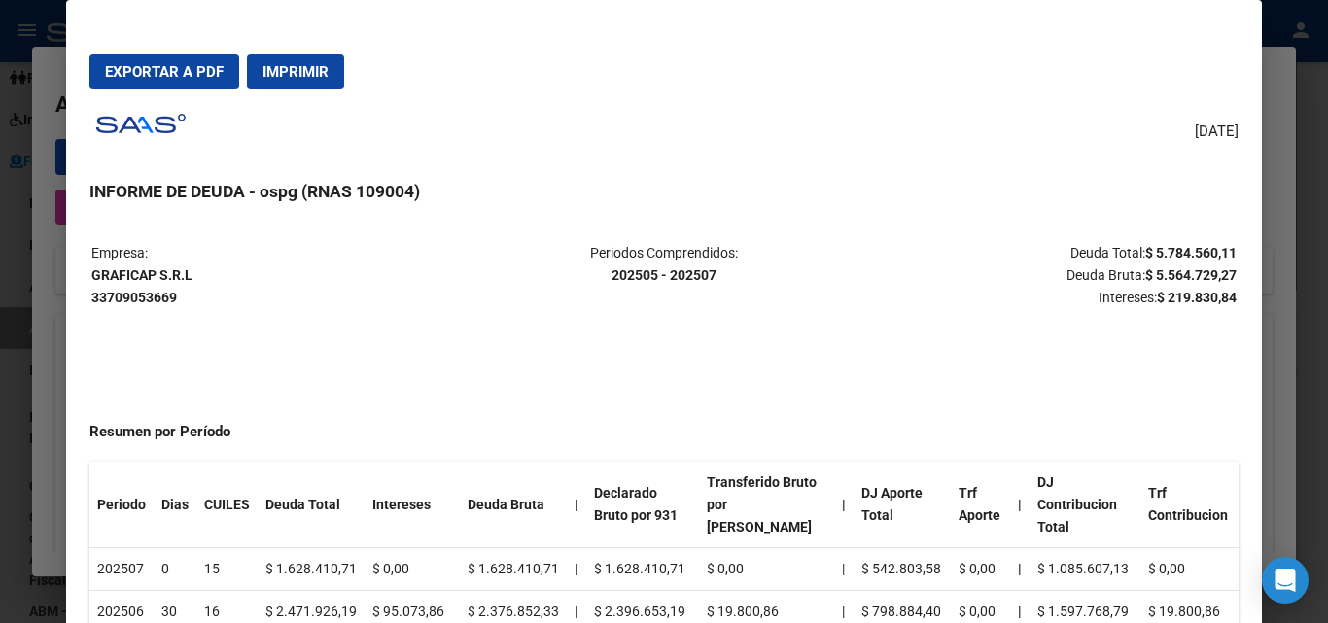
drag, startPoint x: 203, startPoint y: 316, endPoint x: 192, endPoint y: 313, distance: 11.1
drag, startPoint x: 90, startPoint y: 296, endPoint x: 182, endPoint y: 318, distance: 94.1
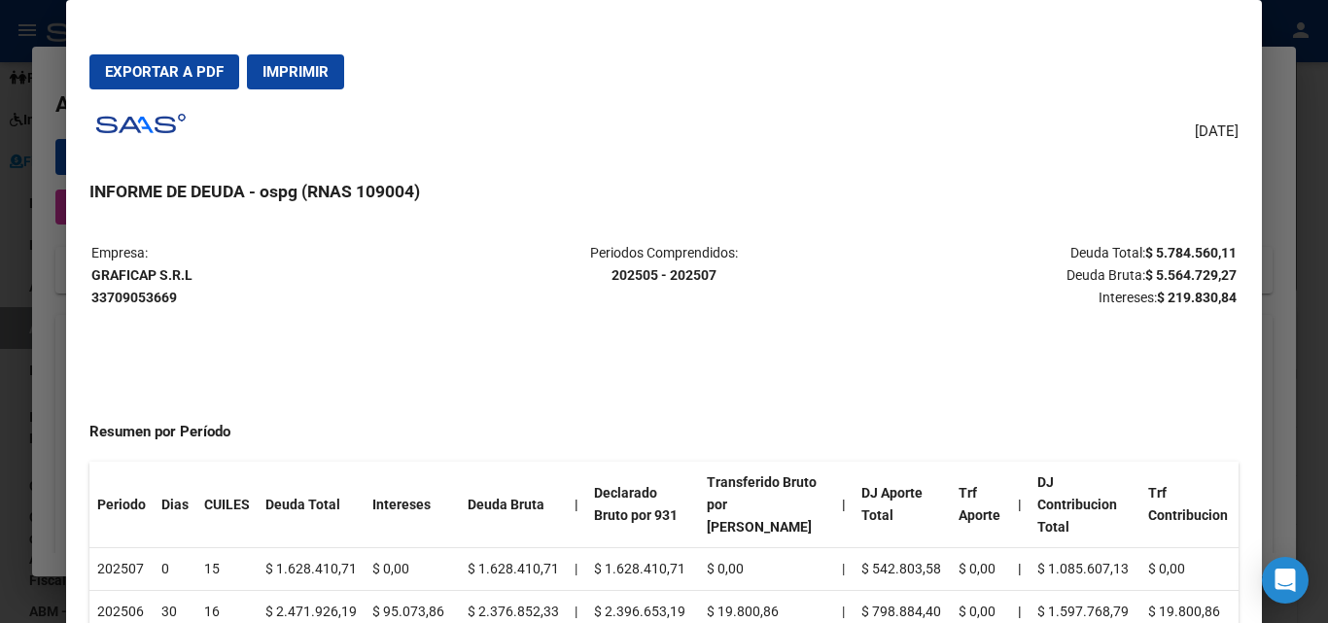
click at [207, 310] on table "Empresa: GRAFICAP S.R.L 33709053669 Periodos Comprendidos: 202505 - 202507 Deud…" at bounding box center [663, 275] width 1148 height 70
drag, startPoint x: 179, startPoint y: 298, endPoint x: 149, endPoint y: 327, distance: 41.3
click at [88, 301] on mat-dialog-content "Empresa: GRAFICAP S.R.L 33709053669 Periodos Comprendidos: 202505 - 202507 Deud…" at bounding box center [663, 445] width 1195 height 449
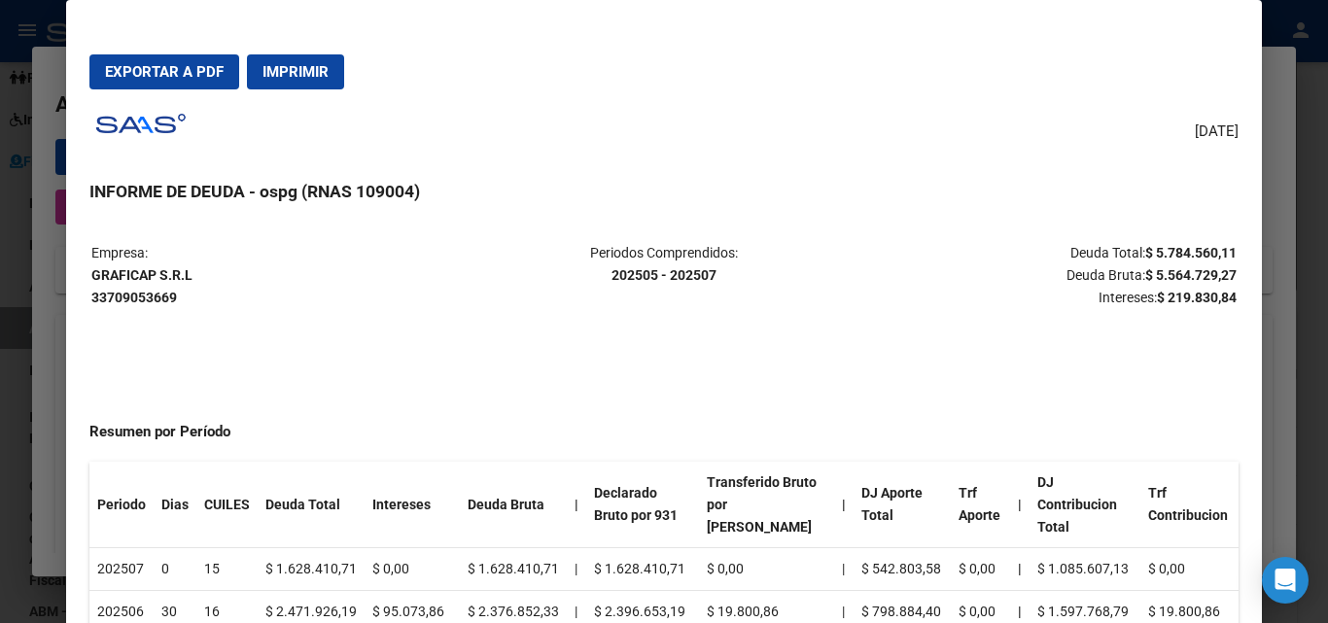
drag, startPoint x: 181, startPoint y: 294, endPoint x: 91, endPoint y: 301, distance: 89.8
click at [91, 301] on p "Empresa: GRAFICAP S.R.L 33709053669" at bounding box center [281, 275] width 380 height 66
copy strong "33709053669"
click at [166, 67] on span "Exportar a PDF" at bounding box center [164, 71] width 119 height 17
